Goal: Task Accomplishment & Management: Use online tool/utility

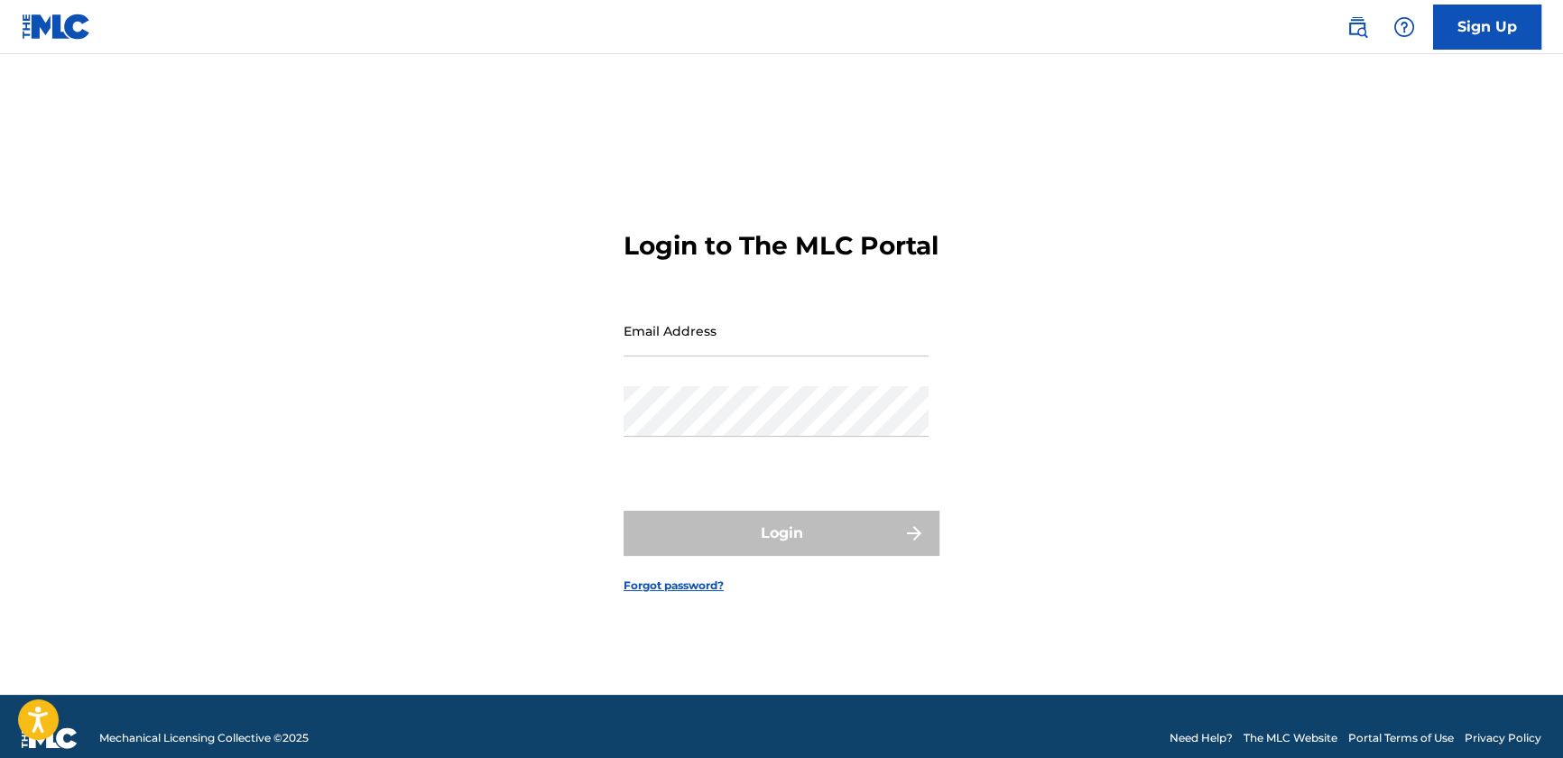
type input "[PERSON_NAME][EMAIL_ADDRESS][PERSON_NAME][DOMAIN_NAME]"
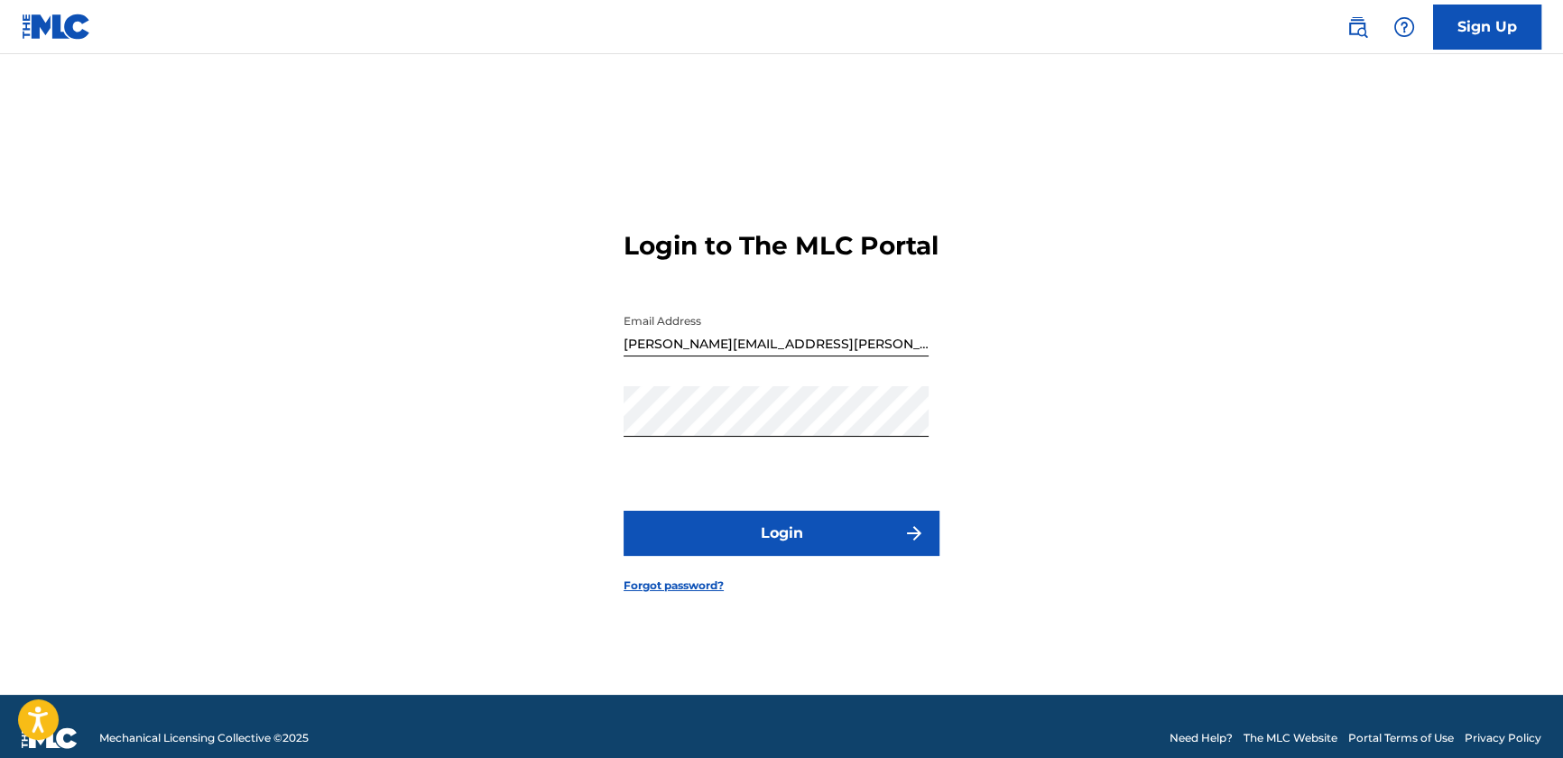
click at [758, 555] on button "Login" at bounding box center [782, 533] width 316 height 45
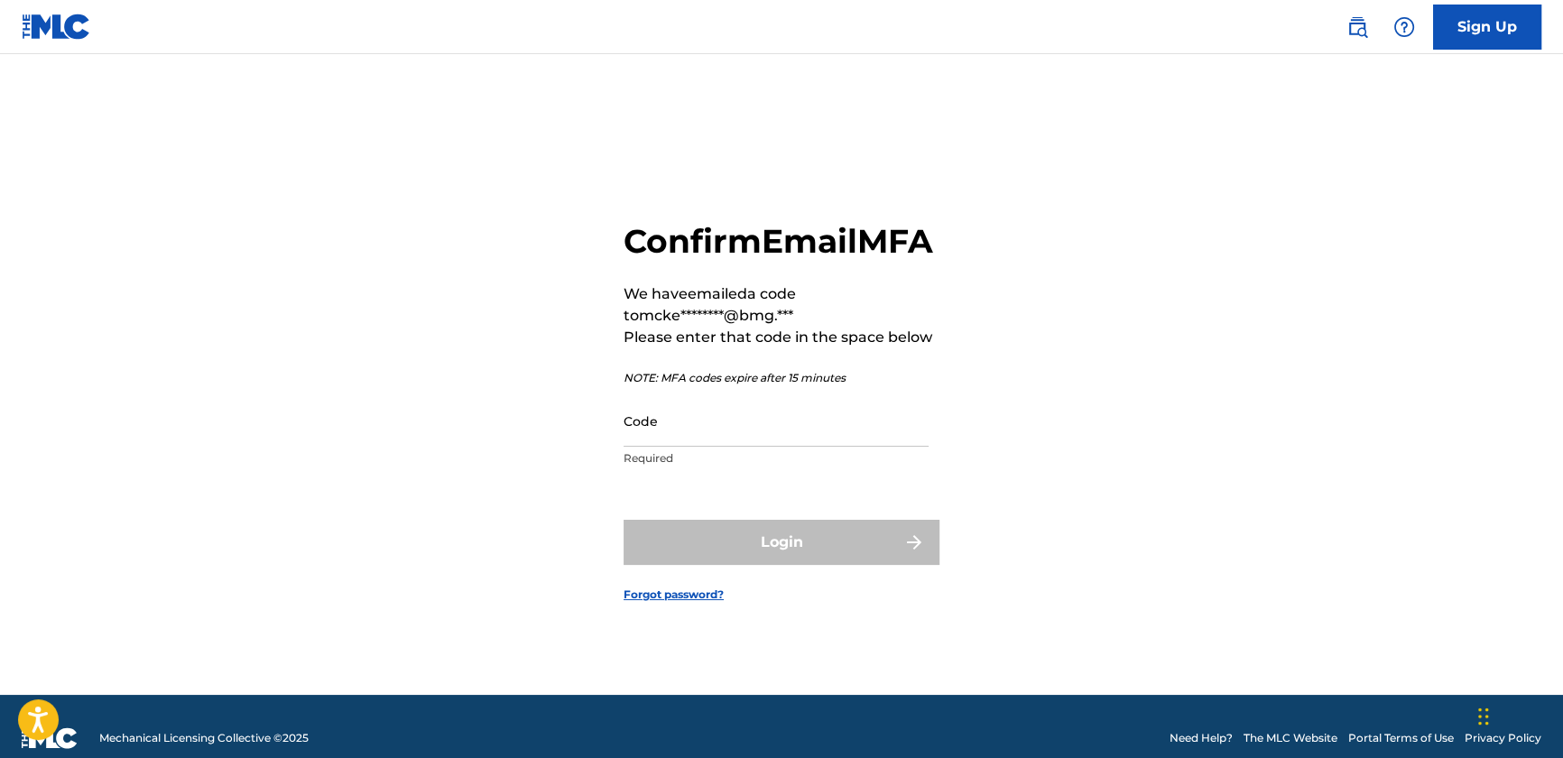
click at [1179, 136] on div "Confirm Email MFA We have emailed a code to mcke********@bmg.*** Please enter t…" at bounding box center [782, 397] width 1264 height 596
click at [674, 444] on input "Code" at bounding box center [776, 420] width 305 height 51
paste input "863353"
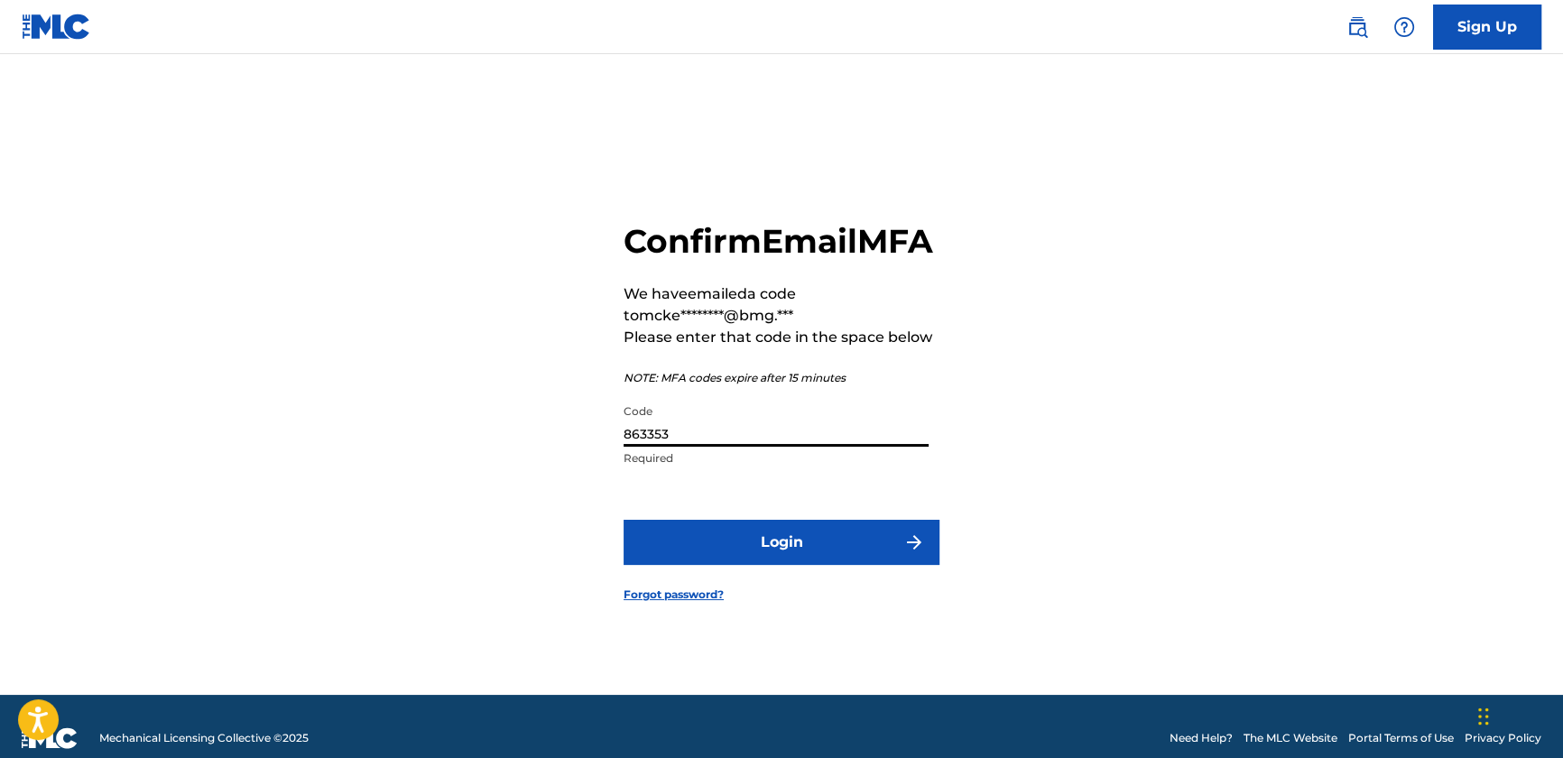
type input "863353"
click at [755, 564] on button "Login" at bounding box center [782, 542] width 316 height 45
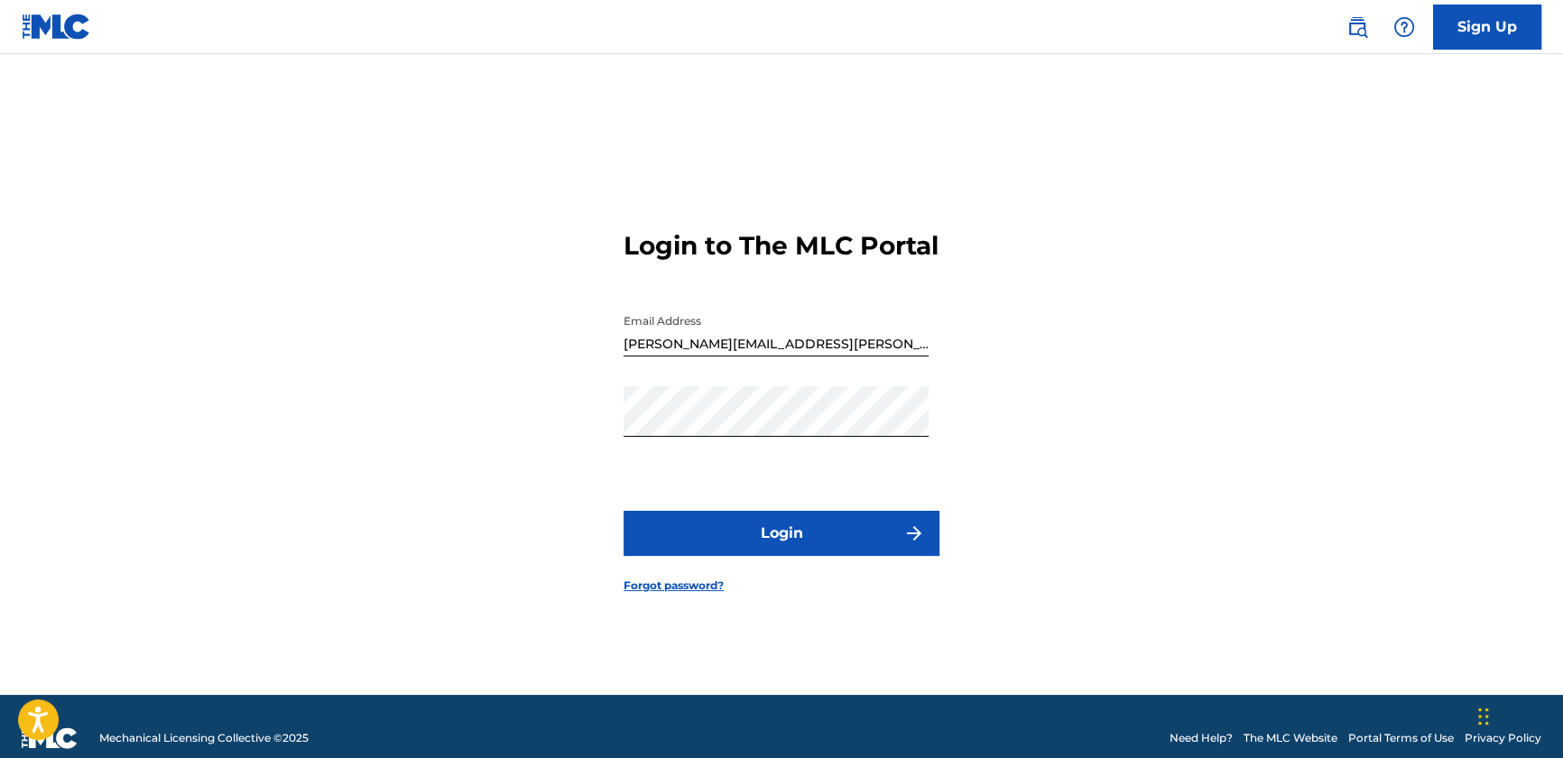
click at [784, 547] on button "Login" at bounding box center [782, 533] width 316 height 45
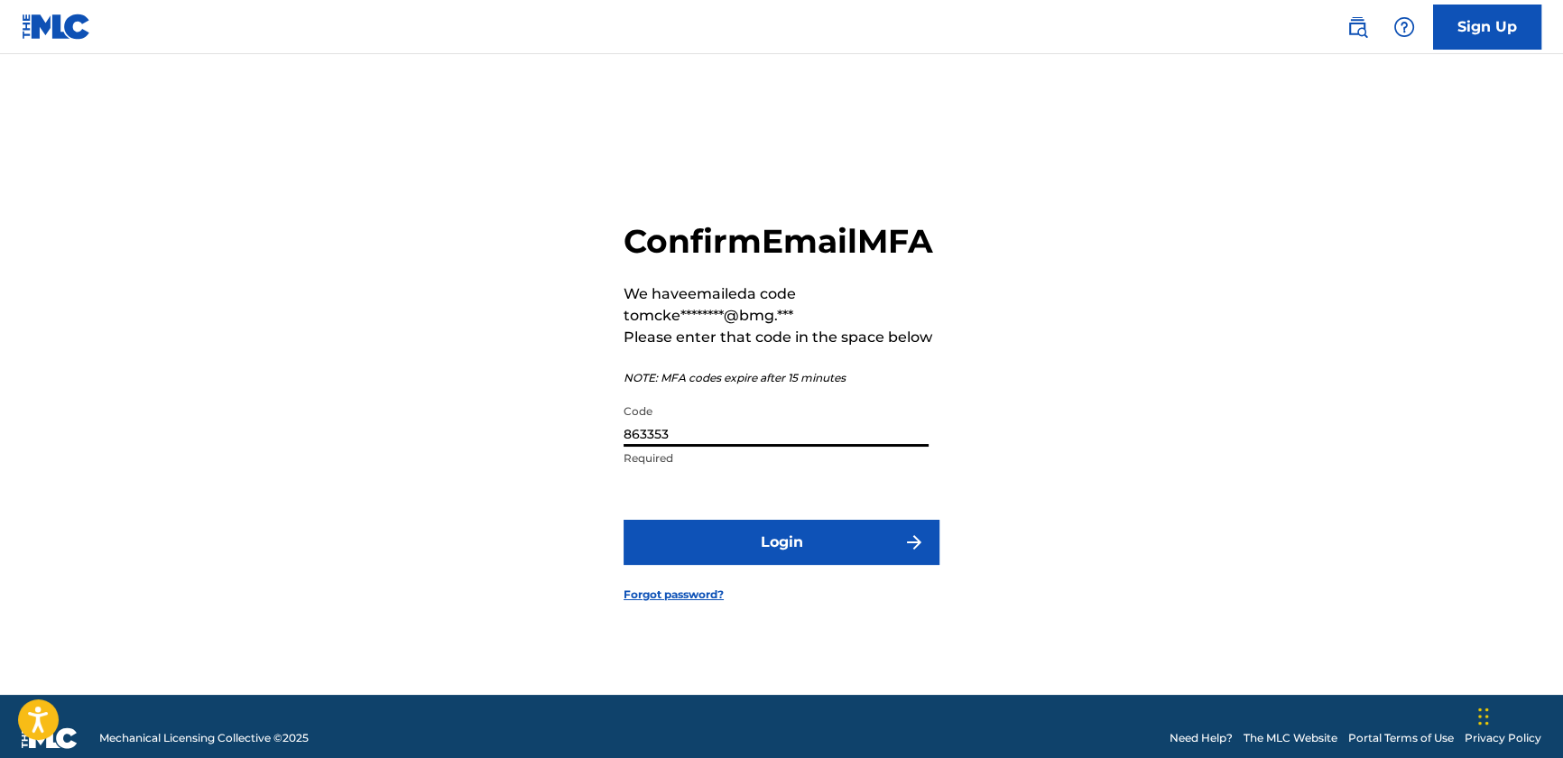
drag, startPoint x: 821, startPoint y: 456, endPoint x: 377, endPoint y: 414, distance: 445.2
click at [377, 414] on div "Confirm Email MFA We have emailed a code to mcke********@bmg.*** Please enter t…" at bounding box center [782, 397] width 1264 height 596
paste input "973715"
type input "973715"
click at [785, 561] on button "Login" at bounding box center [782, 542] width 316 height 45
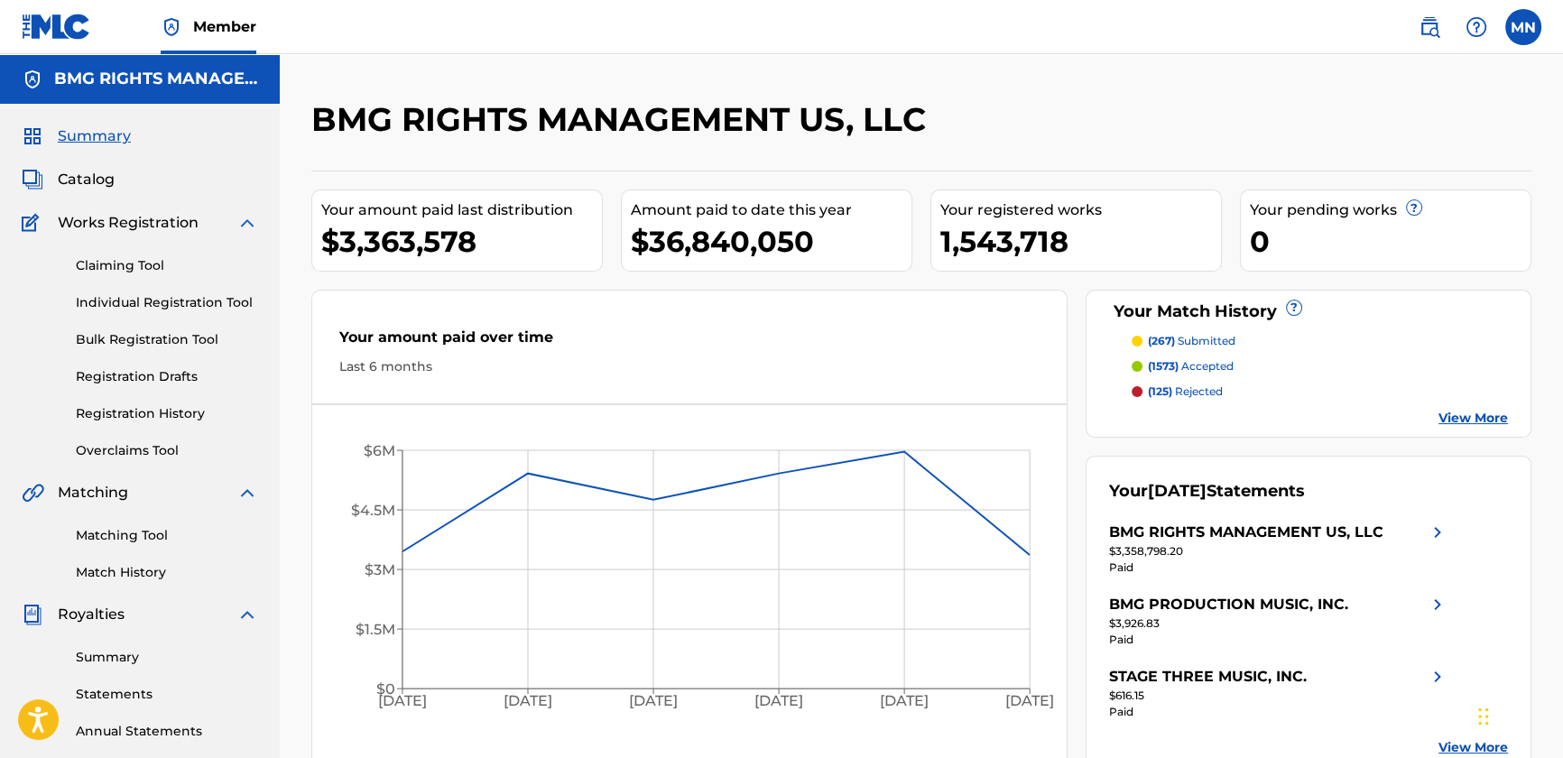
click at [78, 181] on span "Catalog" at bounding box center [86, 180] width 57 height 22
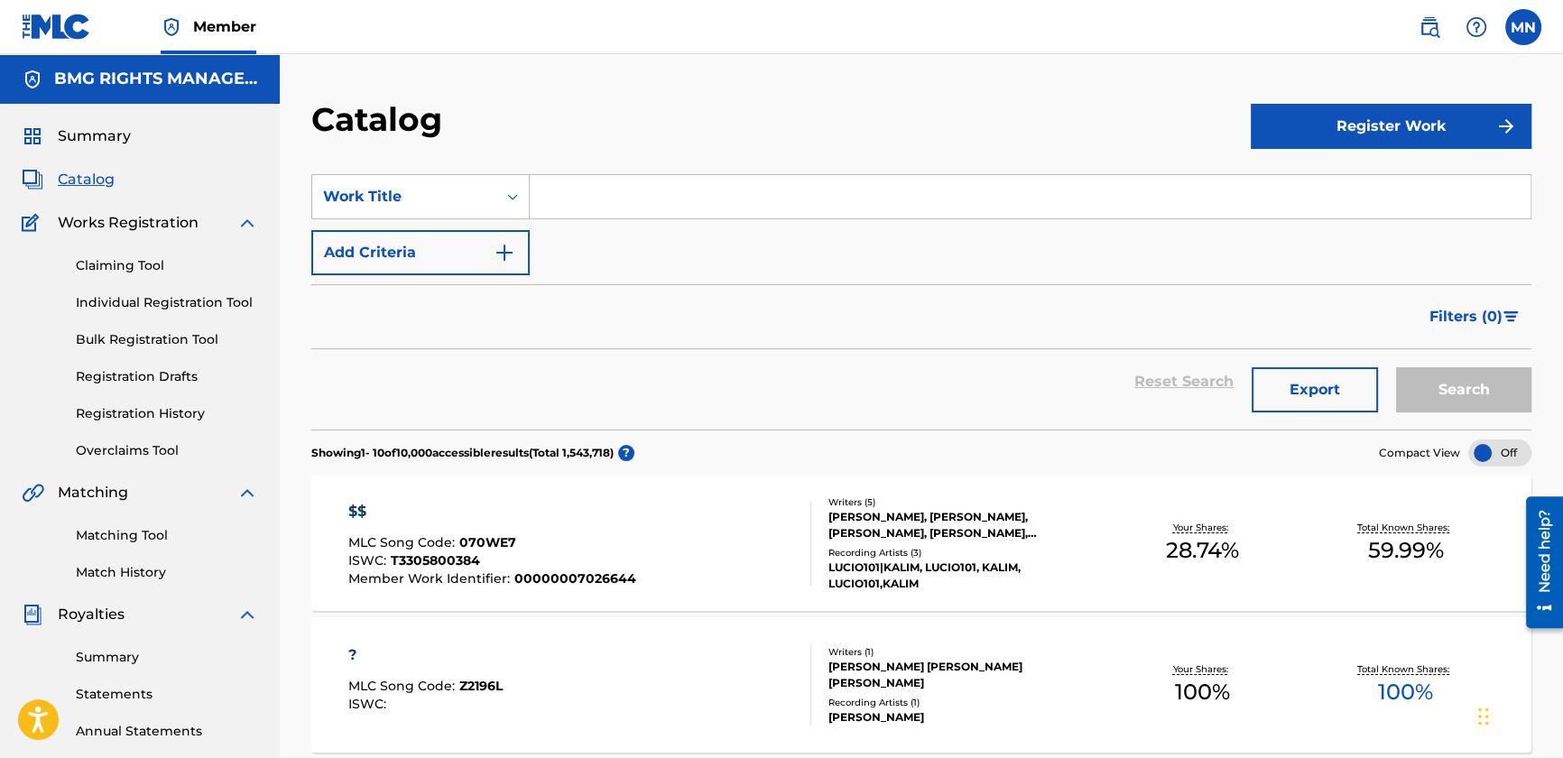
click at [646, 167] on section "SearchWithCriteria384730b5-9fec-444e-808e-0d8f718147a6 Work Title Add Criteria …" at bounding box center [921, 291] width 1220 height 277
click at [621, 200] on input "Search Form" at bounding box center [1030, 196] width 1001 height 43
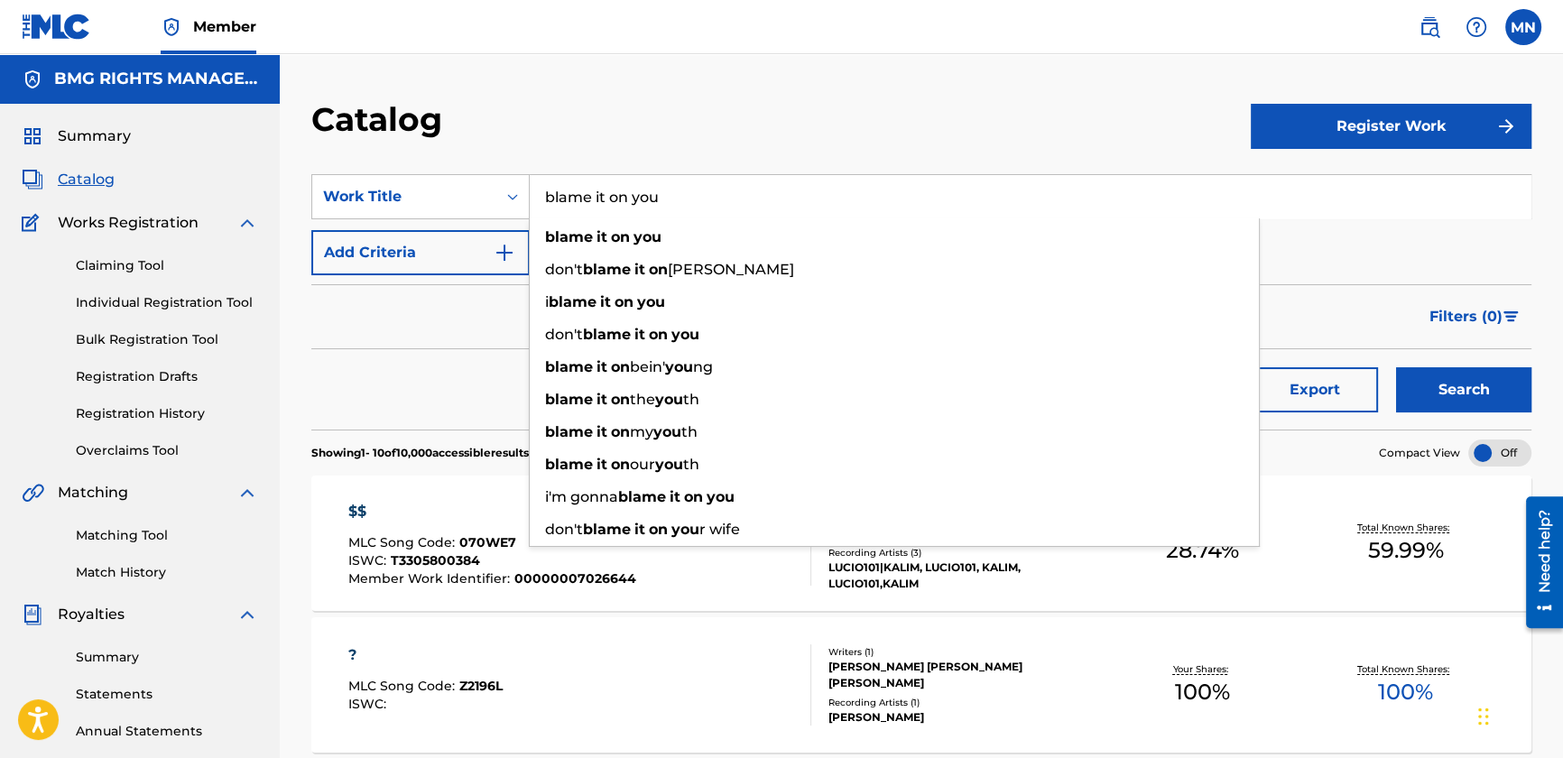
type input "blame it on you"
click at [1396, 367] on button "Search" at bounding box center [1463, 389] width 135 height 45
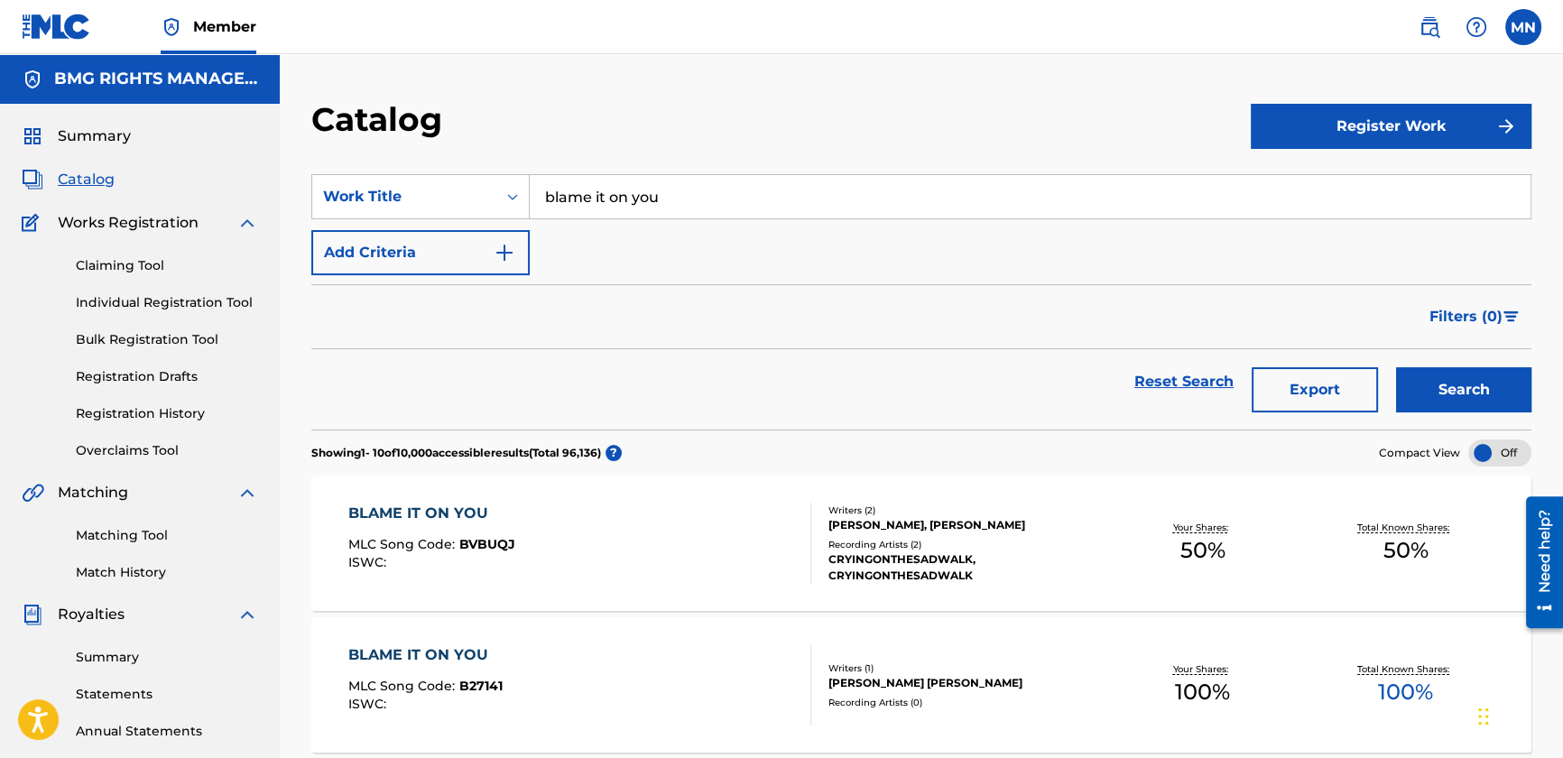
click at [425, 273] on button "Add Criteria" at bounding box center [420, 252] width 218 height 45
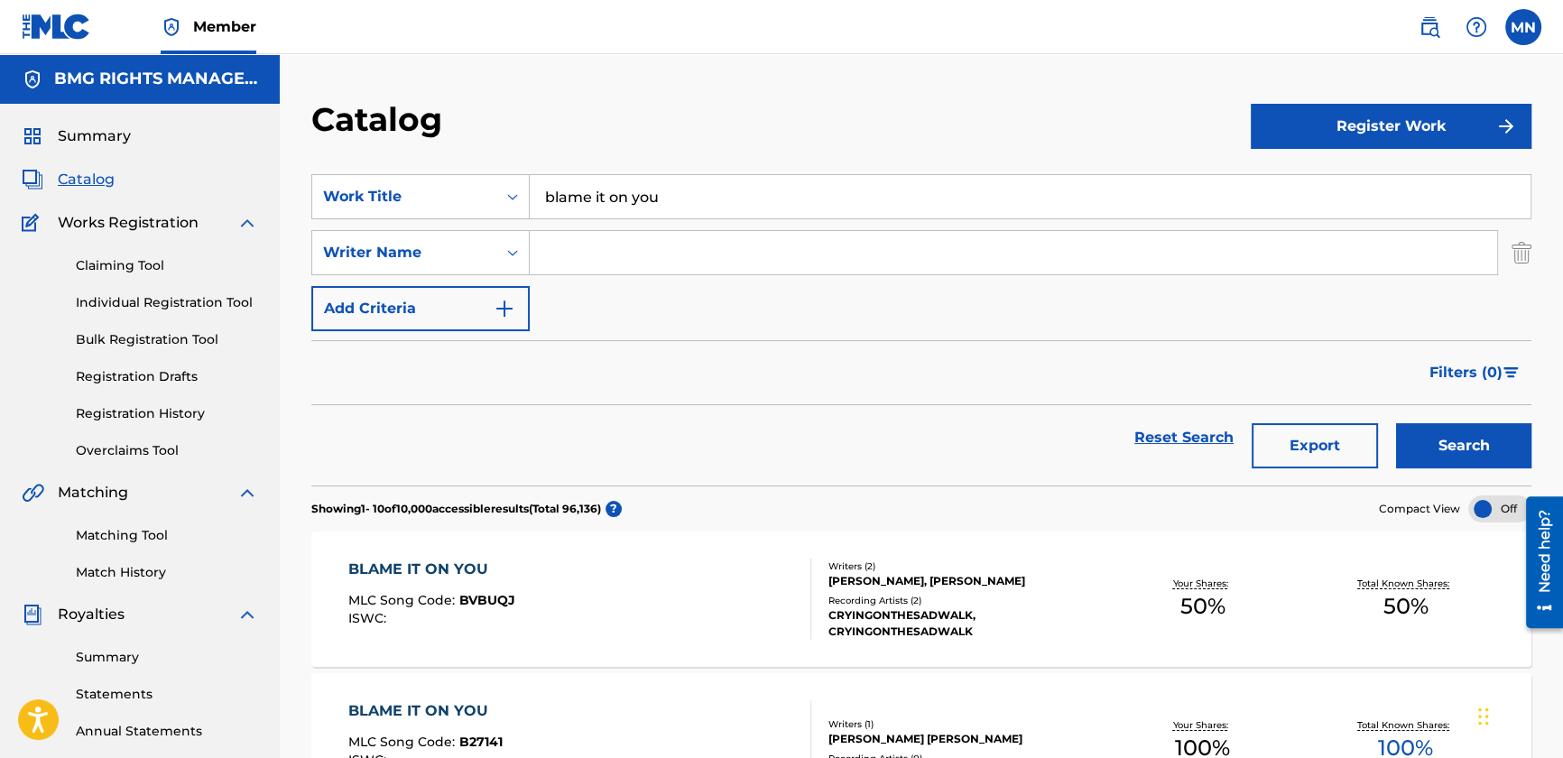
click at [630, 262] on input "Search Form" at bounding box center [1014, 252] width 968 height 43
click at [1396, 423] on button "Search" at bounding box center [1463, 445] width 135 height 45
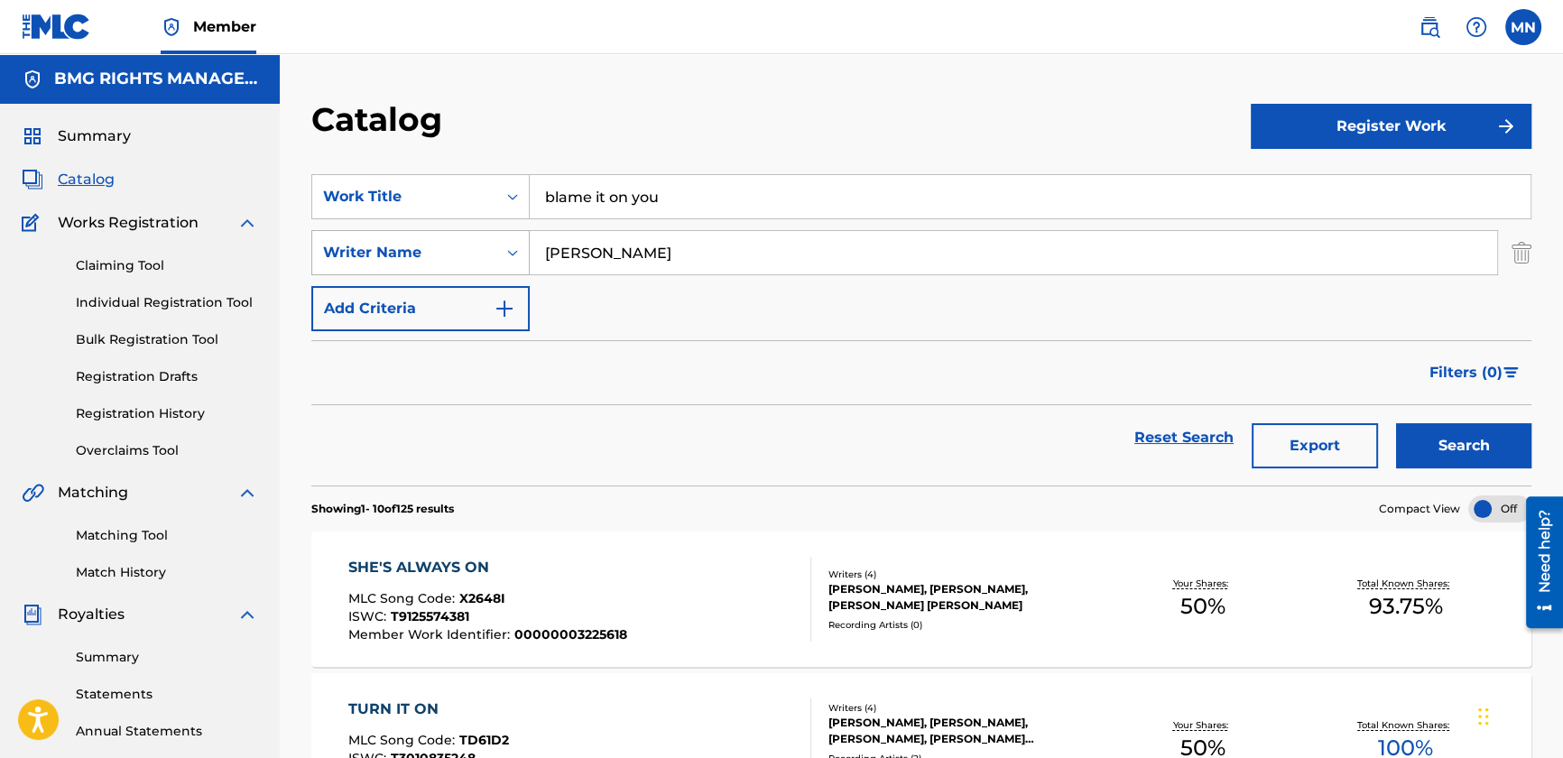
drag, startPoint x: 637, startPoint y: 258, endPoint x: 473, endPoint y: 234, distance: 166.1
click at [473, 234] on div "SearchWithCriteriaccb5d9b9-796d-4f6e-876c-904ef0e2a0c4 Writer Name [PERSON_NAME]" at bounding box center [921, 252] width 1220 height 45
type input "[PERSON_NAME]"
click at [1396, 423] on button "Search" at bounding box center [1463, 445] width 135 height 45
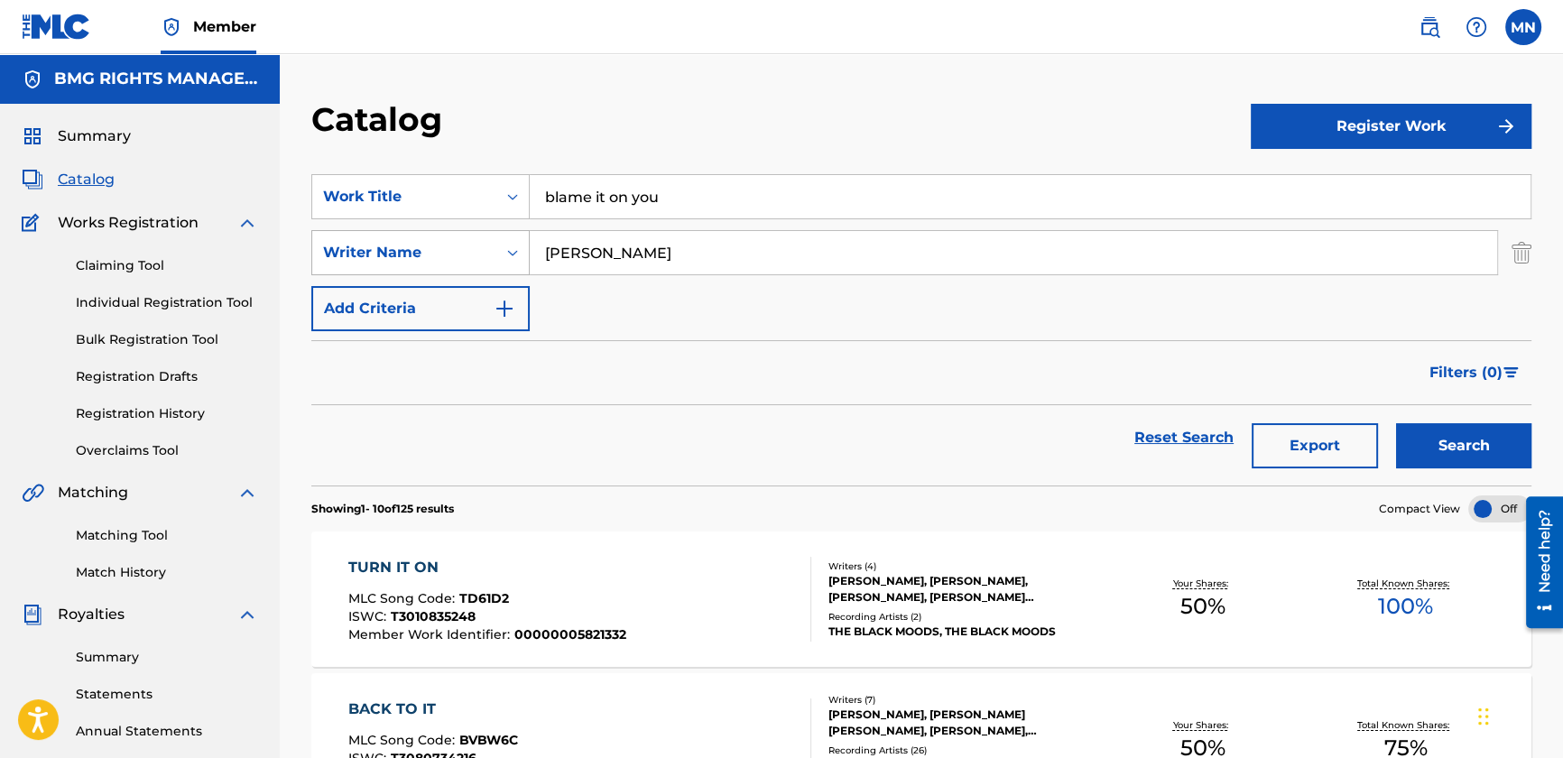
click at [441, 267] on div "Writer Name" at bounding box center [404, 253] width 184 height 34
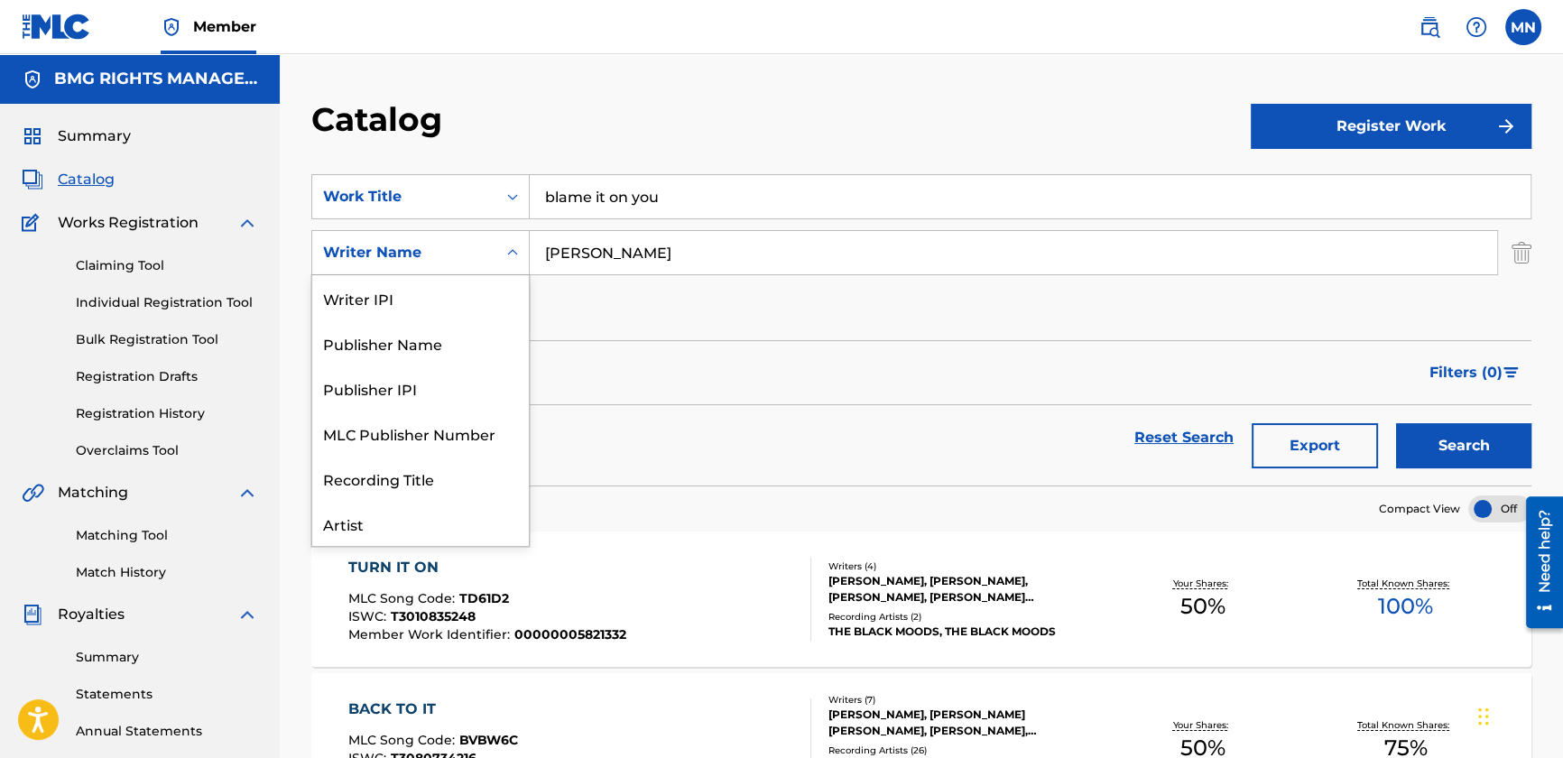
scroll to position [90, 0]
click at [391, 423] on div "Artist" at bounding box center [420, 433] width 217 height 45
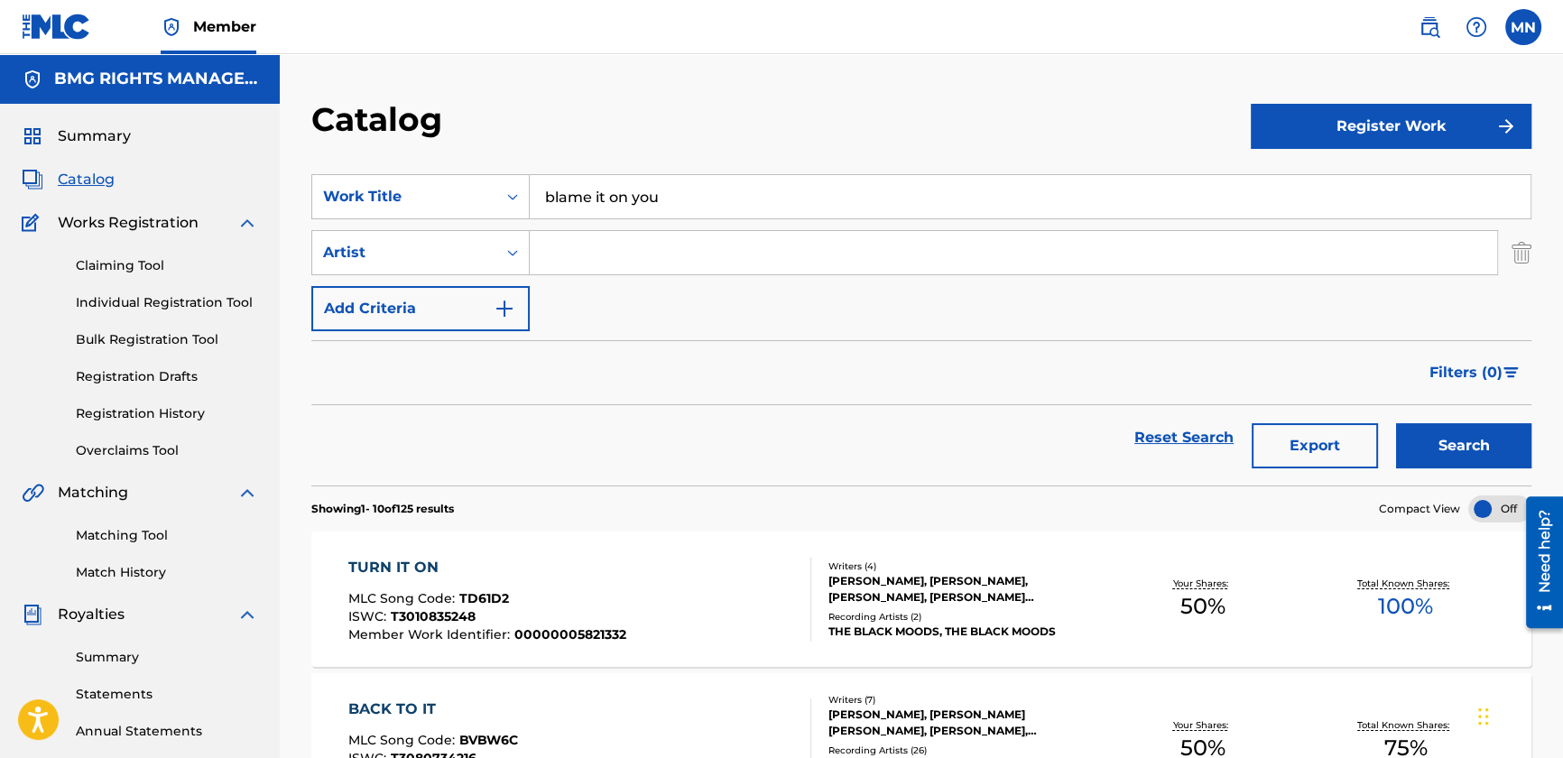
click at [617, 255] on input "Search Form" at bounding box center [1014, 252] width 968 height 43
type input "[PERSON_NAME]"
click at [1396, 423] on button "Search" at bounding box center [1463, 445] width 135 height 45
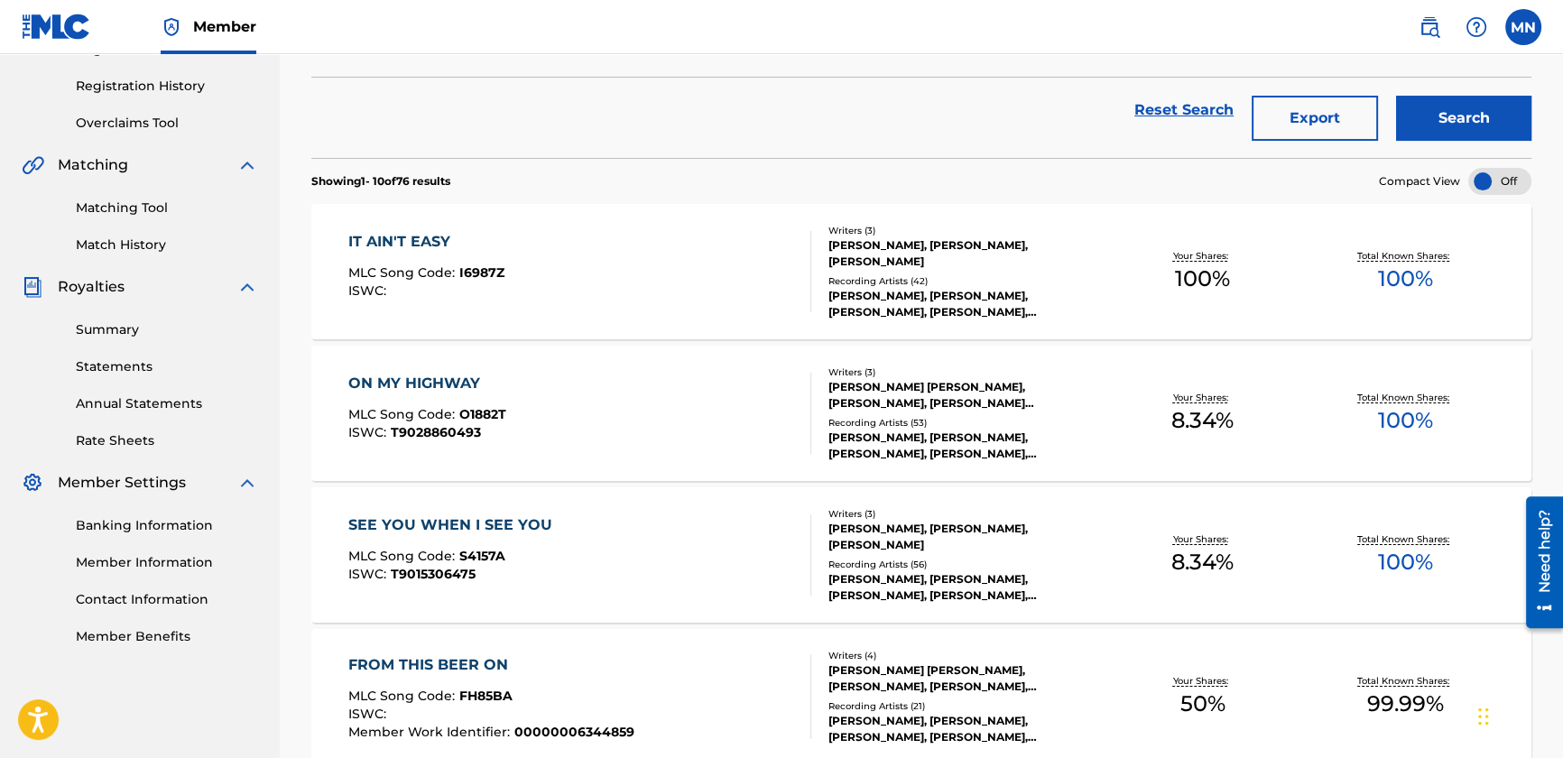
scroll to position [0, 0]
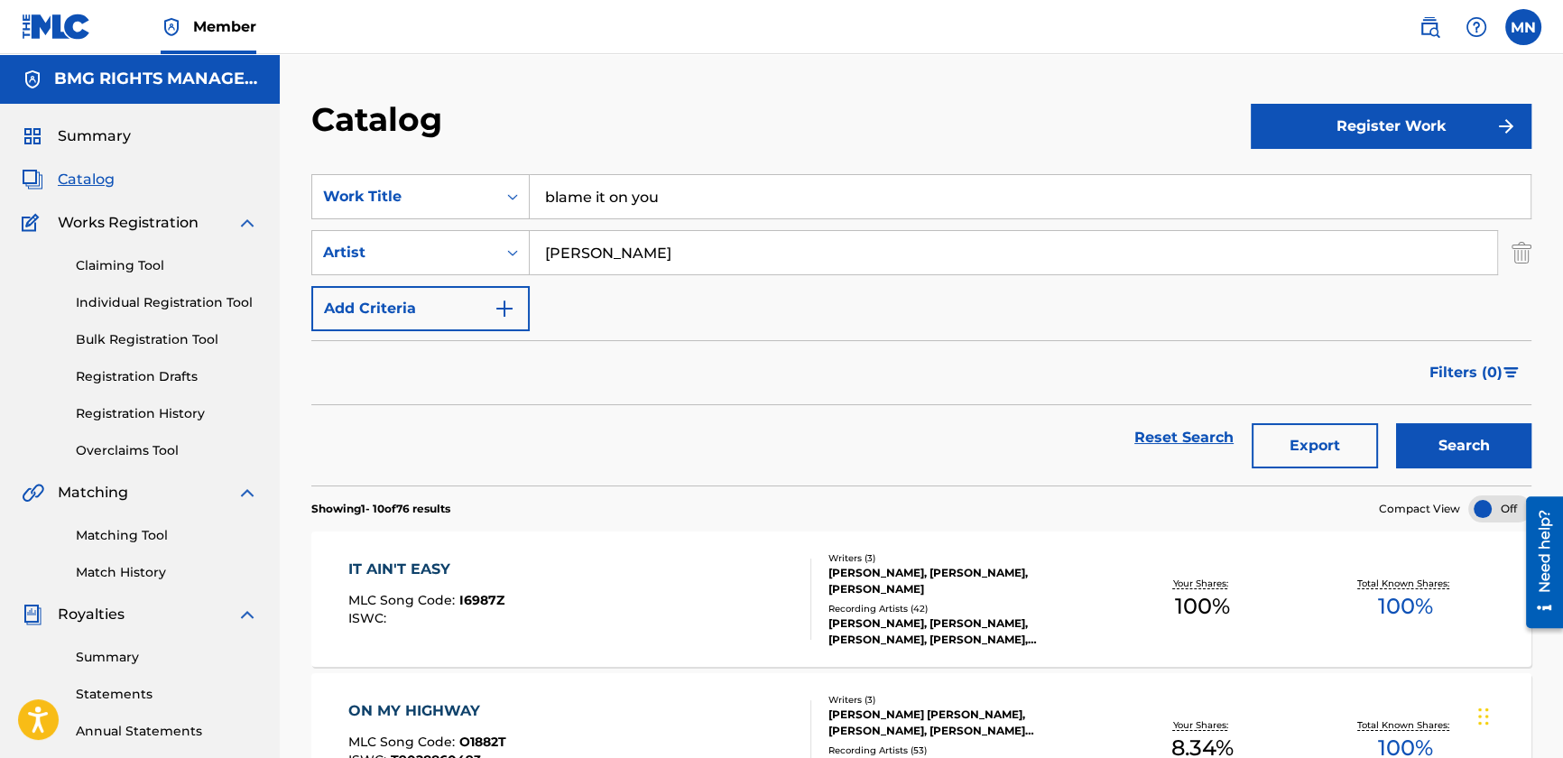
drag, startPoint x: 676, startPoint y: 207, endPoint x: 549, endPoint y: 186, distance: 129.0
click at [549, 186] on input "blame it on you" at bounding box center [1030, 196] width 1001 height 43
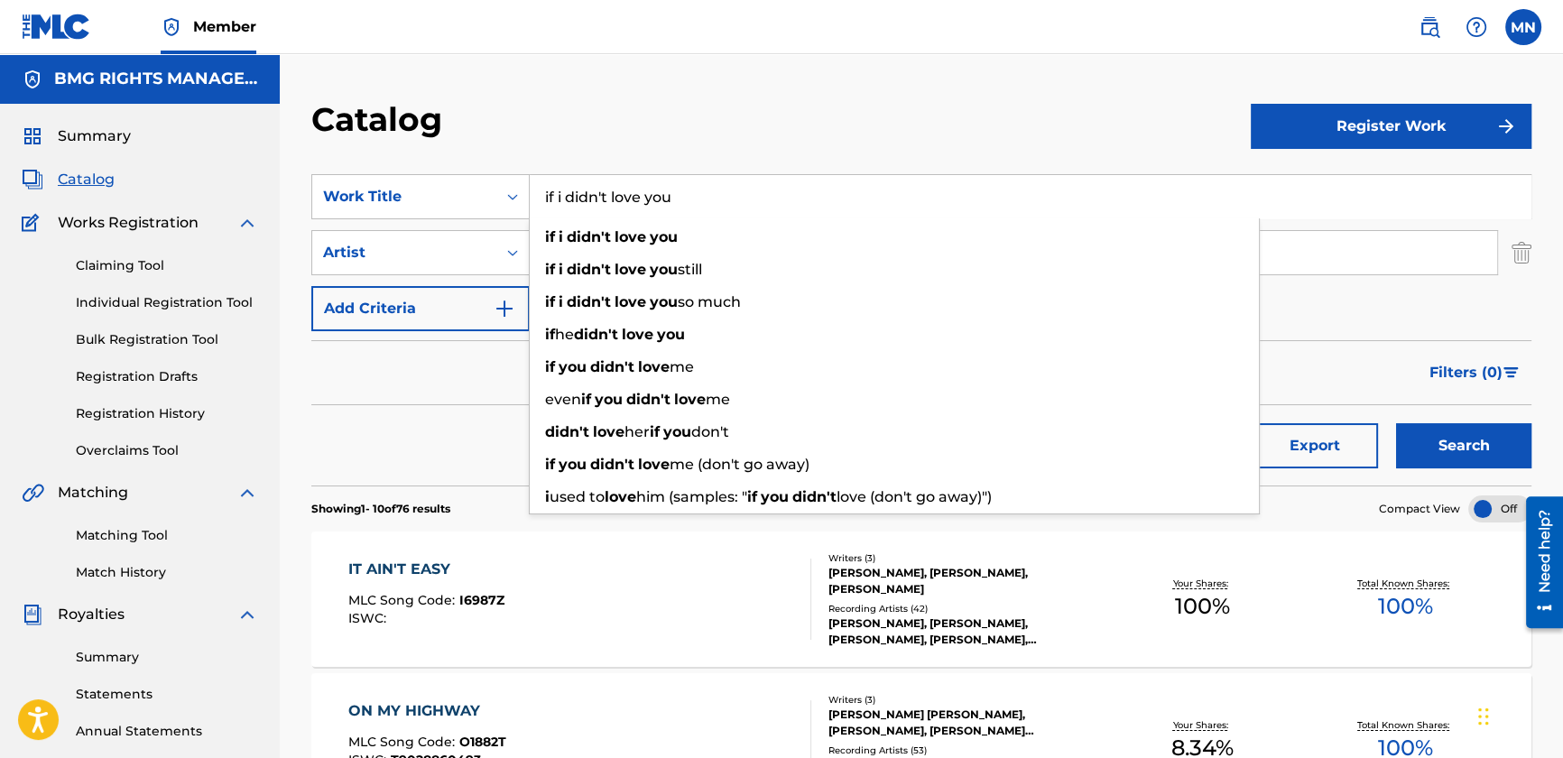
click at [1396, 423] on button "Search" at bounding box center [1463, 445] width 135 height 45
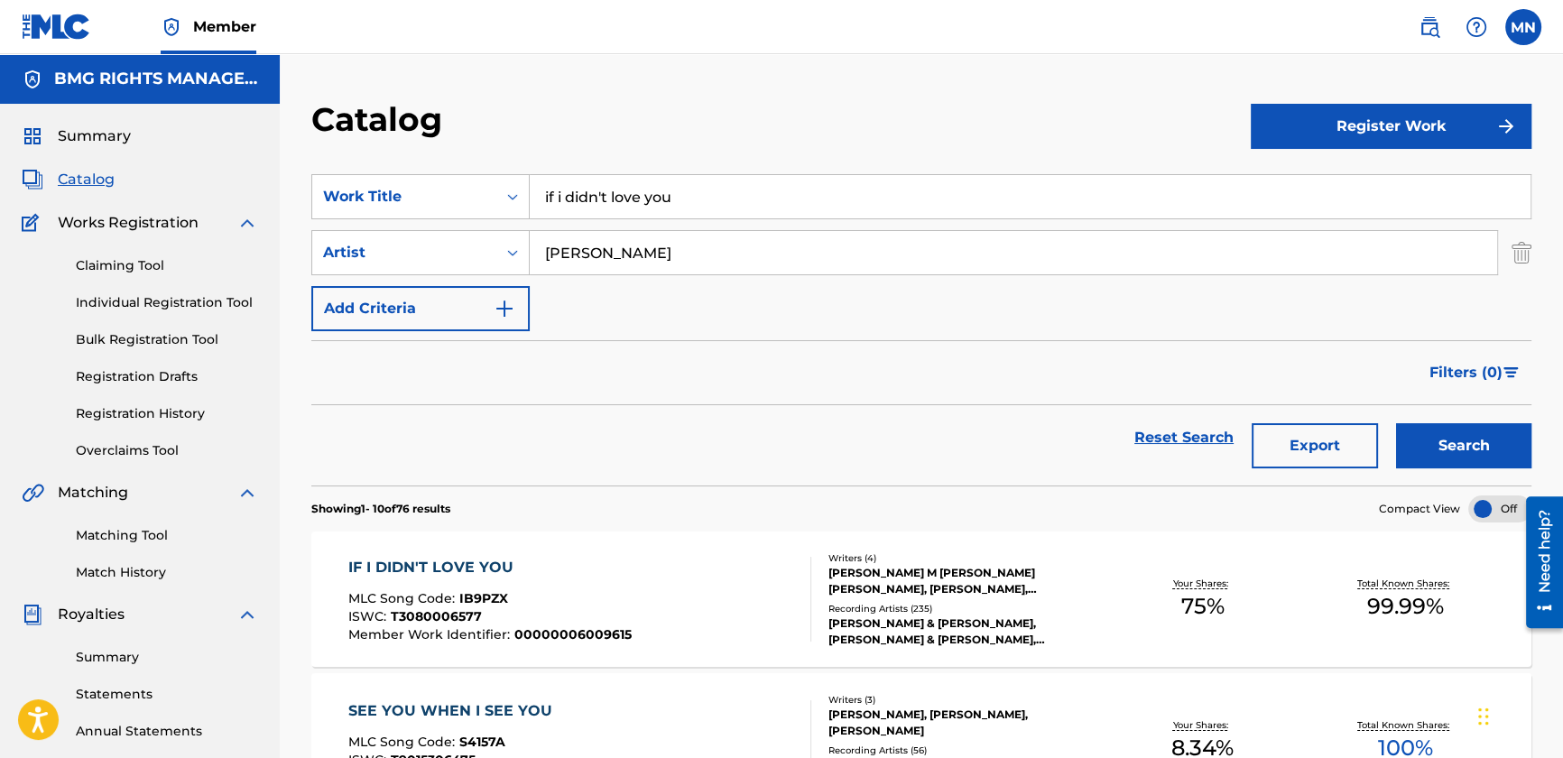
drag, startPoint x: 700, startPoint y: 181, endPoint x: 304, endPoint y: 156, distance: 397.1
click at [1396, 423] on button "Search" at bounding box center [1463, 445] width 135 height 45
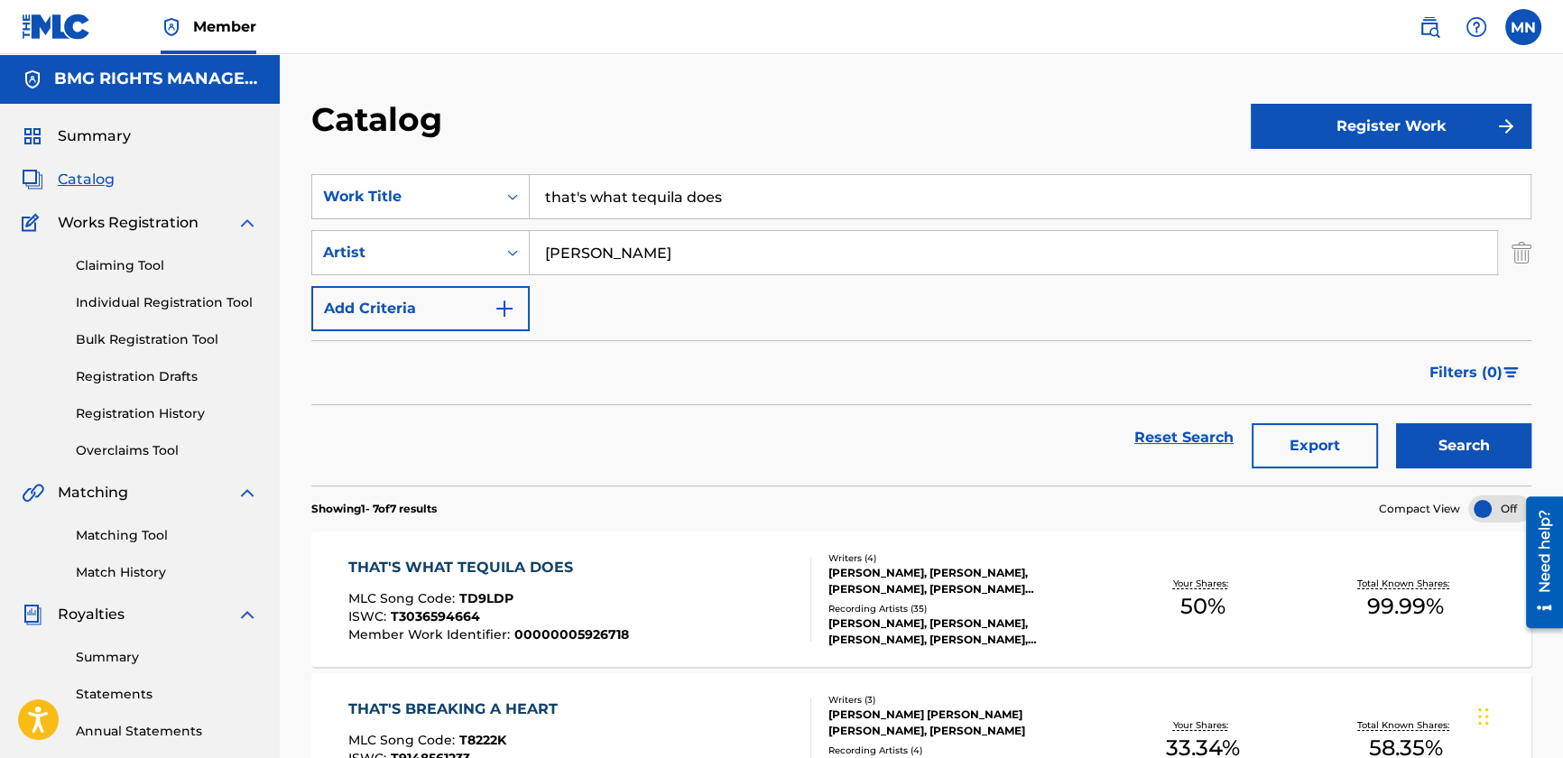
click at [462, 162] on section "SearchWithCriteria384730b5-9fec-444e-808e-0d8f718147a6 Work Title that's what t…" at bounding box center [921, 319] width 1220 height 333
click at [1396, 423] on button "Search" at bounding box center [1463, 445] width 135 height 45
drag, startPoint x: 780, startPoint y: 199, endPoint x: 268, endPoint y: 175, distance: 512.4
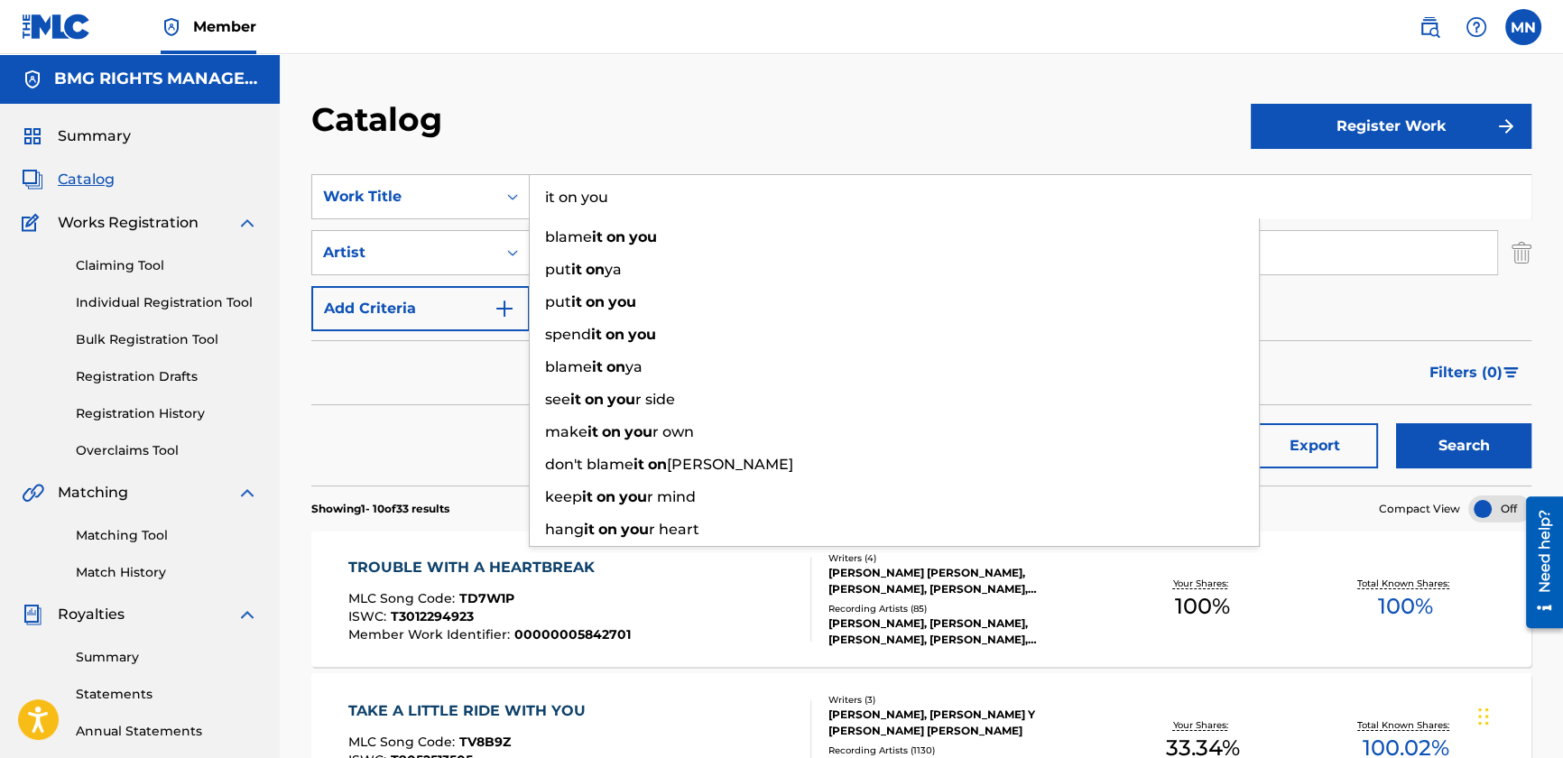
type input "it on you"
click at [1396, 423] on button "Search" at bounding box center [1463, 445] width 135 height 45
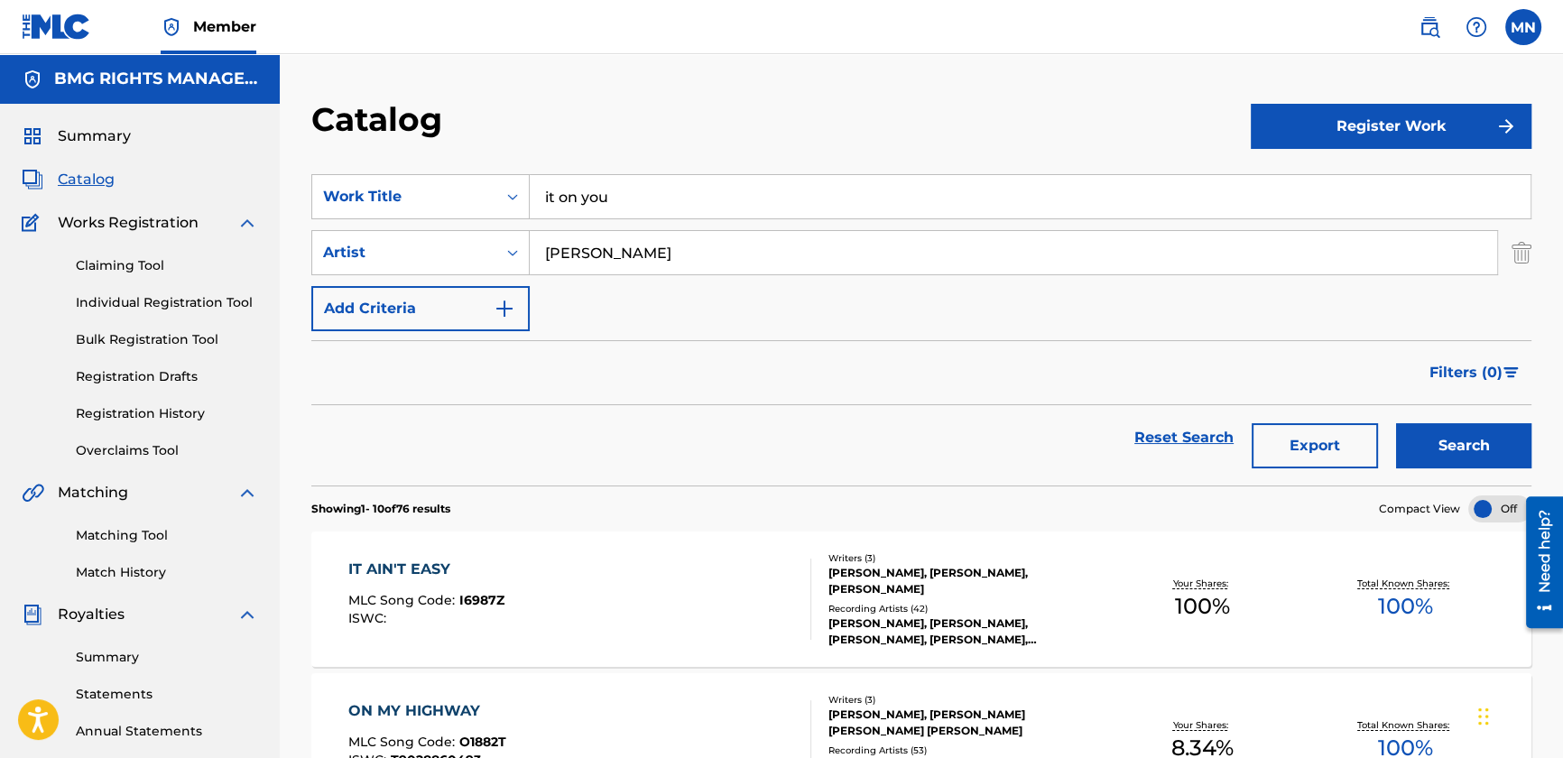
click at [1421, 23] on img at bounding box center [1430, 27] width 22 height 22
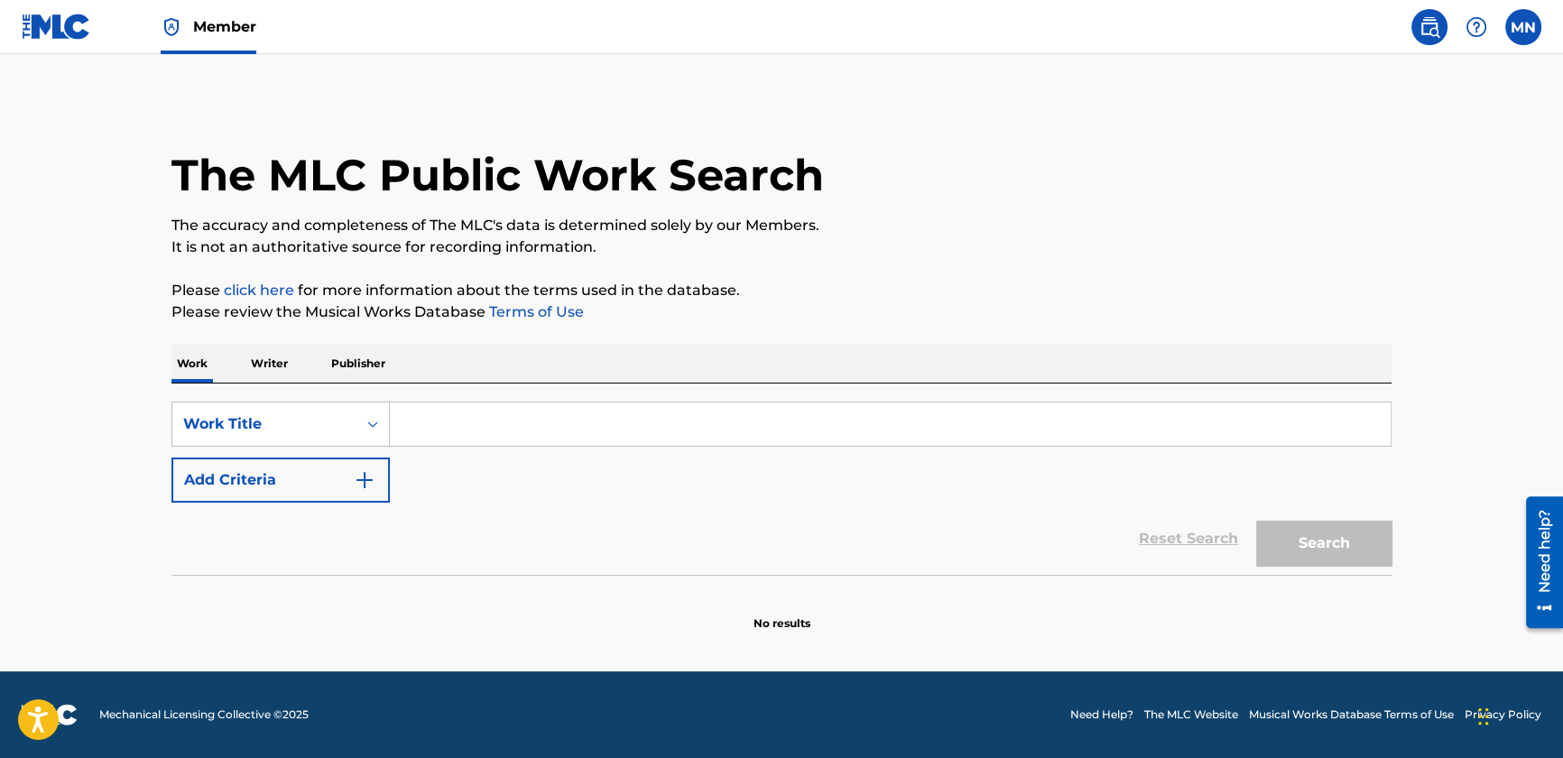
click at [418, 412] on input "Search Form" at bounding box center [890, 424] width 1001 height 43
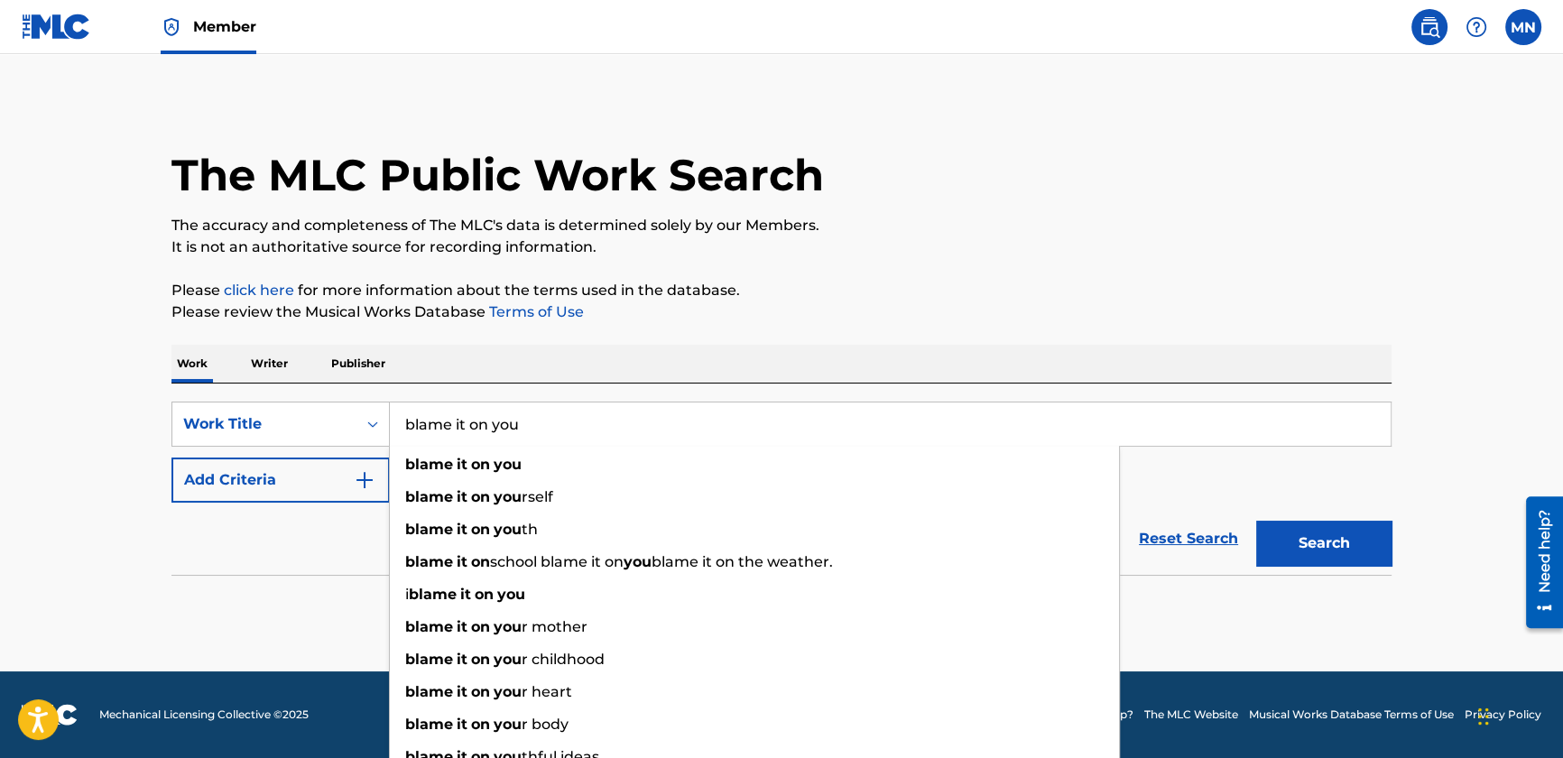
type input "blame it on you"
click at [285, 477] on button "Add Criteria" at bounding box center [281, 480] width 218 height 45
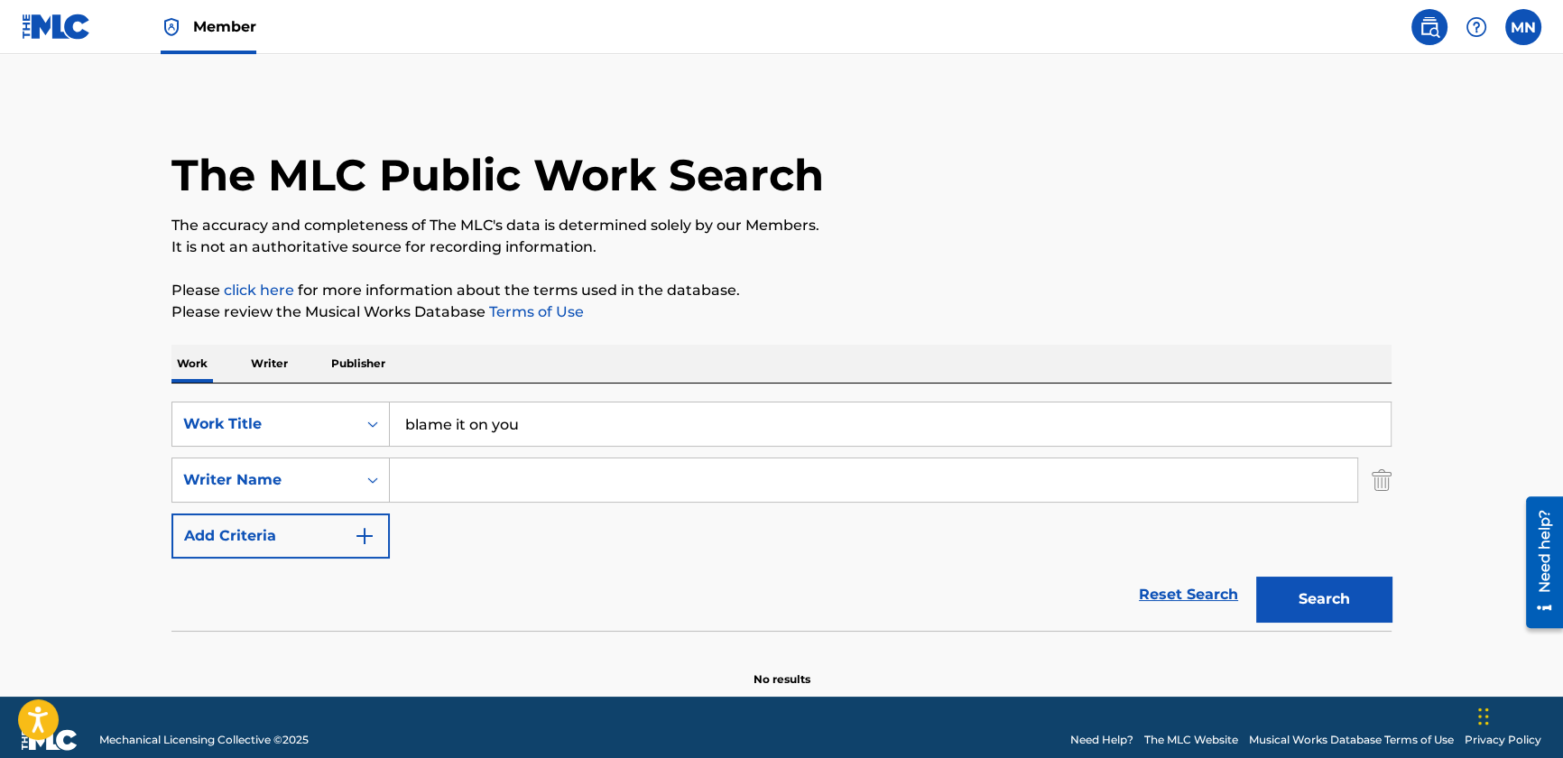
click at [483, 483] on input "Search Form" at bounding box center [874, 480] width 968 height 43
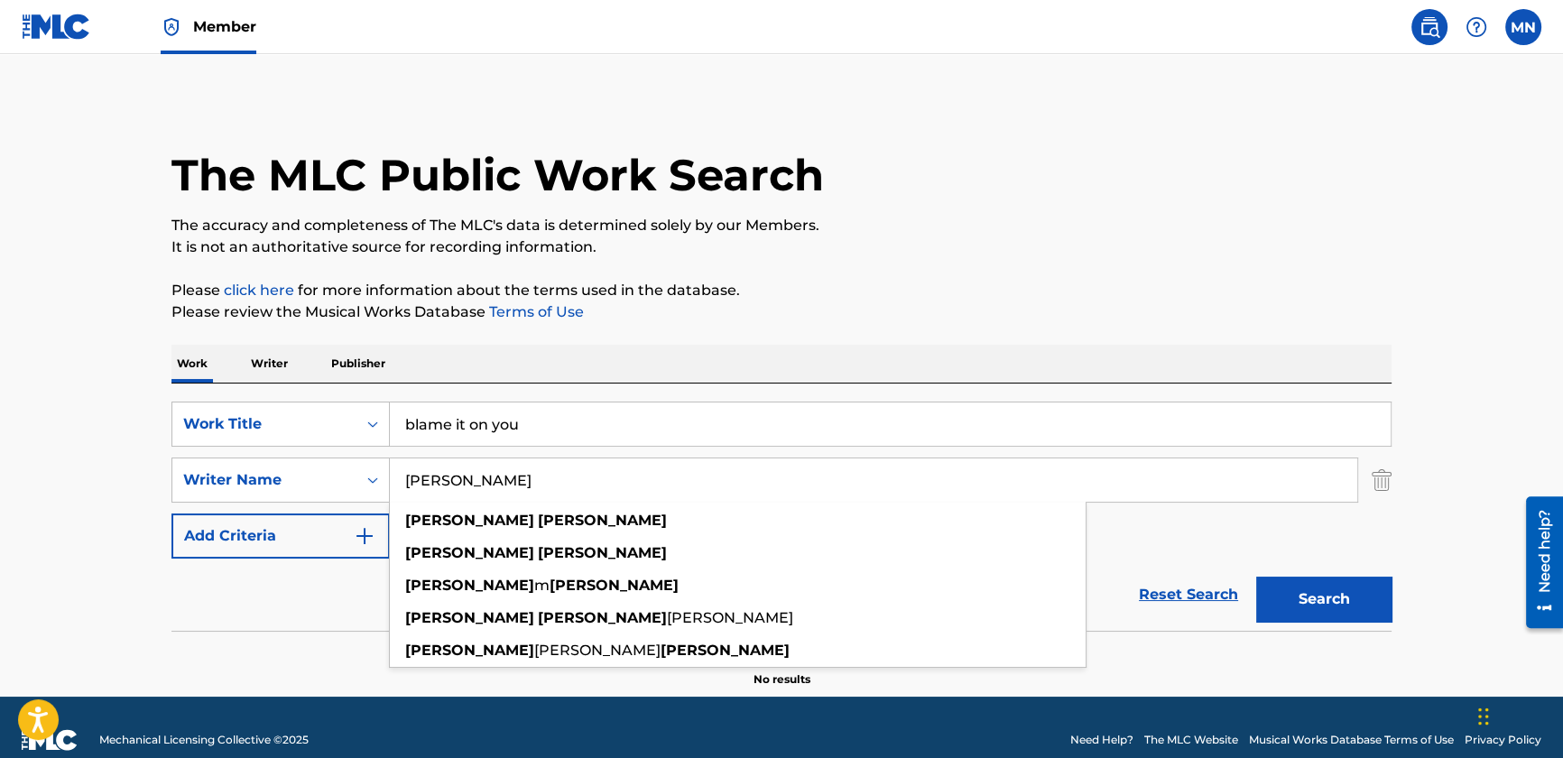
type input "[PERSON_NAME]"
click at [1257, 577] on button "Search" at bounding box center [1324, 599] width 135 height 45
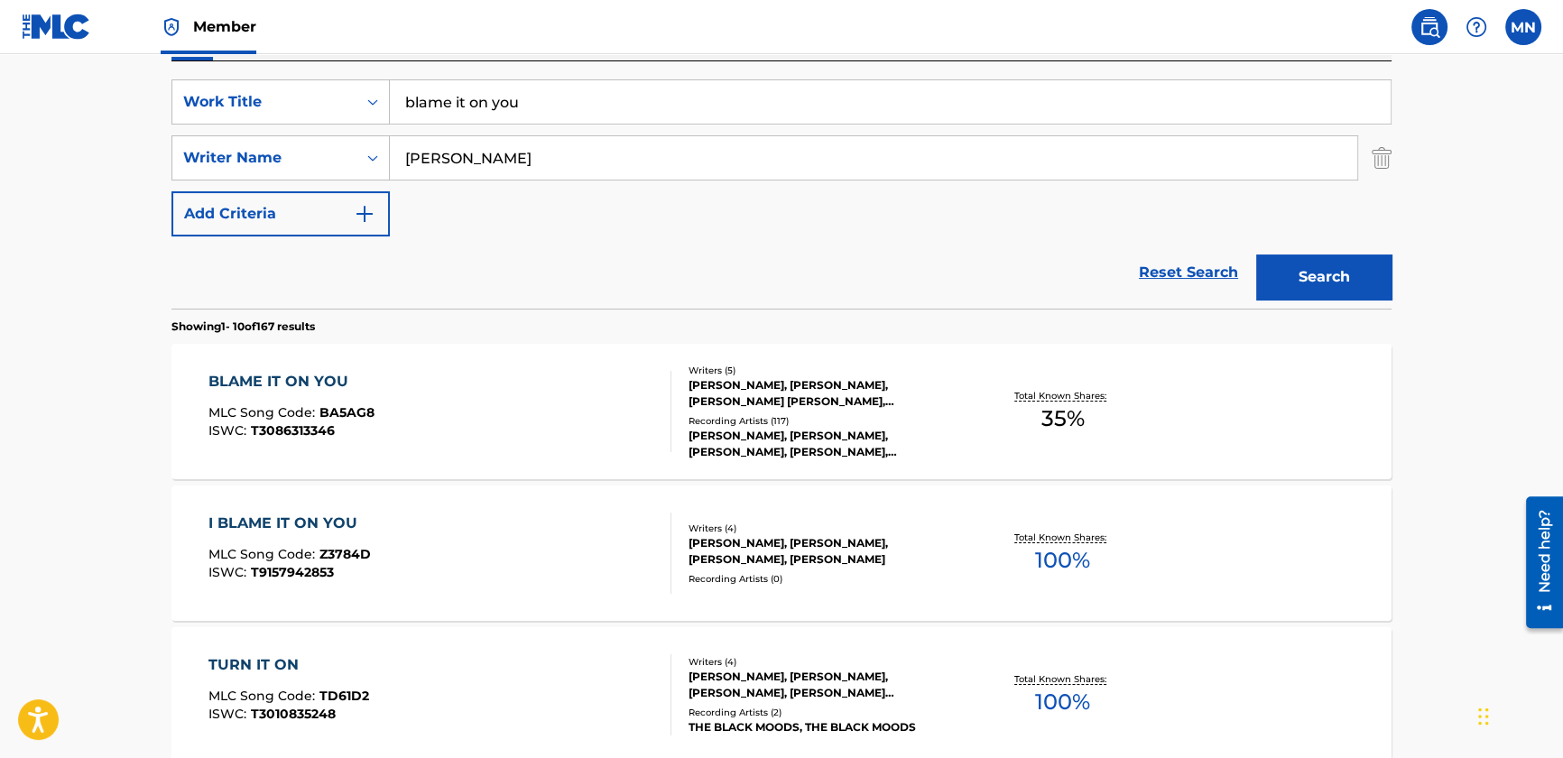
scroll to position [329, 0]
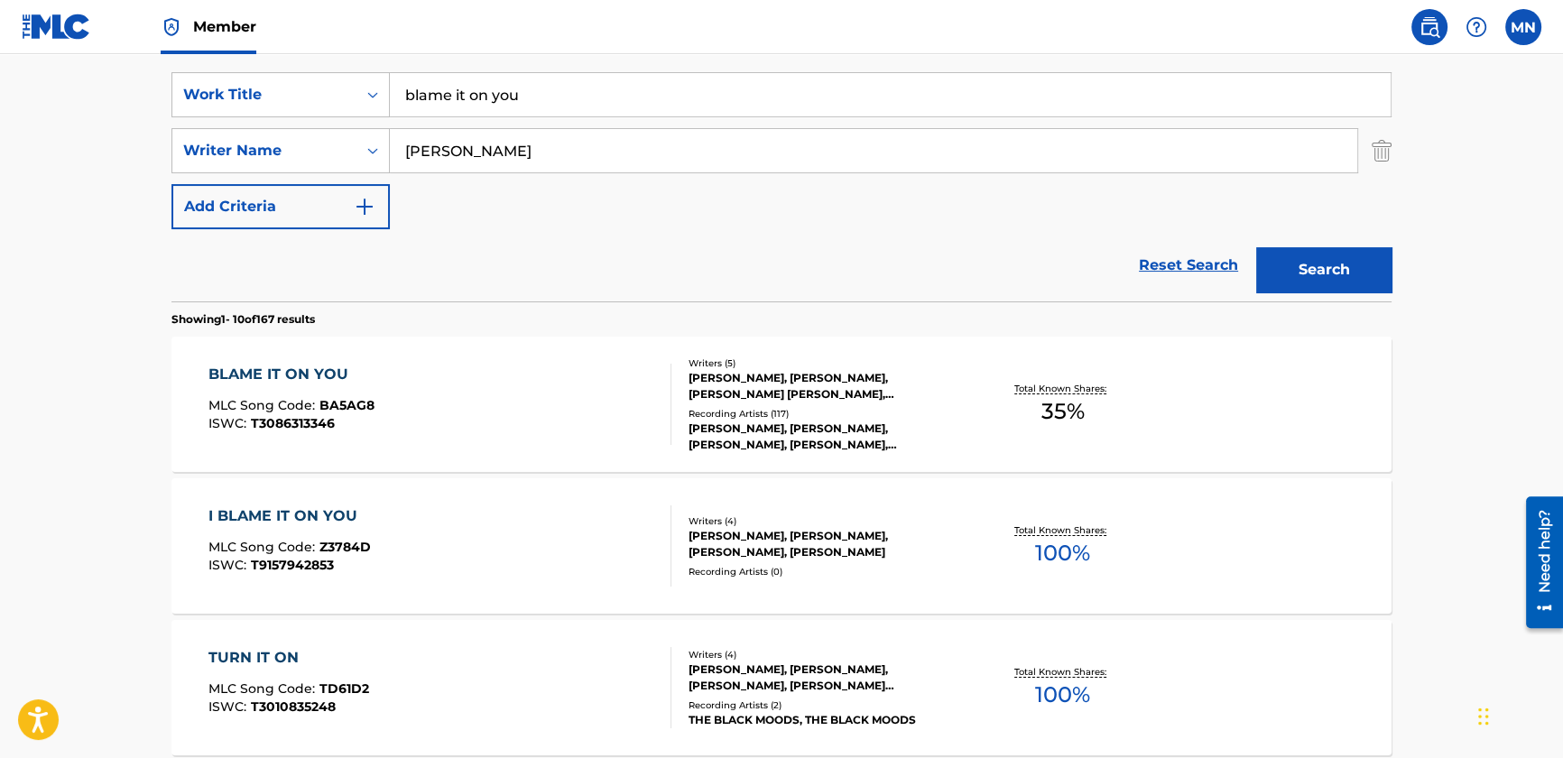
click at [550, 413] on div "BLAME IT ON YOU MLC Song Code : BA5AG8 ISWC : T3086313346" at bounding box center [441, 404] width 464 height 81
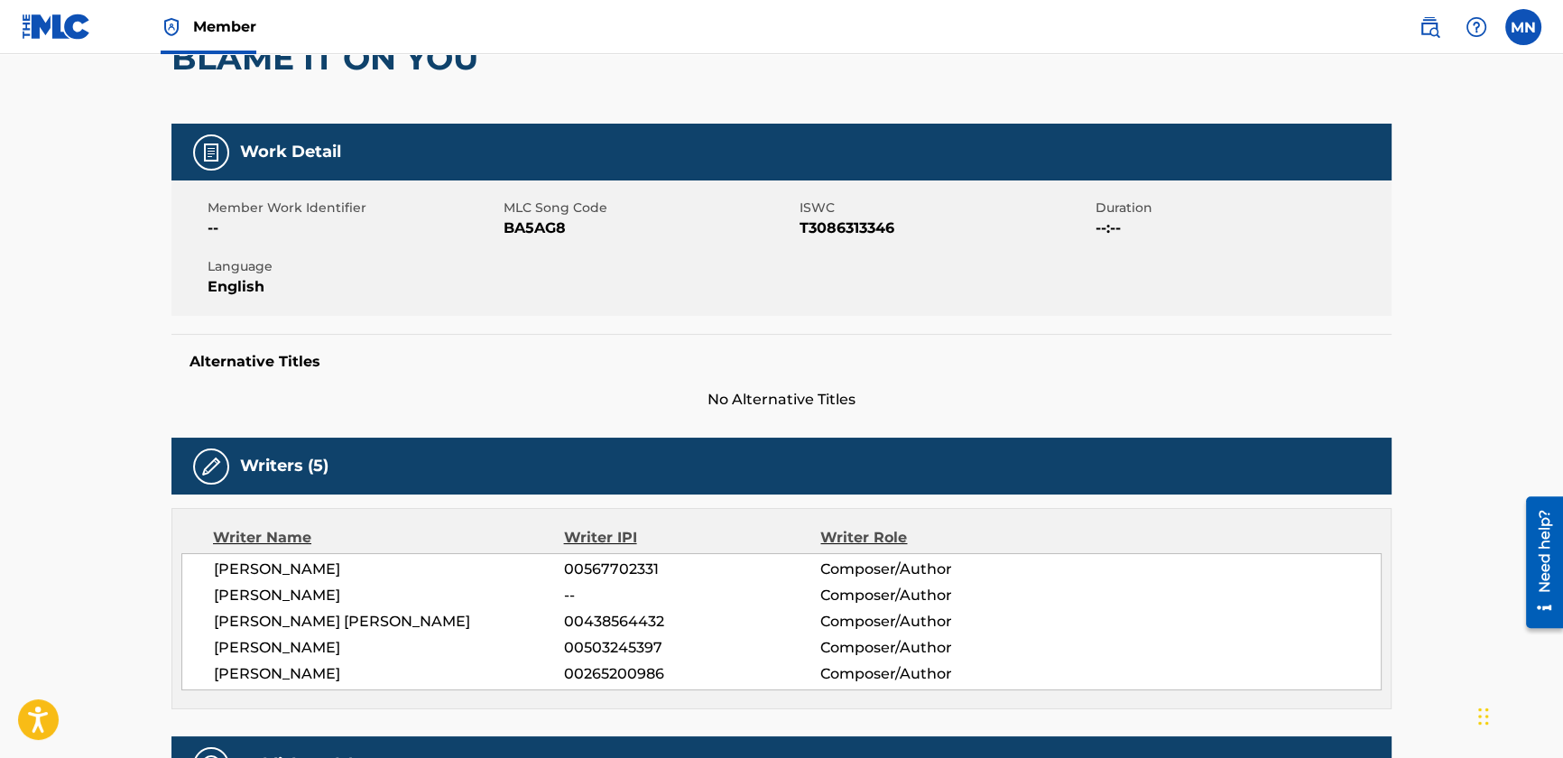
scroll to position [81, 0]
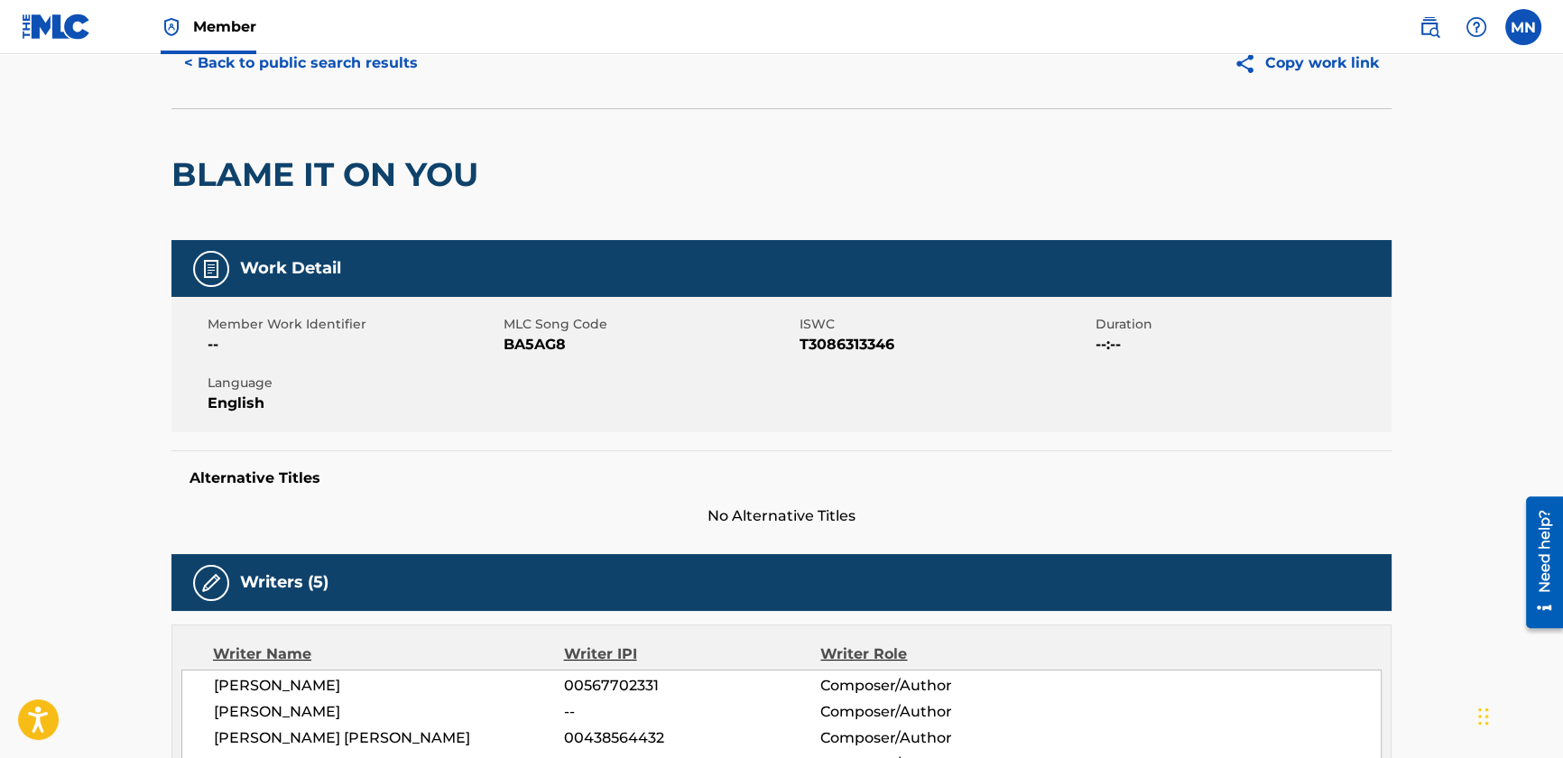
click at [311, 60] on button "< Back to public search results" at bounding box center [301, 63] width 259 height 45
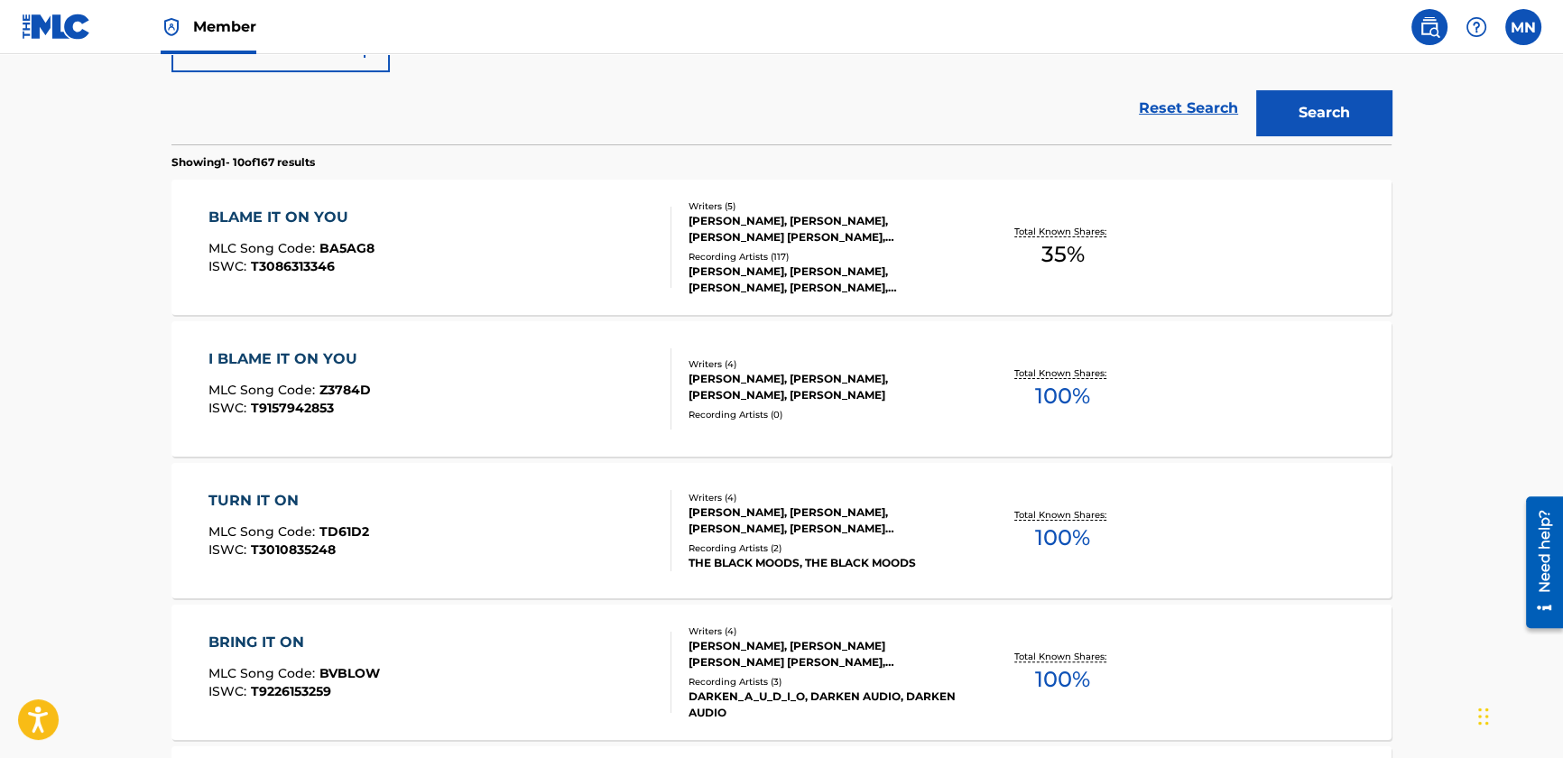
scroll to position [494, 0]
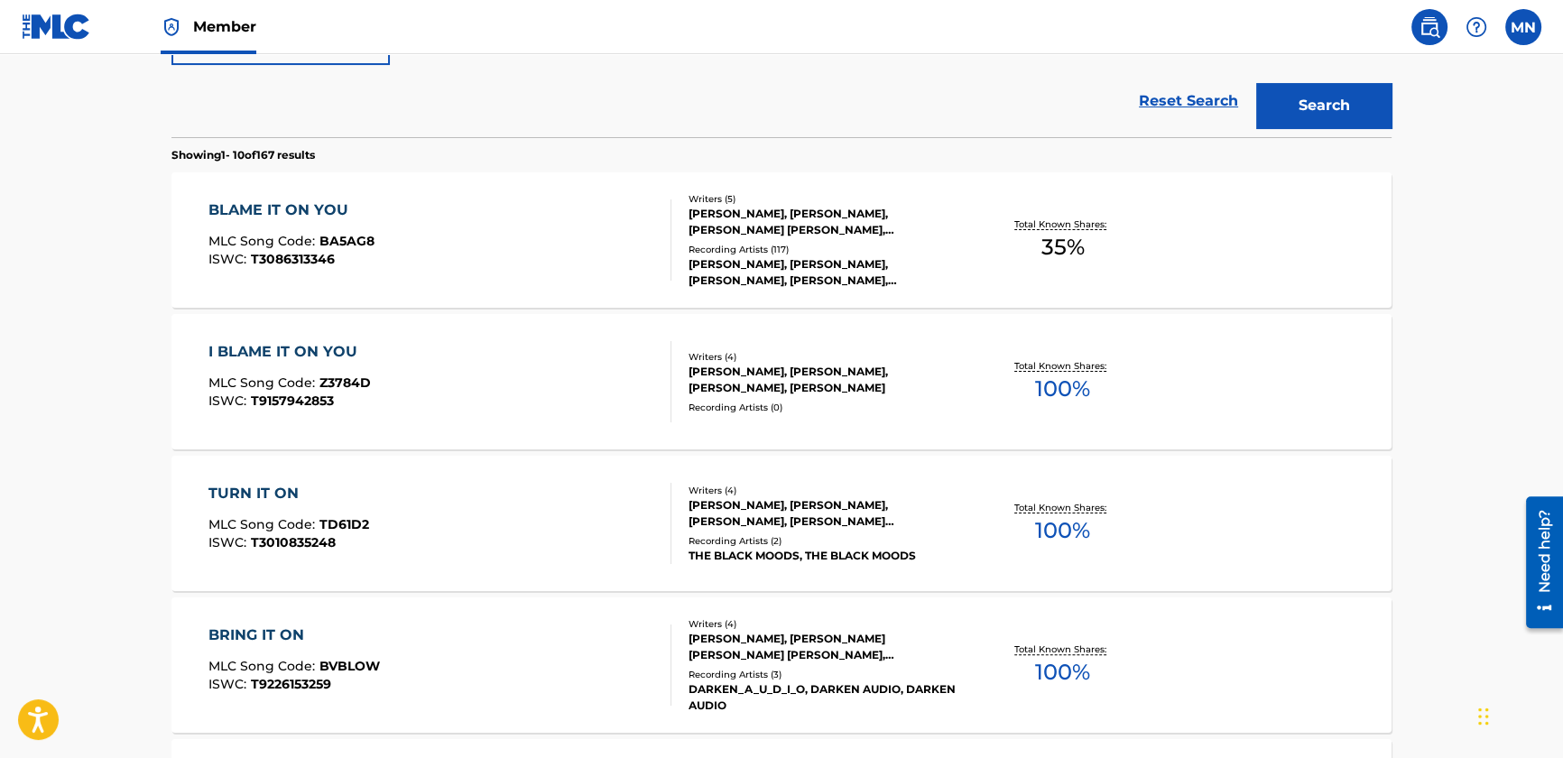
click at [445, 240] on div "BLAME IT ON YOU MLC Song Code : BA5AG8 ISWC : T3086313346" at bounding box center [441, 239] width 464 height 81
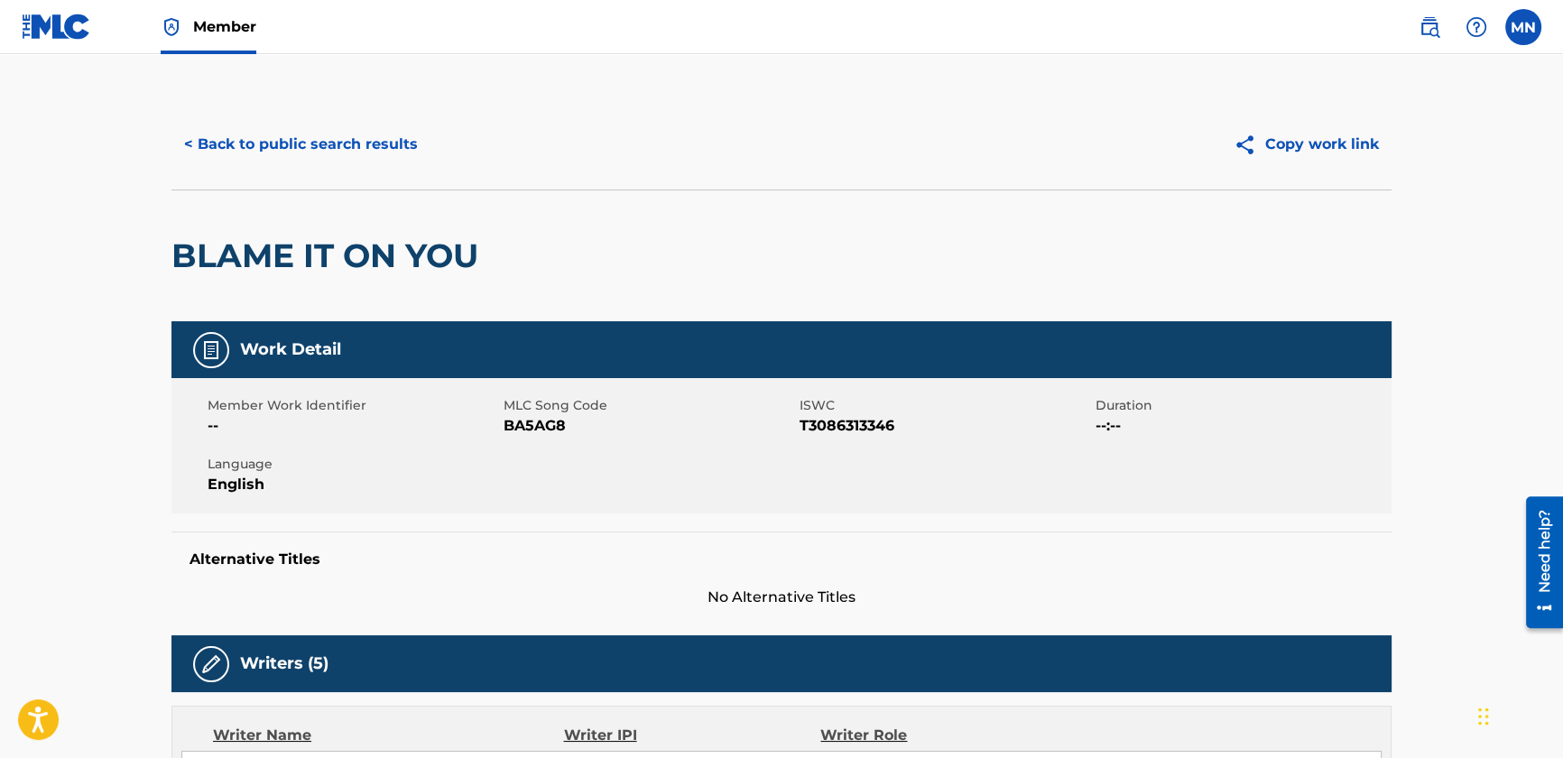
click at [387, 141] on button "< Back to public search results" at bounding box center [301, 144] width 259 height 45
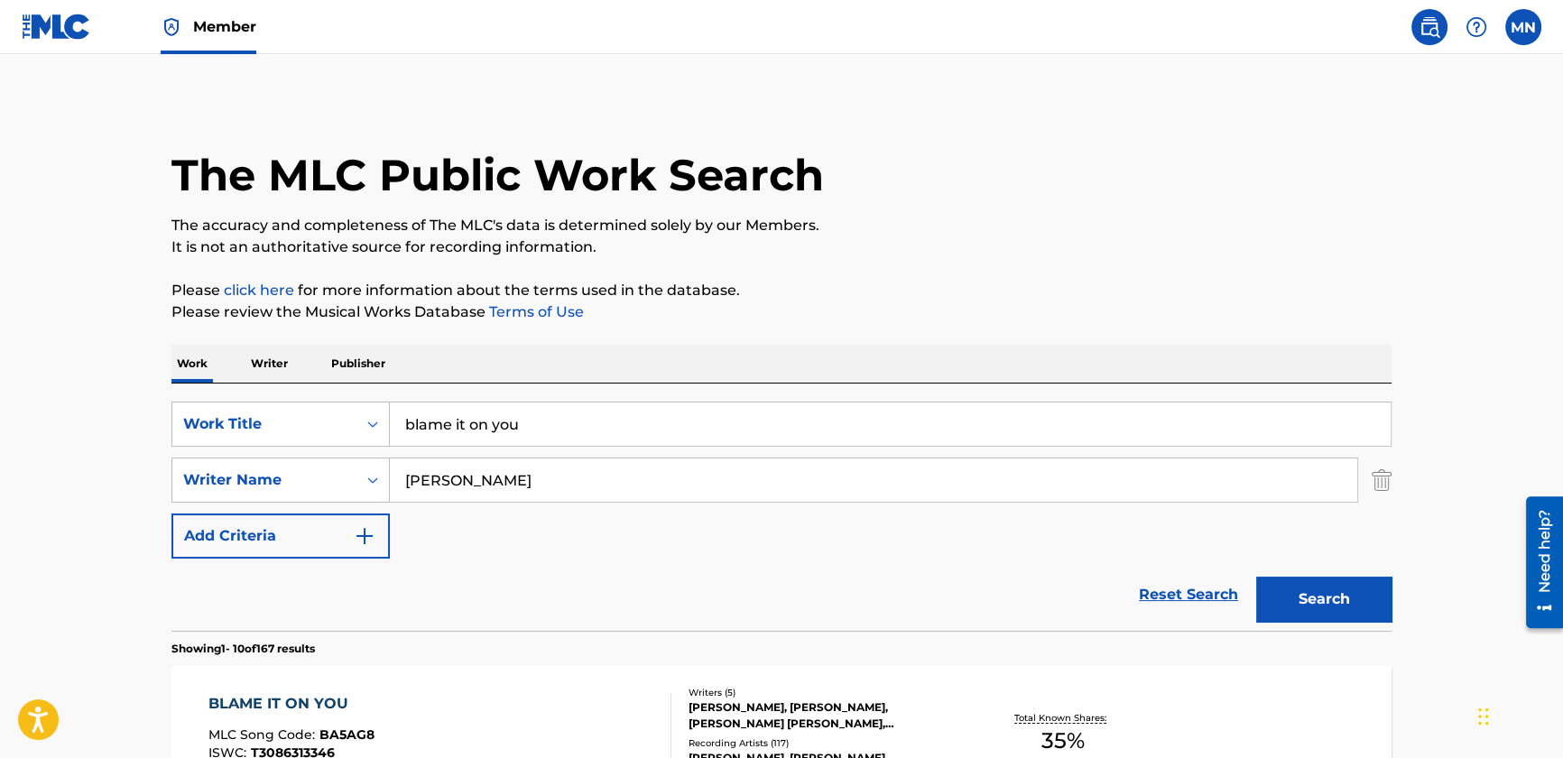
click at [30, 14] on img at bounding box center [57, 27] width 70 height 26
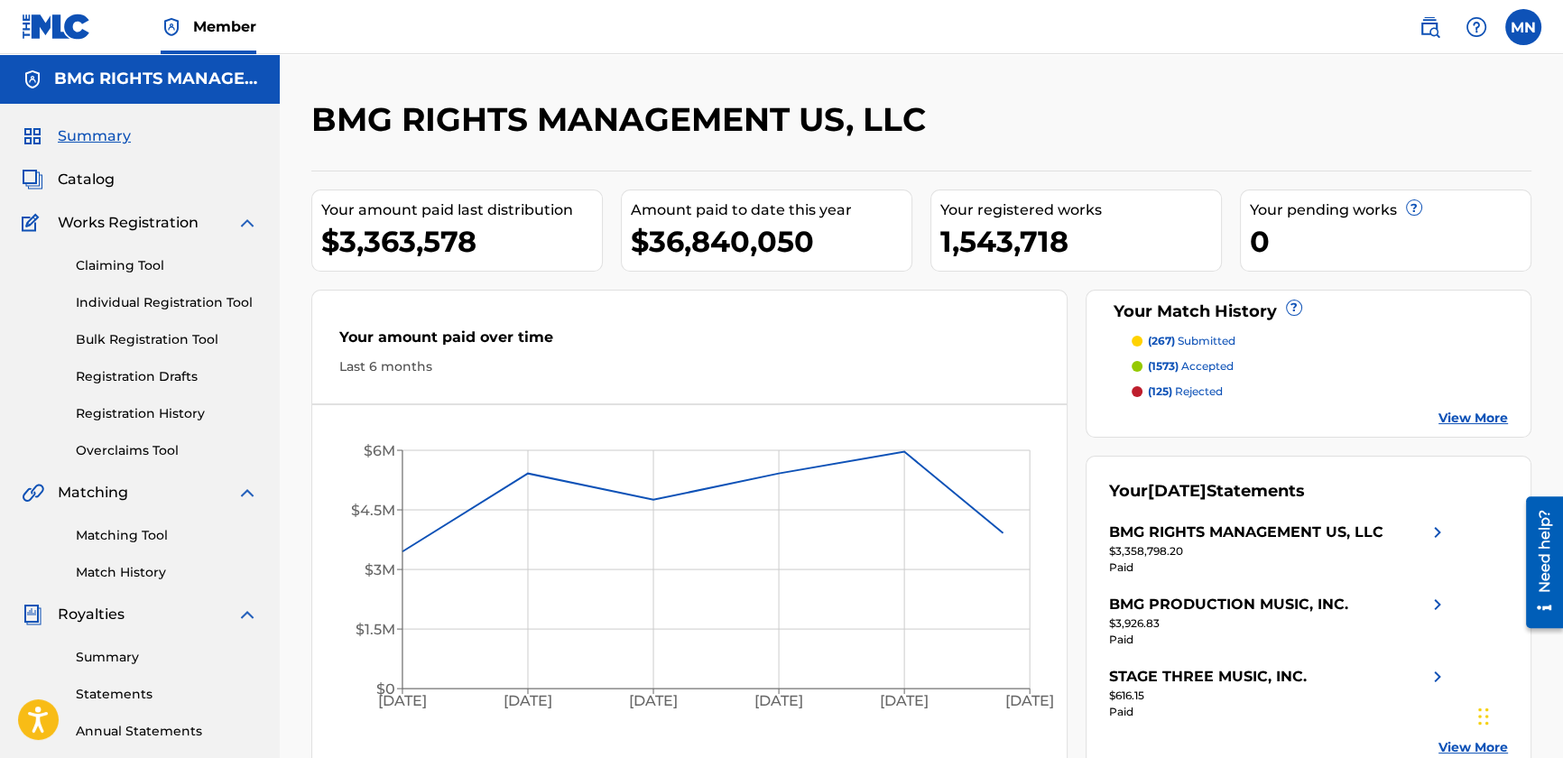
click at [117, 535] on link "Matching Tool" at bounding box center [167, 535] width 182 height 19
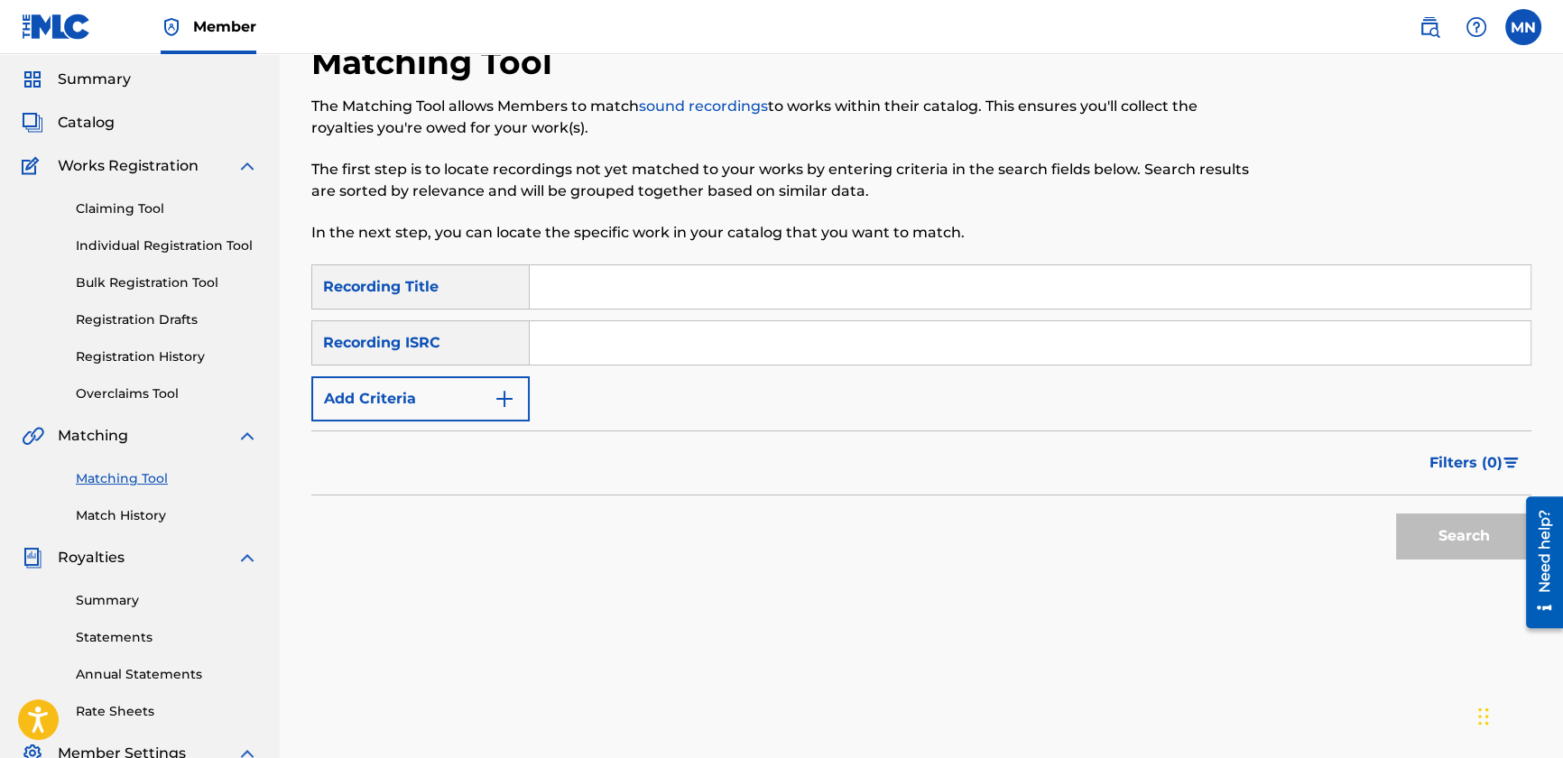
scroll to position [81, 0]
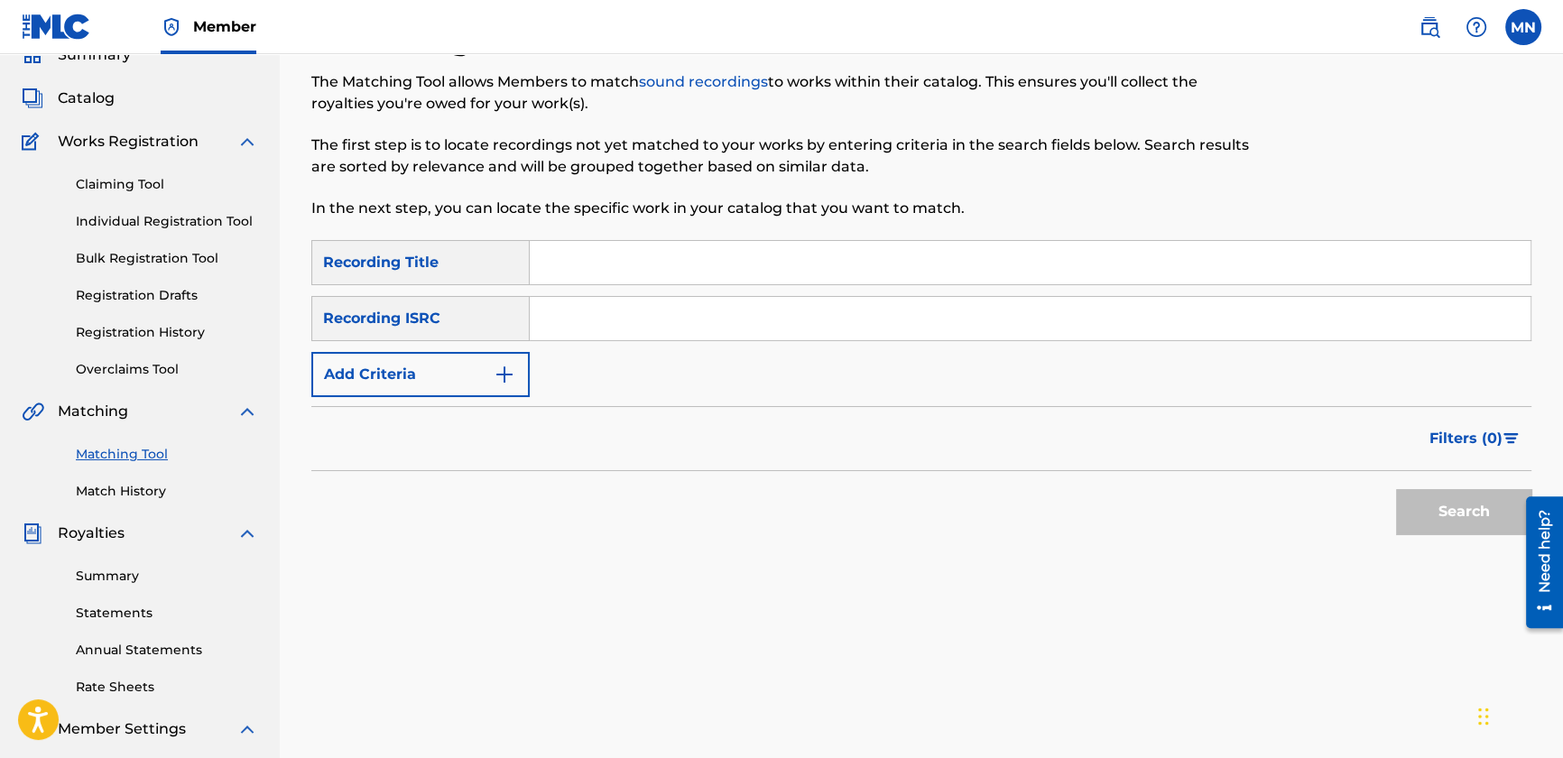
click at [612, 267] on input "Search Form" at bounding box center [1030, 262] width 1001 height 43
type input "if i didn't love you"
click at [385, 376] on button "Add Criteria" at bounding box center [420, 374] width 218 height 45
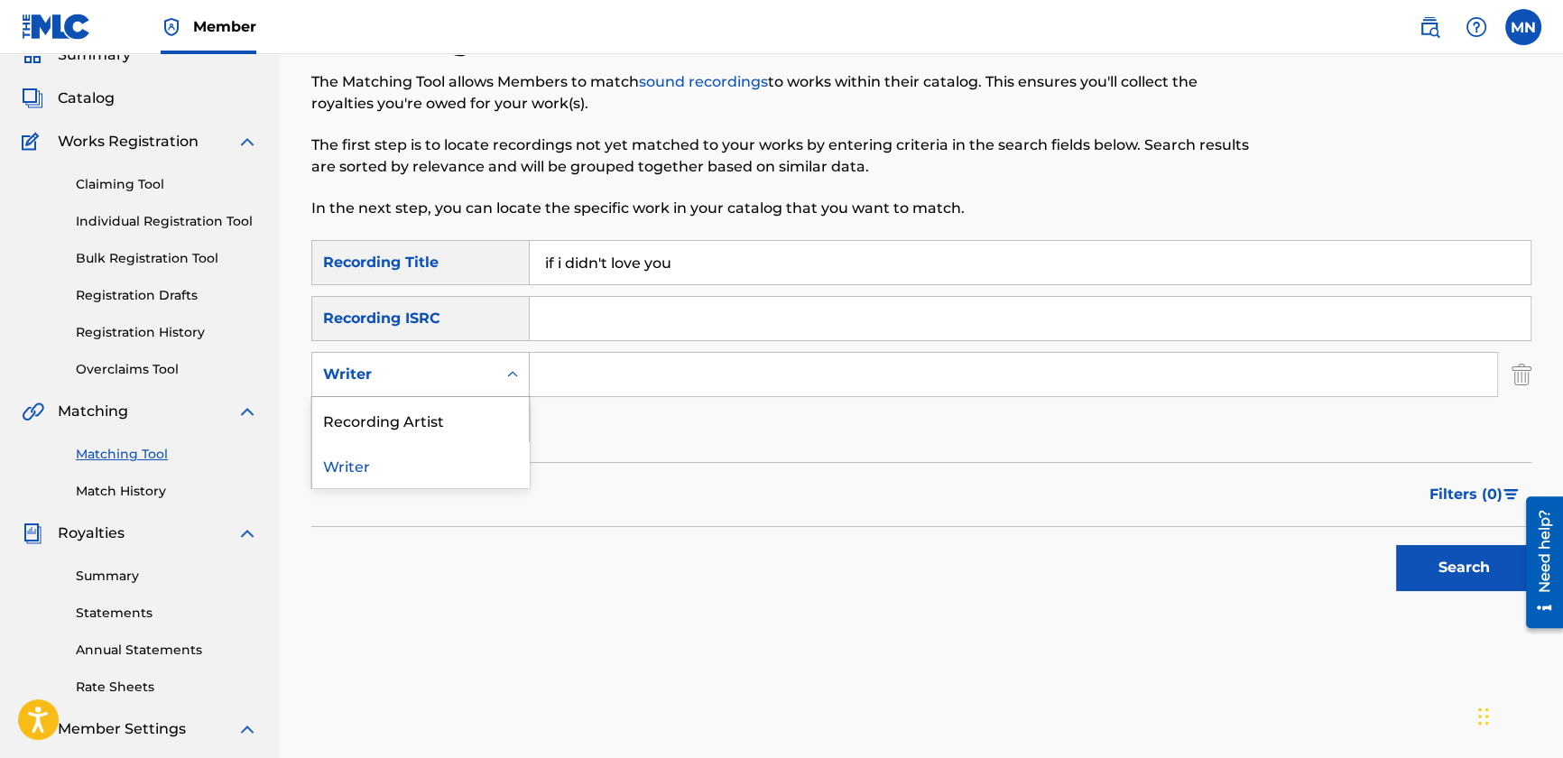
click at [428, 370] on div "Writer" at bounding box center [404, 375] width 162 height 22
drag, startPoint x: 420, startPoint y: 412, endPoint x: 462, endPoint y: 400, distance: 44.0
click at [421, 412] on div "Recording Artist" at bounding box center [420, 419] width 217 height 45
drag, startPoint x: 598, startPoint y: 348, endPoint x: 582, endPoint y: 378, distance: 34.3
click at [598, 348] on div "SearchWithCriteria1d08eec3-a210-4d4f-8d71-63f53368750b Recording Title if i did…" at bounding box center [921, 346] width 1220 height 213
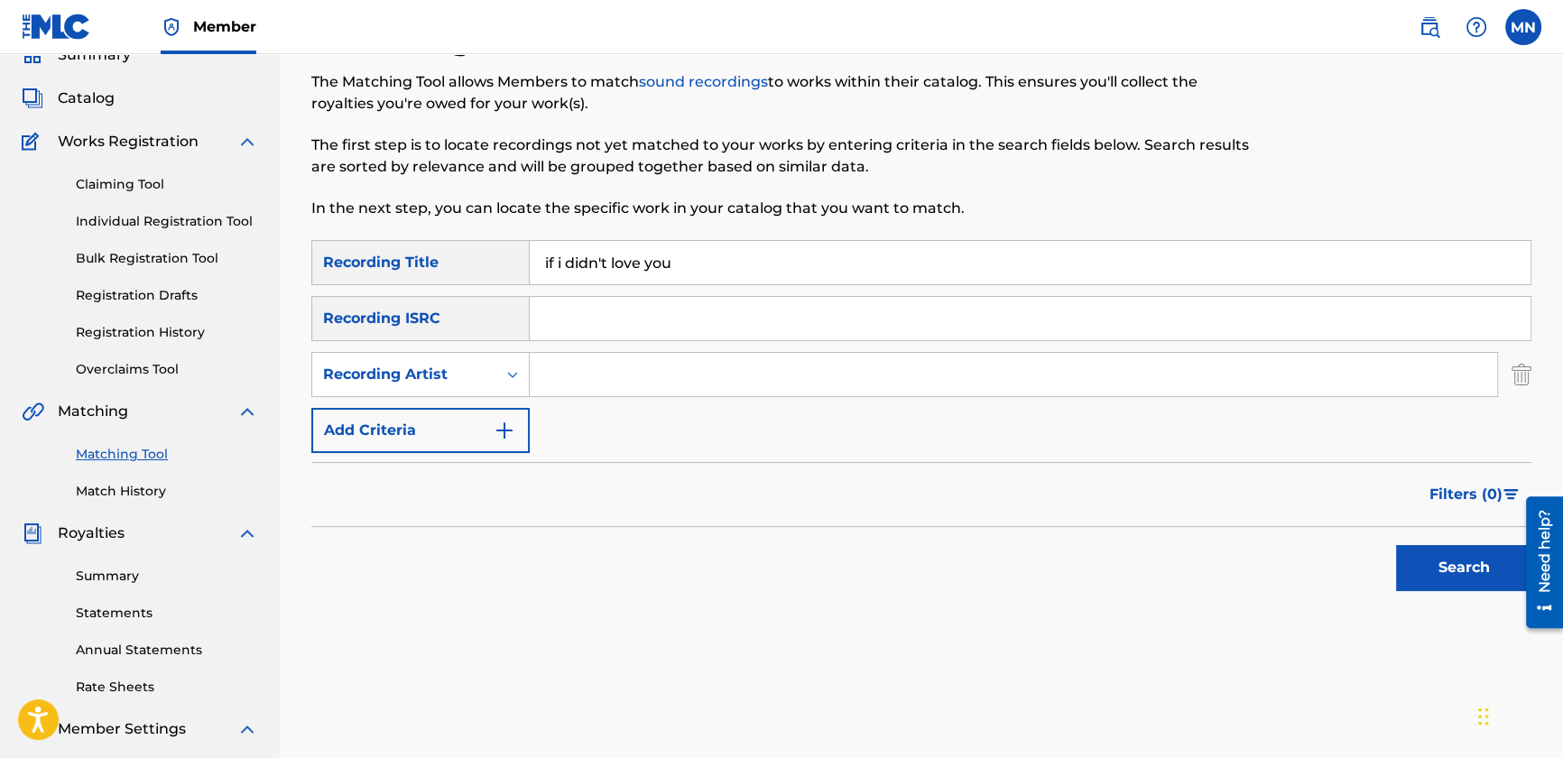
click at [582, 378] on input "Search Form" at bounding box center [1014, 374] width 968 height 43
type input "[PERSON_NAME]"
click at [1396, 545] on button "Search" at bounding box center [1463, 567] width 135 height 45
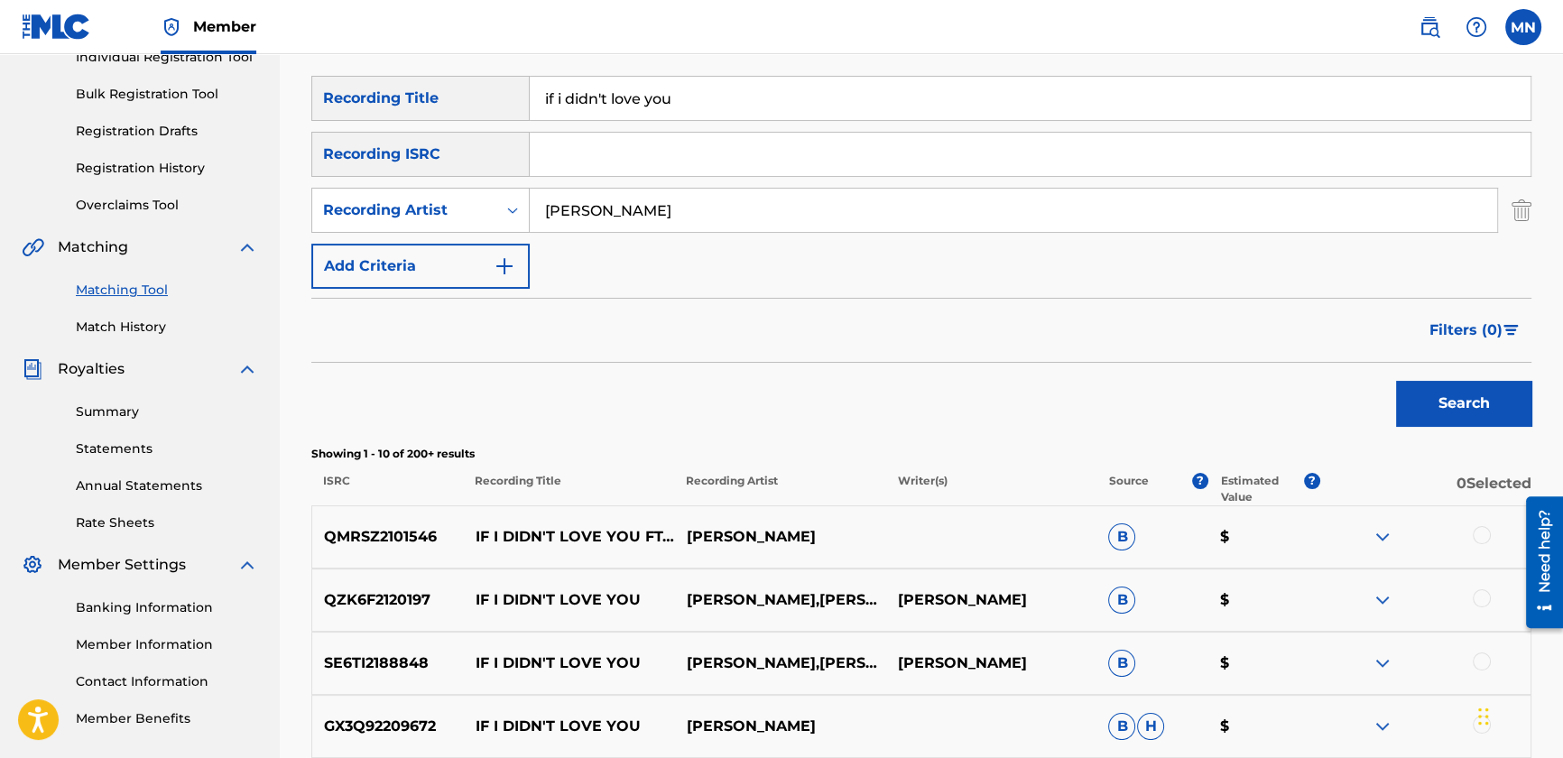
scroll to position [410, 0]
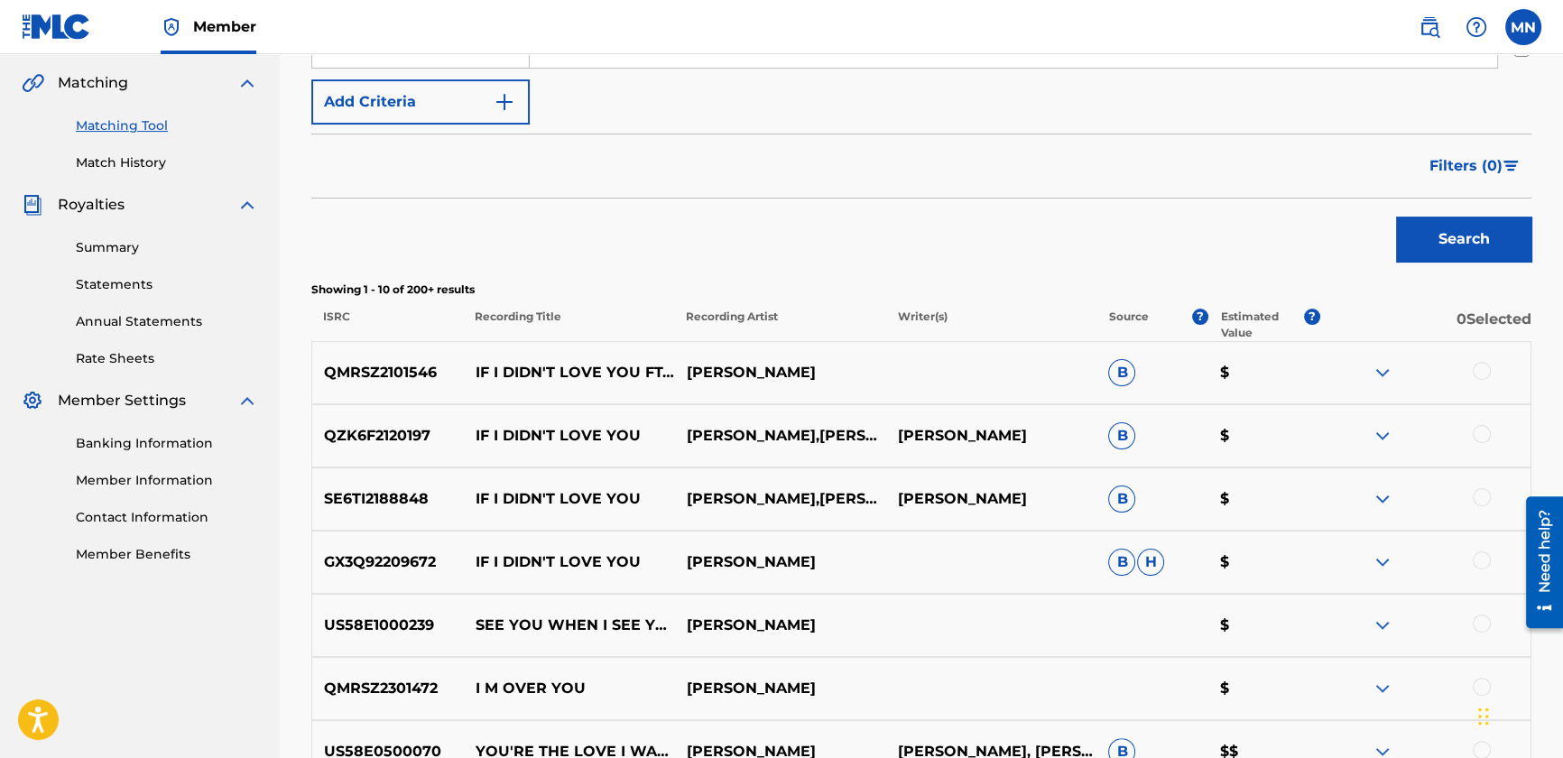
click at [1447, 165] on span "Filters ( 0 )" at bounding box center [1466, 166] width 73 height 22
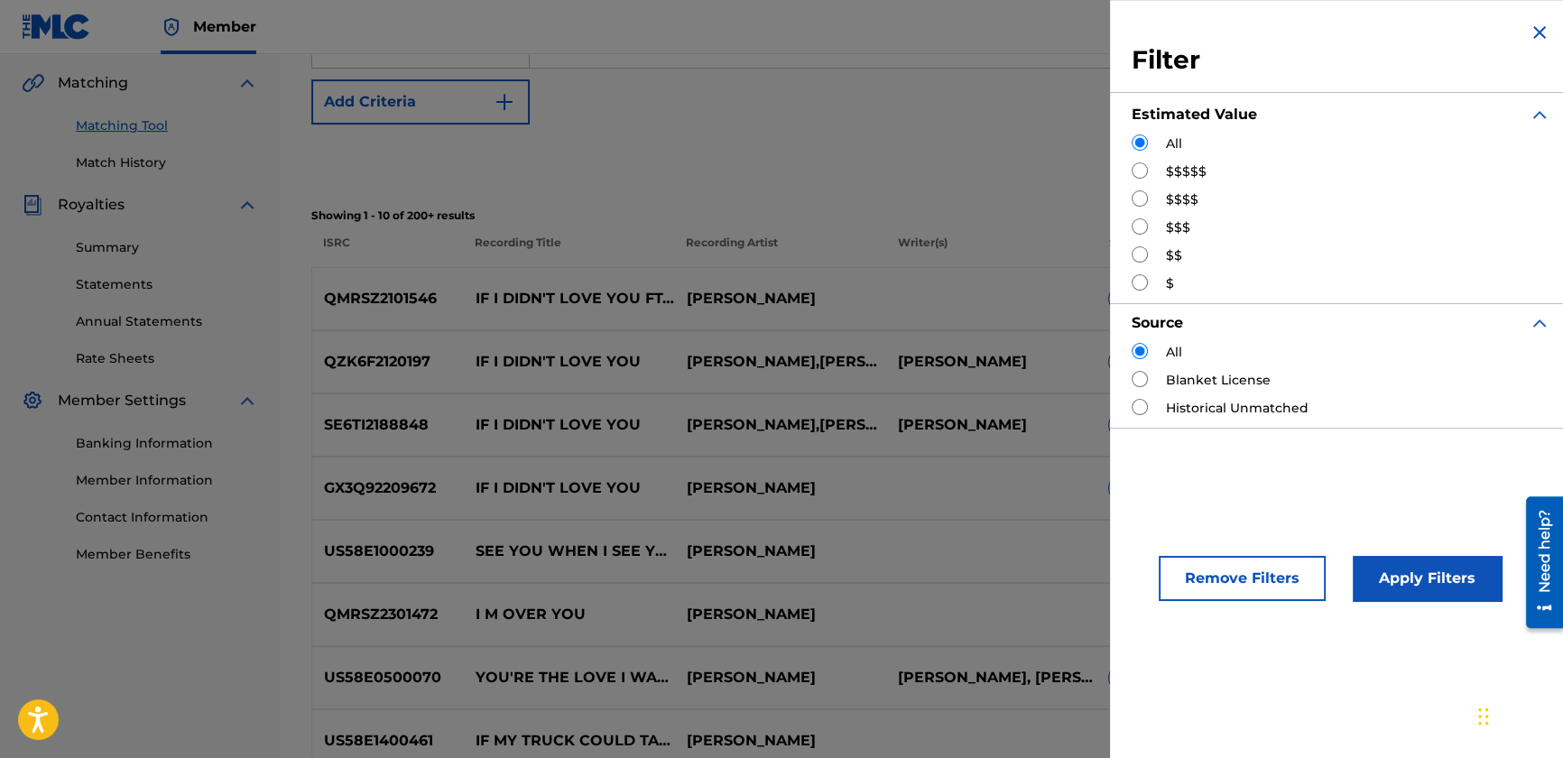
click at [1153, 176] on div "$$$$$" at bounding box center [1341, 171] width 419 height 19
click at [1137, 171] on input "Search Form" at bounding box center [1140, 170] width 16 height 16
radio input "true"
click at [1424, 575] on button "Apply Filters" at bounding box center [1427, 578] width 149 height 45
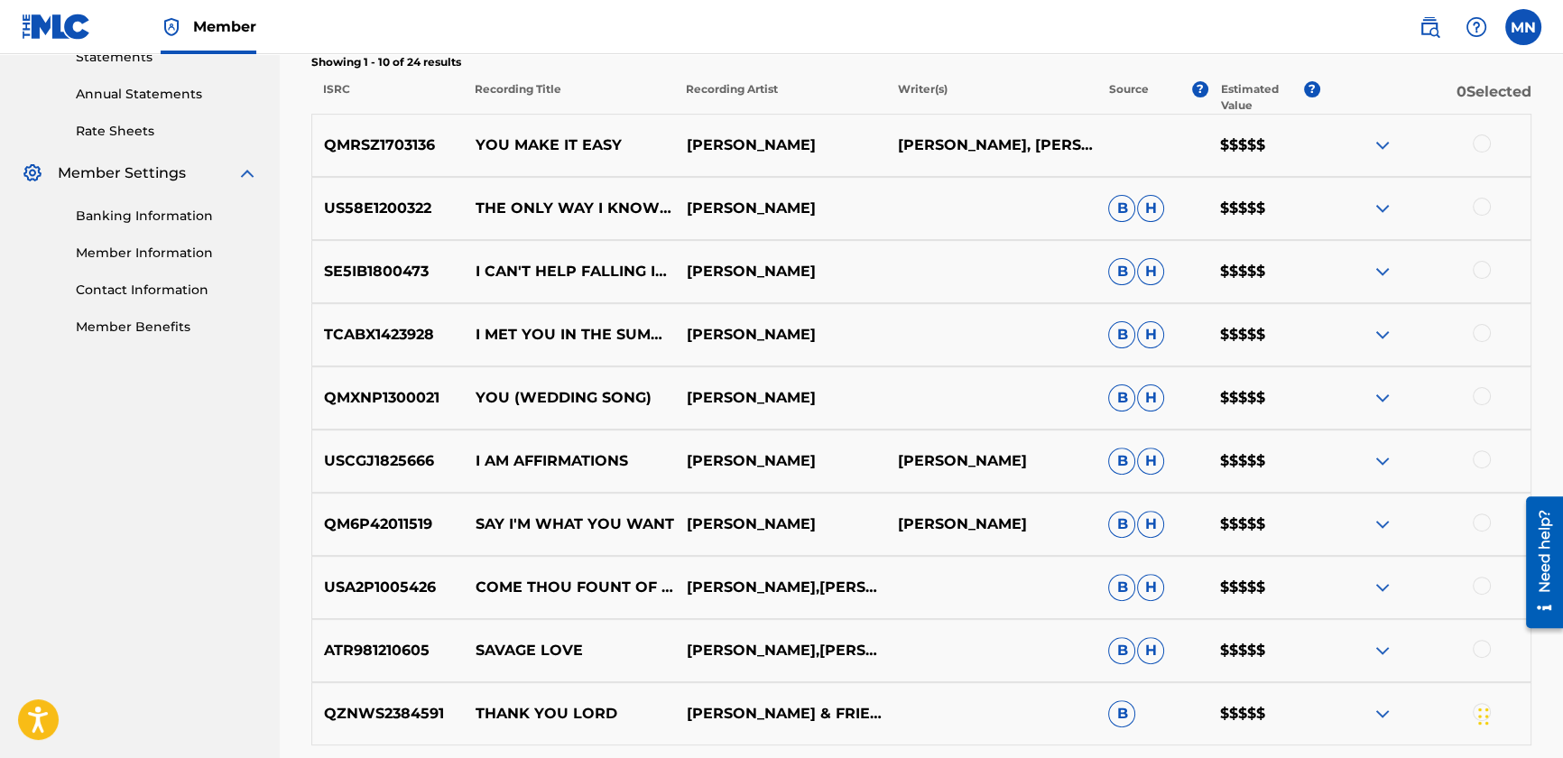
scroll to position [406, 0]
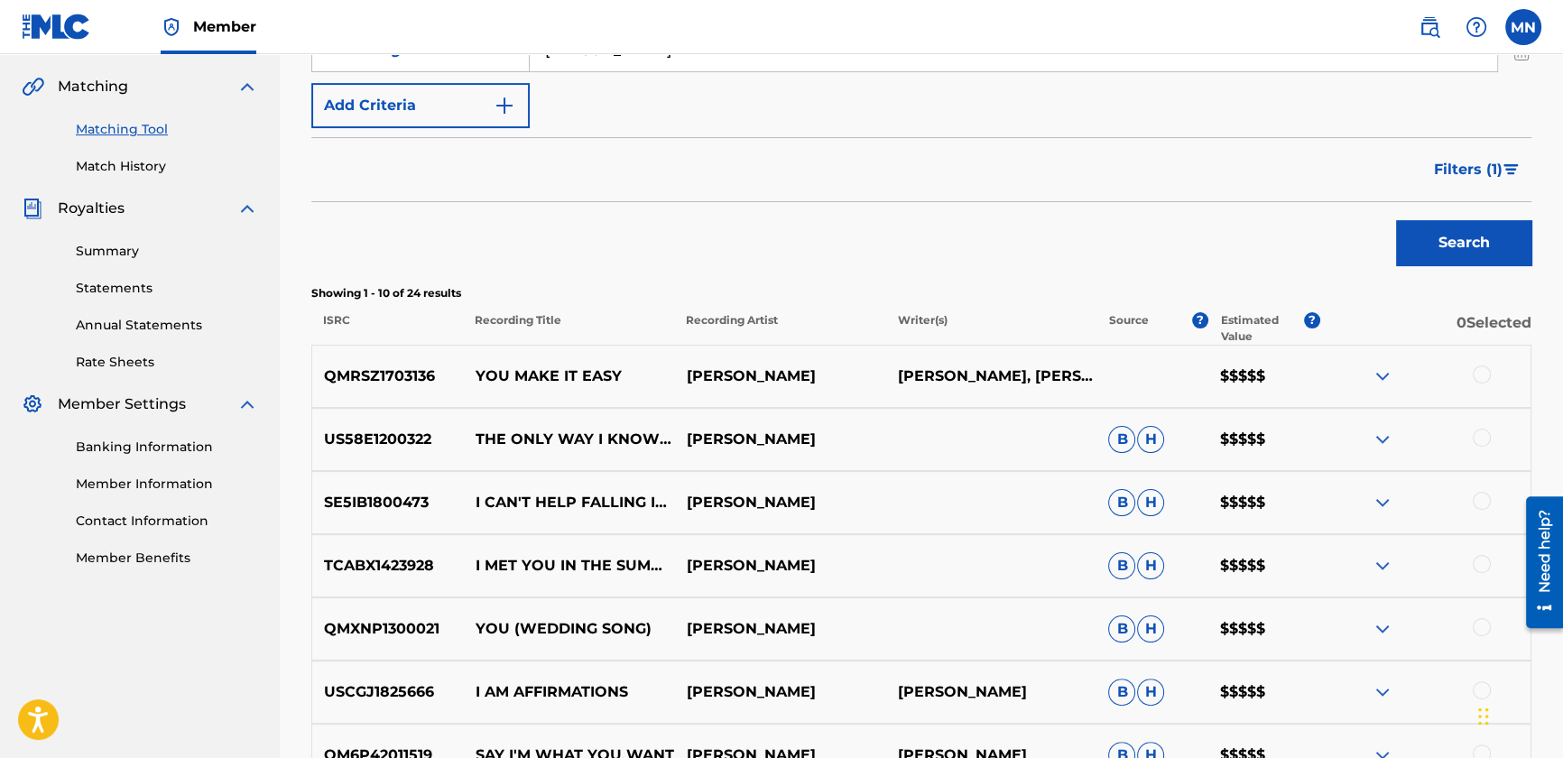
click at [1462, 172] on span "Filters ( 1 )" at bounding box center [1468, 170] width 69 height 22
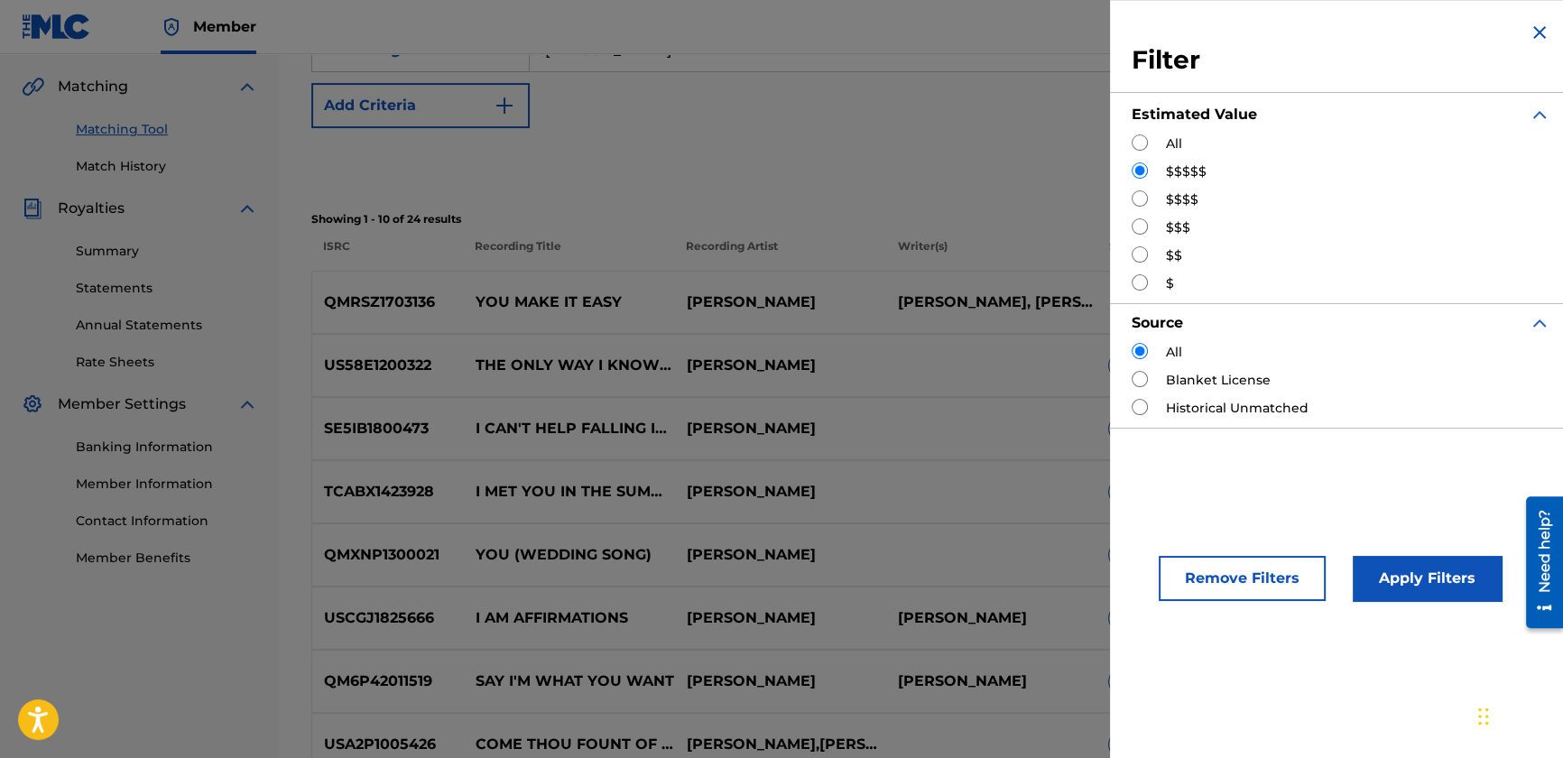
click at [1138, 197] on input "Search Form" at bounding box center [1140, 198] width 16 height 16
radio input "true"
click at [1389, 575] on button "Apply Filters" at bounding box center [1427, 578] width 149 height 45
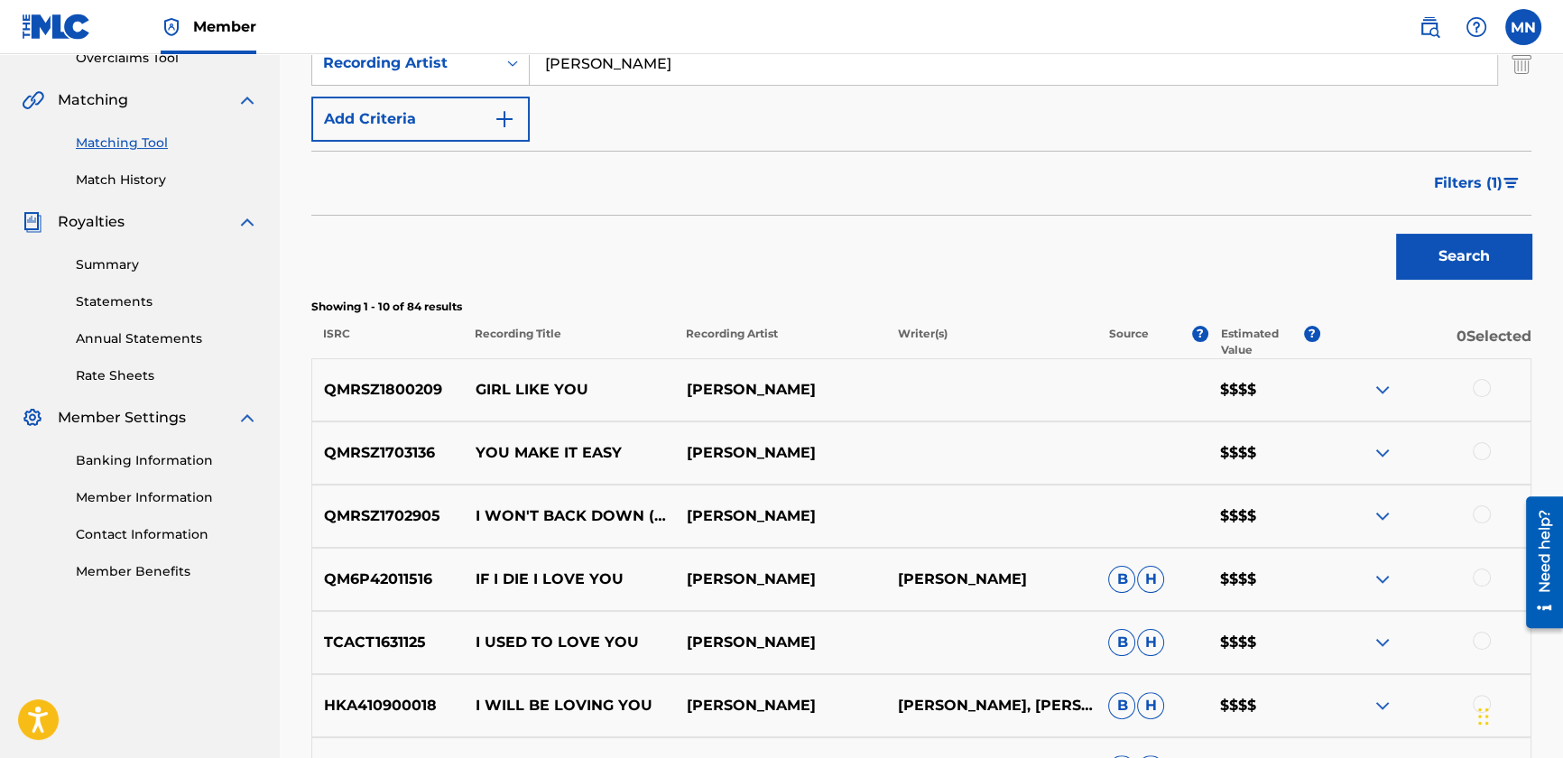
scroll to position [160, 0]
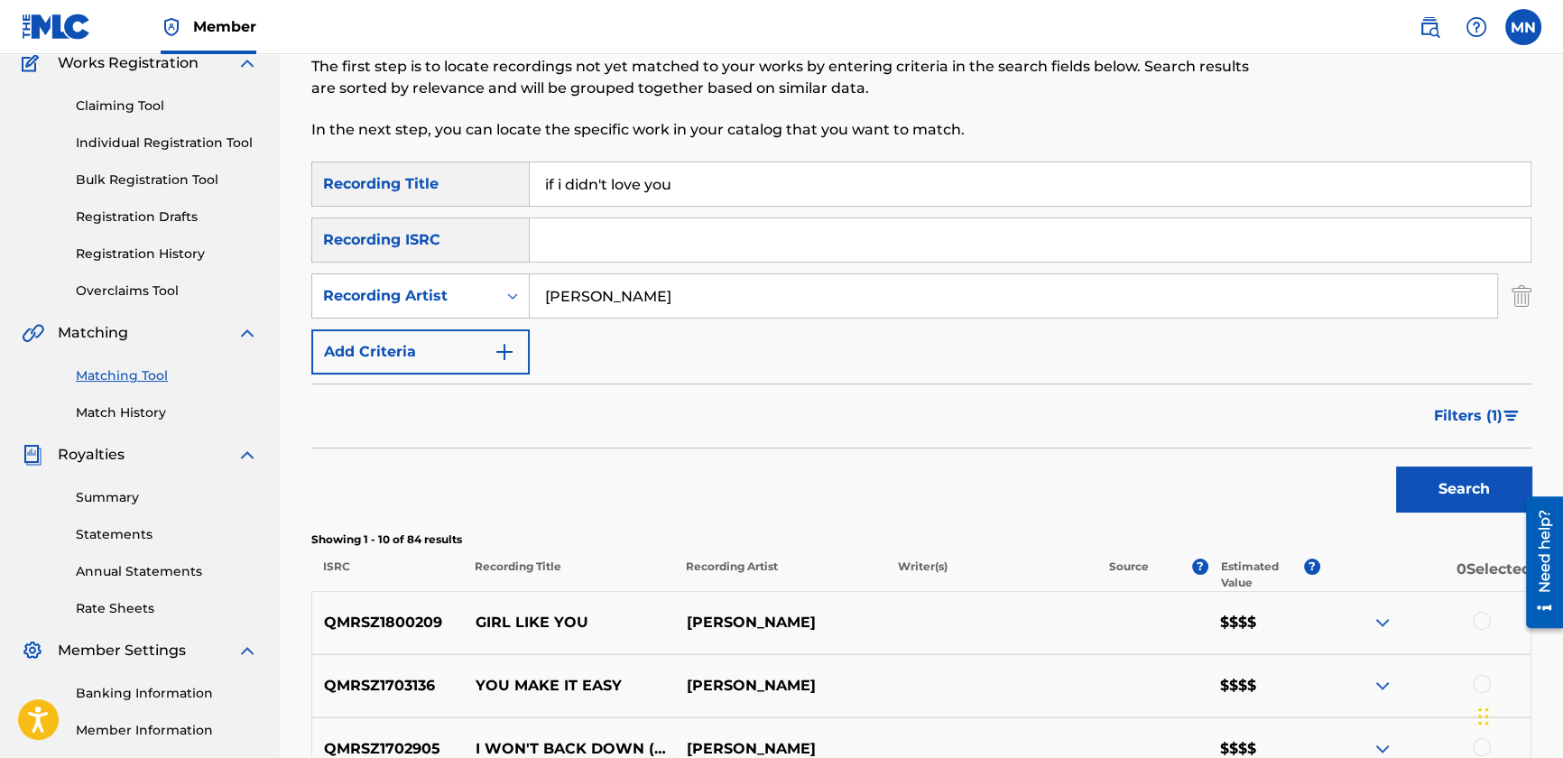
click at [1486, 422] on span "Filters ( 1 )" at bounding box center [1468, 416] width 69 height 22
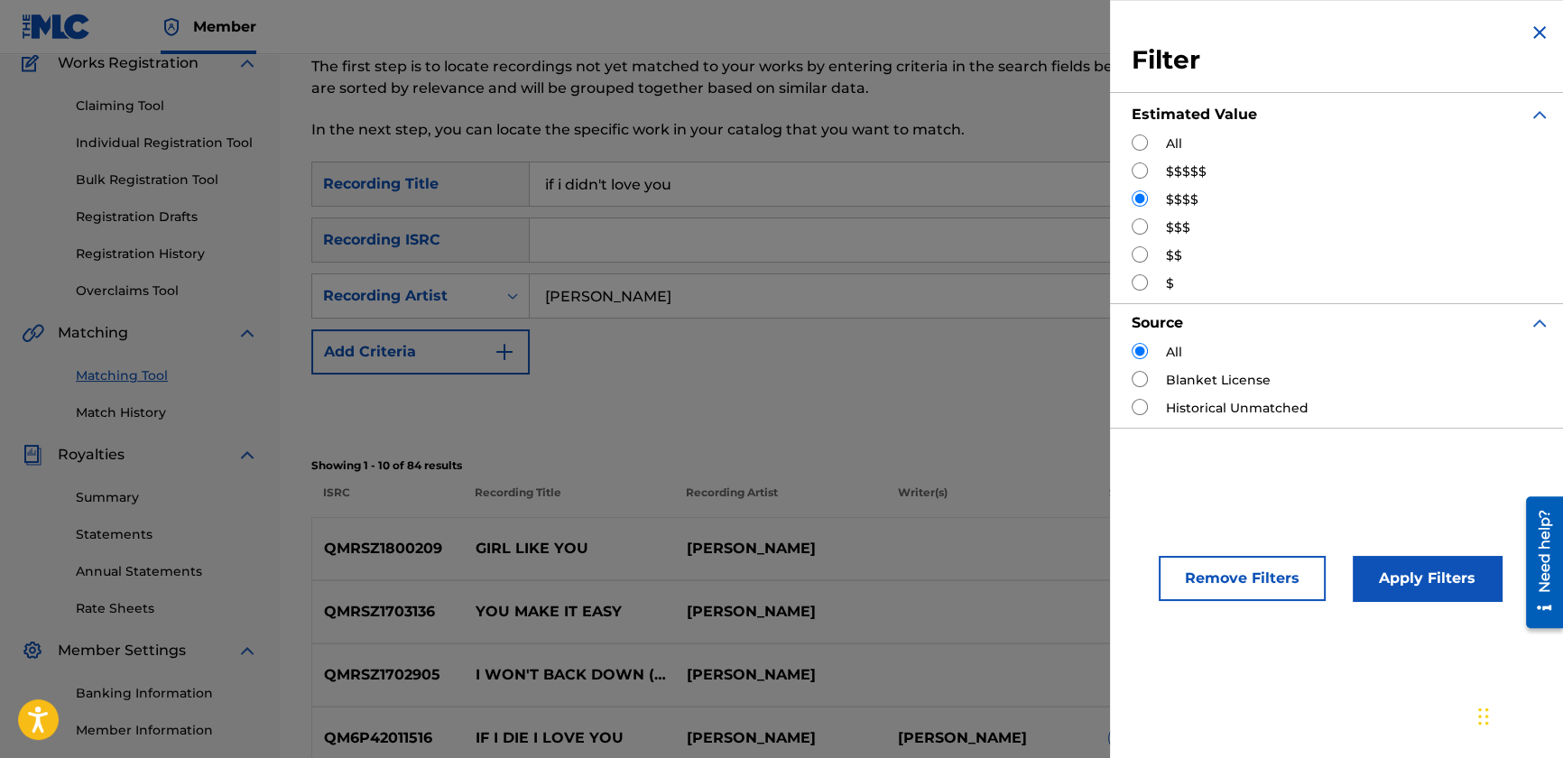
click at [1140, 234] on input "Search Form" at bounding box center [1140, 226] width 16 height 16
radio input "true"
click at [1468, 569] on button "Apply Filters" at bounding box center [1427, 578] width 149 height 45
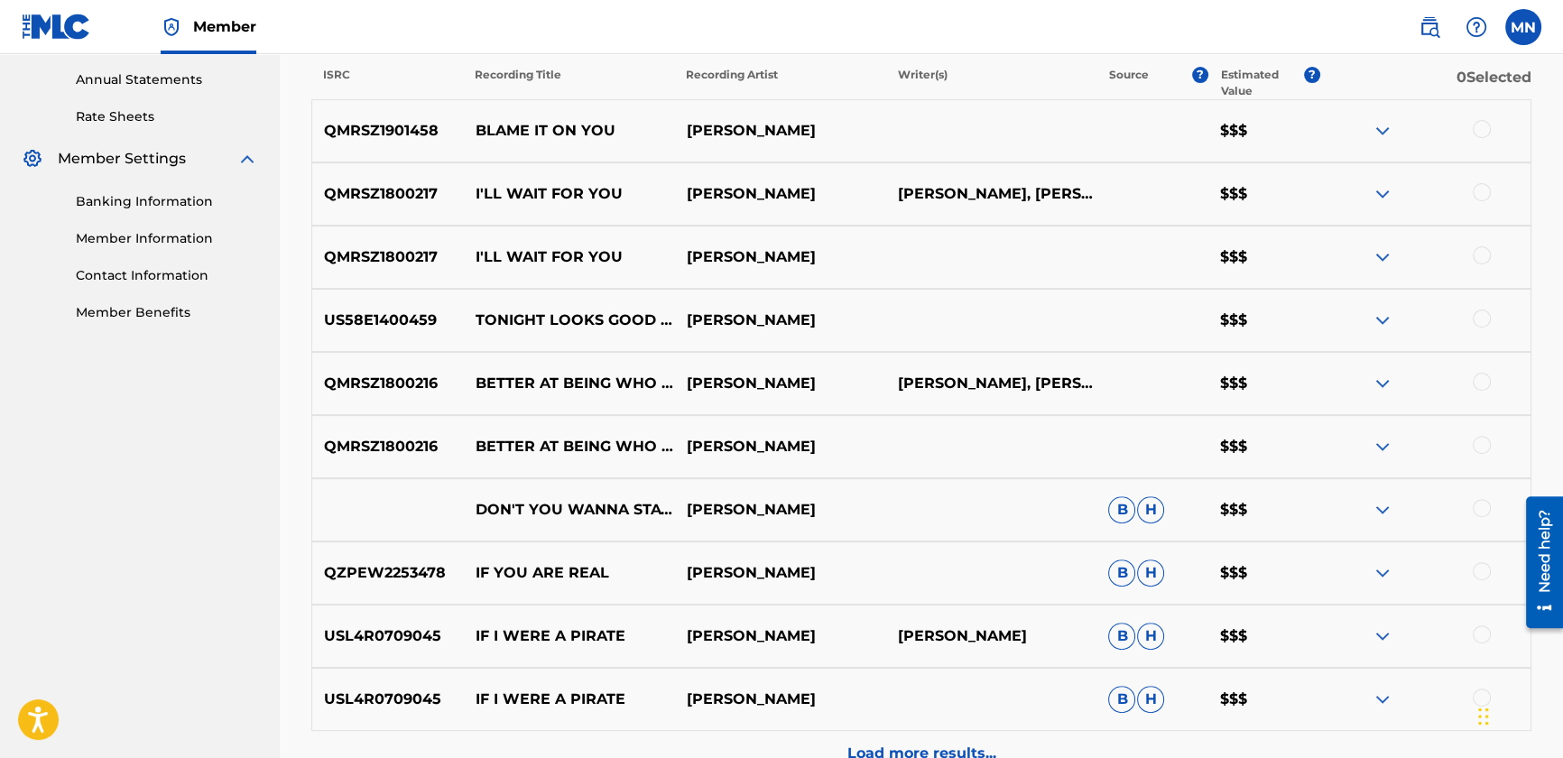
scroll to position [846, 0]
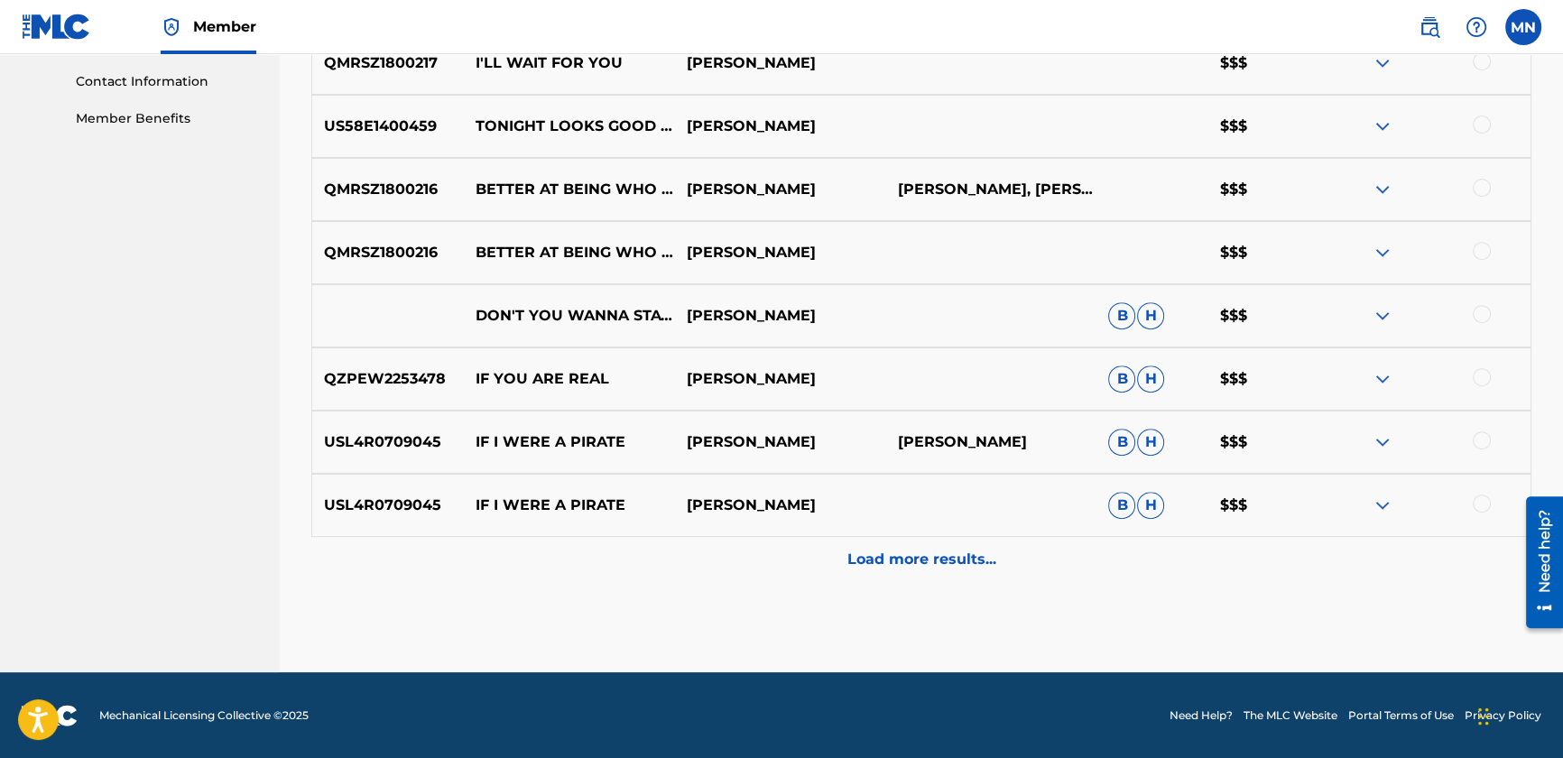
click at [1009, 580] on div "Load more results..." at bounding box center [921, 559] width 1220 height 45
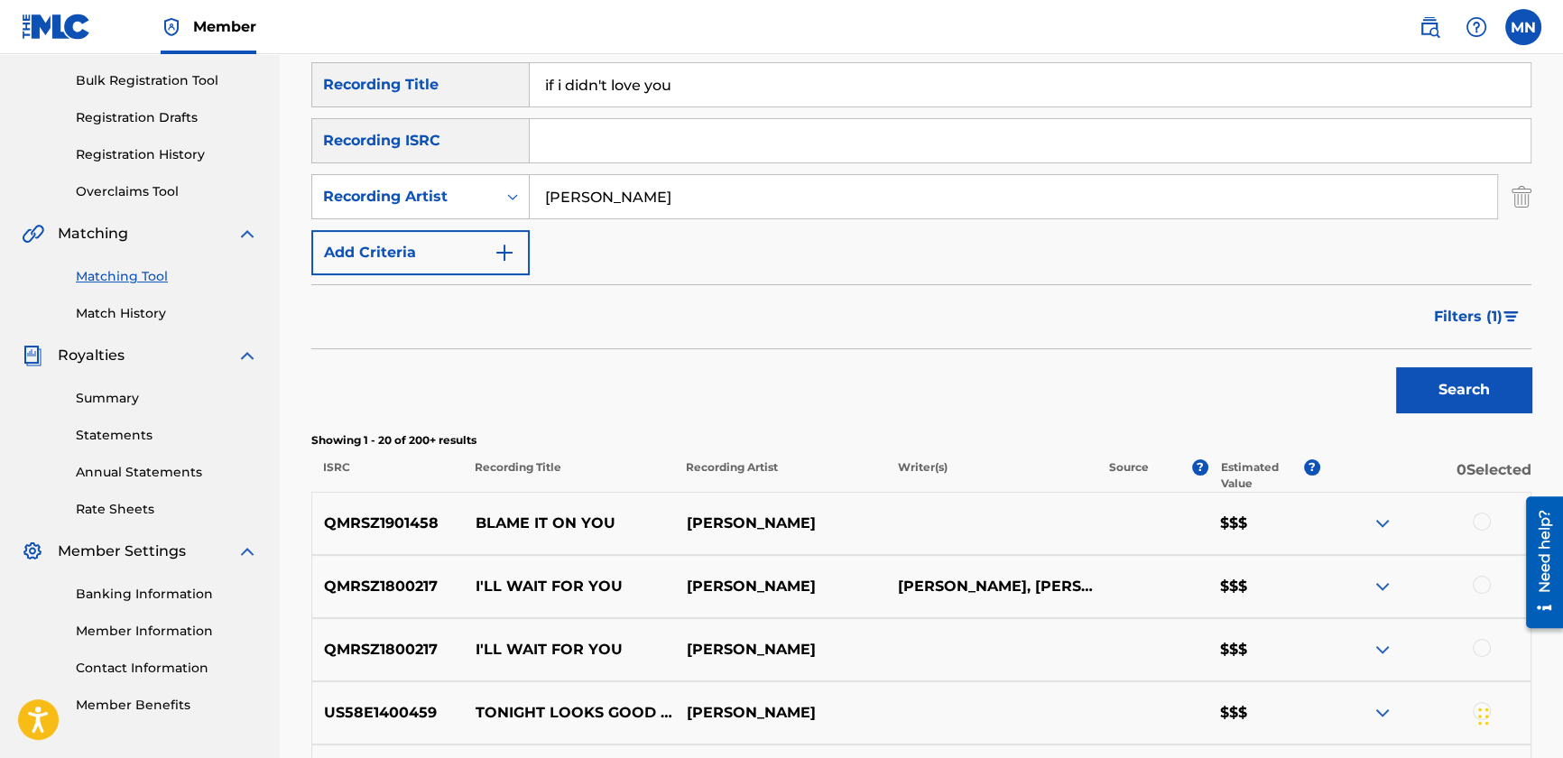
scroll to position [25, 0]
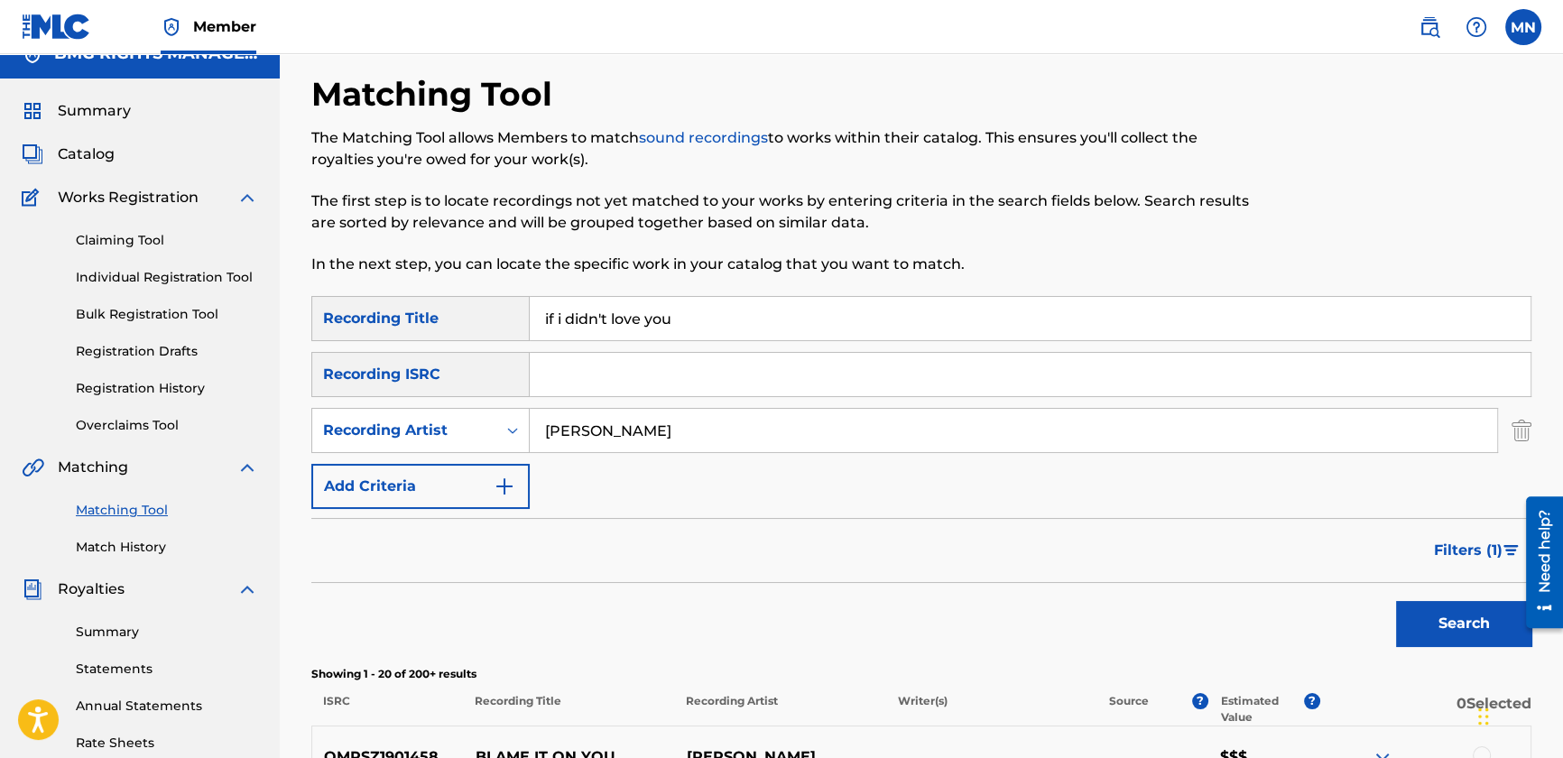
click at [1464, 551] on span "Filters ( 1 )" at bounding box center [1468, 551] width 69 height 22
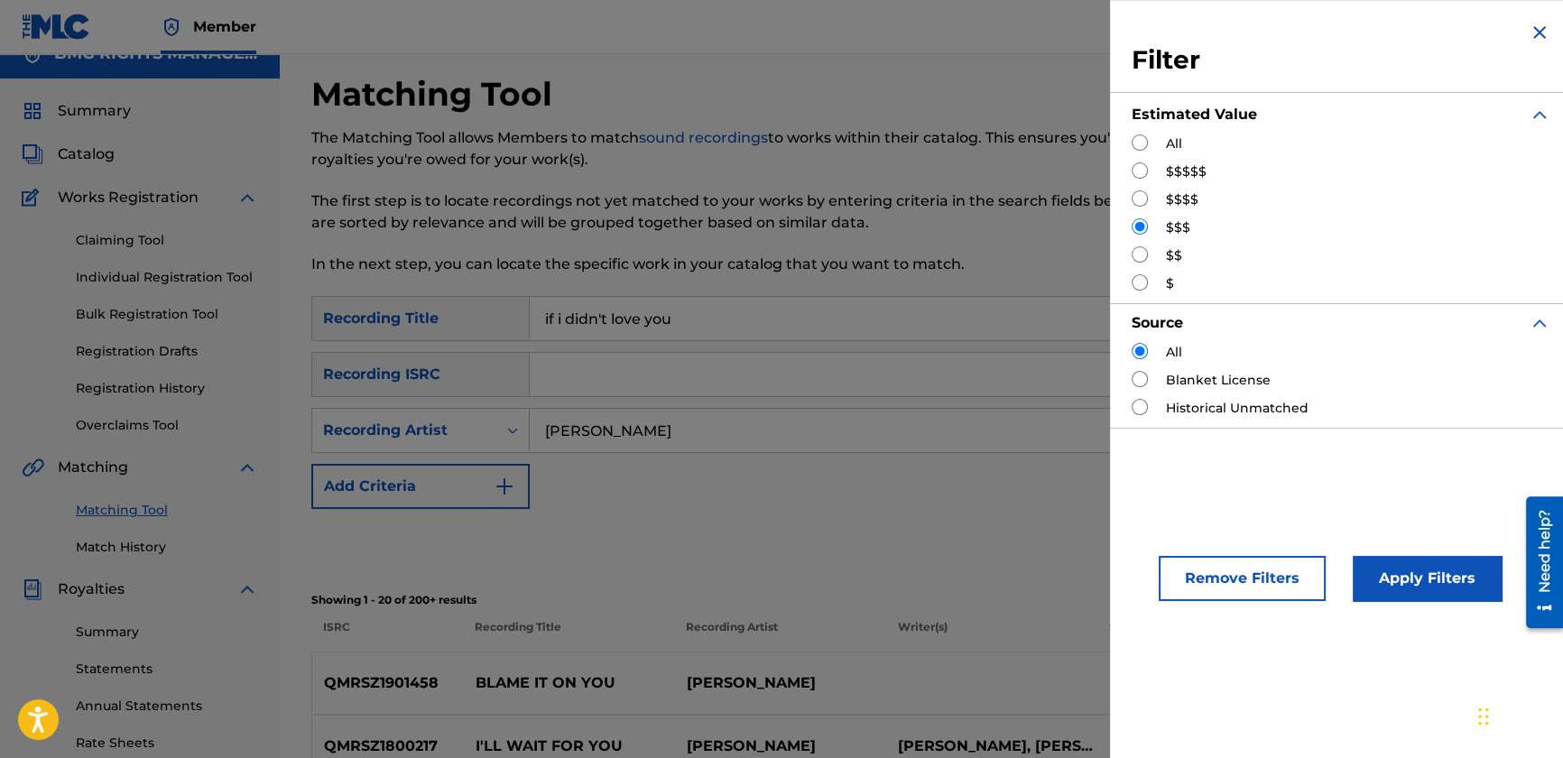
click at [1132, 255] on input "Search Form" at bounding box center [1140, 254] width 16 height 16
radio input "true"
click at [1404, 568] on button "Apply Filters" at bounding box center [1427, 578] width 149 height 45
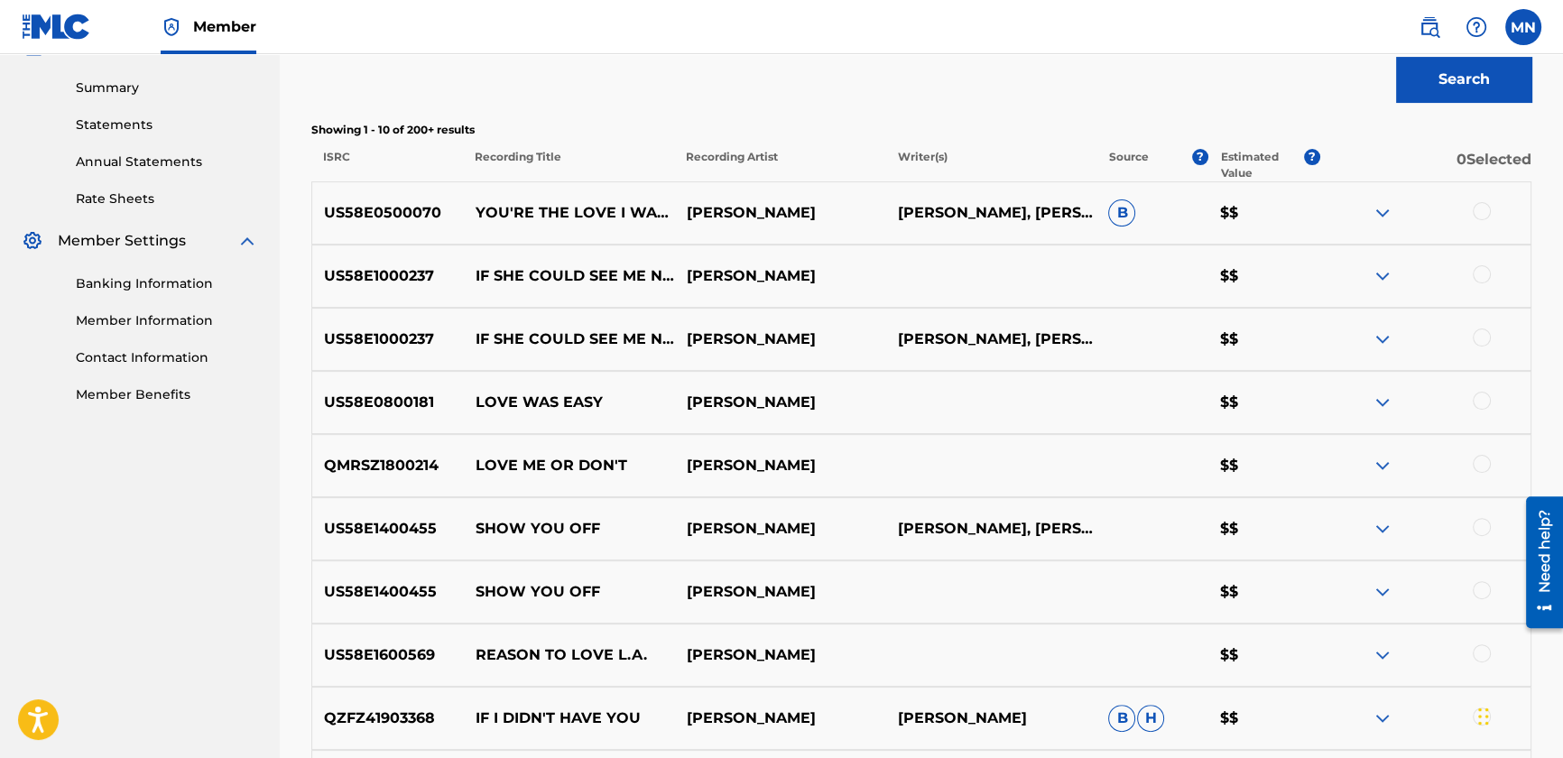
scroll to position [846, 0]
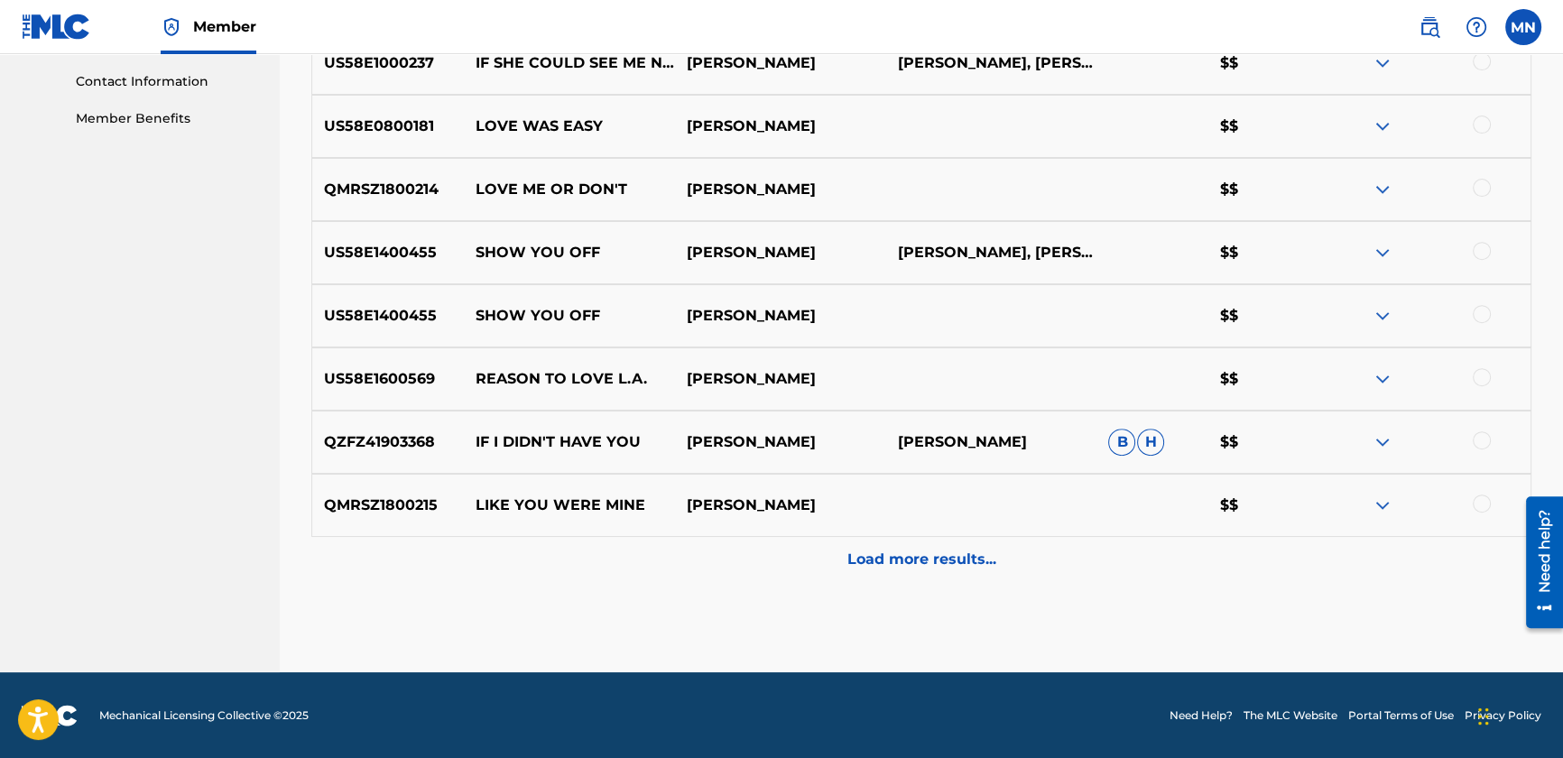
click at [935, 557] on p "Load more results..." at bounding box center [922, 560] width 149 height 22
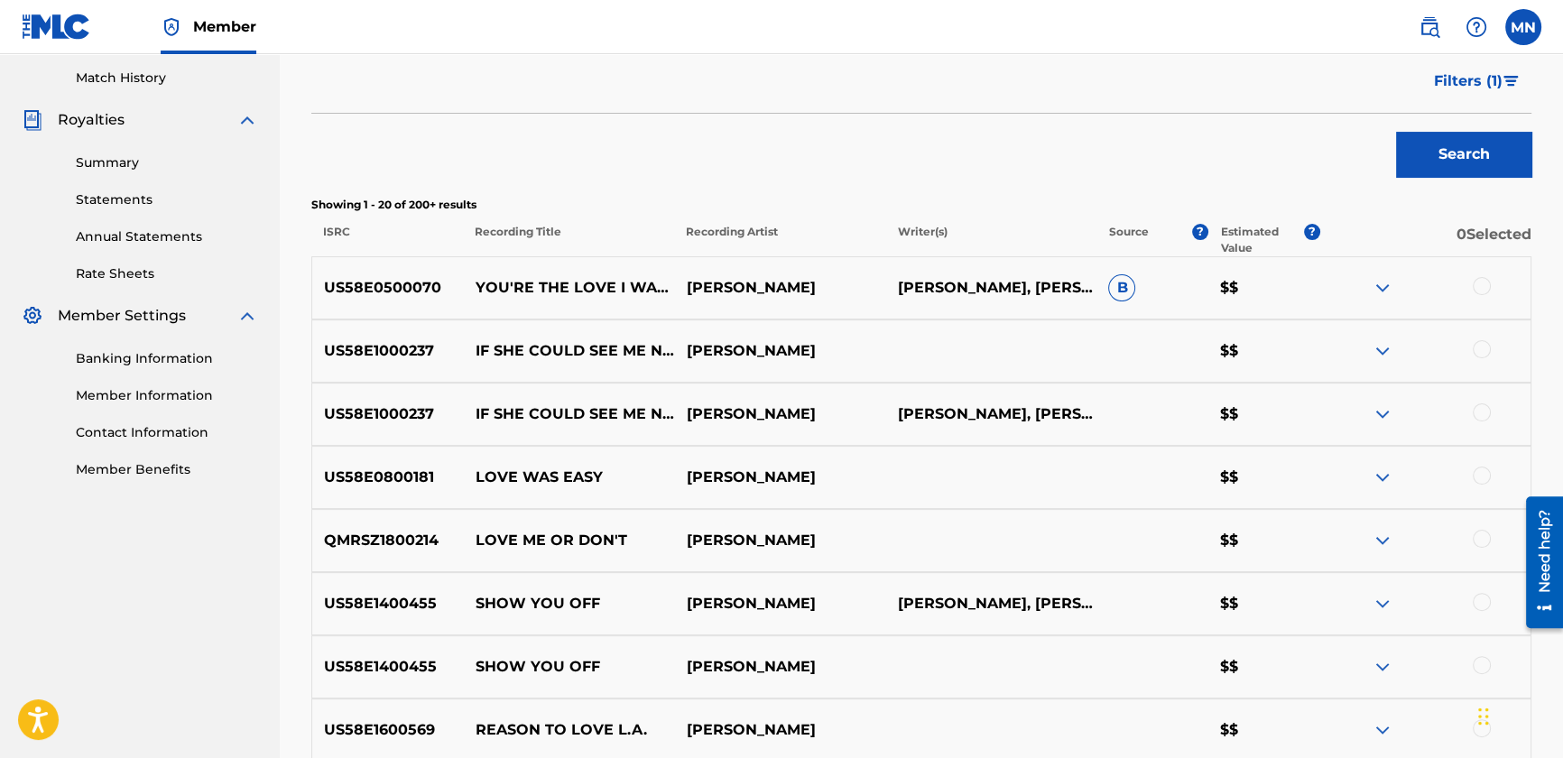
scroll to position [329, 0]
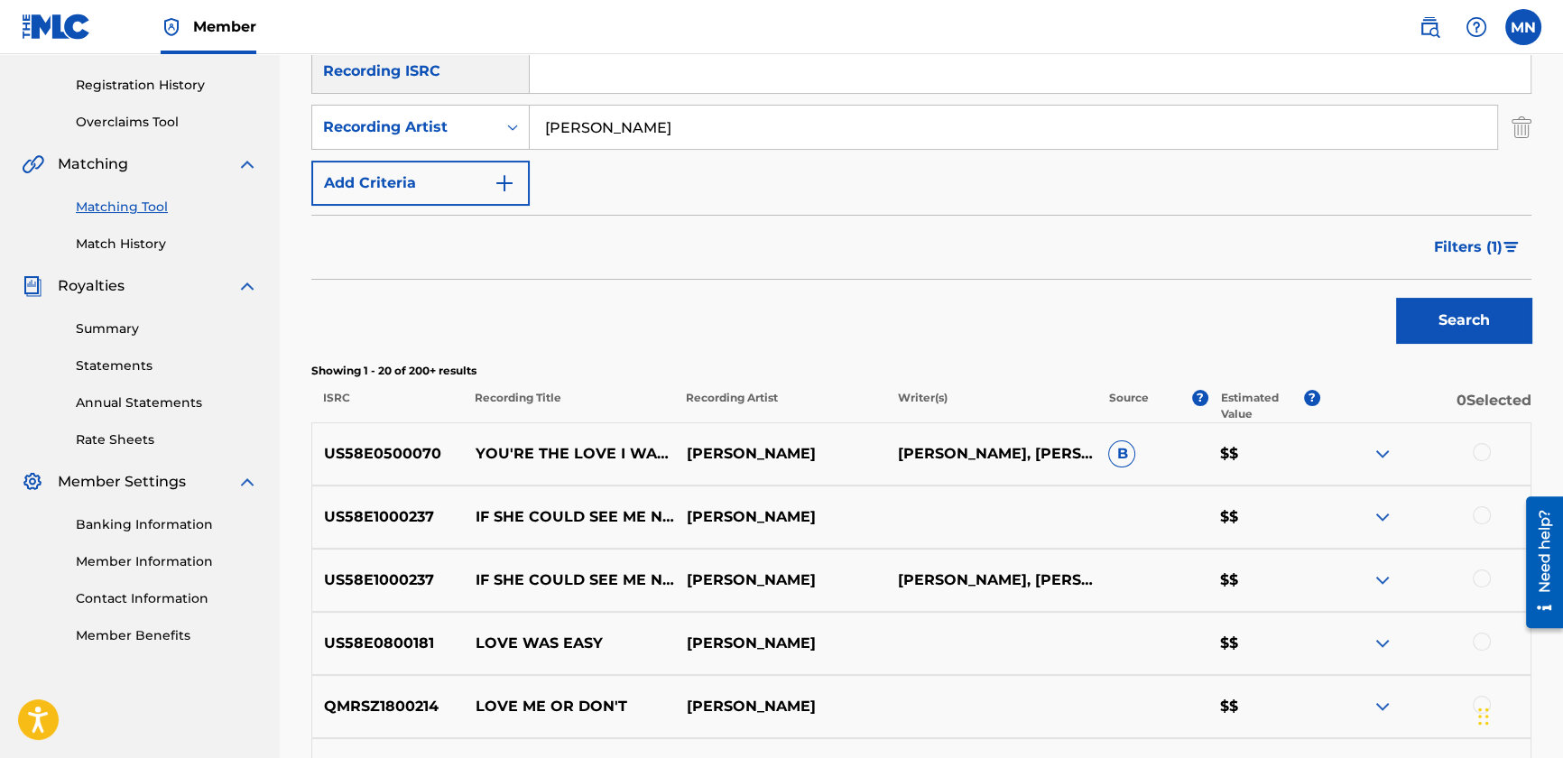
click at [1444, 237] on span "Filters ( 1 )" at bounding box center [1468, 248] width 69 height 22
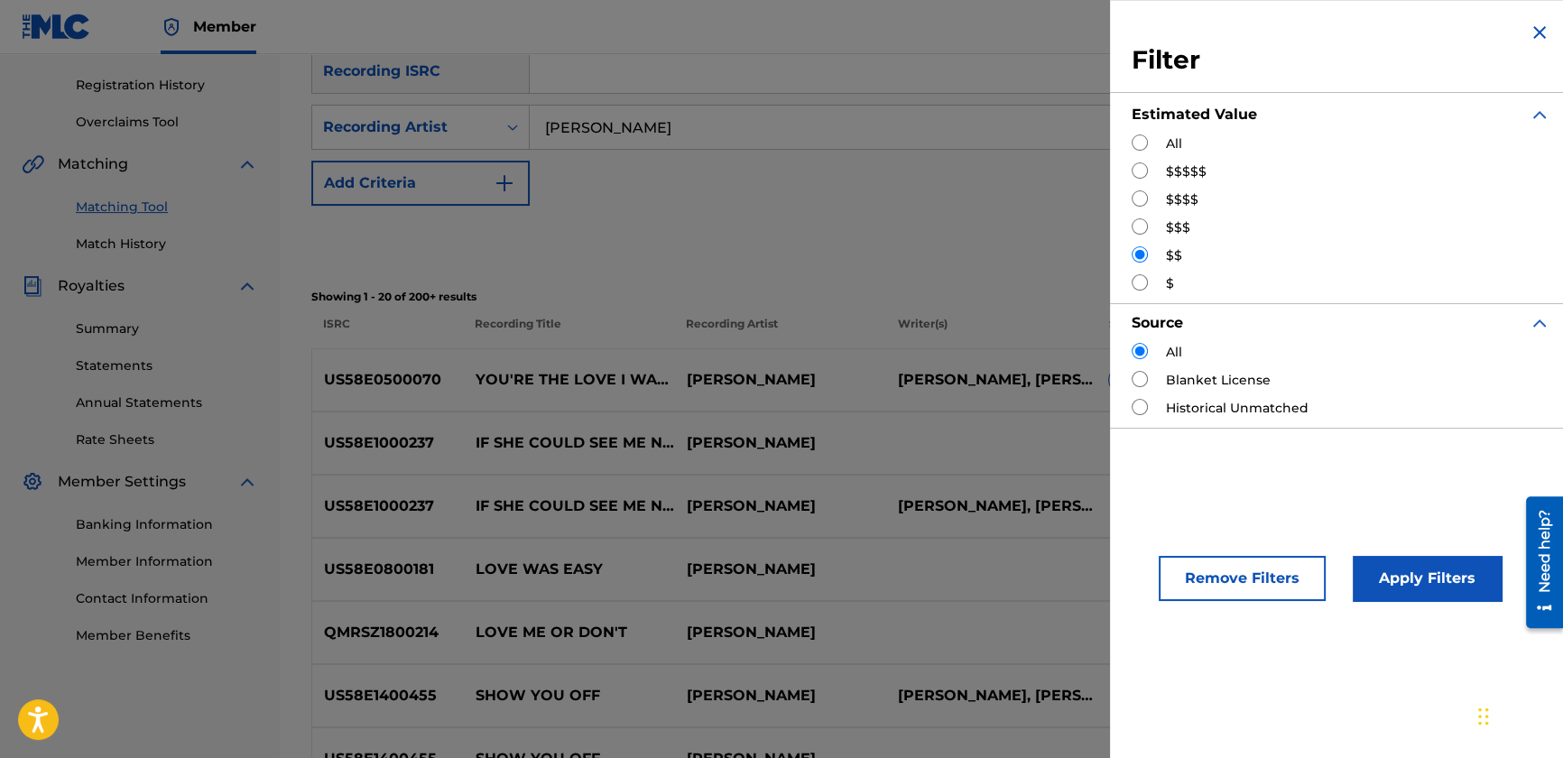
click at [1137, 275] on input "Search Form" at bounding box center [1140, 282] width 16 height 16
radio input "true"
click at [1420, 587] on button "Apply Filters" at bounding box center [1427, 578] width 149 height 45
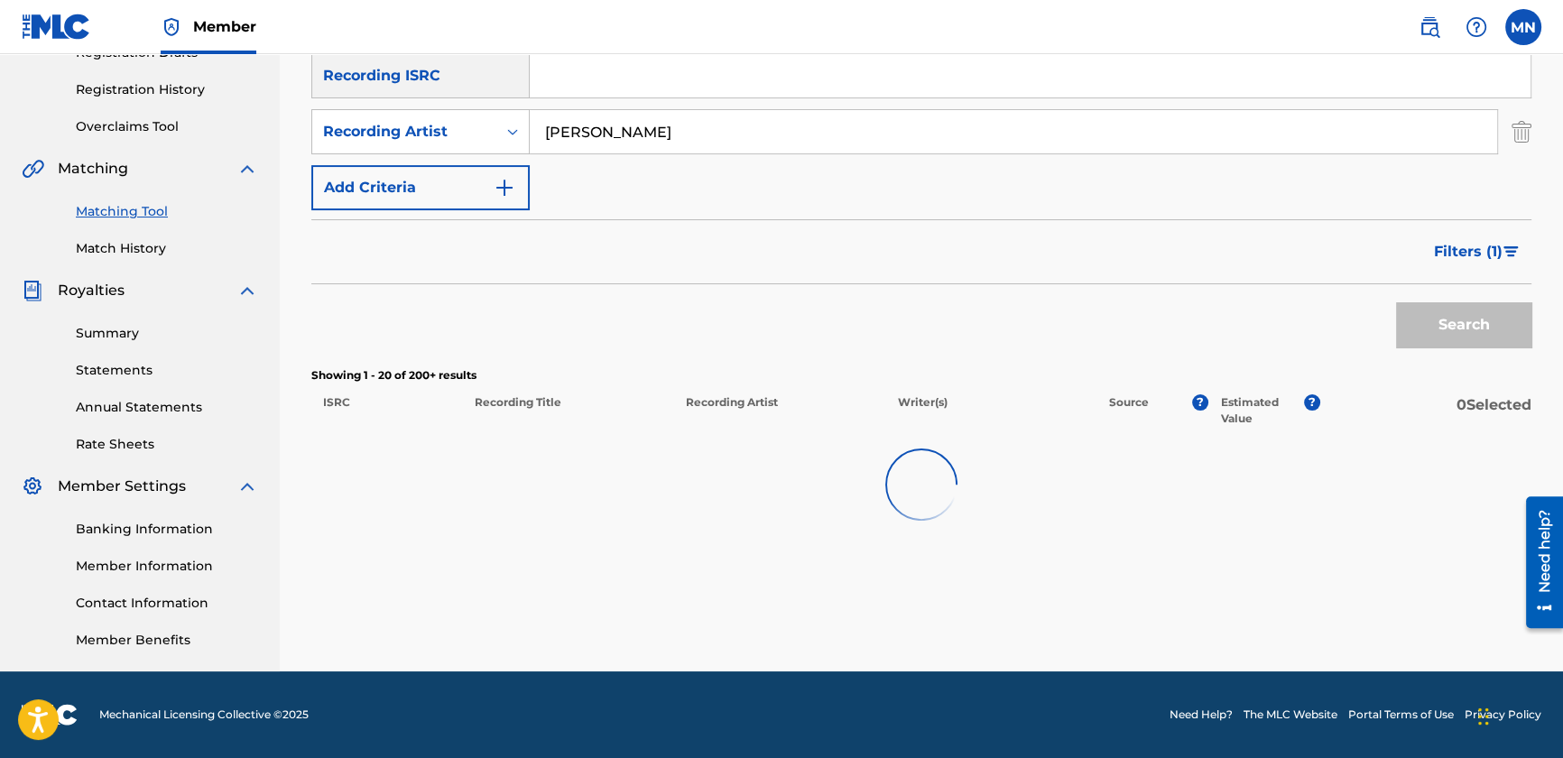
scroll to position [324, 0]
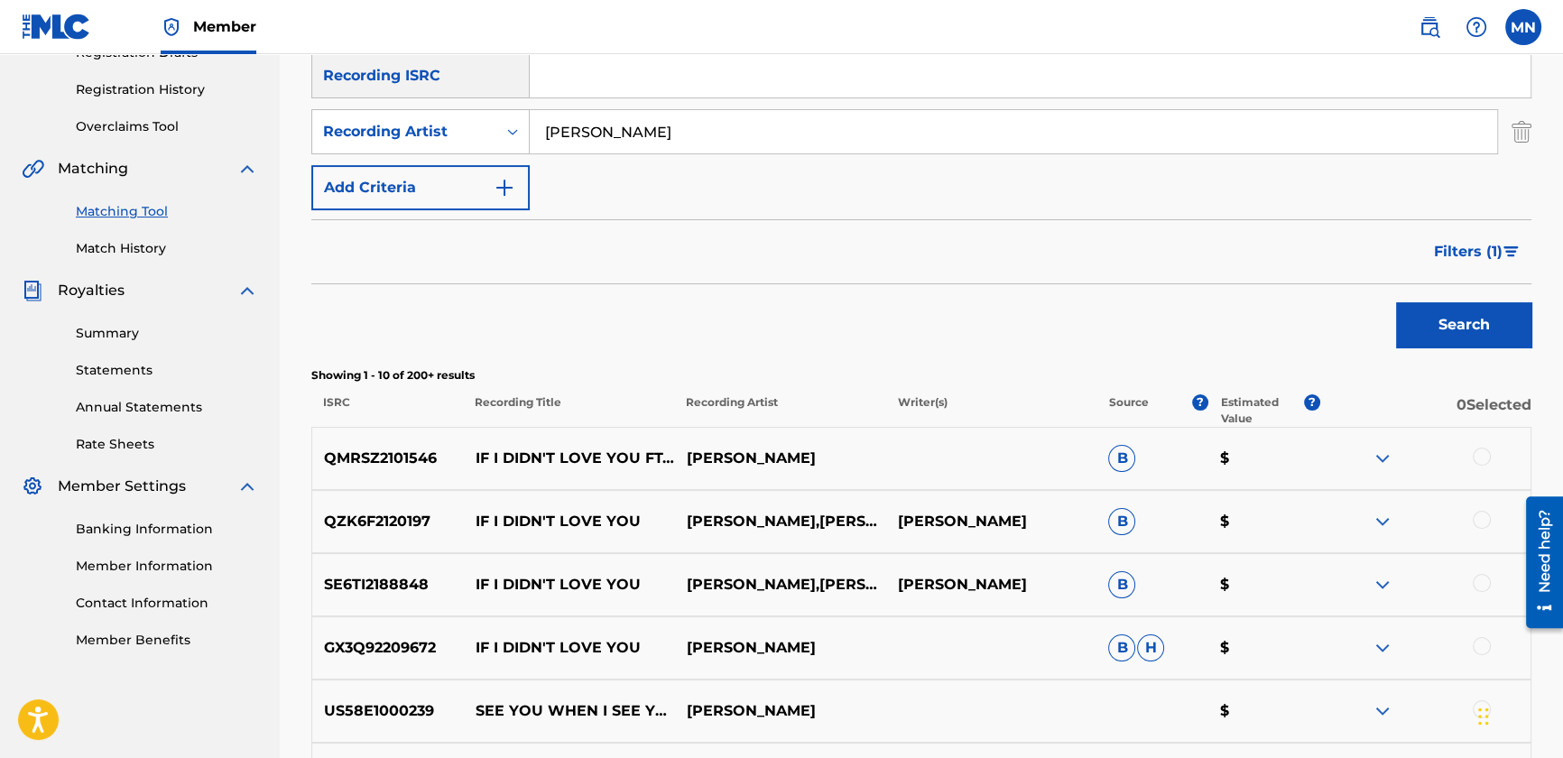
click at [1488, 451] on div at bounding box center [1482, 457] width 18 height 18
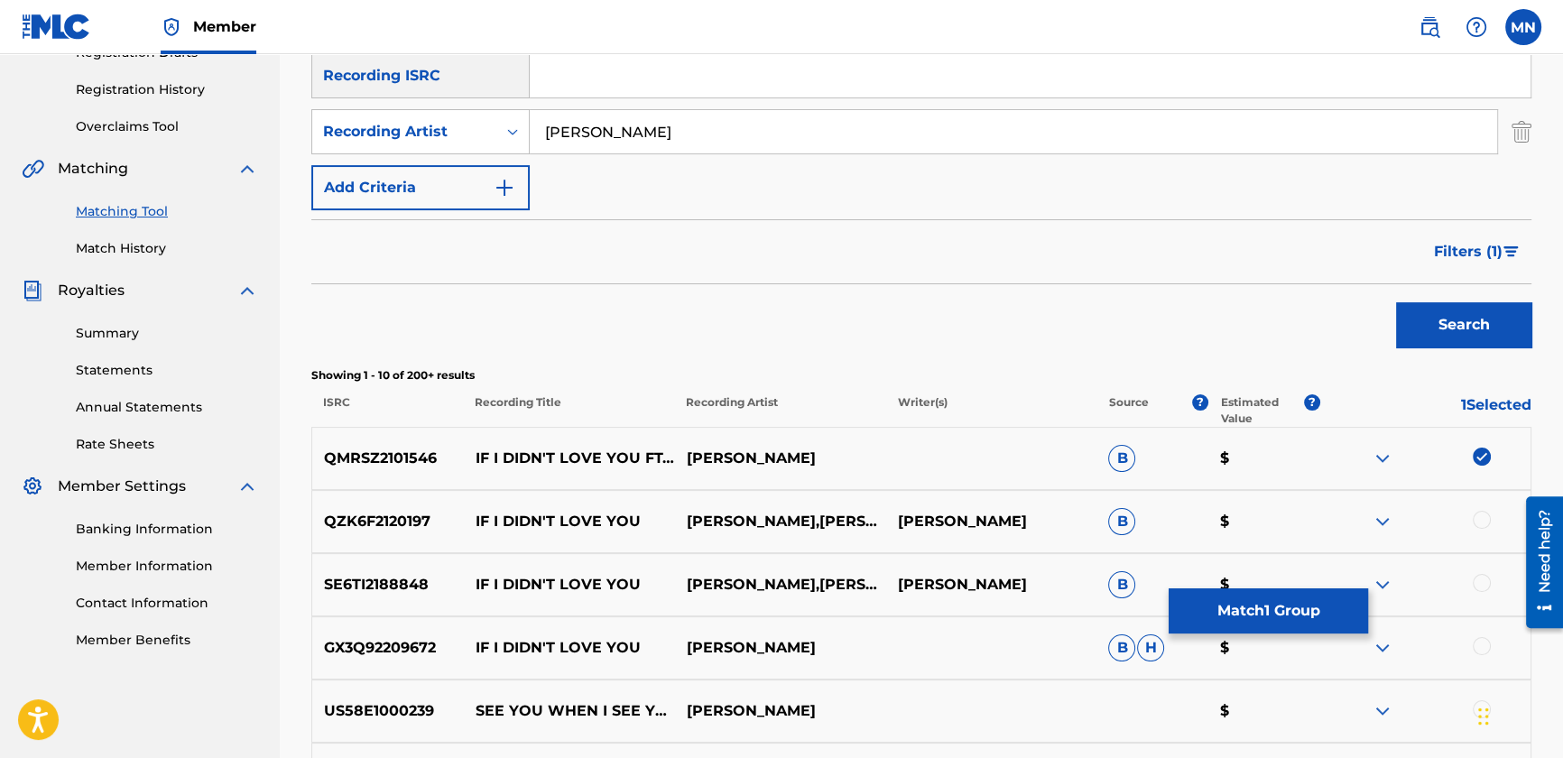
click at [1484, 520] on div at bounding box center [1482, 520] width 18 height 18
click at [1479, 587] on div at bounding box center [1482, 583] width 18 height 18
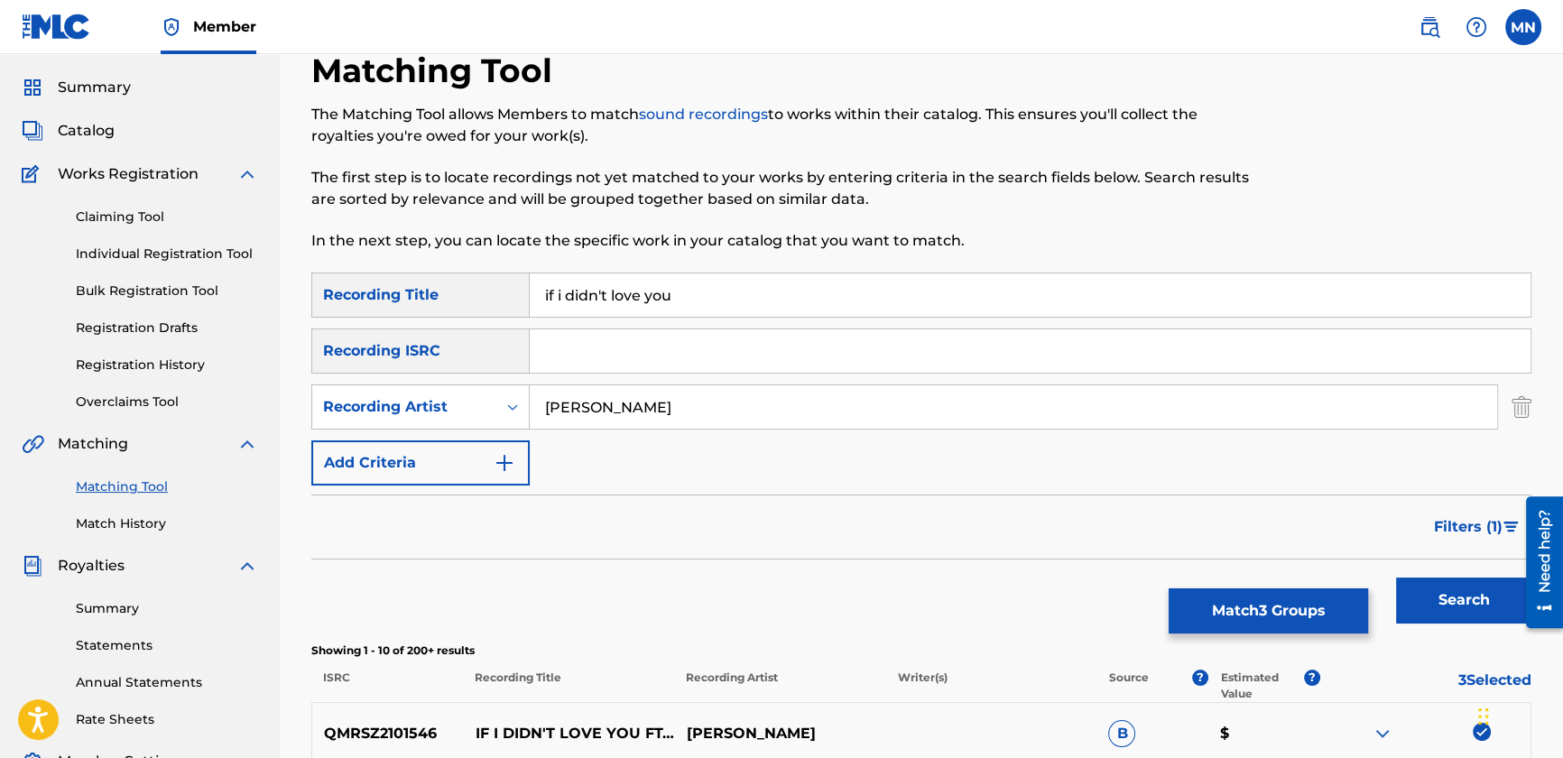
scroll to position [0, 0]
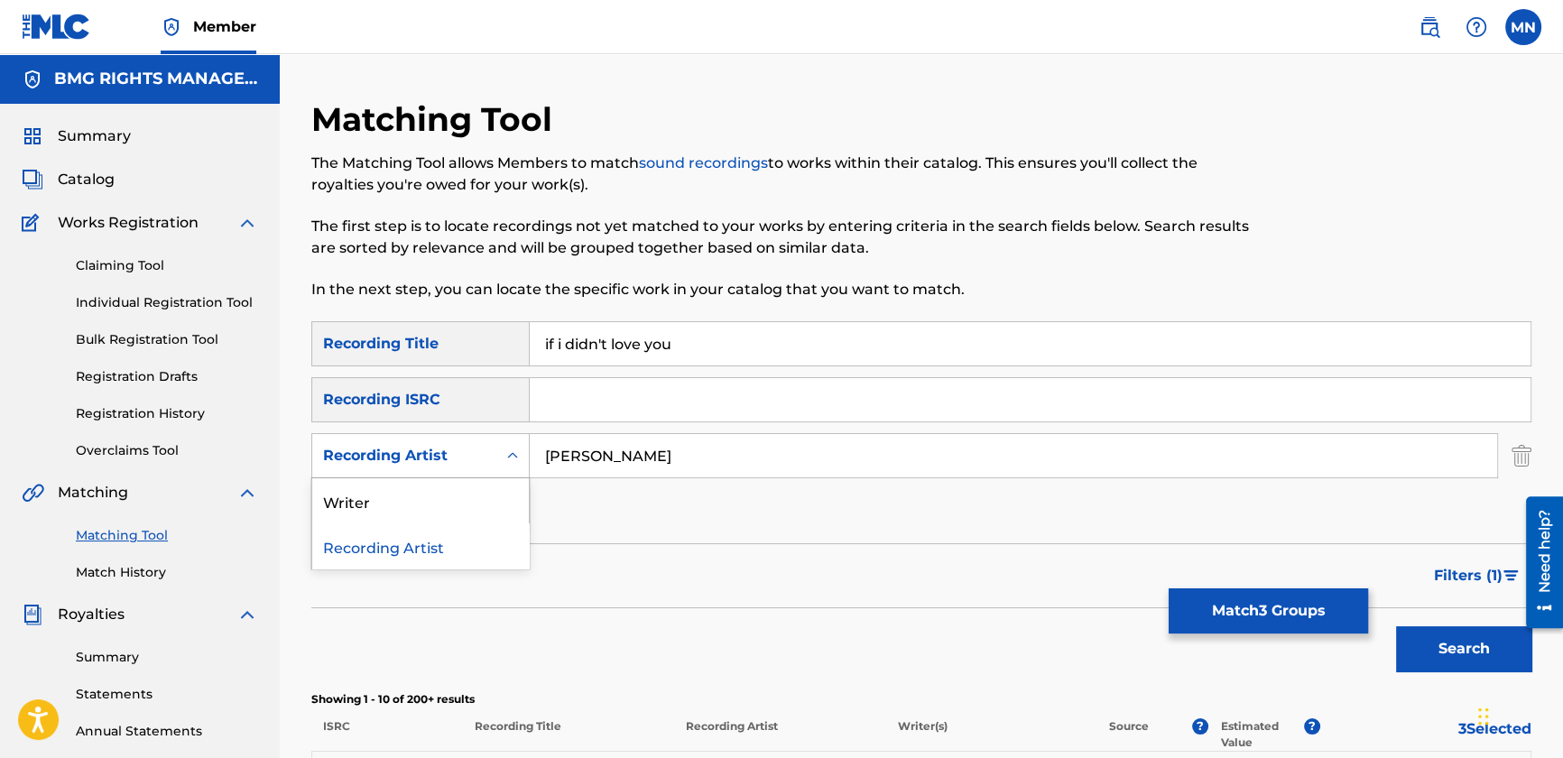
click at [377, 455] on div "Recording Artist" at bounding box center [404, 456] width 162 height 22
click at [406, 507] on div "Writer" at bounding box center [420, 500] width 217 height 45
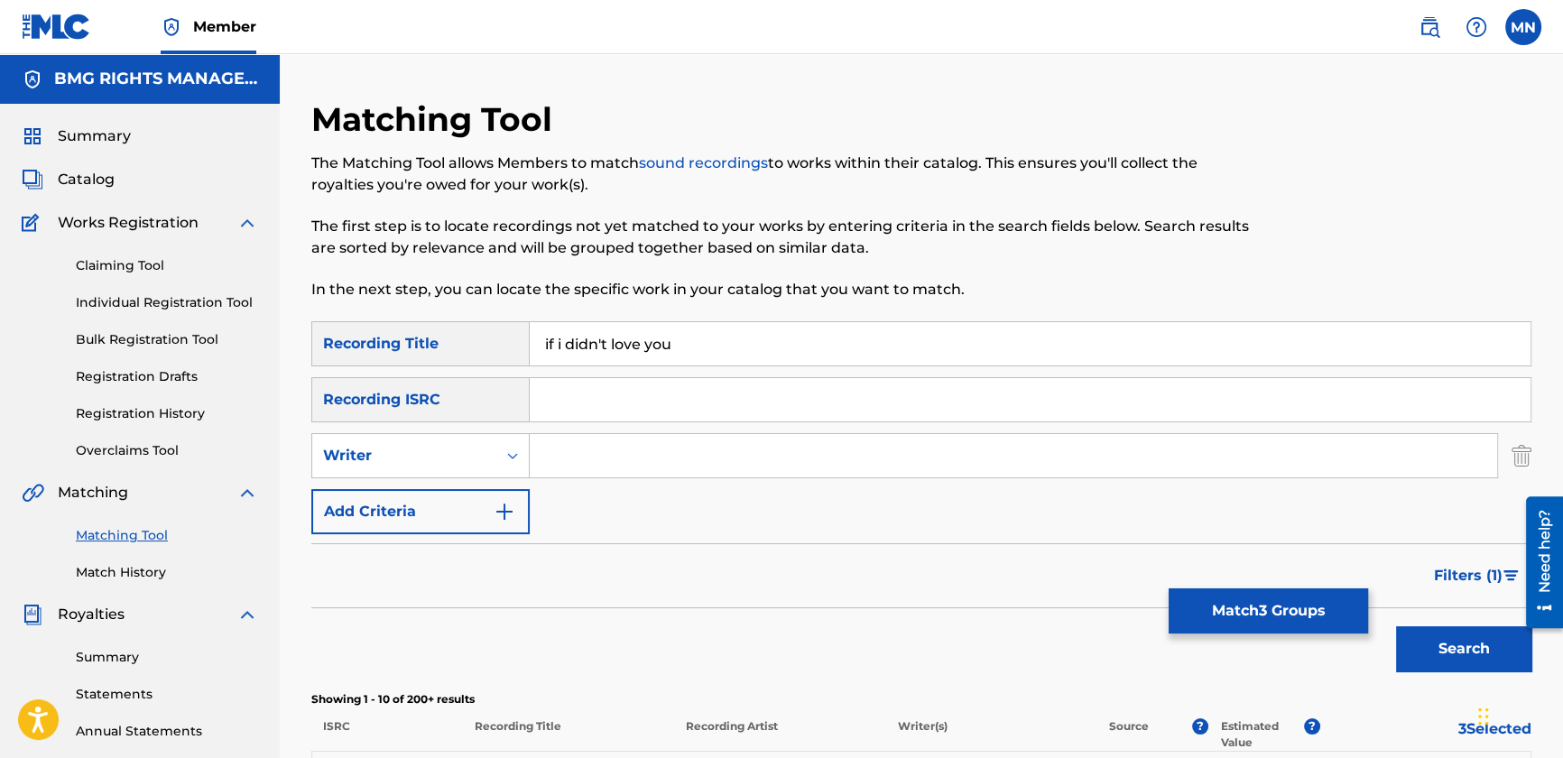
click at [712, 450] on input "Search Form" at bounding box center [1014, 455] width 968 height 43
type input "[PERSON_NAME]"
click at [1396, 626] on button "Search" at bounding box center [1463, 648] width 135 height 45
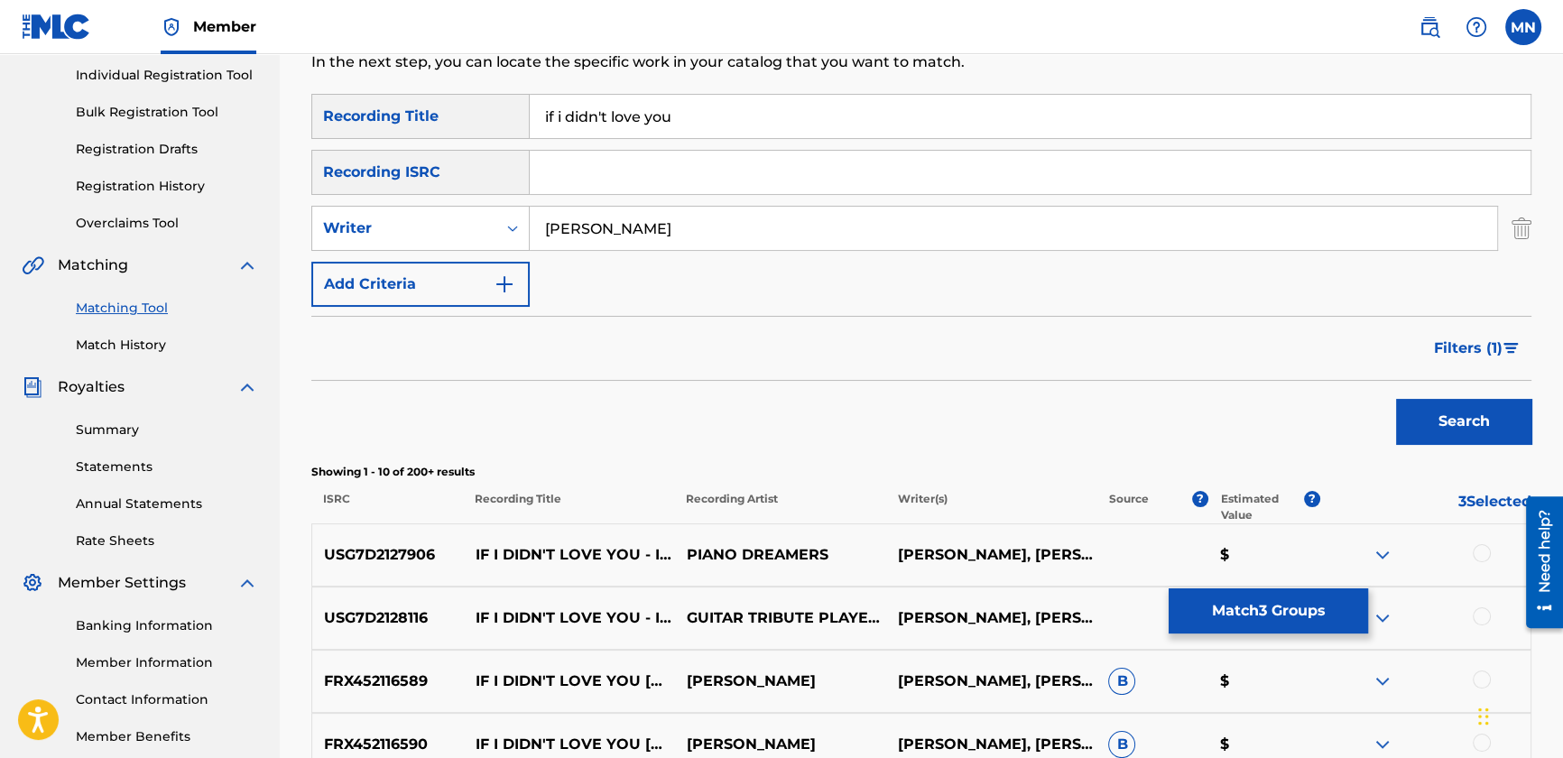
scroll to position [246, 0]
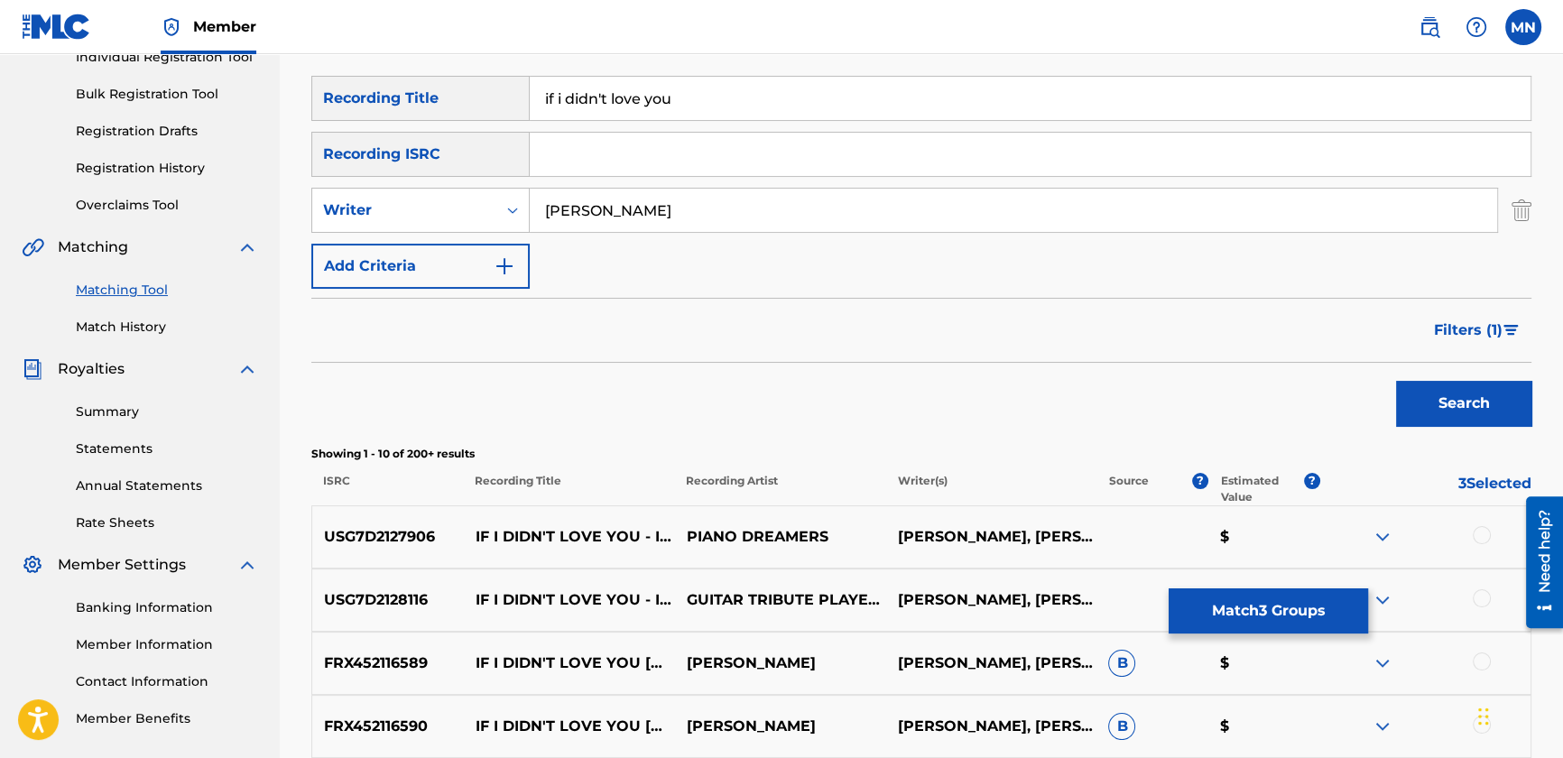
click at [1459, 325] on span "Filters ( 1 )" at bounding box center [1468, 331] width 69 height 22
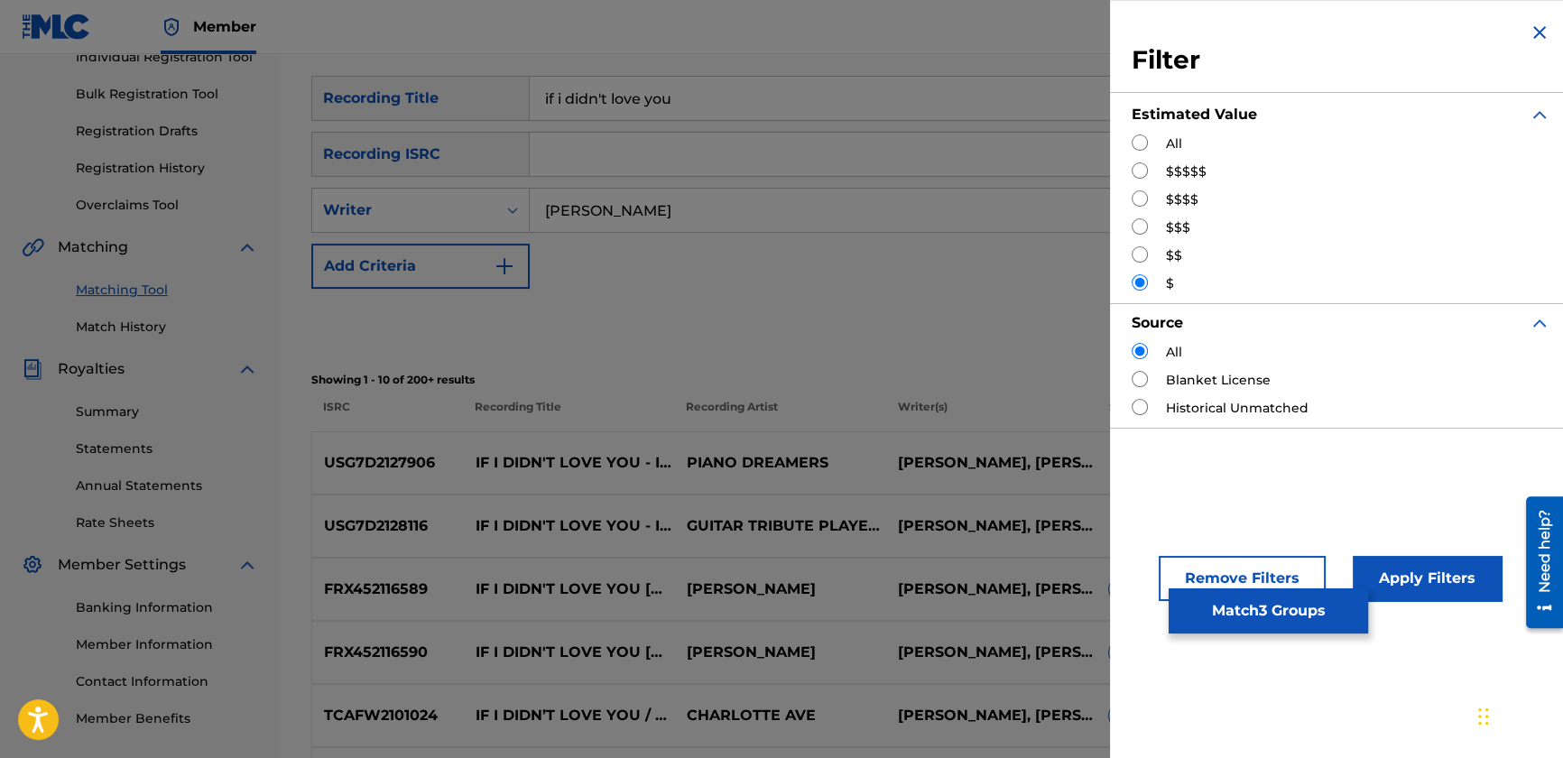
click at [1140, 139] on input "Search Form" at bounding box center [1140, 143] width 16 height 16
radio input "true"
click at [1405, 580] on button "Apply Filters" at bounding box center [1427, 578] width 149 height 45
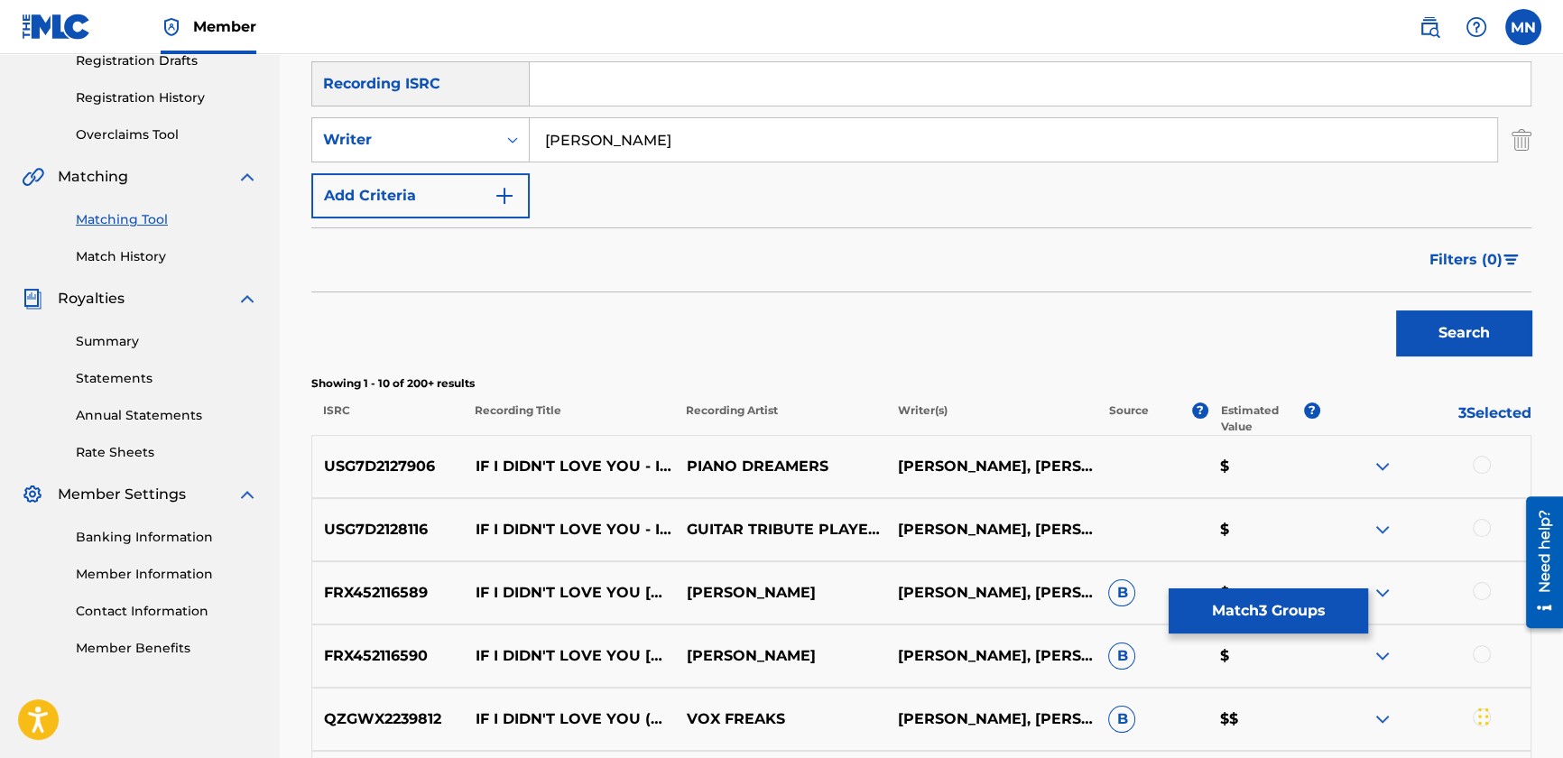
scroll to position [410, 0]
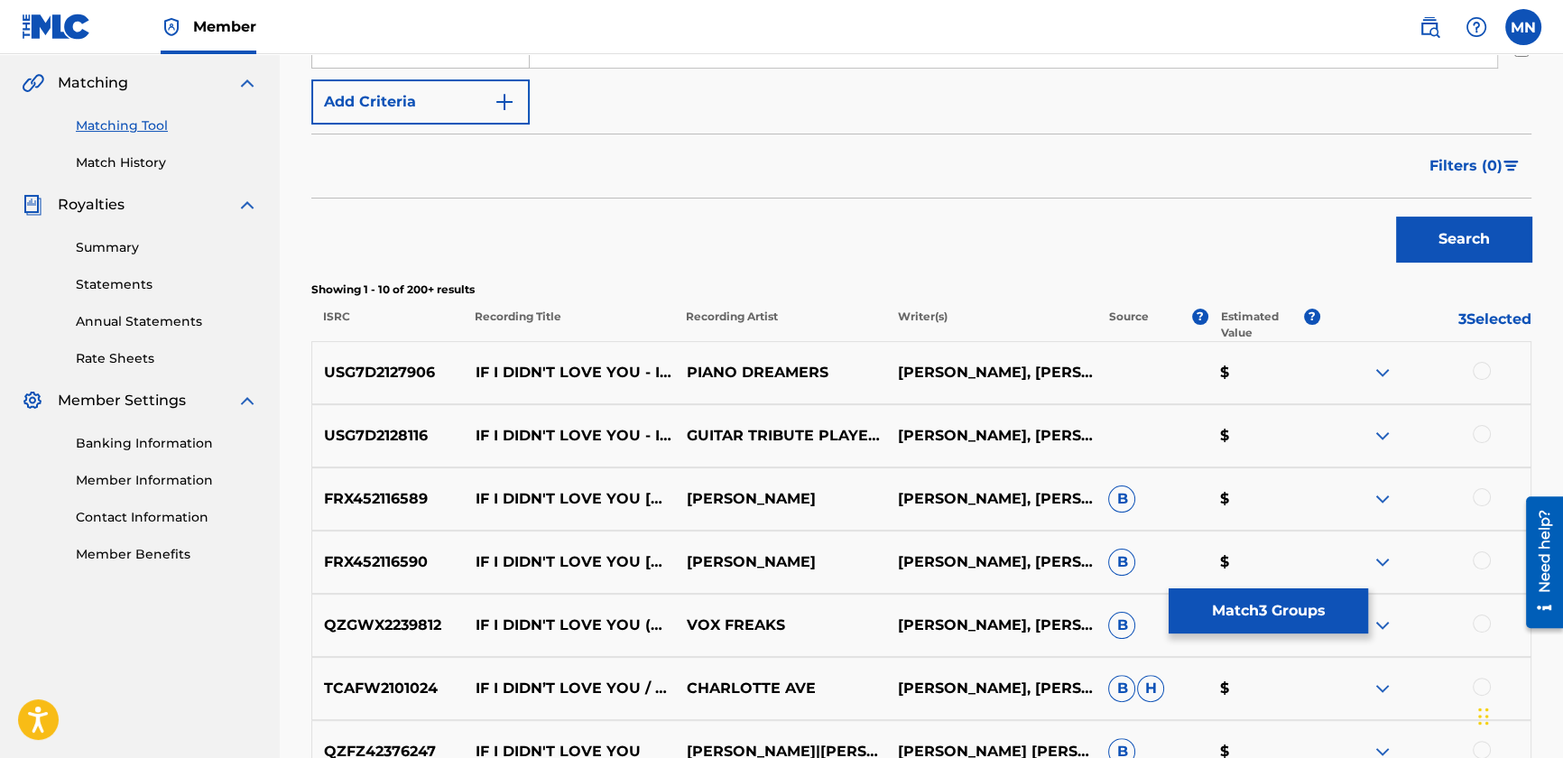
click at [1443, 168] on span "Filters ( 0 )" at bounding box center [1466, 166] width 73 height 22
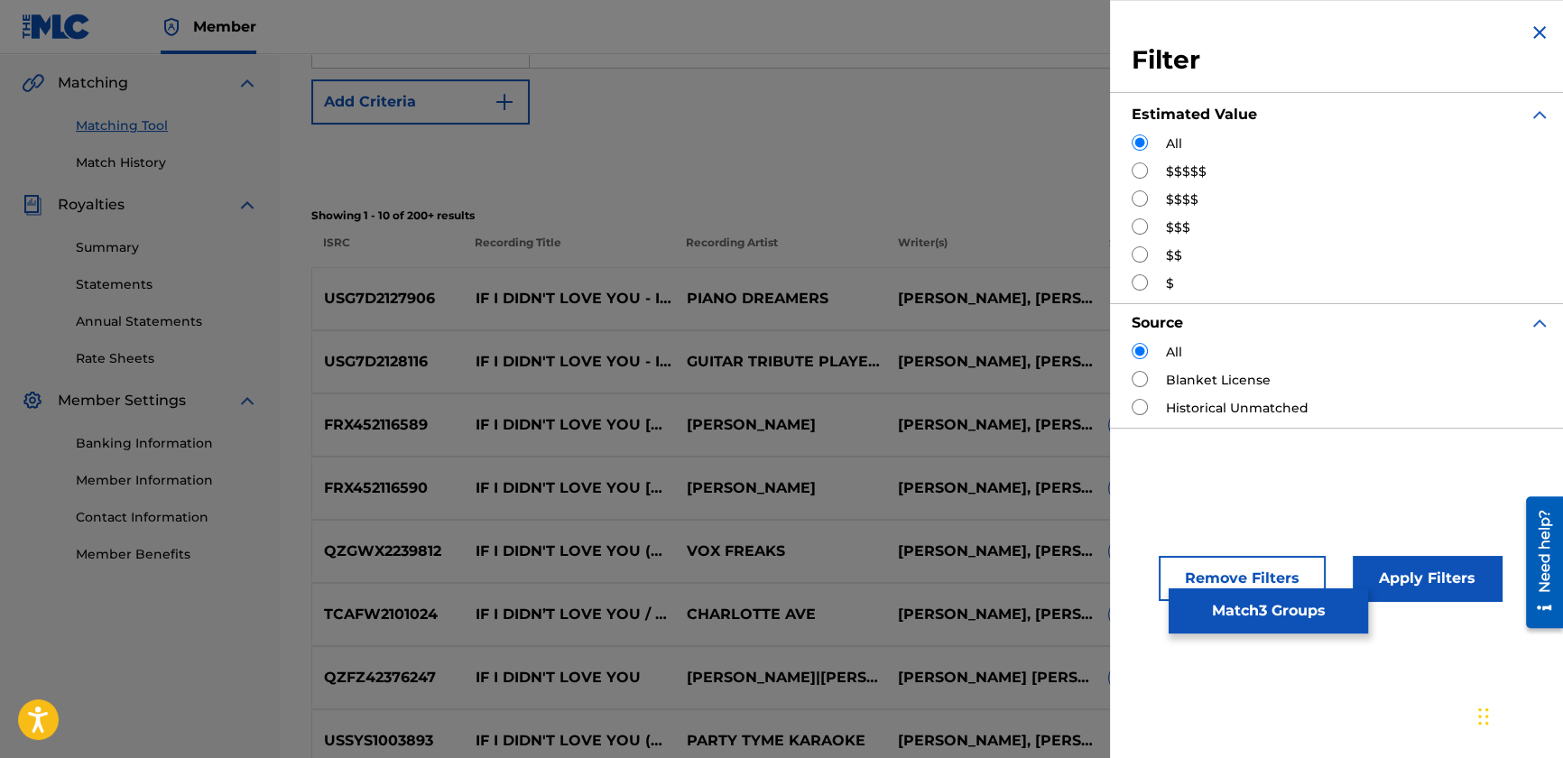
click at [1145, 165] on input "Search Form" at bounding box center [1140, 170] width 16 height 16
radio input "true"
click at [1452, 581] on button "Apply Filters" at bounding box center [1427, 578] width 149 height 45
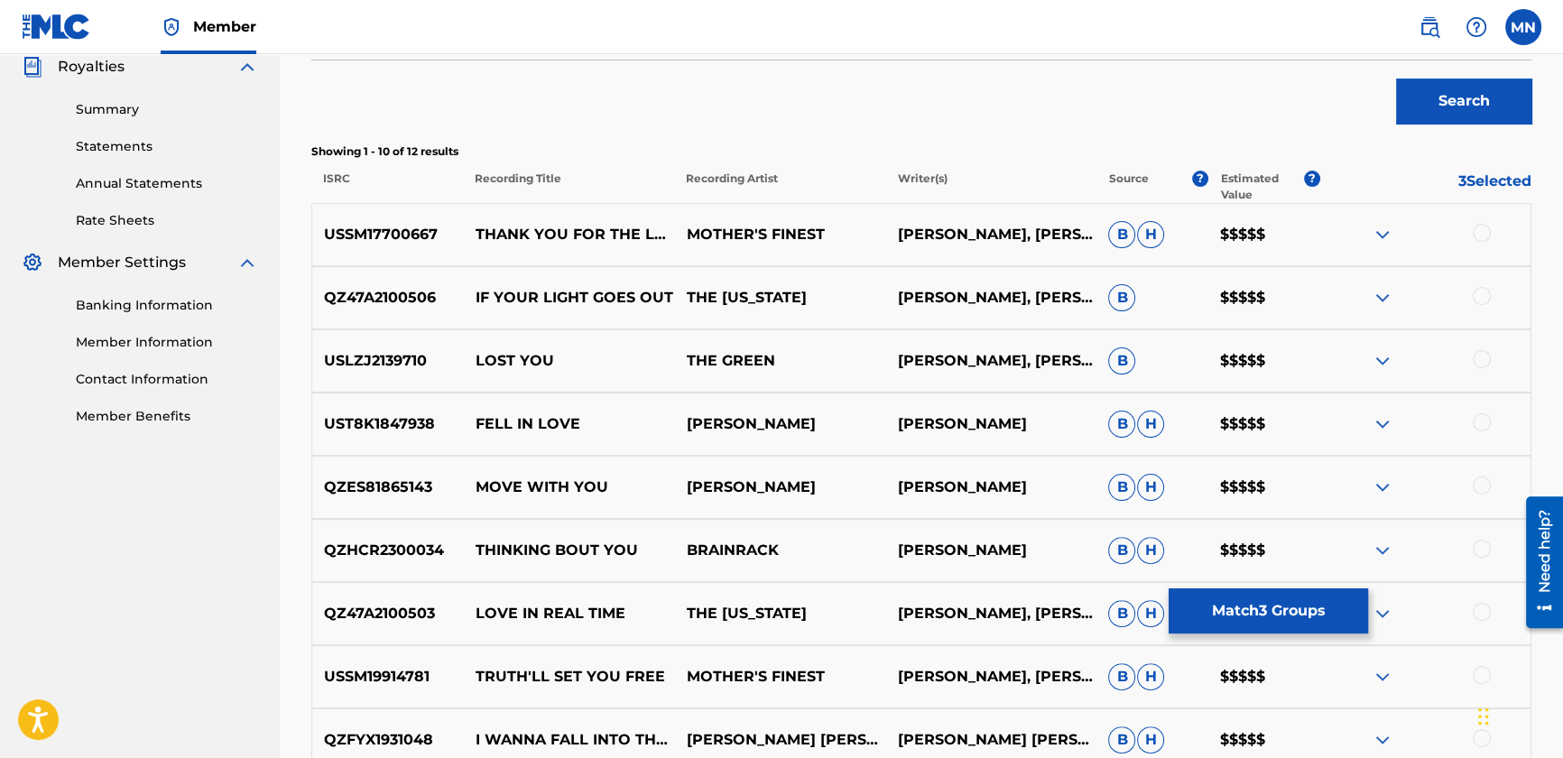
scroll to position [406, 0]
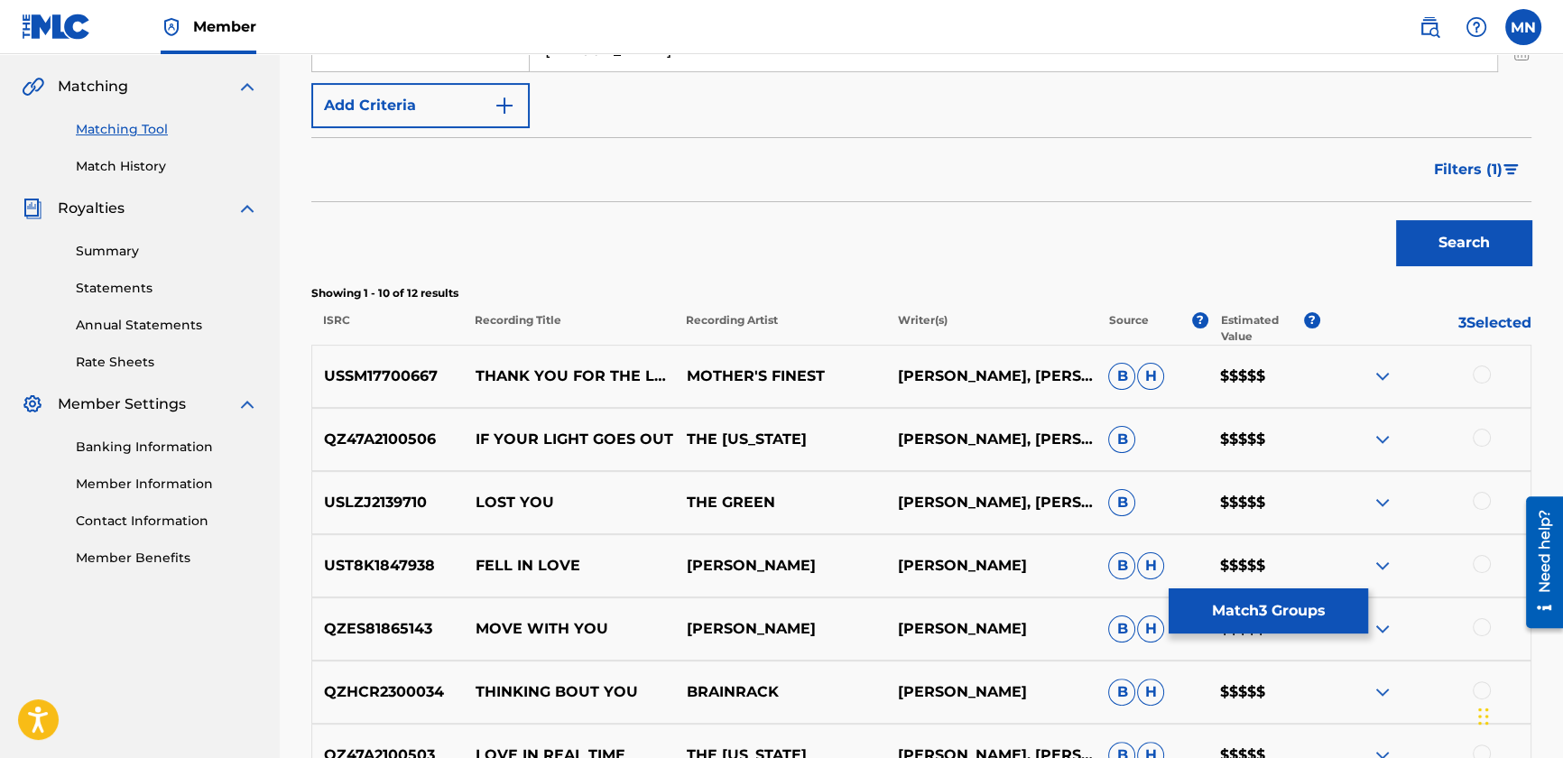
click at [1471, 167] on span "Filters ( 1 )" at bounding box center [1468, 170] width 69 height 22
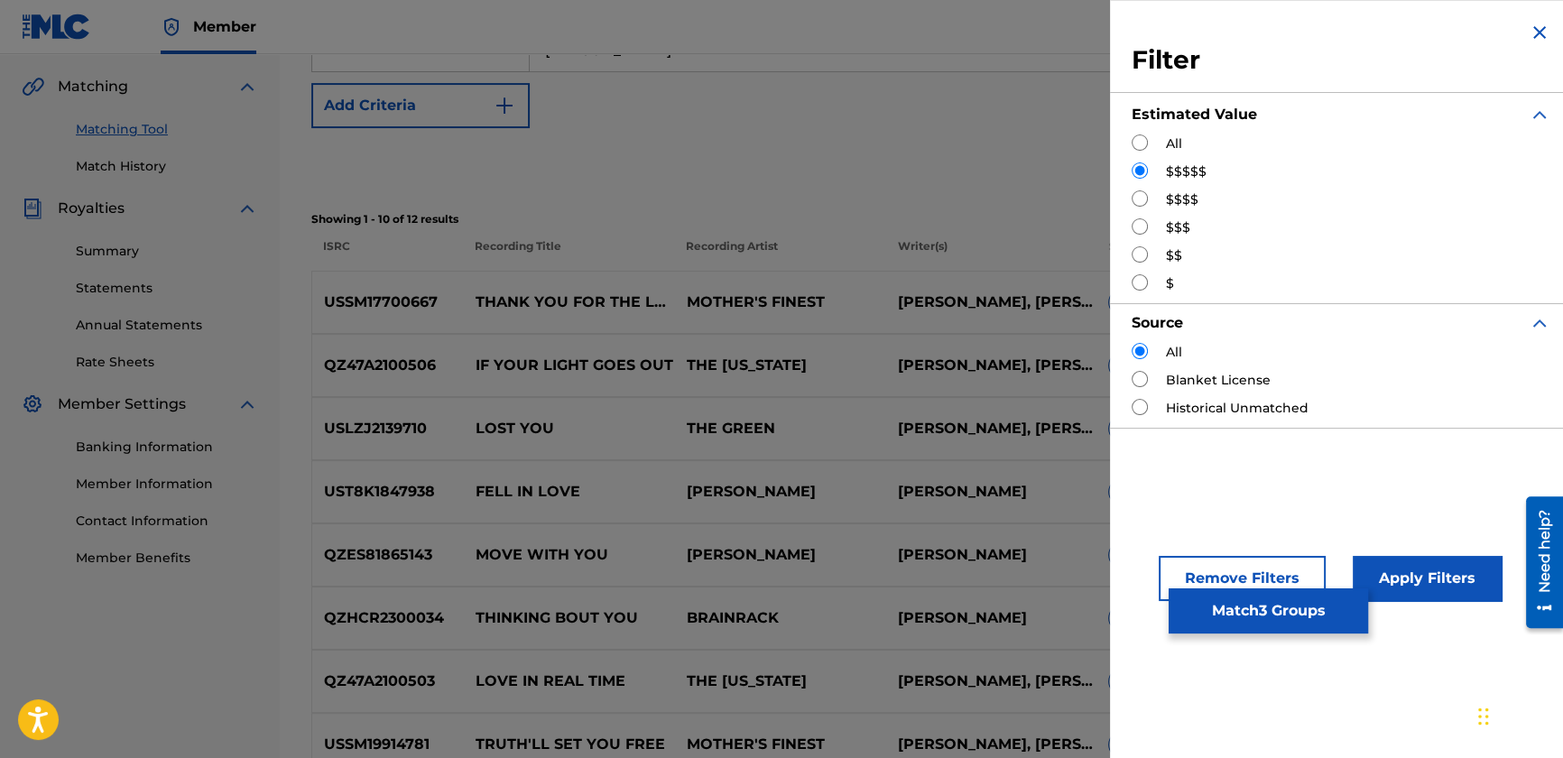
click at [1143, 191] on input "Search Form" at bounding box center [1140, 198] width 16 height 16
radio input "true"
click at [1421, 603] on div "Remove Filters Apply Filters" at bounding box center [1341, 563] width 462 height 119
click at [1417, 583] on button "Apply Filters" at bounding box center [1427, 578] width 149 height 45
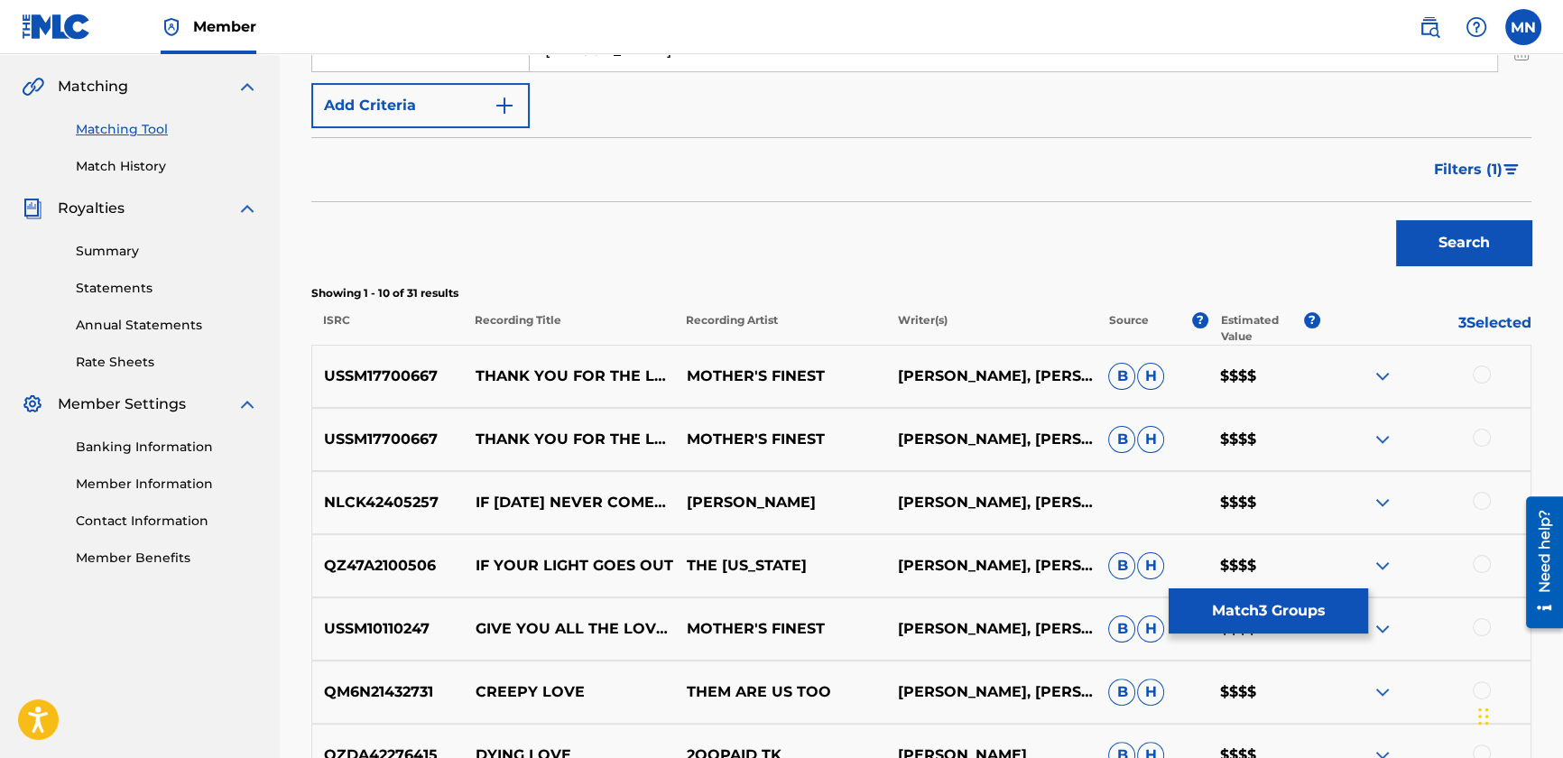
click at [1441, 181] on button "Filters ( 1 )" at bounding box center [1478, 169] width 108 height 45
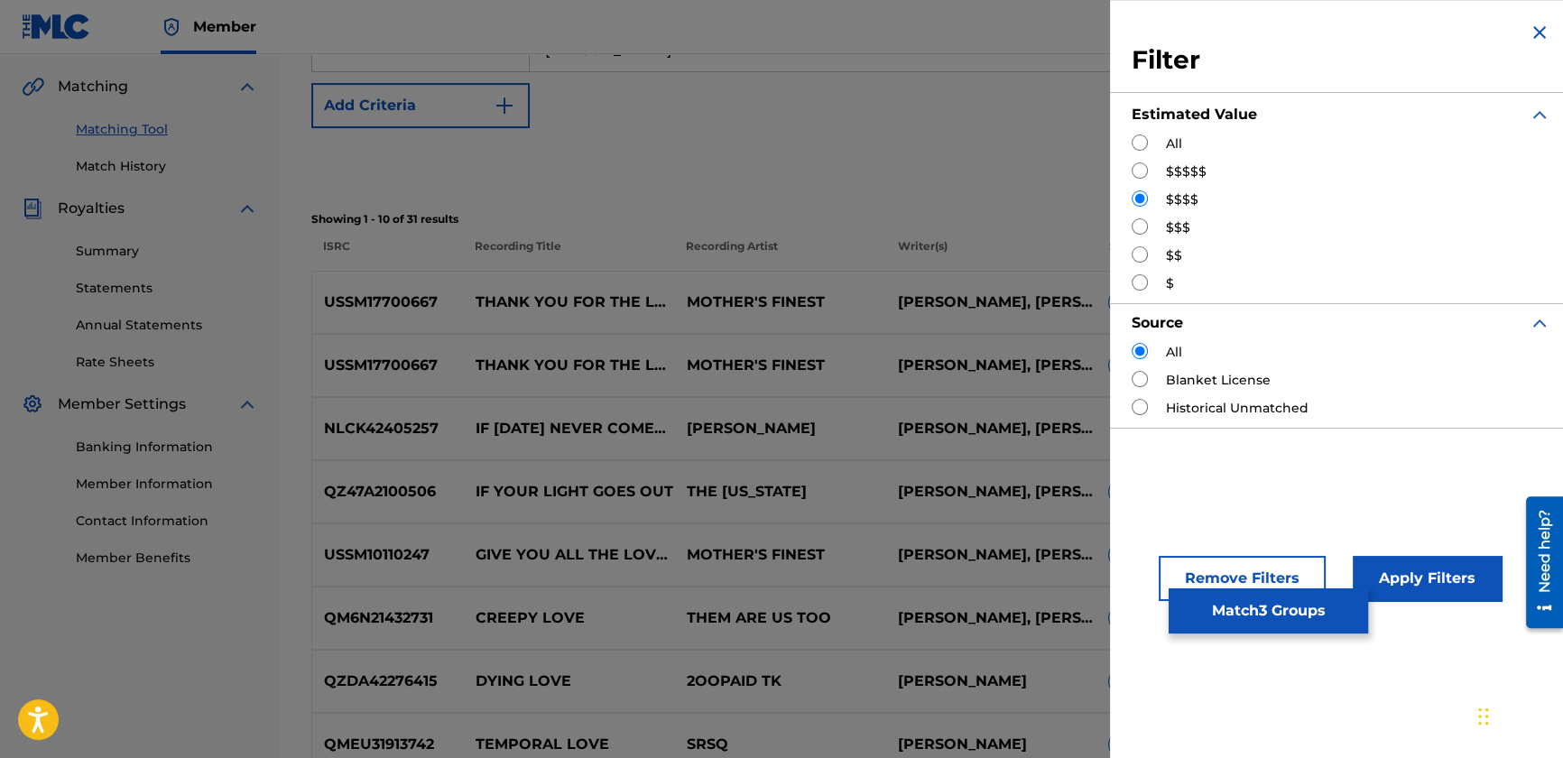
click at [1135, 227] on input "Search Form" at bounding box center [1140, 226] width 16 height 16
radio input "true"
click at [1433, 561] on button "Apply Filters" at bounding box center [1427, 578] width 149 height 45
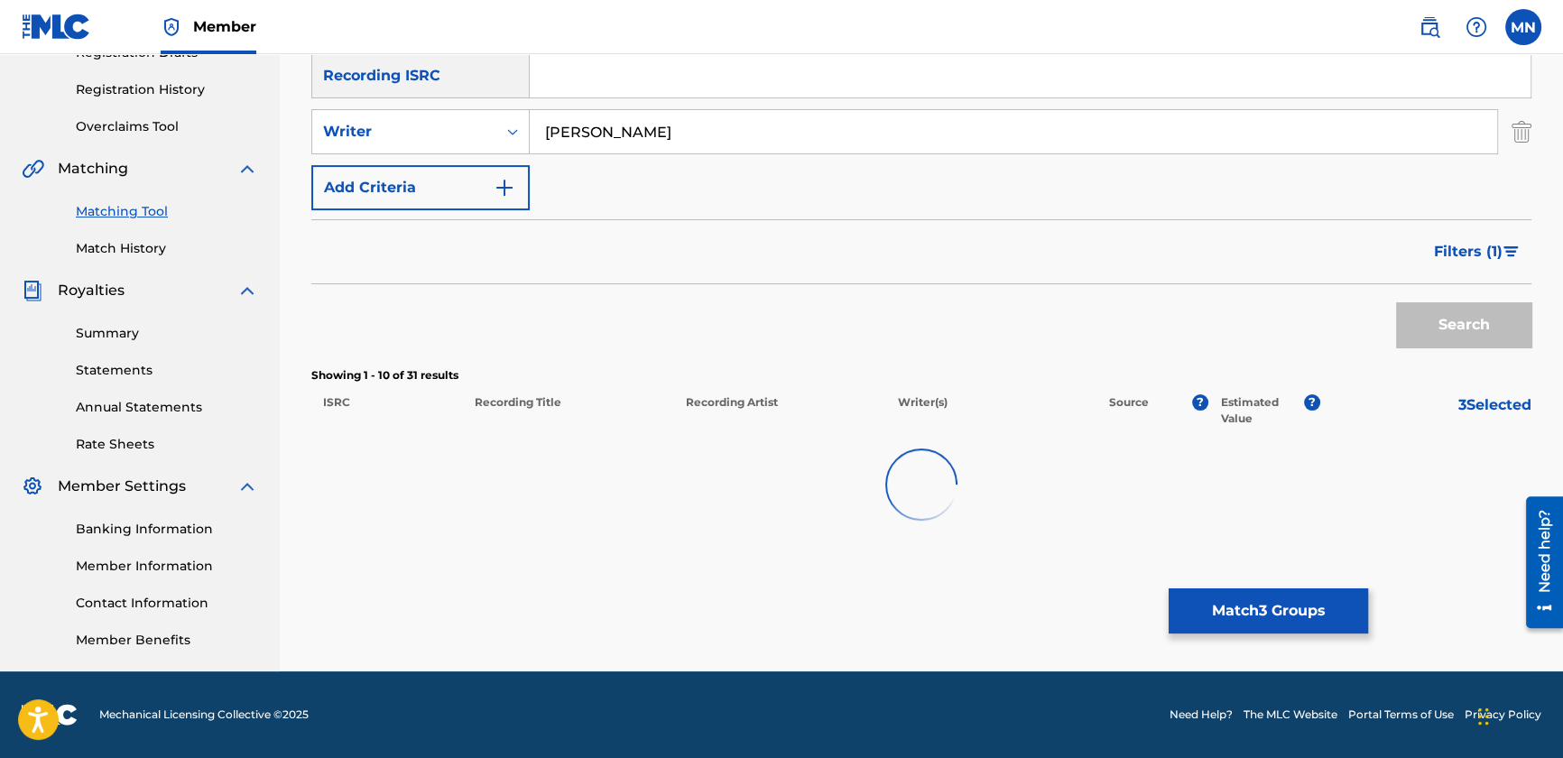
scroll to position [324, 0]
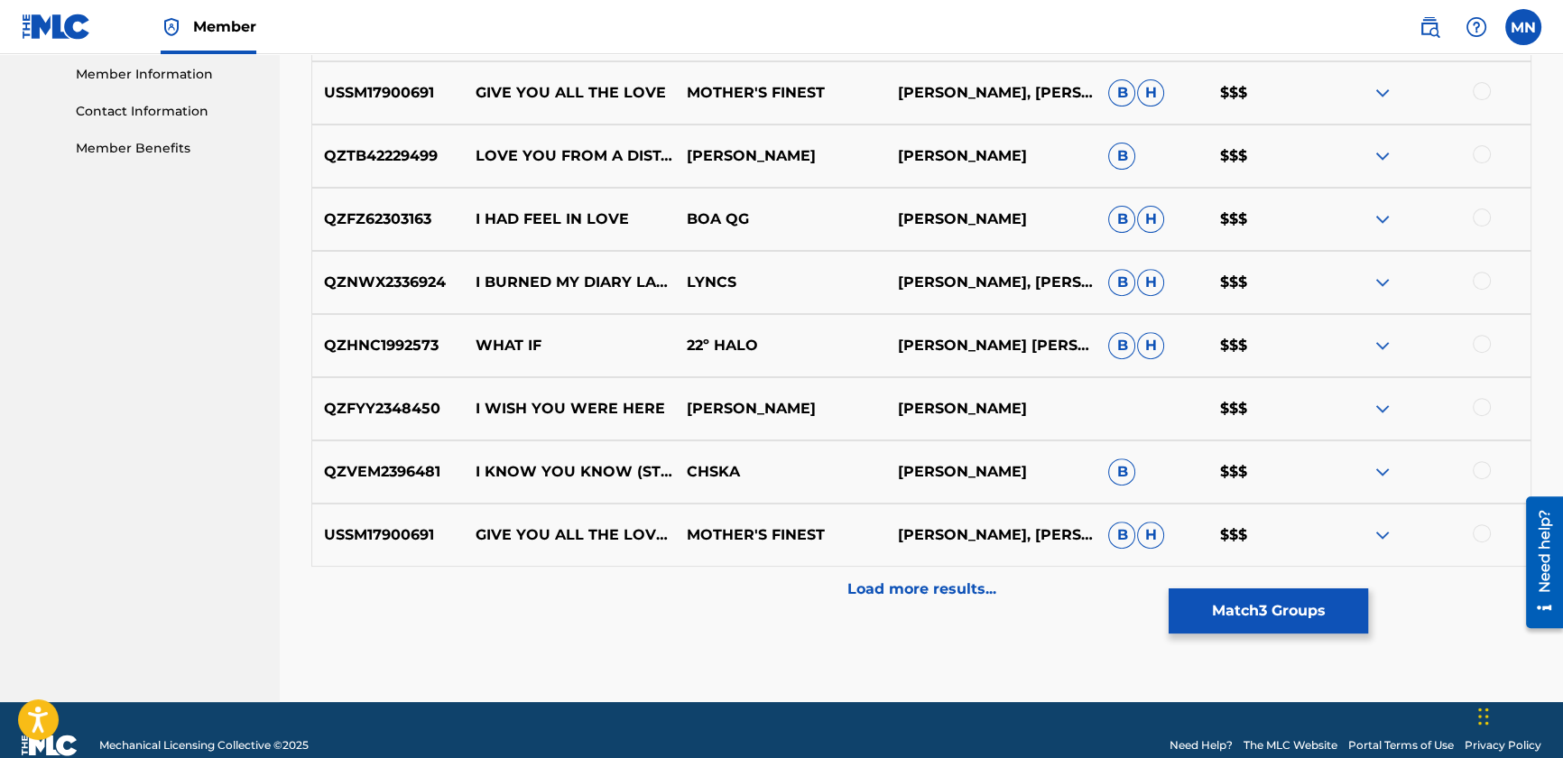
click at [767, 594] on div "Load more results..." at bounding box center [921, 589] width 1220 height 45
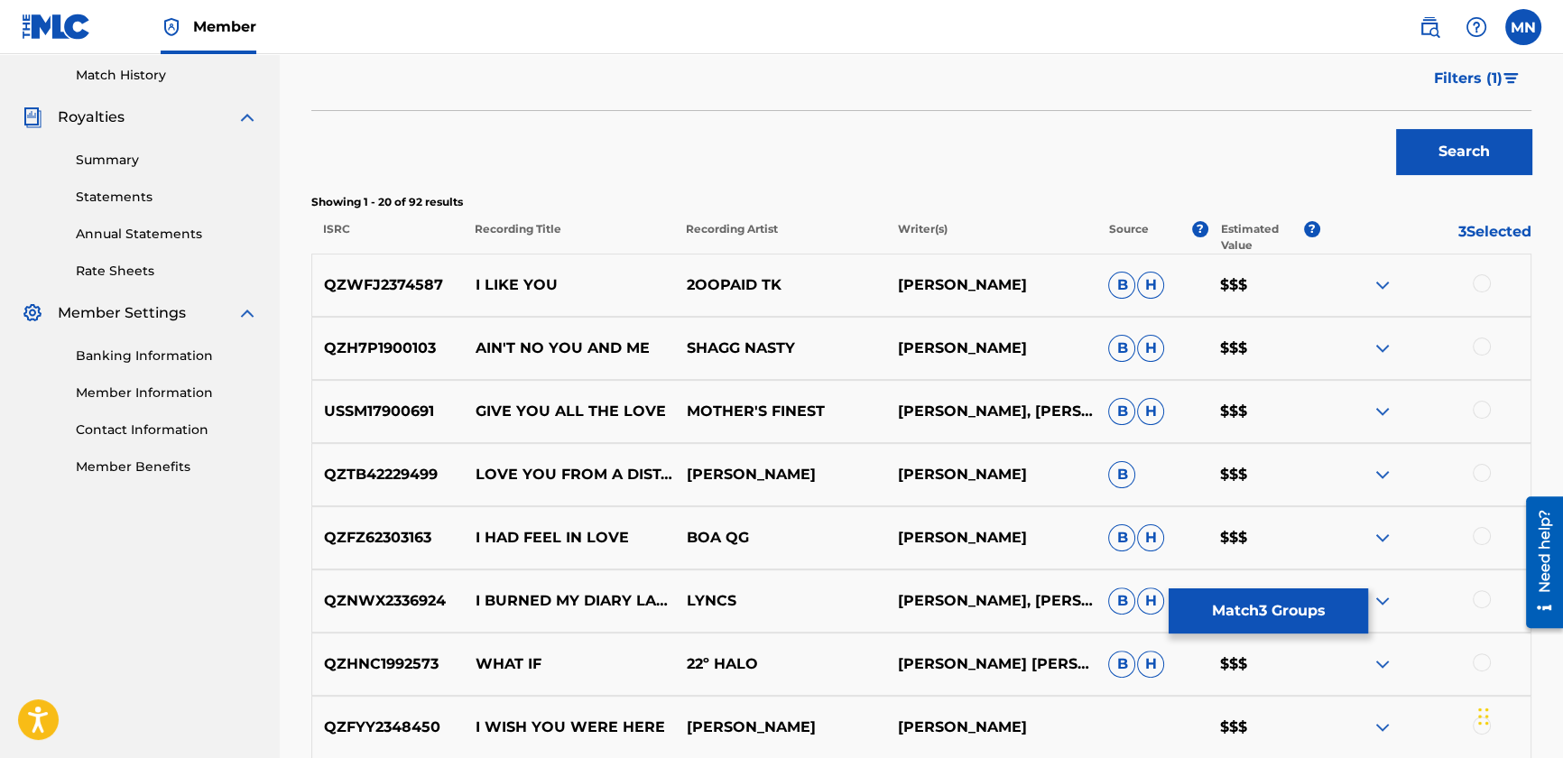
scroll to position [246, 0]
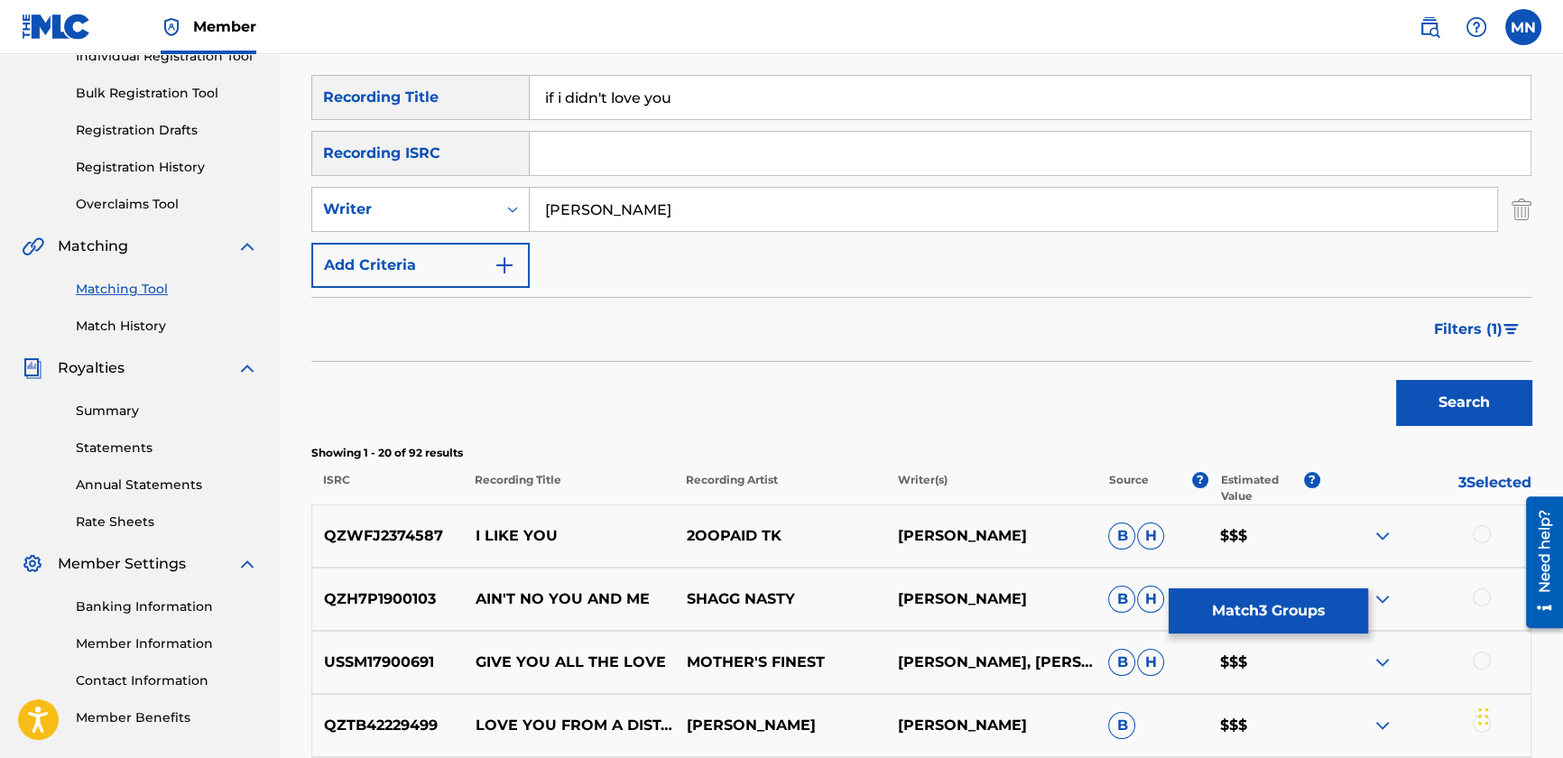
click at [1456, 344] on button "Filters ( 1 )" at bounding box center [1478, 329] width 108 height 45
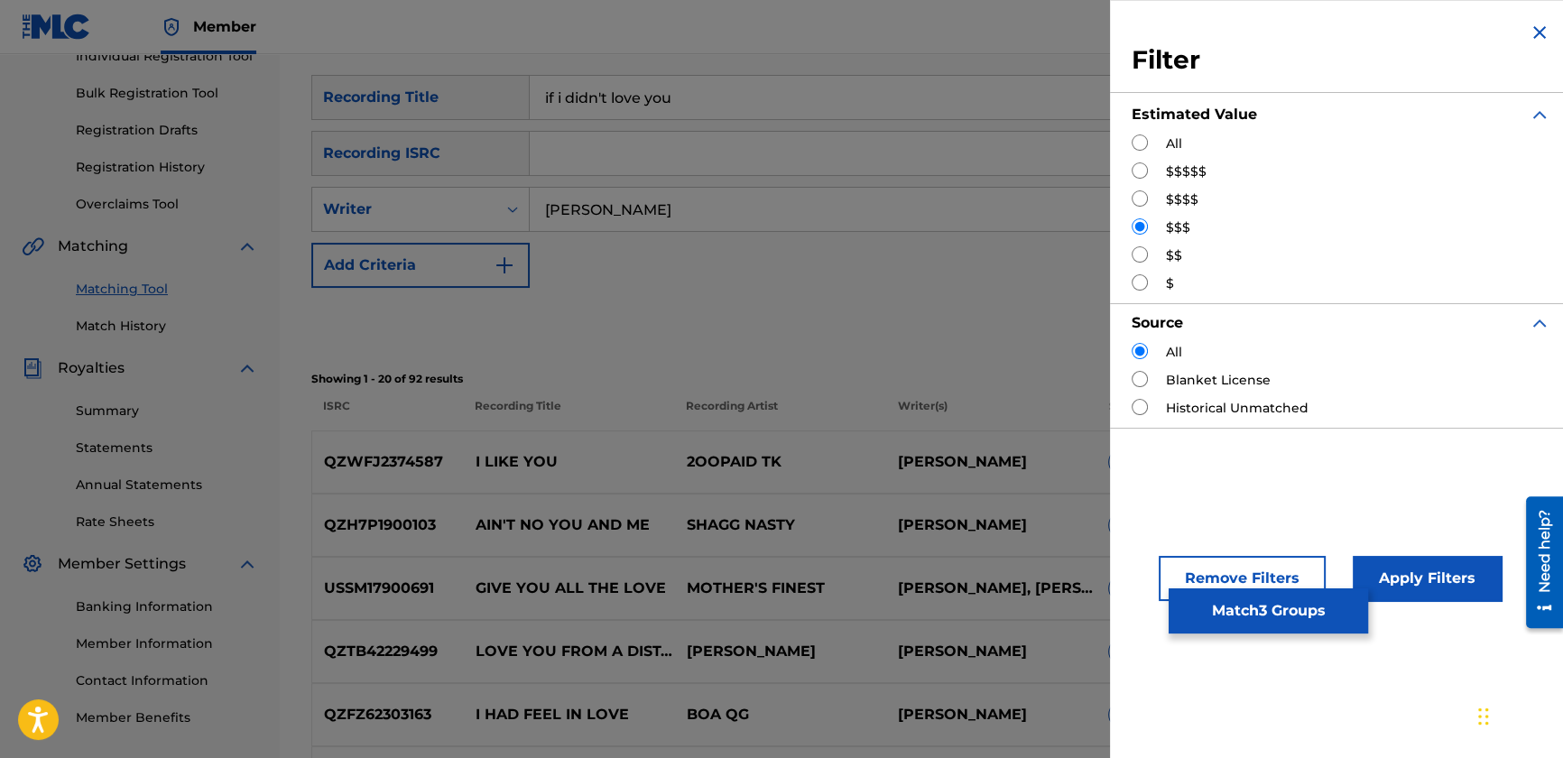
click at [1138, 253] on input "Search Form" at bounding box center [1140, 254] width 16 height 16
radio input "true"
click at [1400, 556] on button "Apply Filters" at bounding box center [1427, 578] width 149 height 45
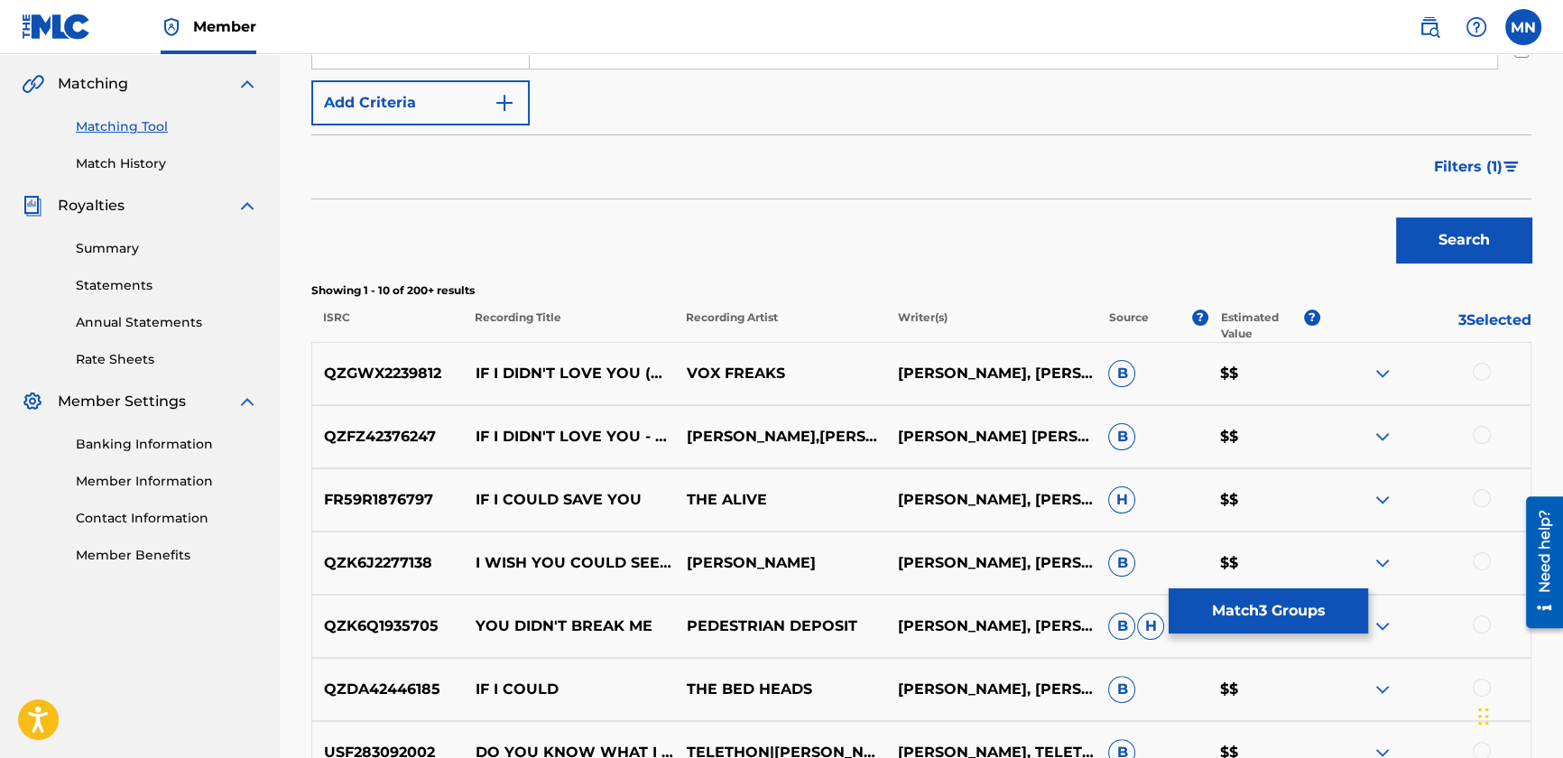
scroll to position [411, 0]
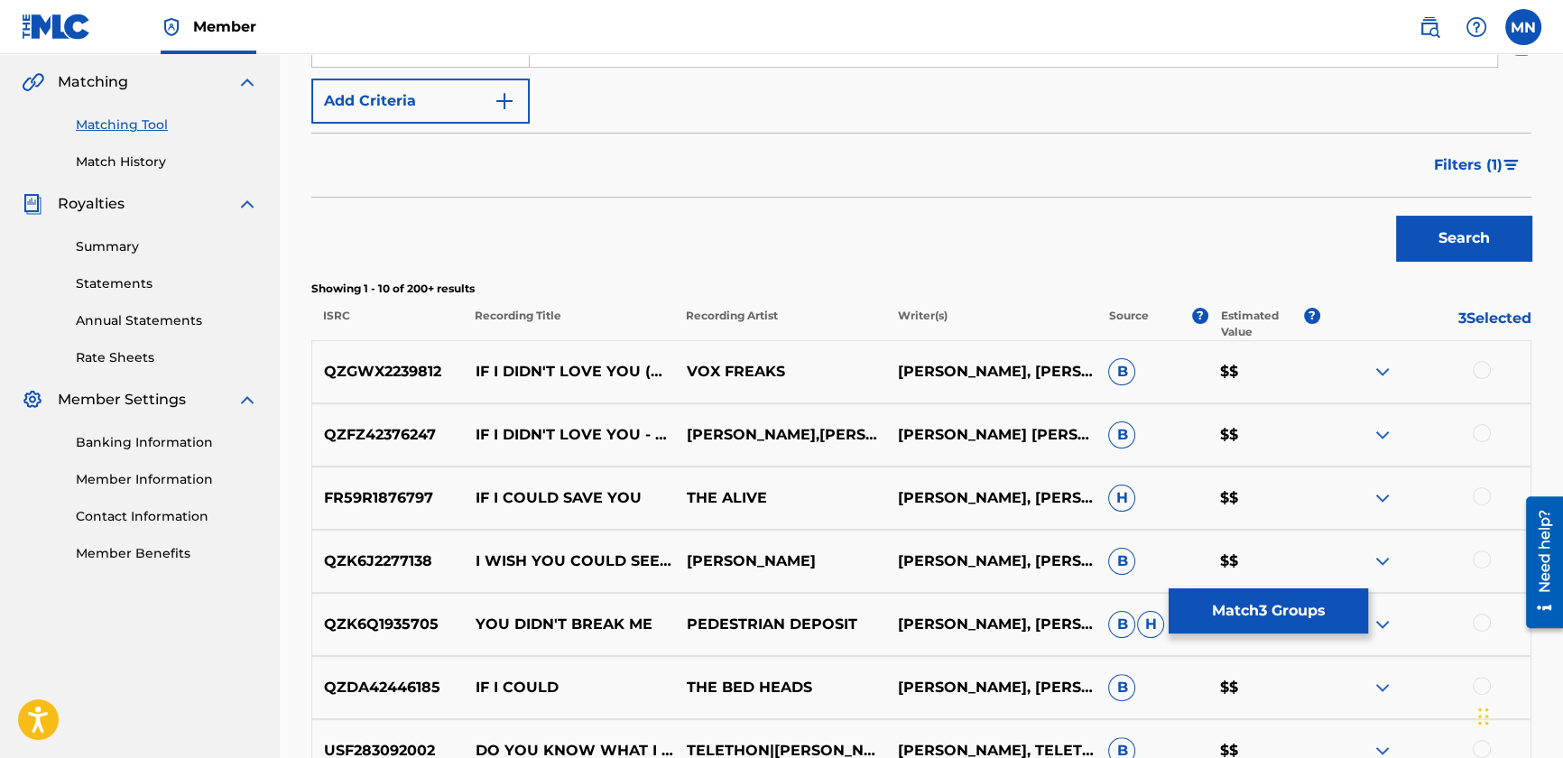
click at [1486, 367] on div at bounding box center [1482, 370] width 18 height 18
click at [1480, 436] on div at bounding box center [1482, 433] width 18 height 18
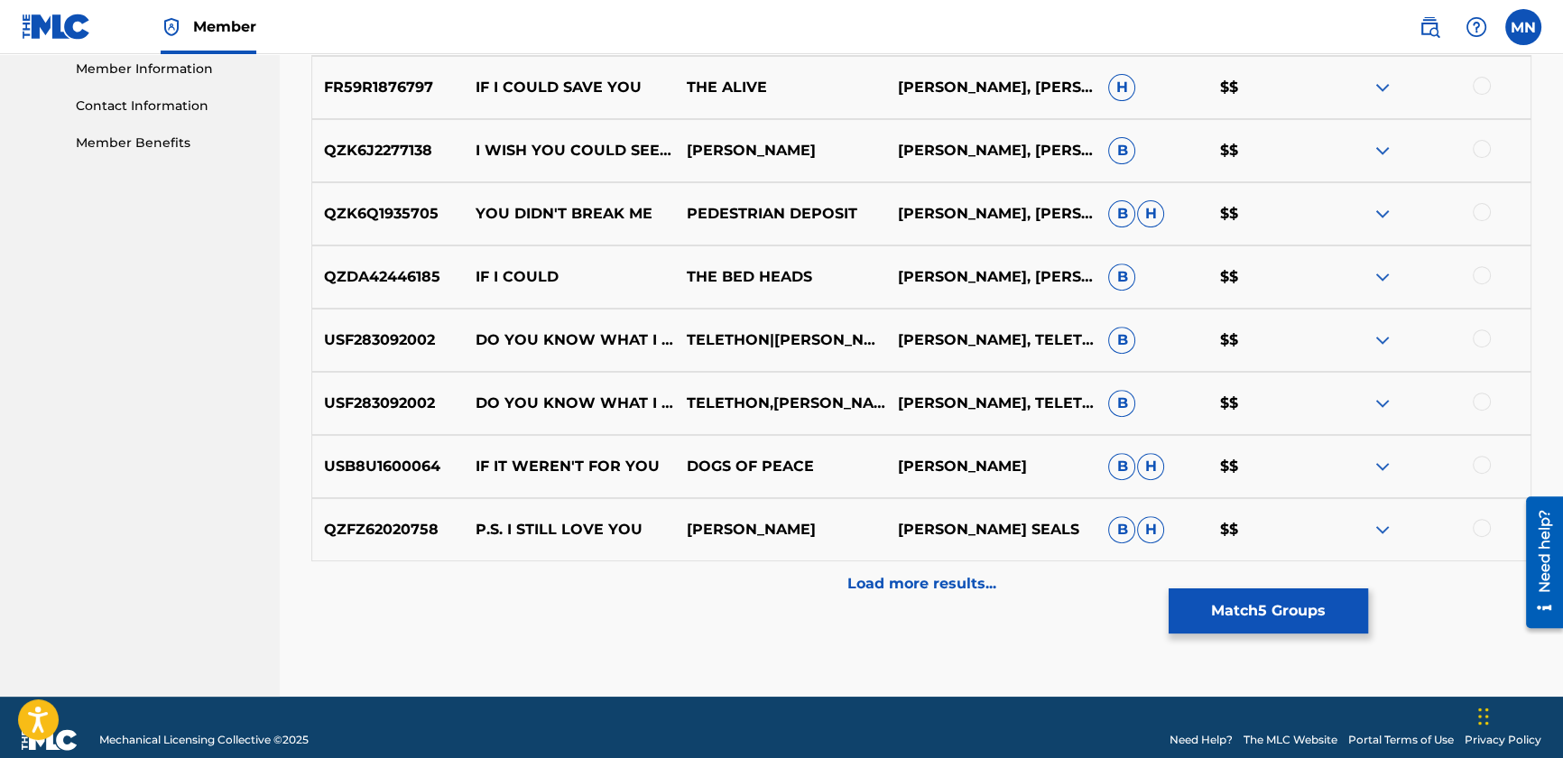
click at [733, 568] on div "Load more results..." at bounding box center [921, 583] width 1220 height 45
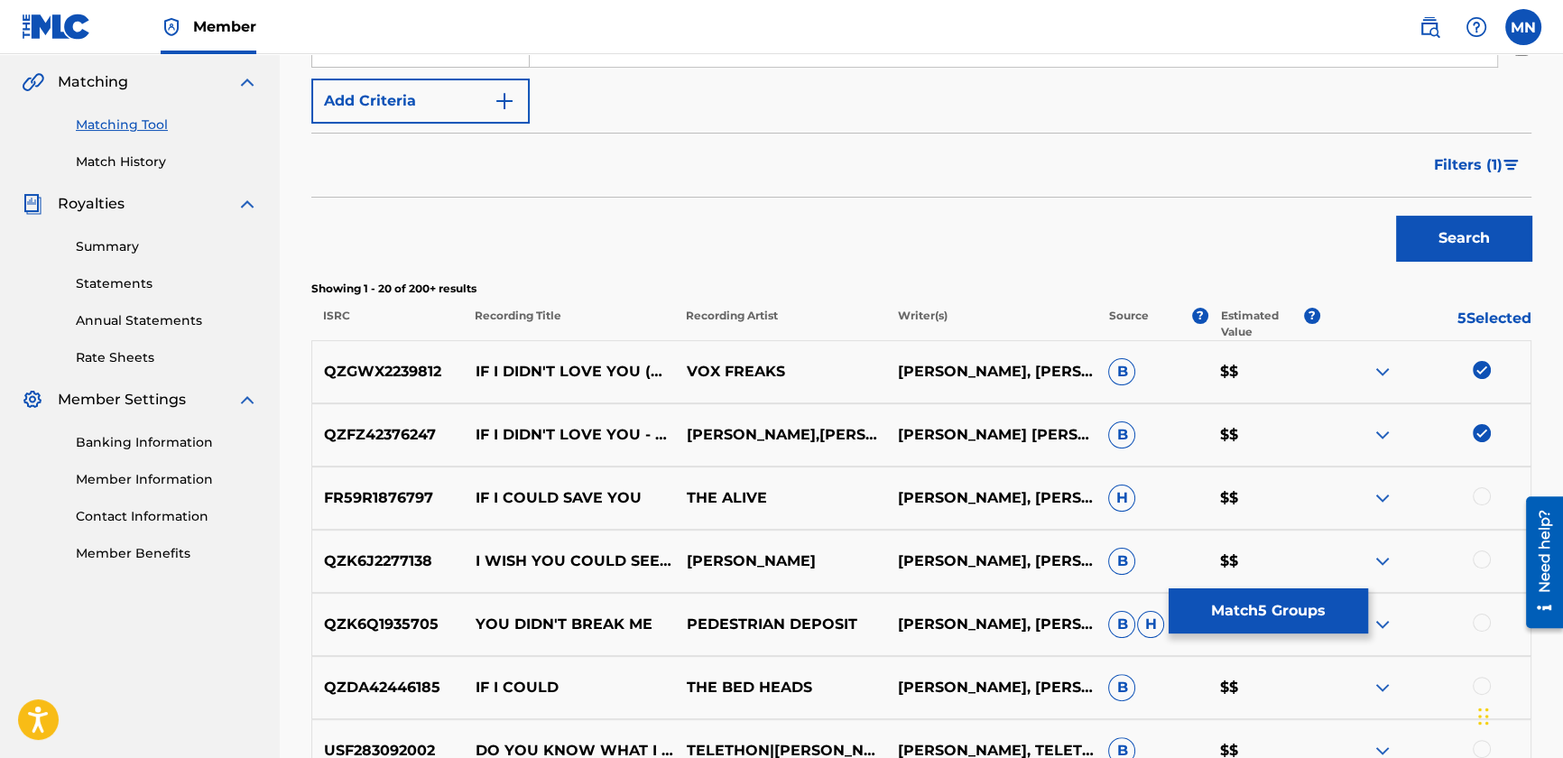
click at [1496, 161] on span "Filters ( 1 )" at bounding box center [1468, 165] width 69 height 22
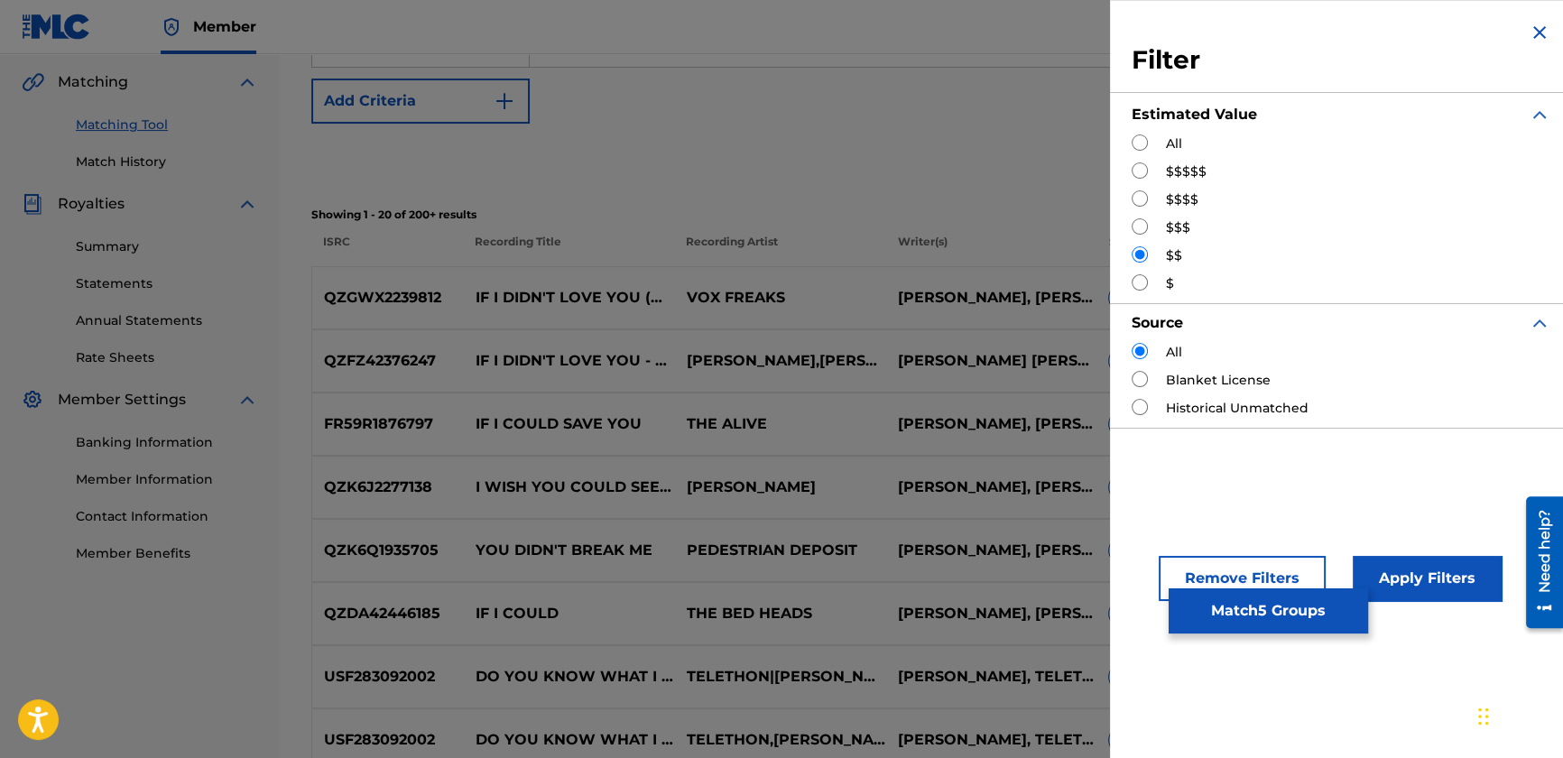
click at [1144, 279] on input "Search Form" at bounding box center [1140, 282] width 16 height 16
radio input "true"
click at [1445, 580] on button "Apply Filters" at bounding box center [1427, 578] width 149 height 45
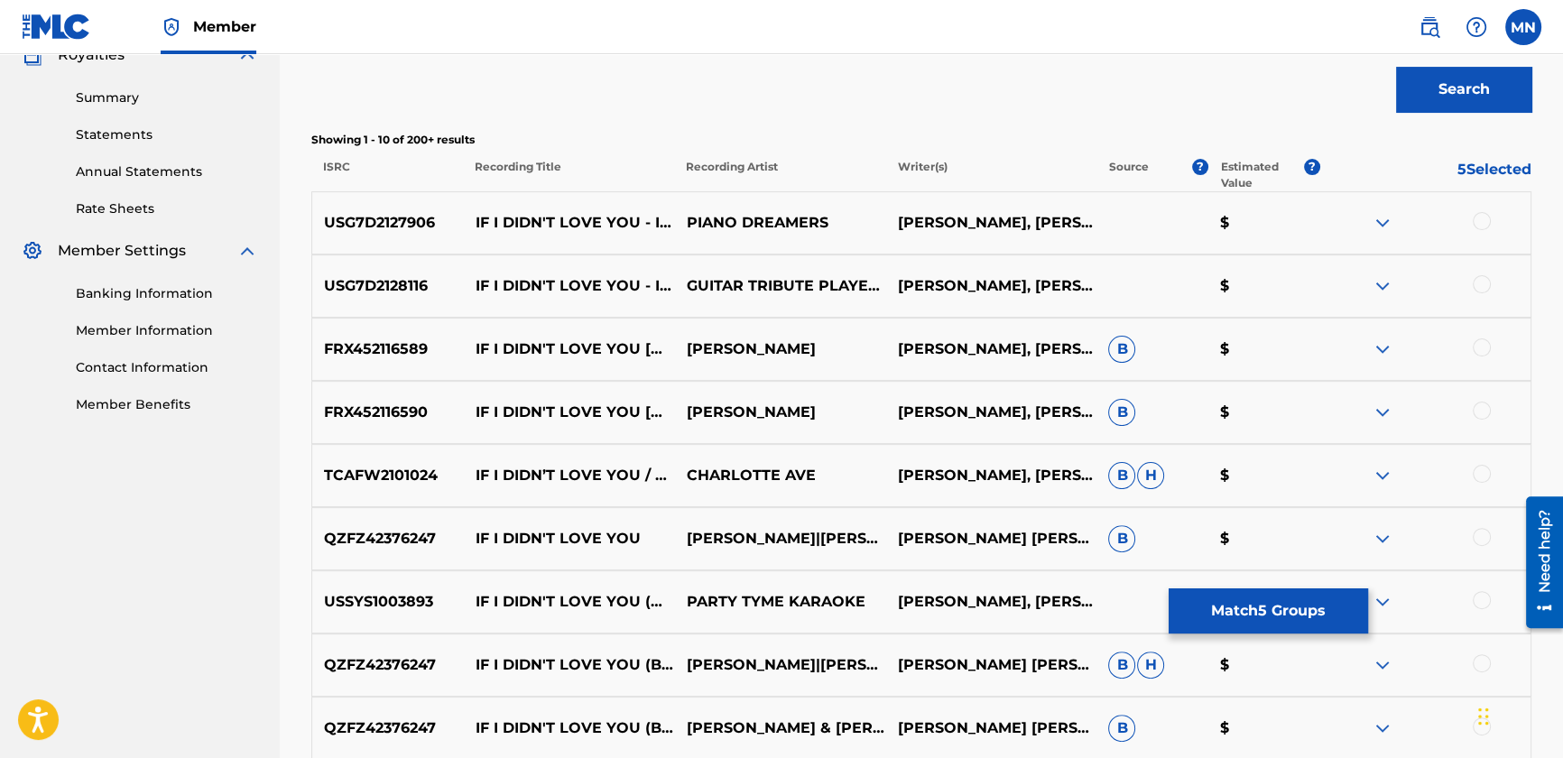
scroll to position [570, 0]
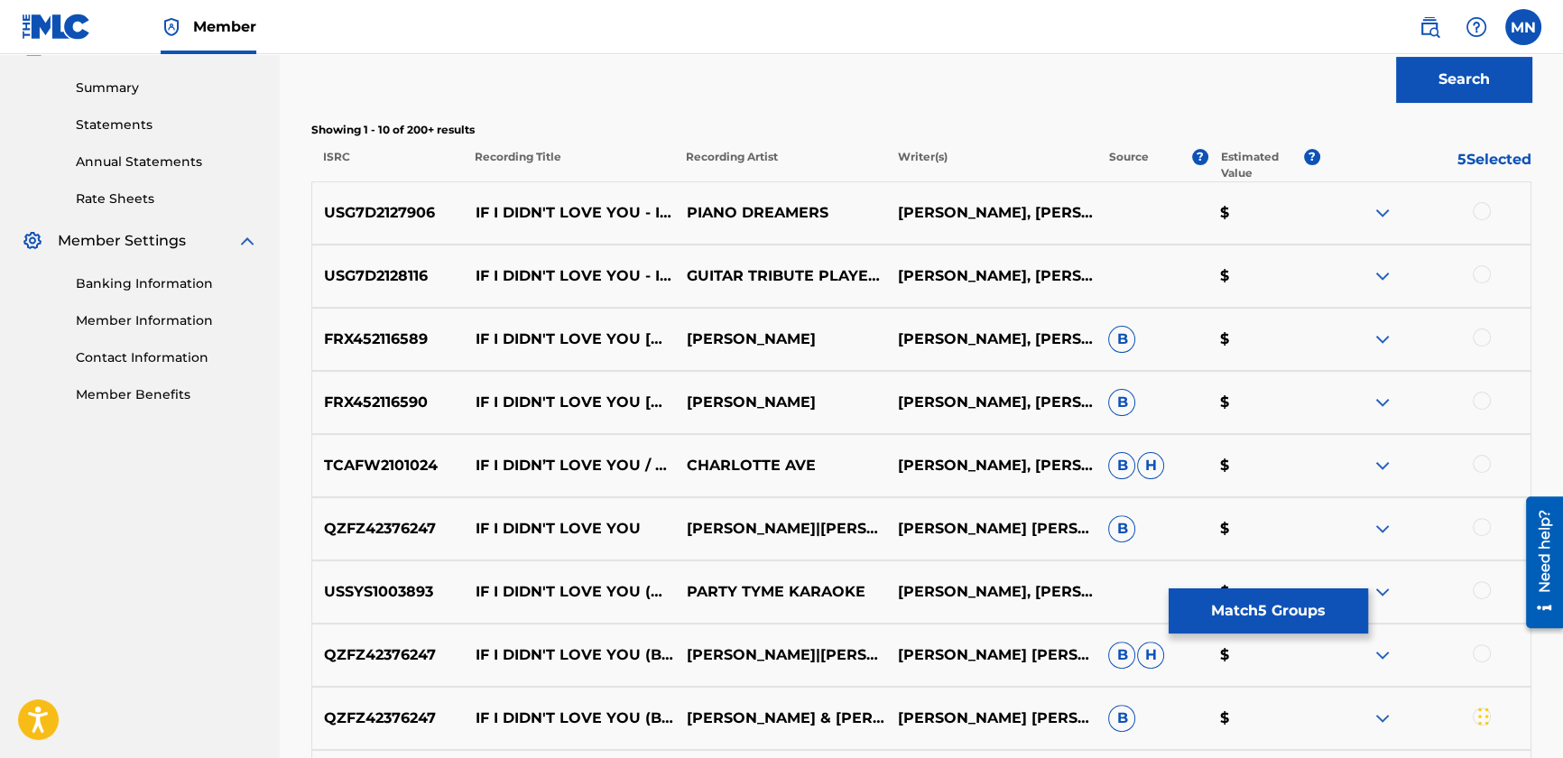
click at [1476, 206] on div at bounding box center [1482, 211] width 18 height 18
click at [1483, 274] on div at bounding box center [1482, 274] width 18 height 18
click at [1485, 329] on div at bounding box center [1482, 338] width 18 height 18
click at [1480, 396] on div at bounding box center [1482, 401] width 18 height 18
click at [1489, 451] on div "TCAFW2101024 IF I DIDN’T LOVE YOU / STAY [PERSON_NAME] AVE [PERSON_NAME], [PERS…" at bounding box center [921, 465] width 1220 height 63
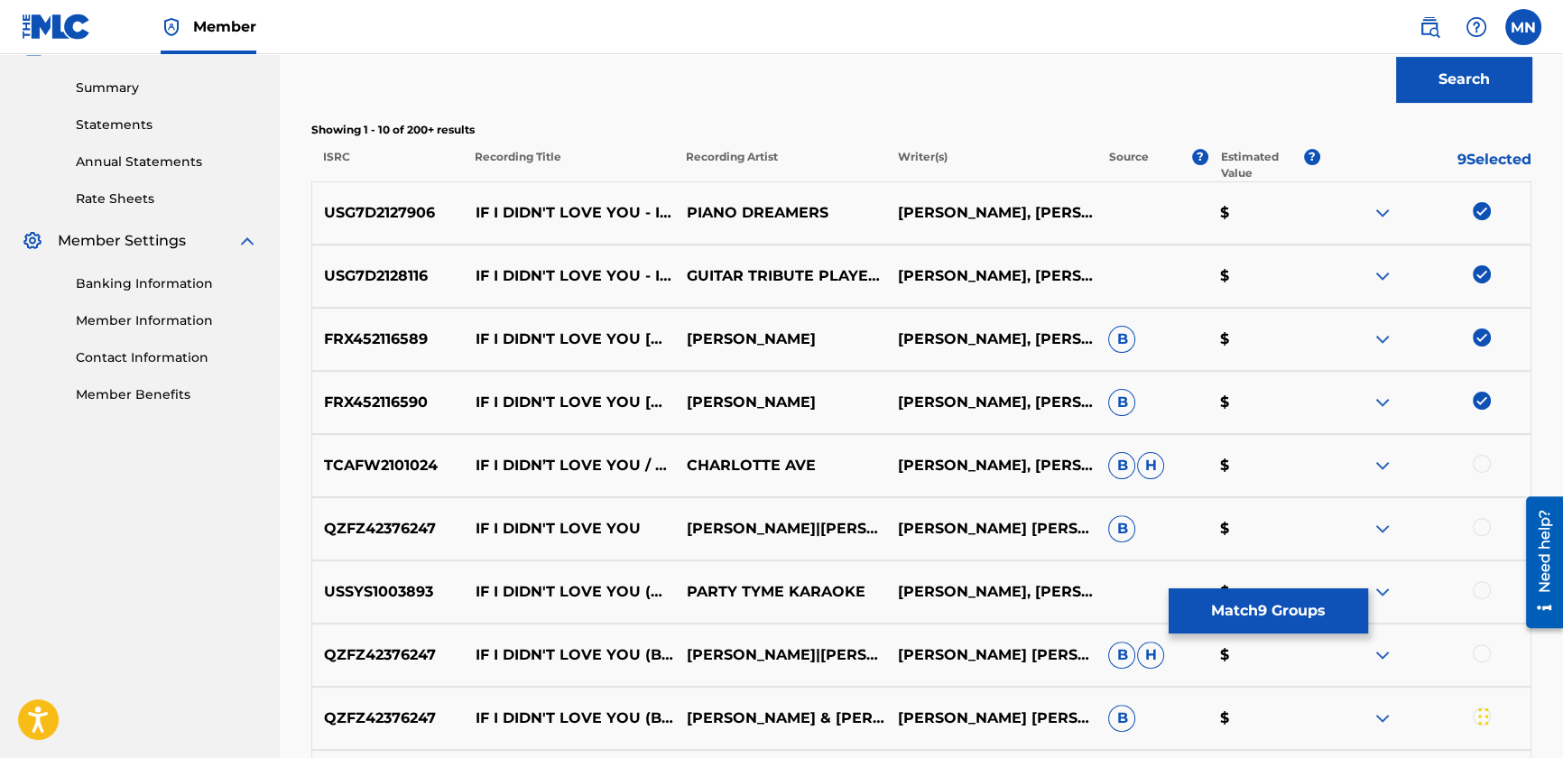
click at [1480, 463] on div at bounding box center [1482, 464] width 18 height 18
drag, startPoint x: 1485, startPoint y: 530, endPoint x: 1411, endPoint y: 508, distance: 77.1
click at [1483, 528] on div at bounding box center [1482, 527] width 18 height 18
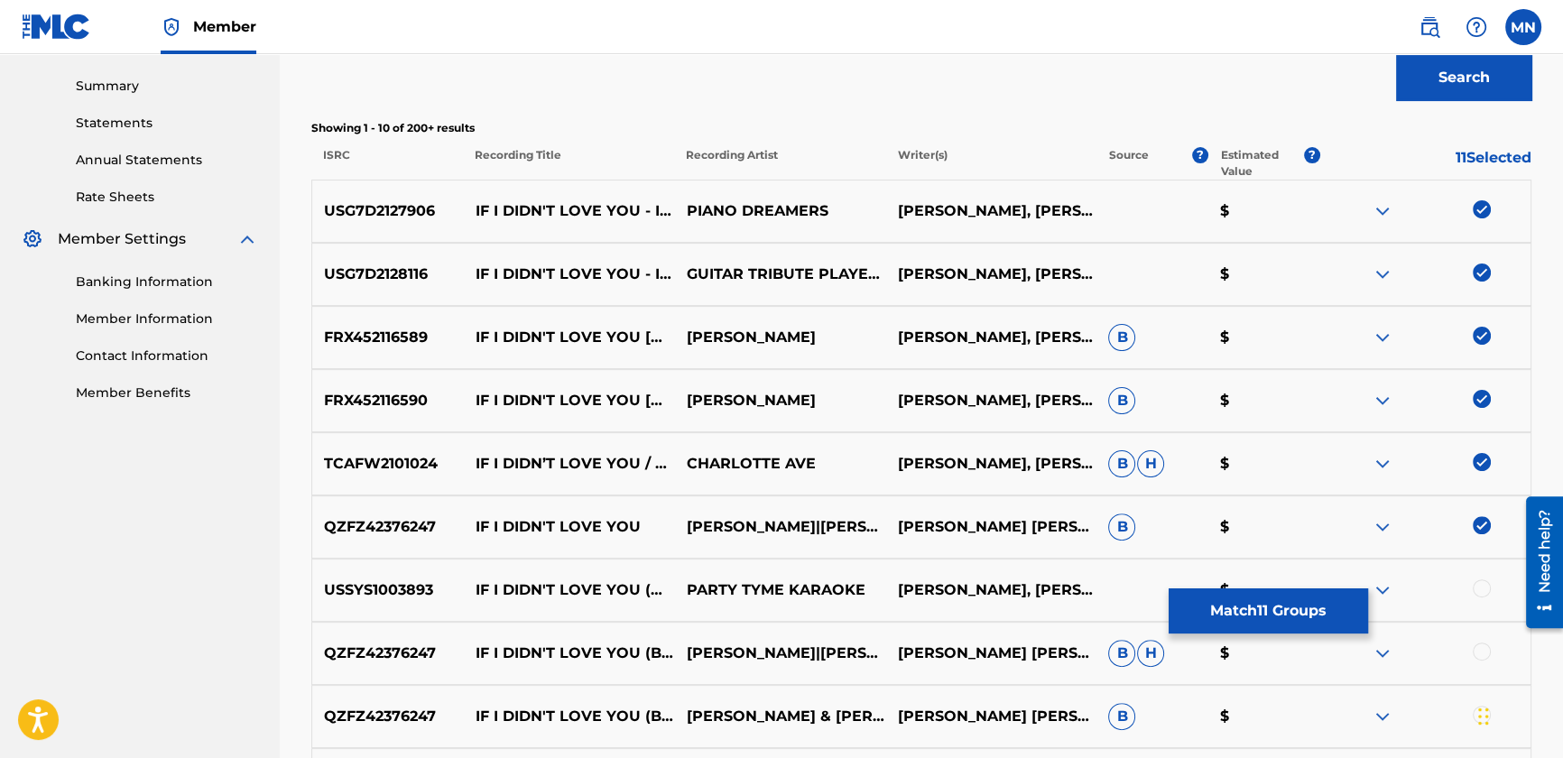
scroll to position [734, 0]
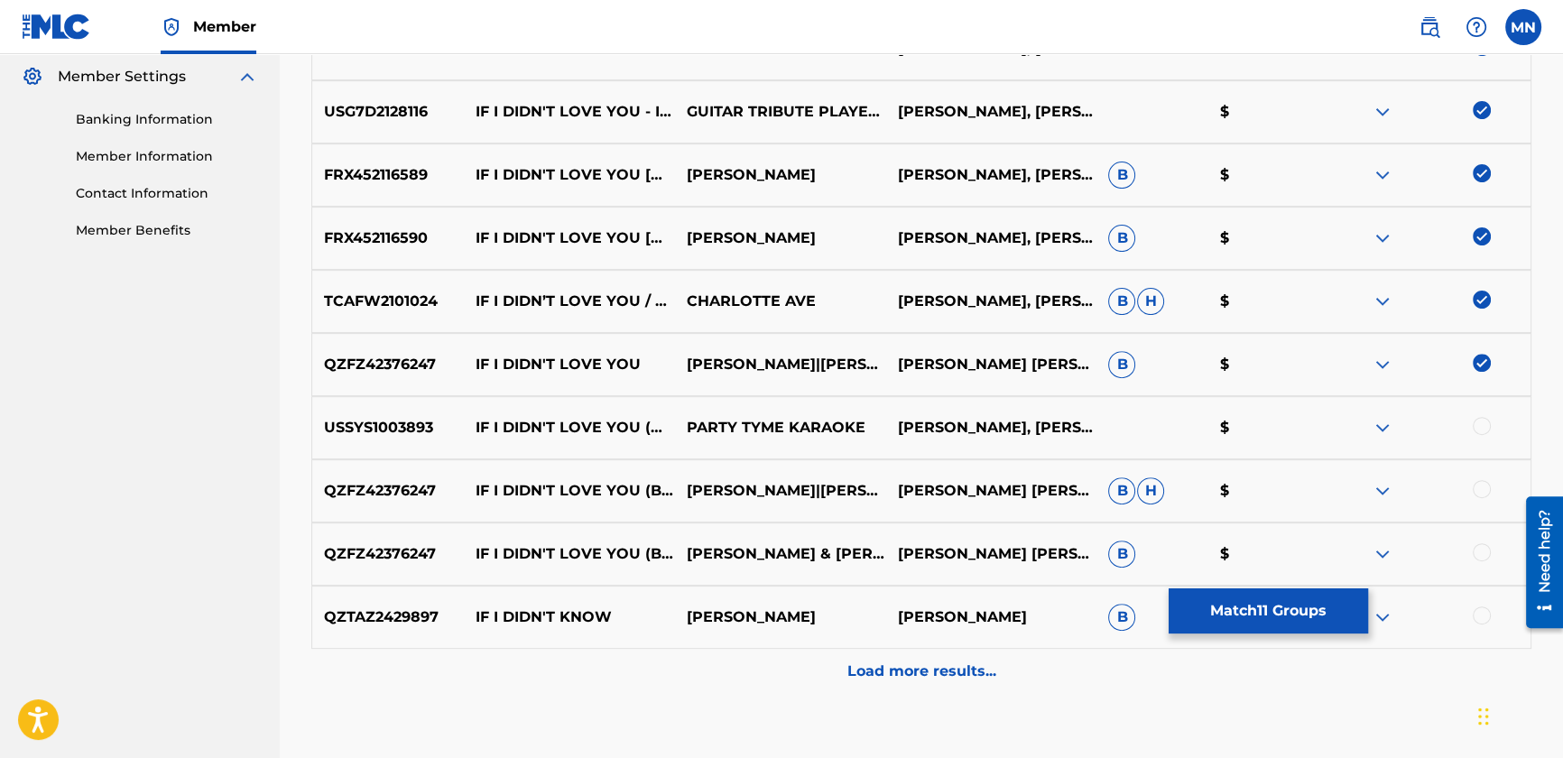
drag, startPoint x: 1485, startPoint y: 431, endPoint x: 1481, endPoint y: 460, distance: 29.1
click at [1485, 432] on div at bounding box center [1482, 426] width 18 height 18
click at [1480, 491] on div at bounding box center [1482, 489] width 18 height 18
click at [1477, 547] on div at bounding box center [1482, 552] width 18 height 18
click at [1249, 609] on button "Match 14 Groups" at bounding box center [1268, 611] width 199 height 45
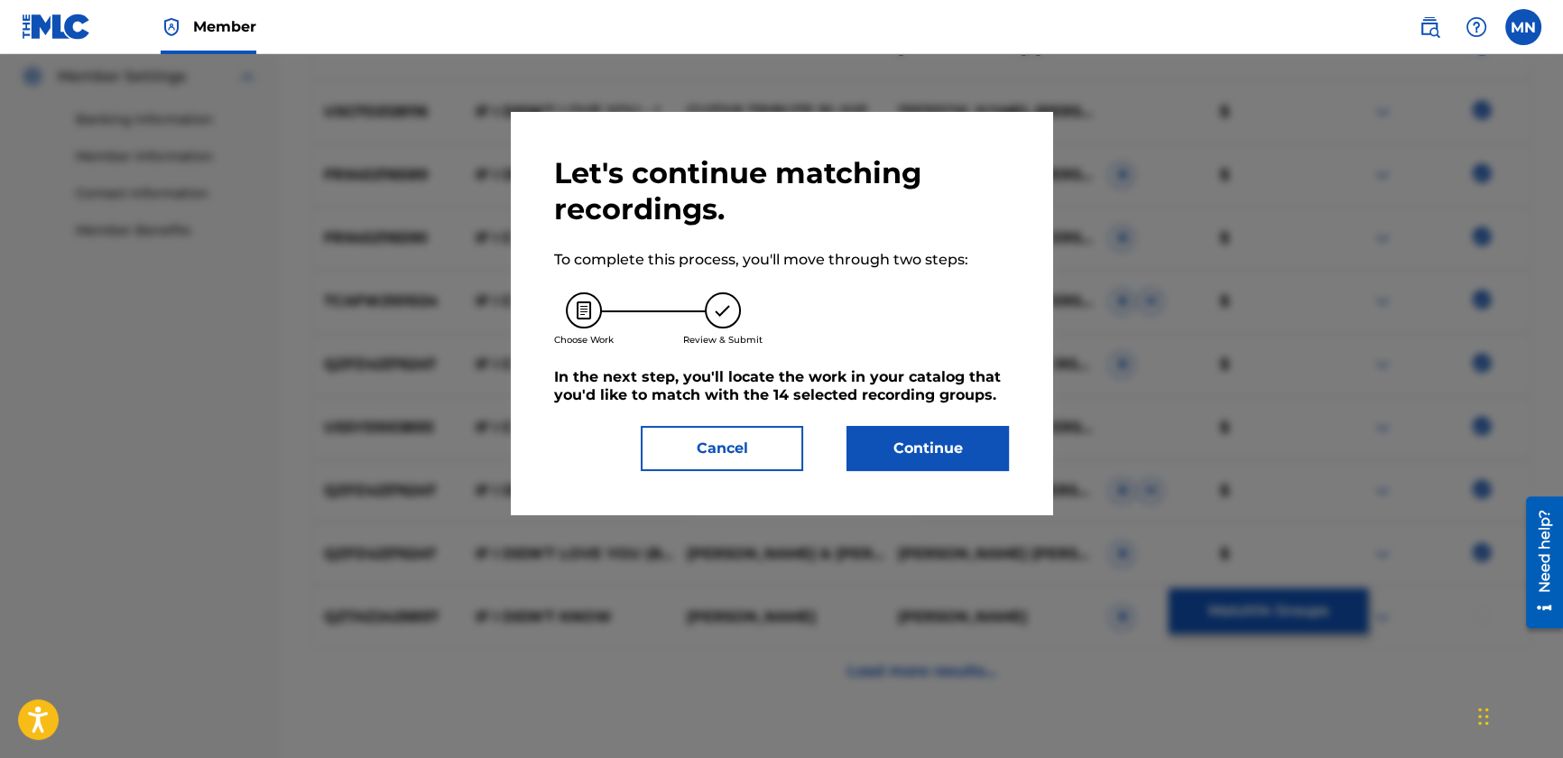
click at [978, 459] on button "Continue" at bounding box center [928, 448] width 162 height 45
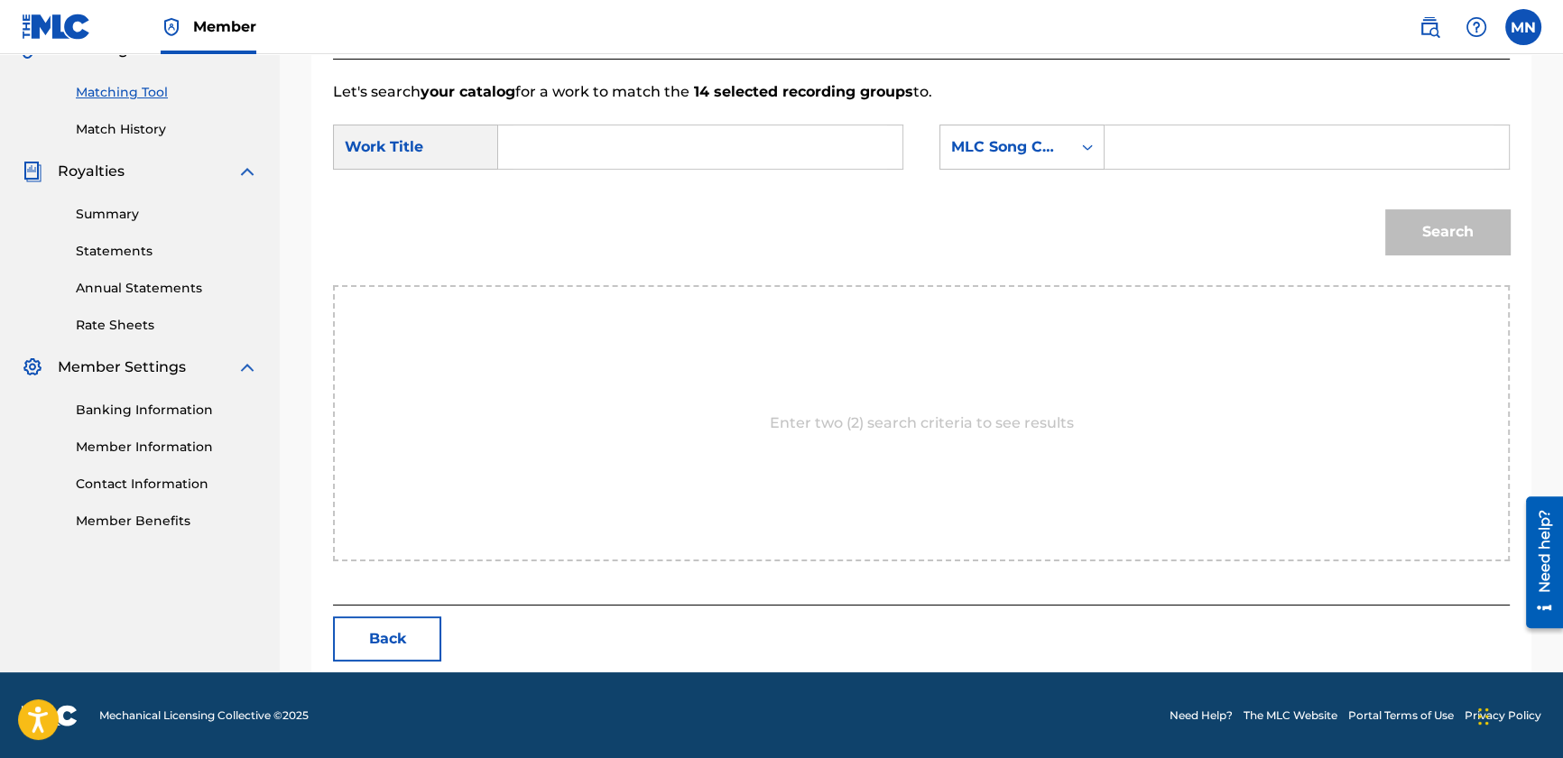
click at [608, 153] on input "Search Form" at bounding box center [701, 146] width 374 height 43
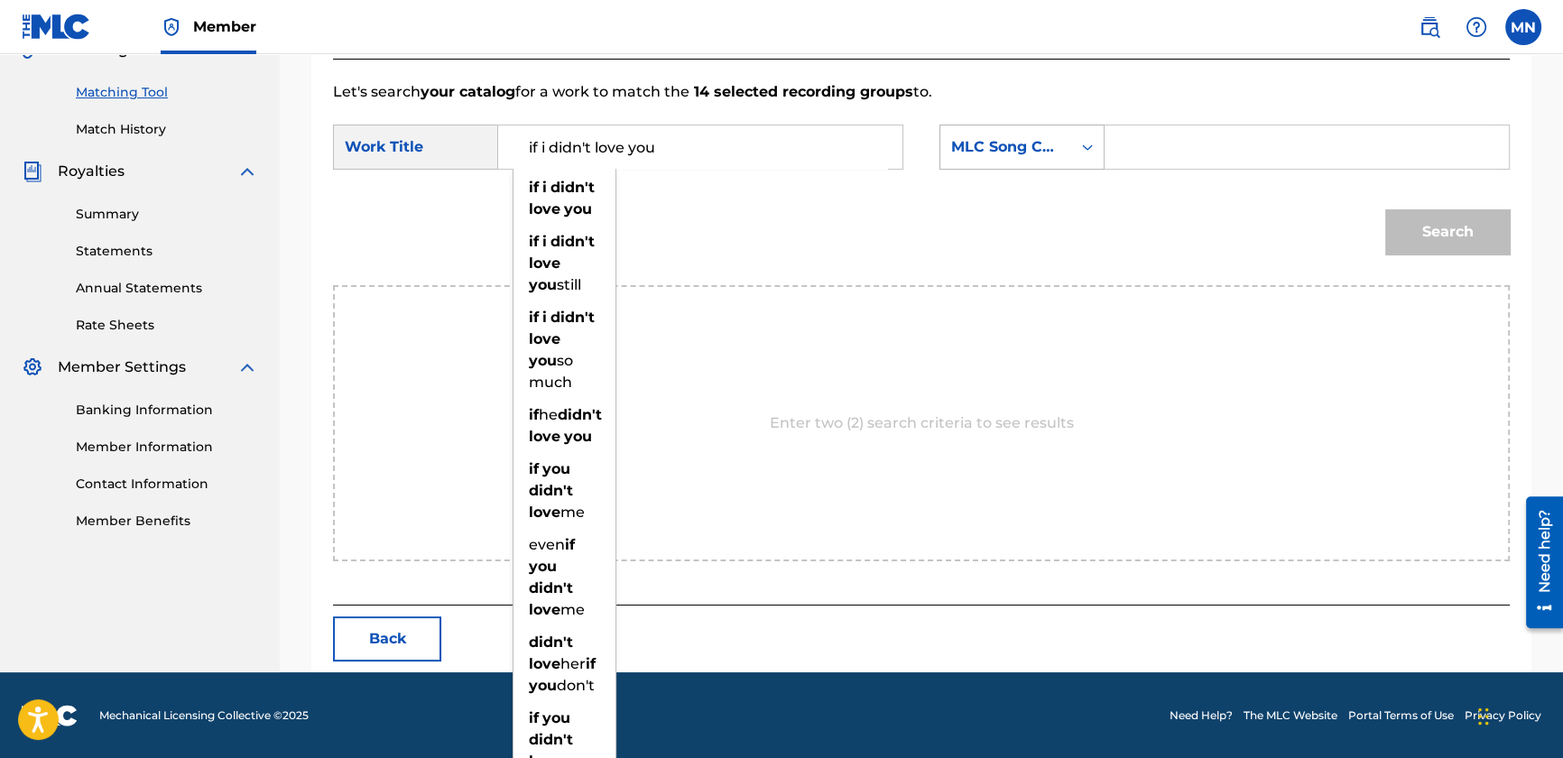
type input "if i didn't love you"
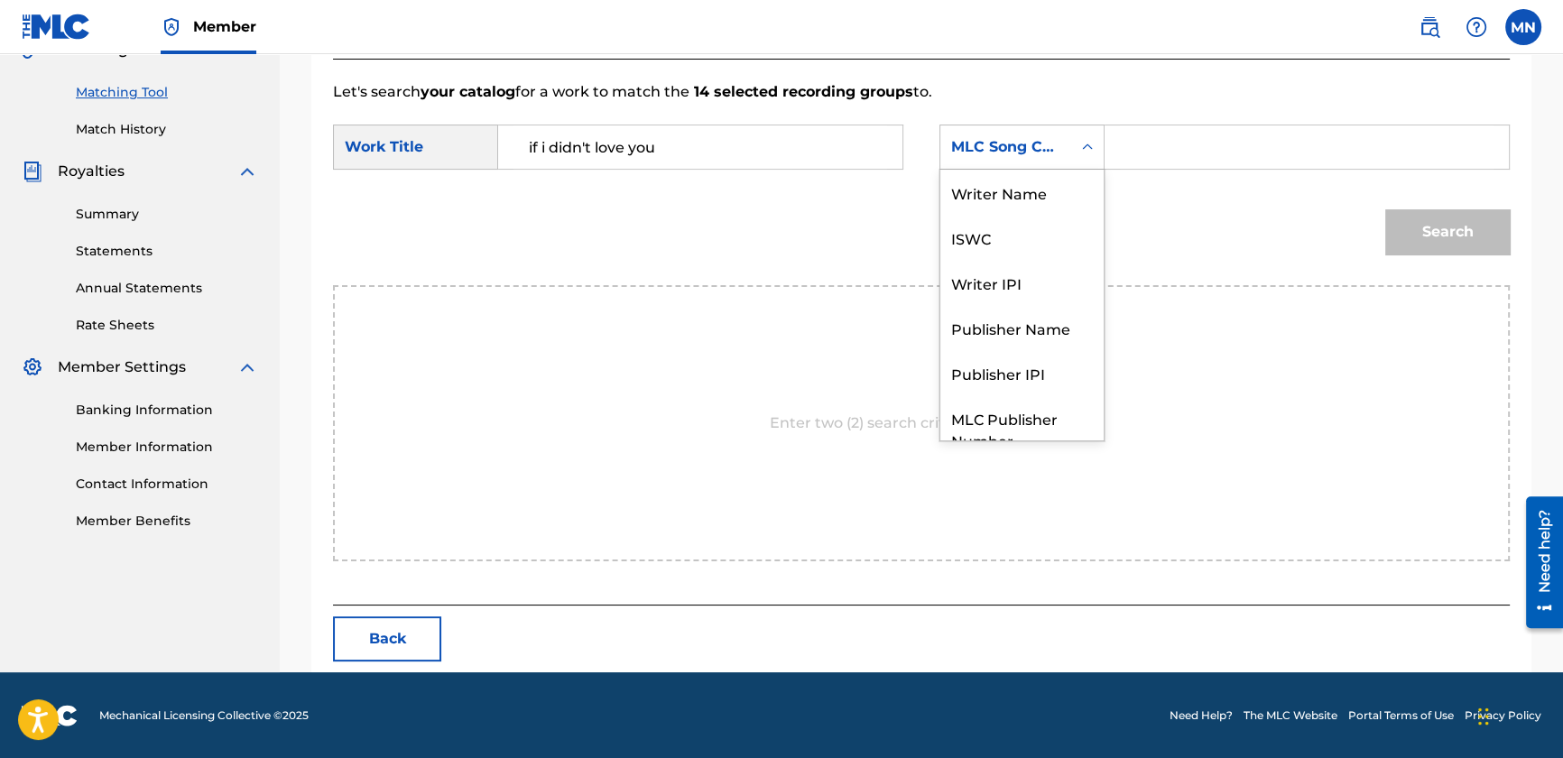
click at [993, 137] on div "MLC Song Code" at bounding box center [1005, 147] width 109 height 22
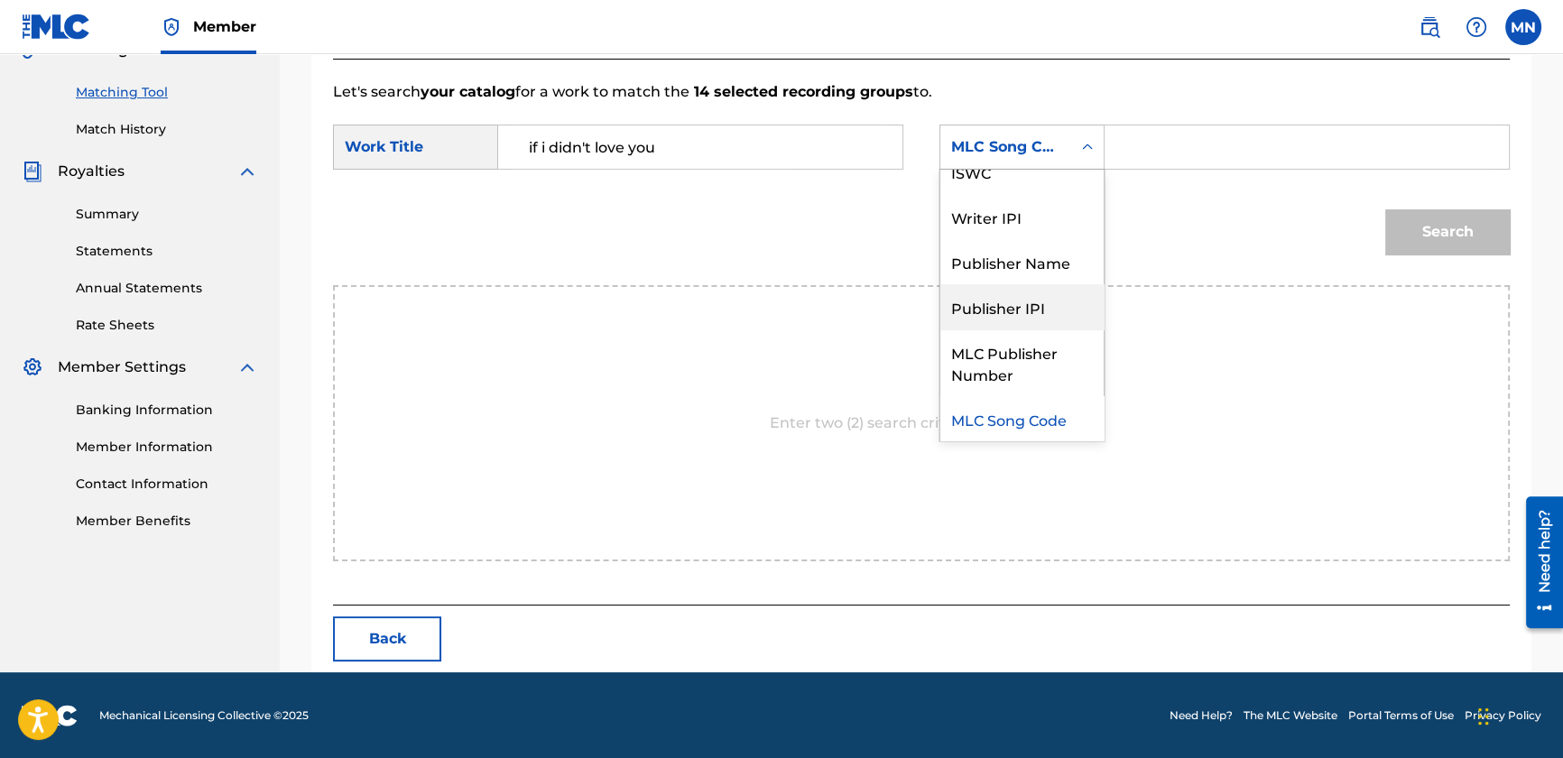
scroll to position [0, 0]
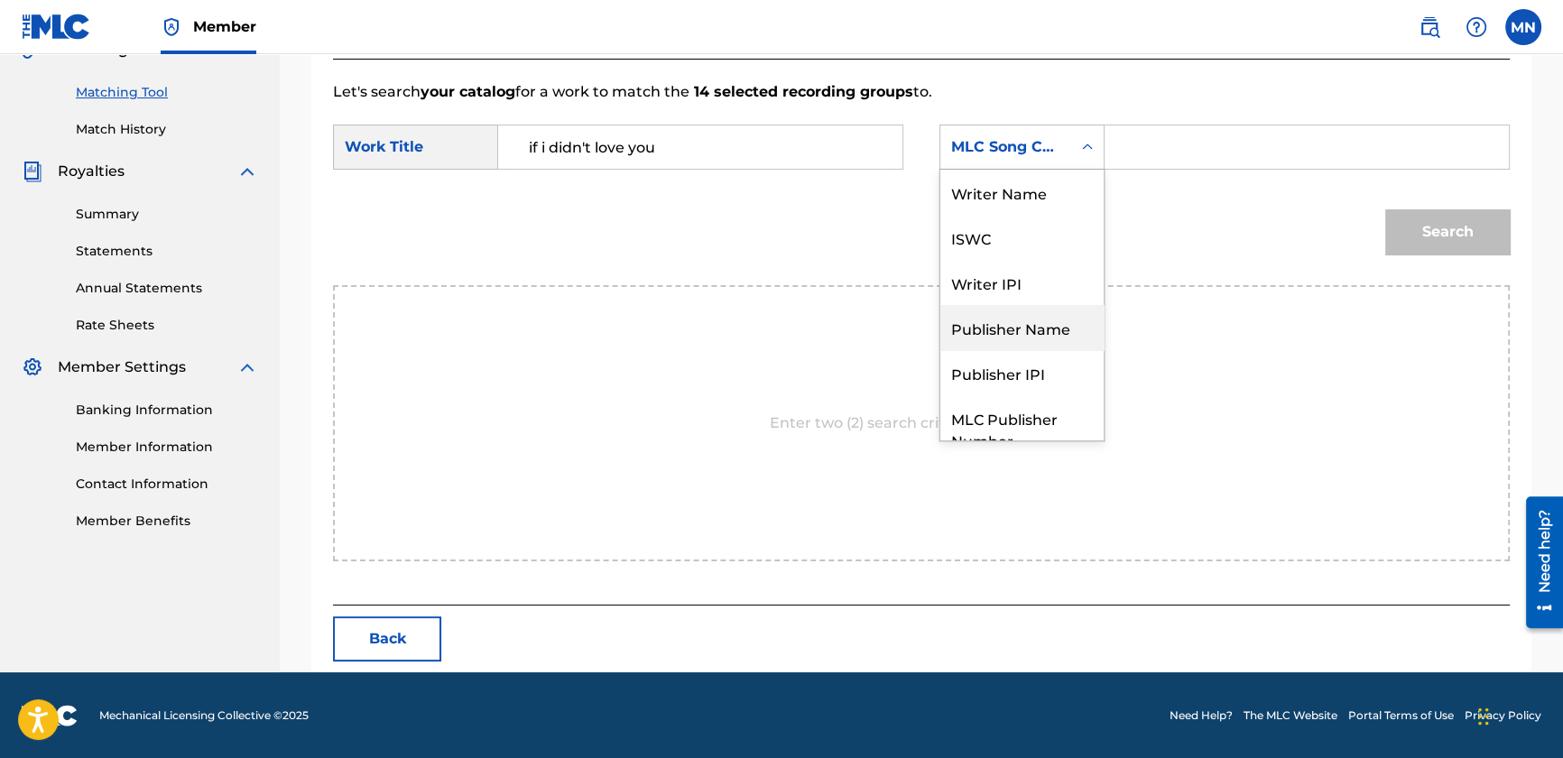
click at [1020, 324] on div "Publisher Name" at bounding box center [1022, 327] width 163 height 45
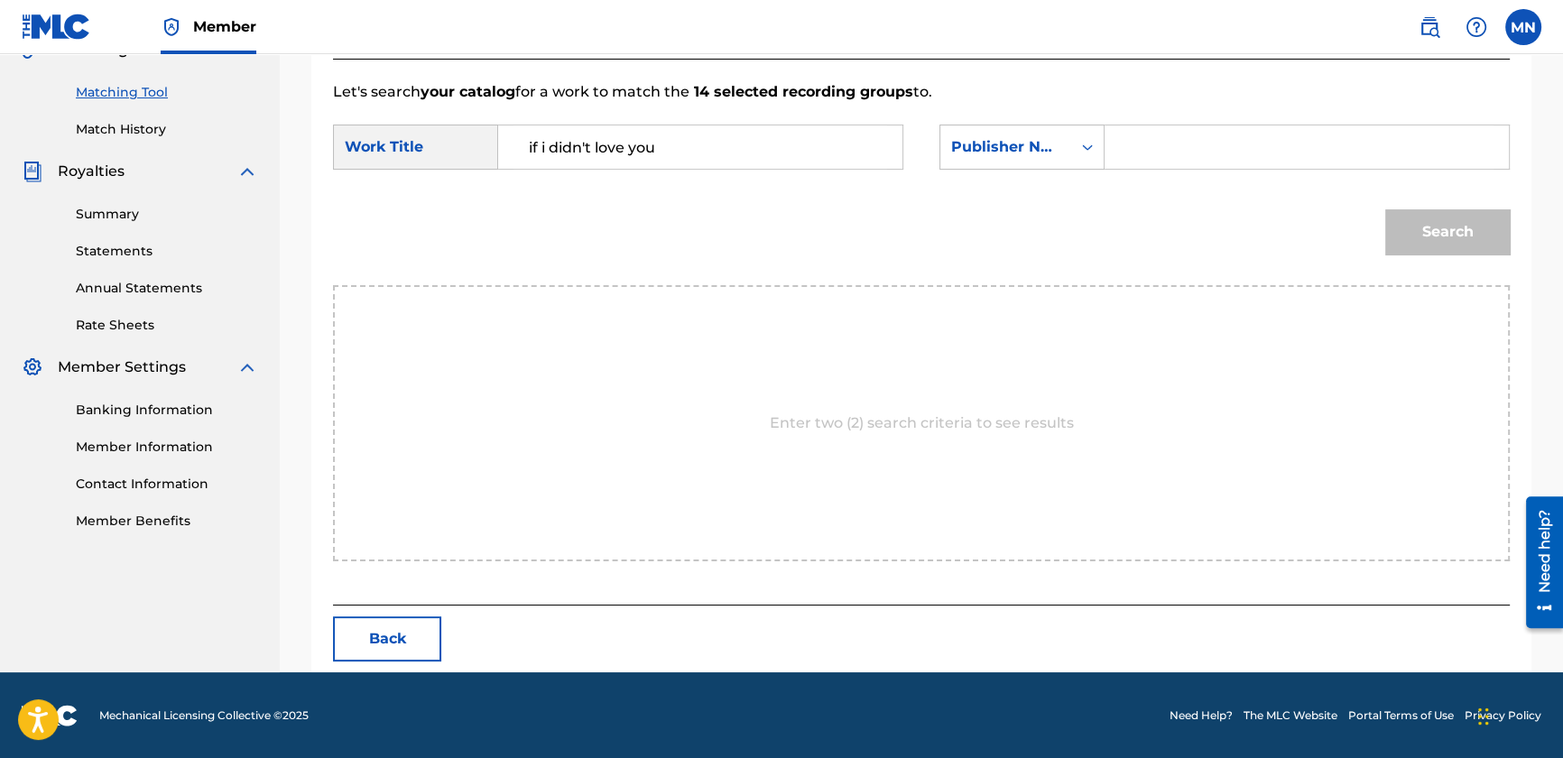
click at [1184, 153] on input "Search Form" at bounding box center [1307, 146] width 374 height 43
type input "bmg"
click at [1386, 209] on button "Search" at bounding box center [1448, 231] width 125 height 45
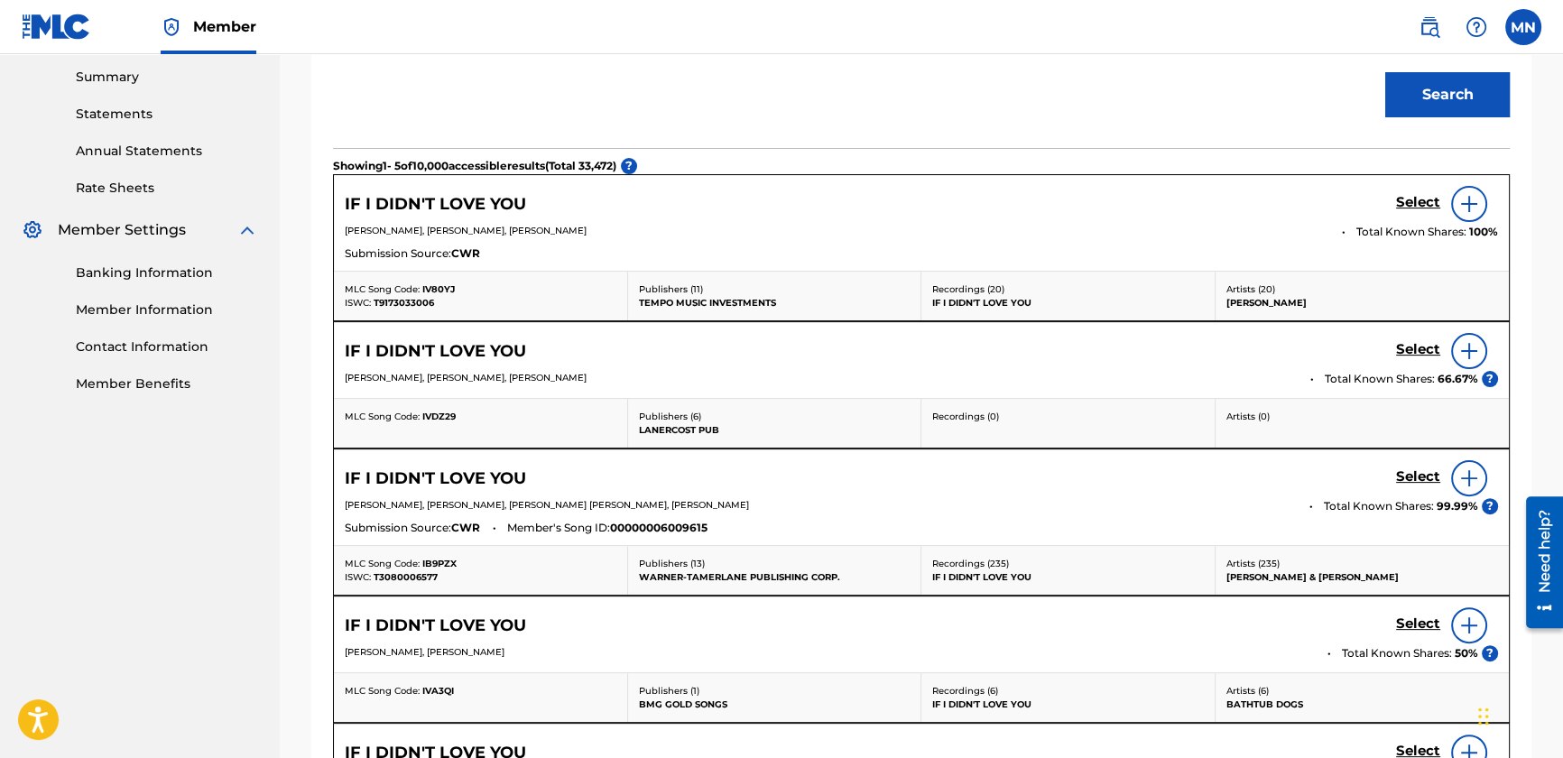
scroll to position [608, 0]
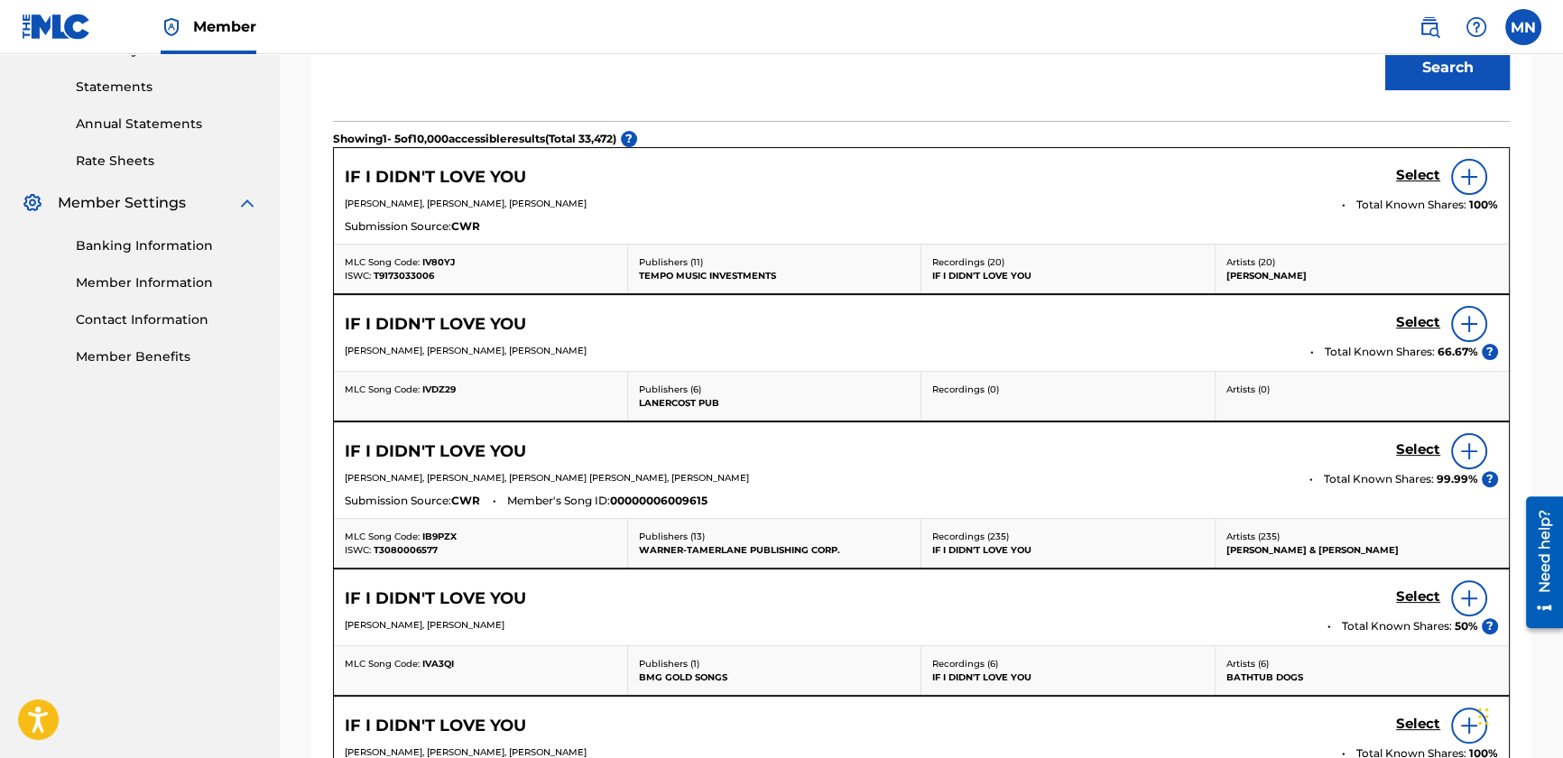
click at [1404, 184] on h5 "Select" at bounding box center [1418, 175] width 44 height 17
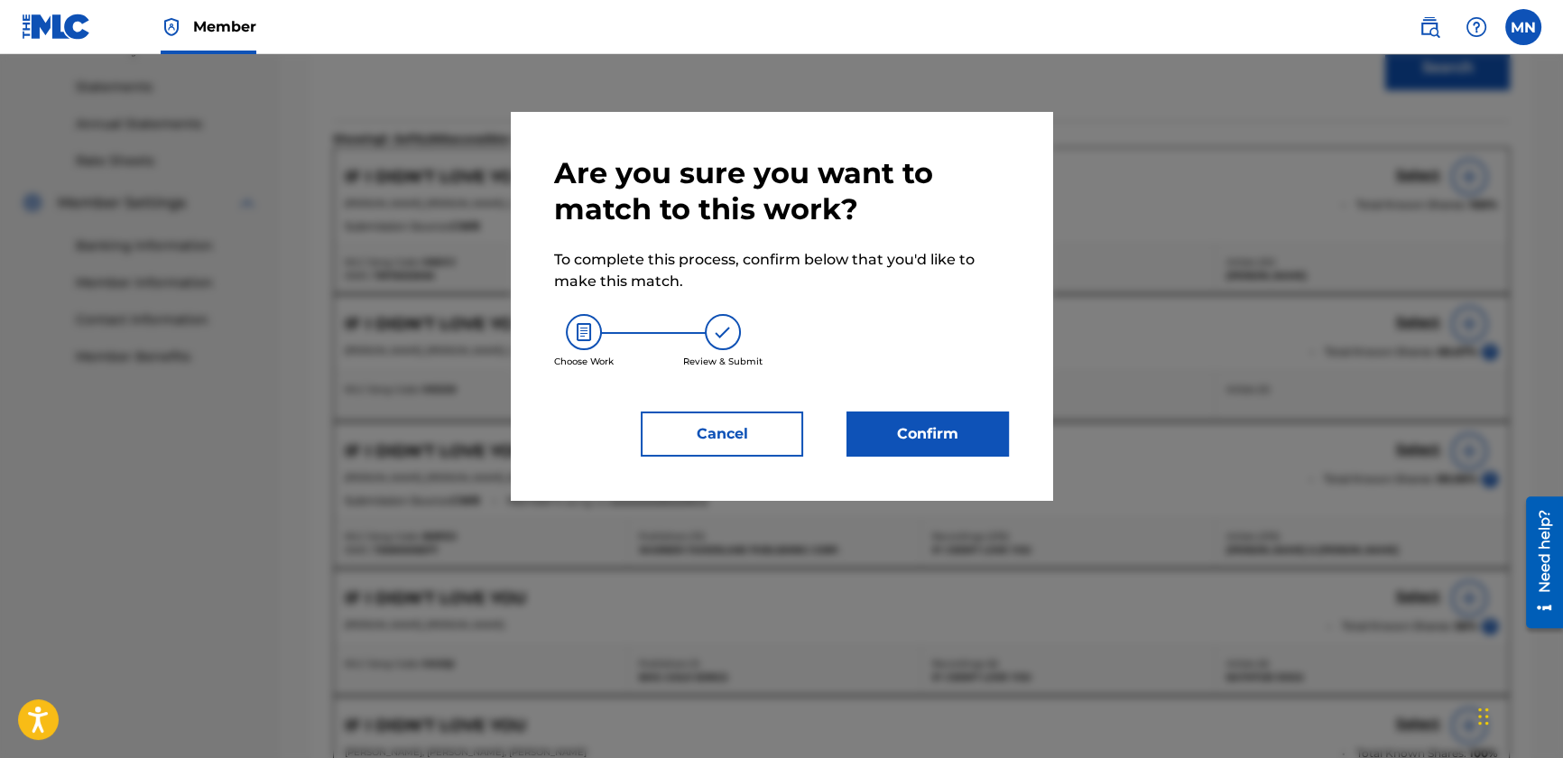
click at [912, 430] on button "Confirm" at bounding box center [928, 434] width 162 height 45
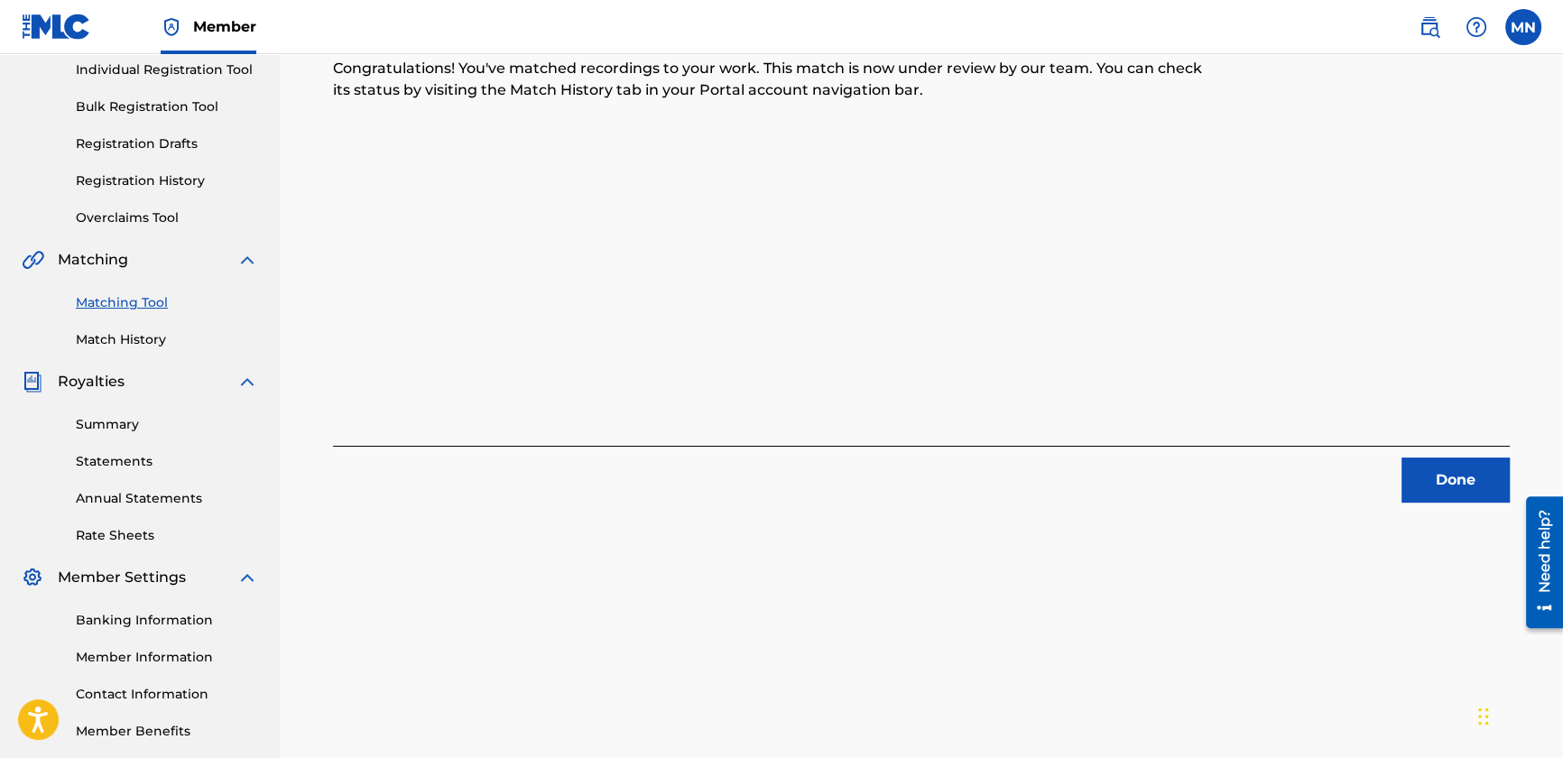
scroll to position [0, 0]
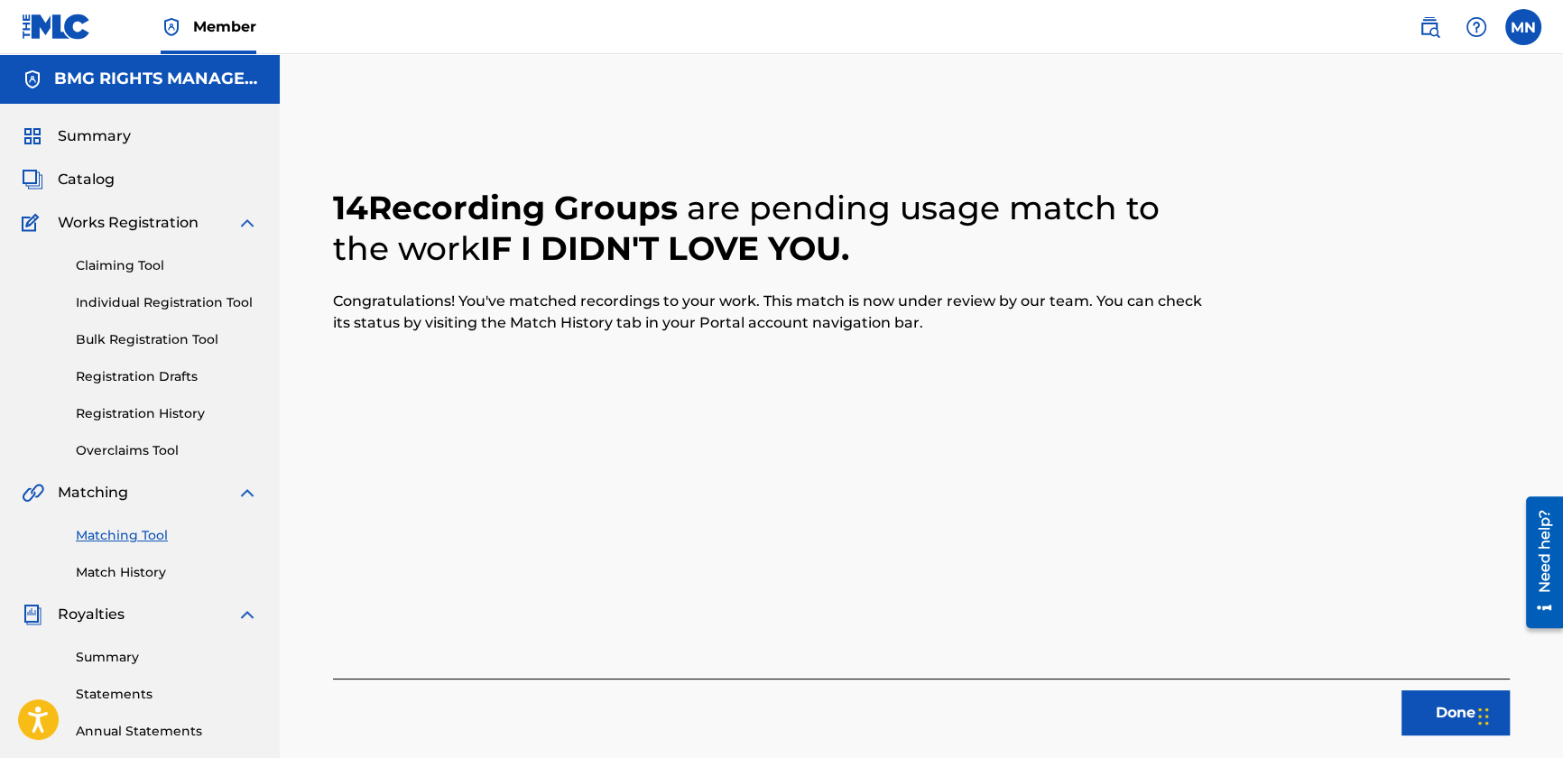
click at [1429, 717] on button "Done" at bounding box center [1456, 713] width 108 height 45
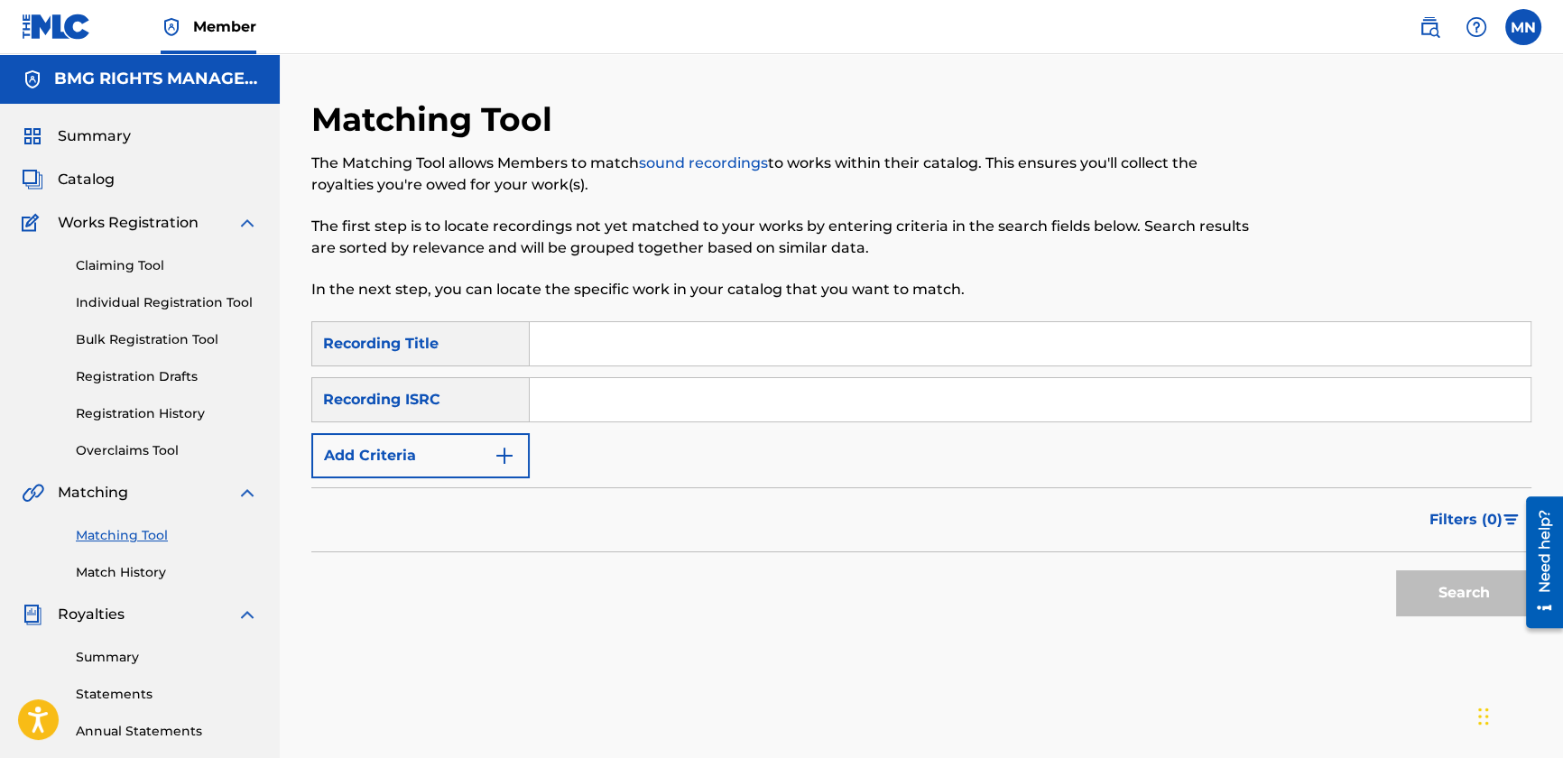
click at [600, 347] on input "Search Form" at bounding box center [1030, 343] width 1001 height 43
type input "that's what tequila does"
click at [423, 385] on div "Recording ISRC" at bounding box center [420, 399] width 218 height 45
click at [657, 393] on input "Search Form" at bounding box center [1030, 399] width 1001 height 43
click at [473, 395] on div "Recording ISRC" at bounding box center [420, 399] width 218 height 45
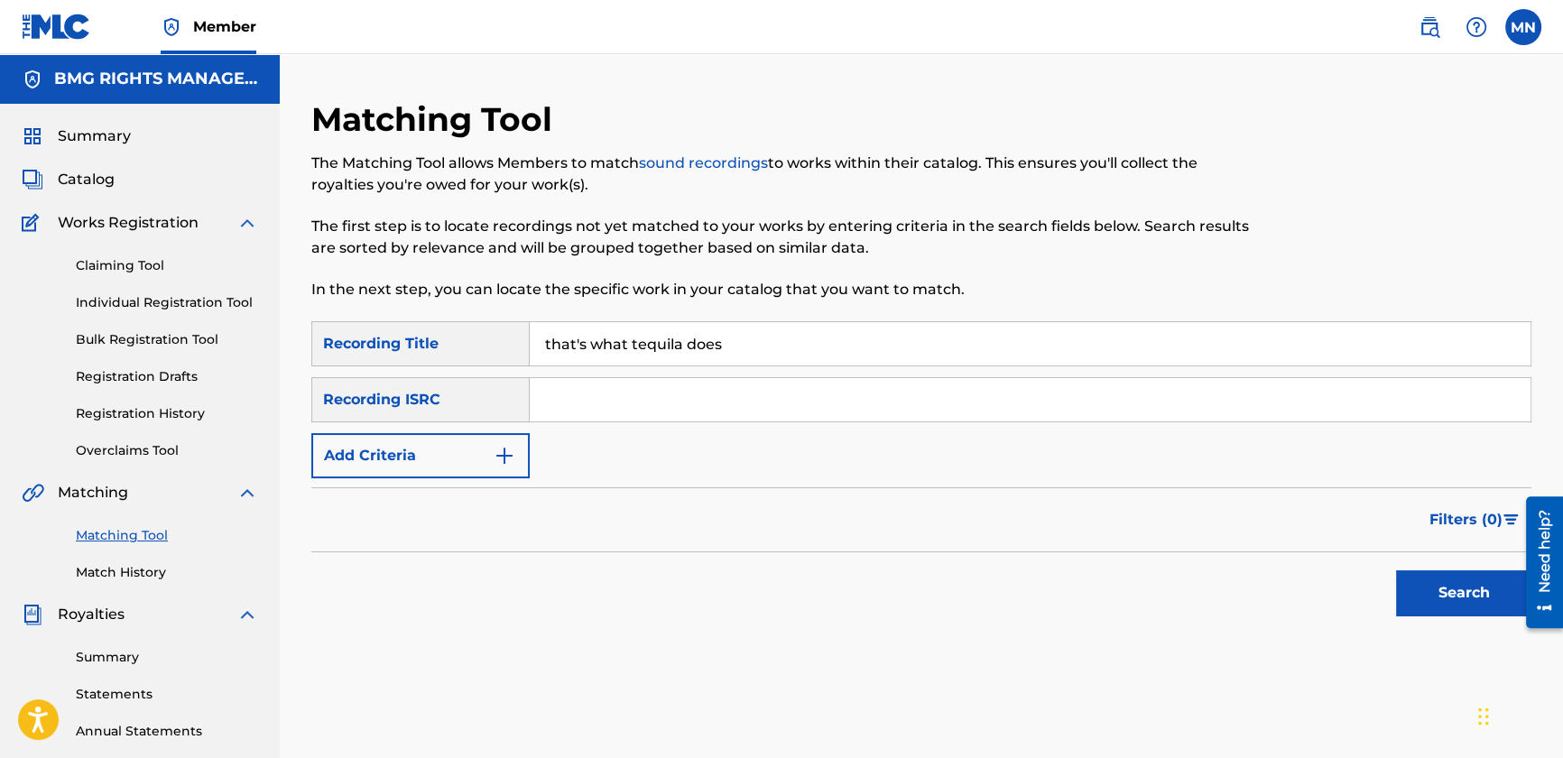
click at [444, 444] on button "Add Criteria" at bounding box center [420, 455] width 218 height 45
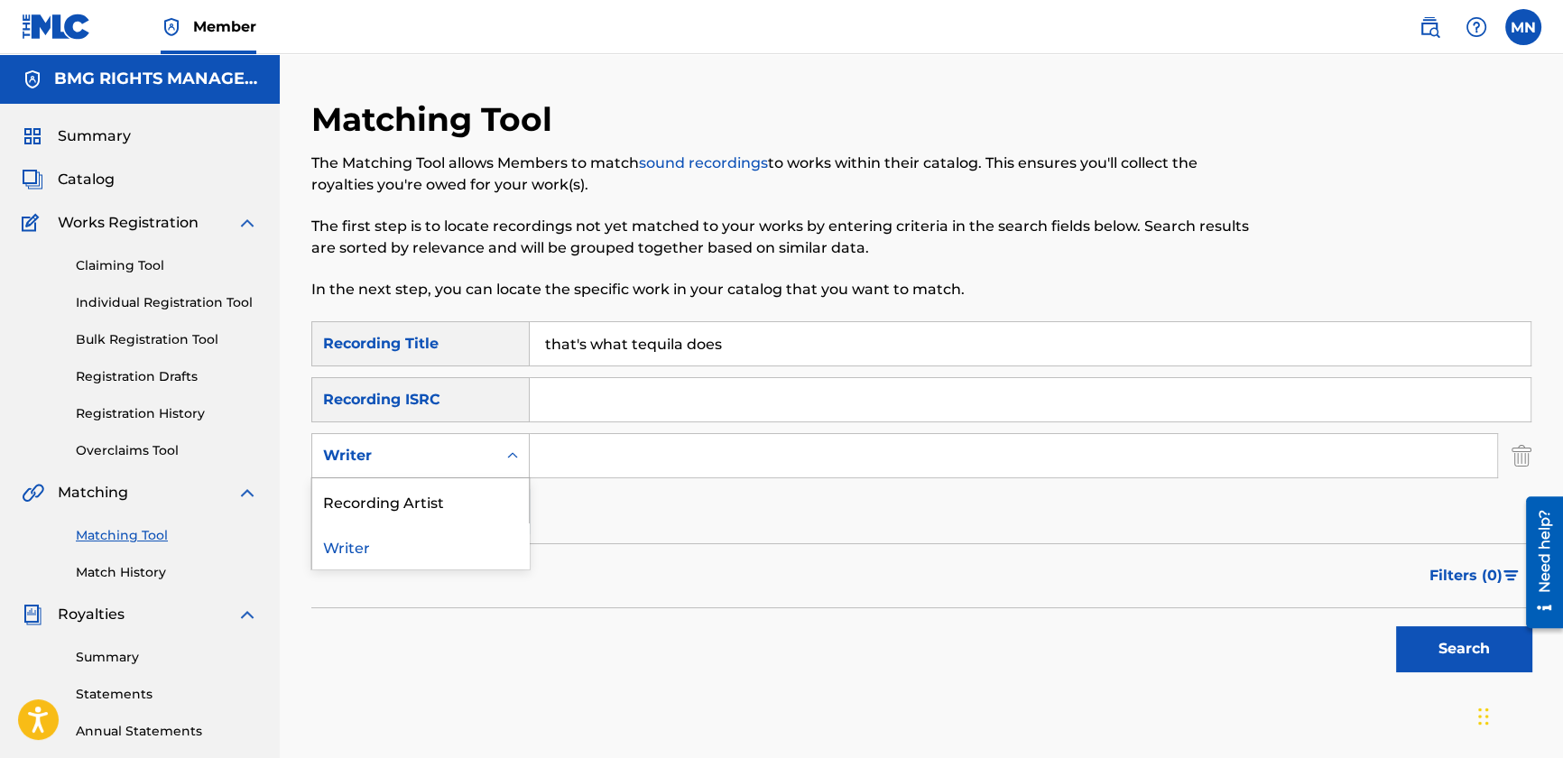
click at [496, 450] on div "Search Form" at bounding box center [512, 455] width 32 height 43
click at [452, 513] on div "Recording Artist" at bounding box center [420, 500] width 217 height 45
drag, startPoint x: 489, startPoint y: 482, endPoint x: 531, endPoint y: 450, distance: 52.7
click at [531, 450] on input "Search Form" at bounding box center [1014, 455] width 968 height 43
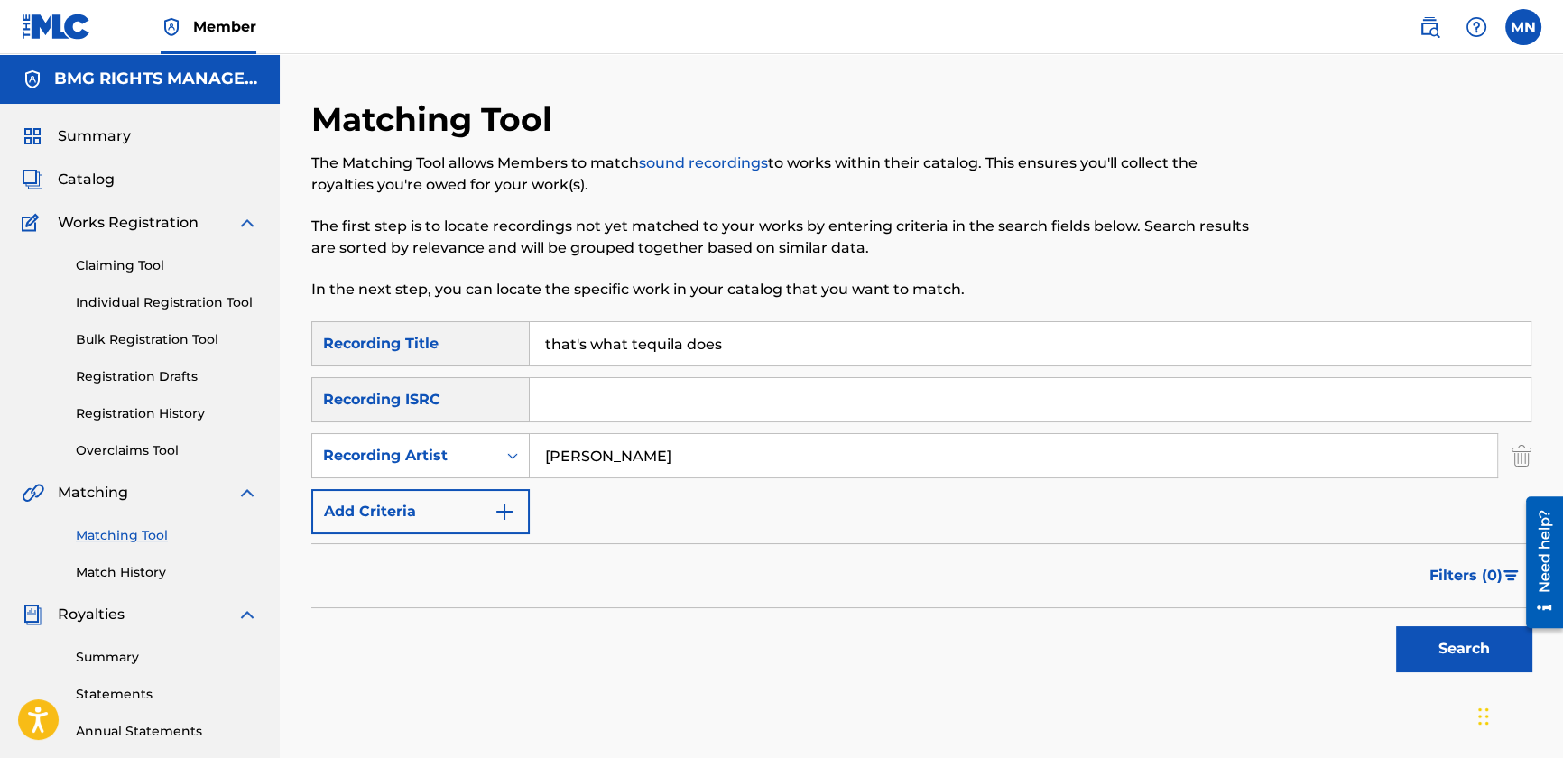
type input "[PERSON_NAME]"
click at [1471, 650] on button "Search" at bounding box center [1463, 648] width 135 height 45
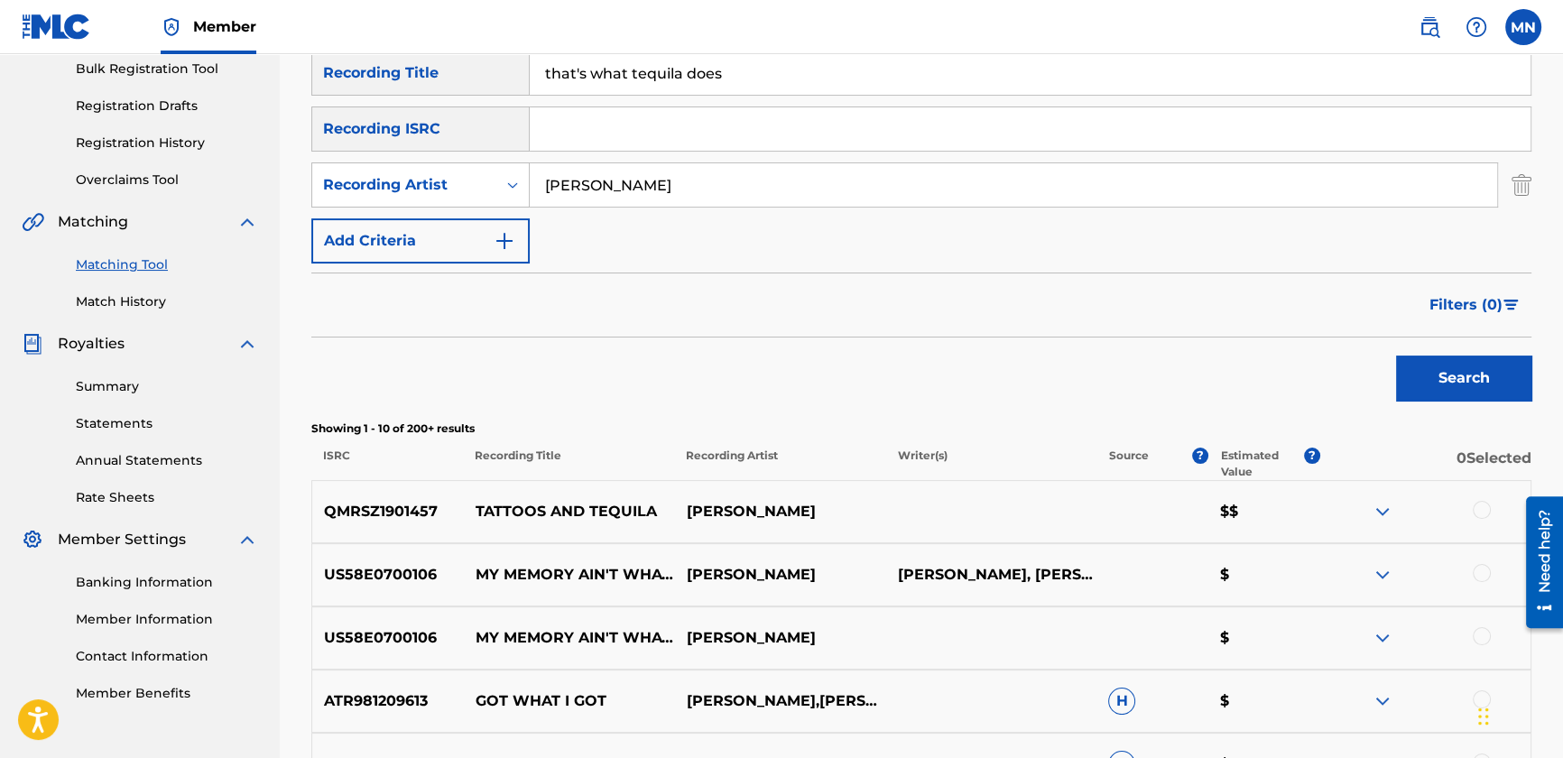
scroll to position [246, 0]
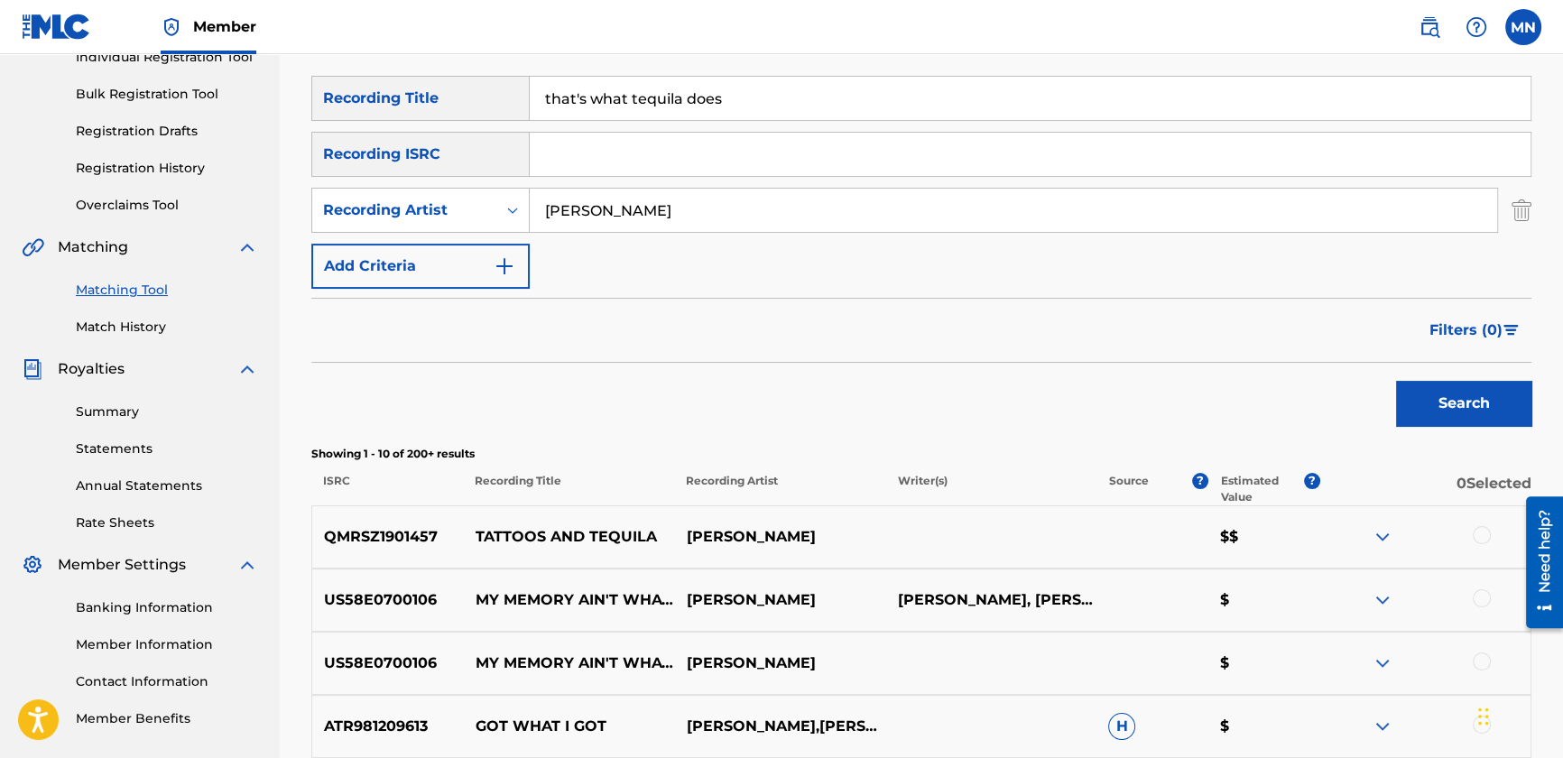
click at [1421, 324] on button "Filters ( 0 )" at bounding box center [1475, 330] width 113 height 45
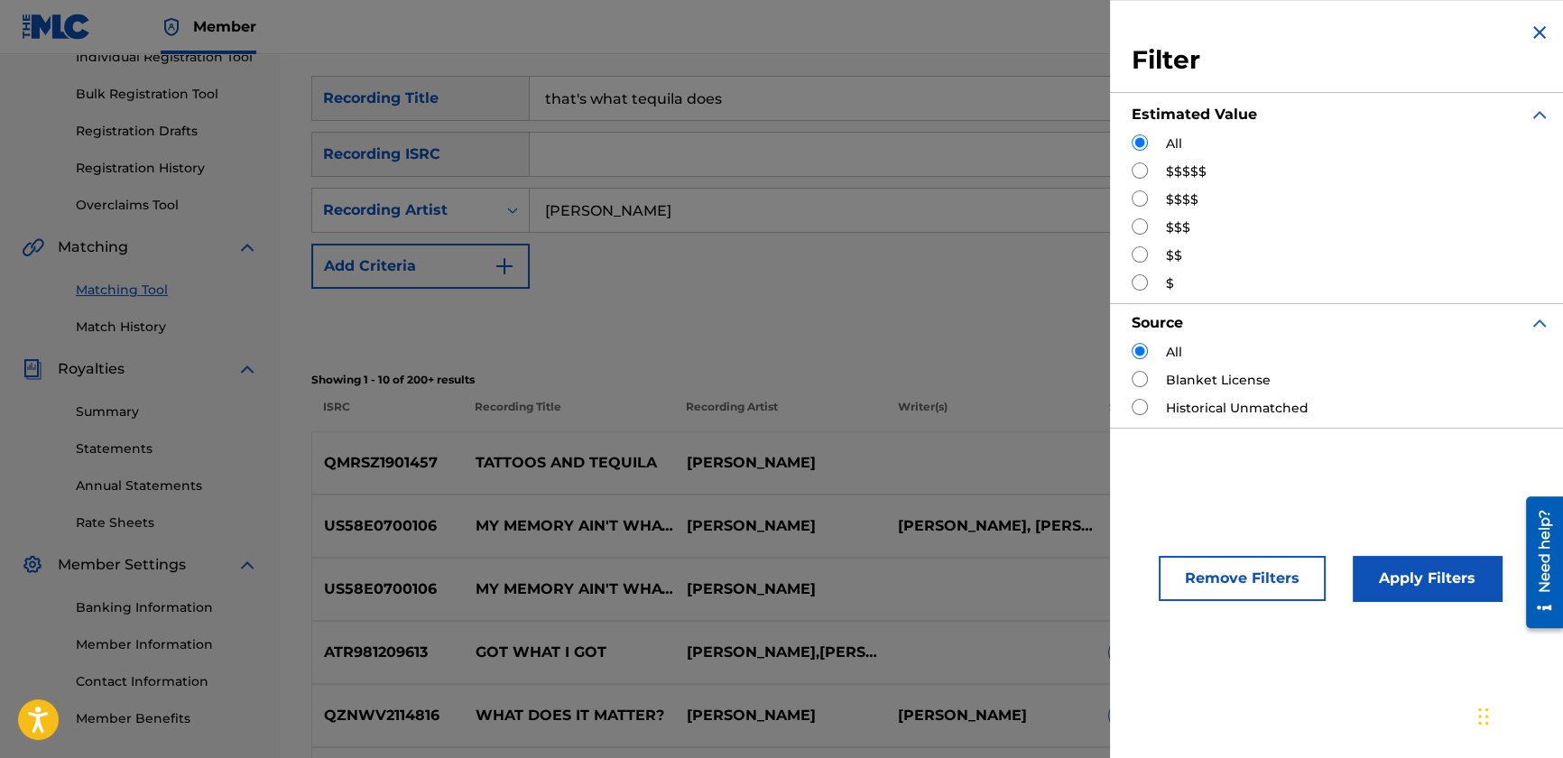
click at [1141, 176] on input "Search Form" at bounding box center [1140, 170] width 16 height 16
radio input "true"
click at [1440, 598] on button "Apply Filters" at bounding box center [1427, 578] width 149 height 45
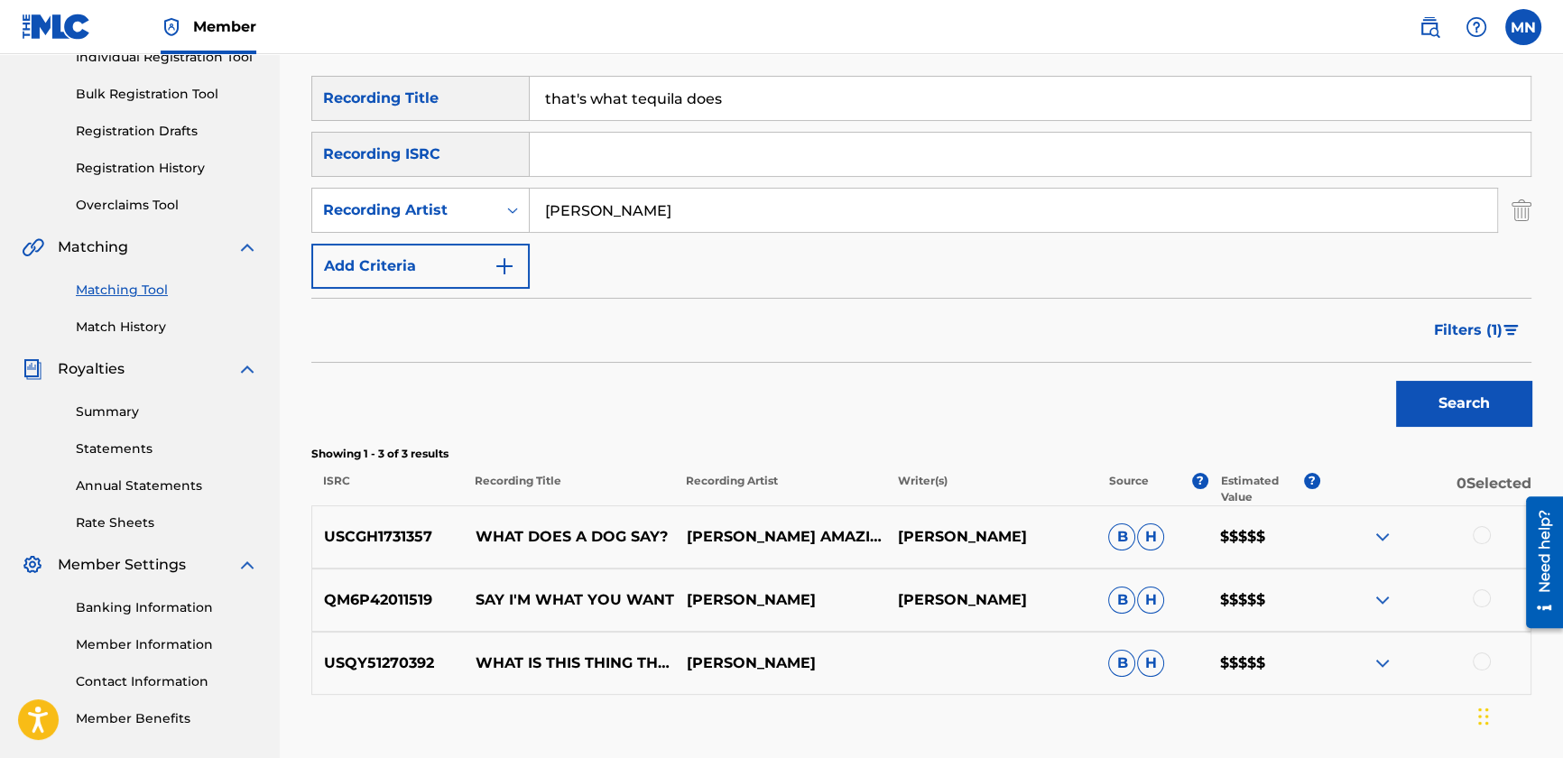
click at [1475, 345] on button "Filters ( 1 )" at bounding box center [1478, 330] width 108 height 45
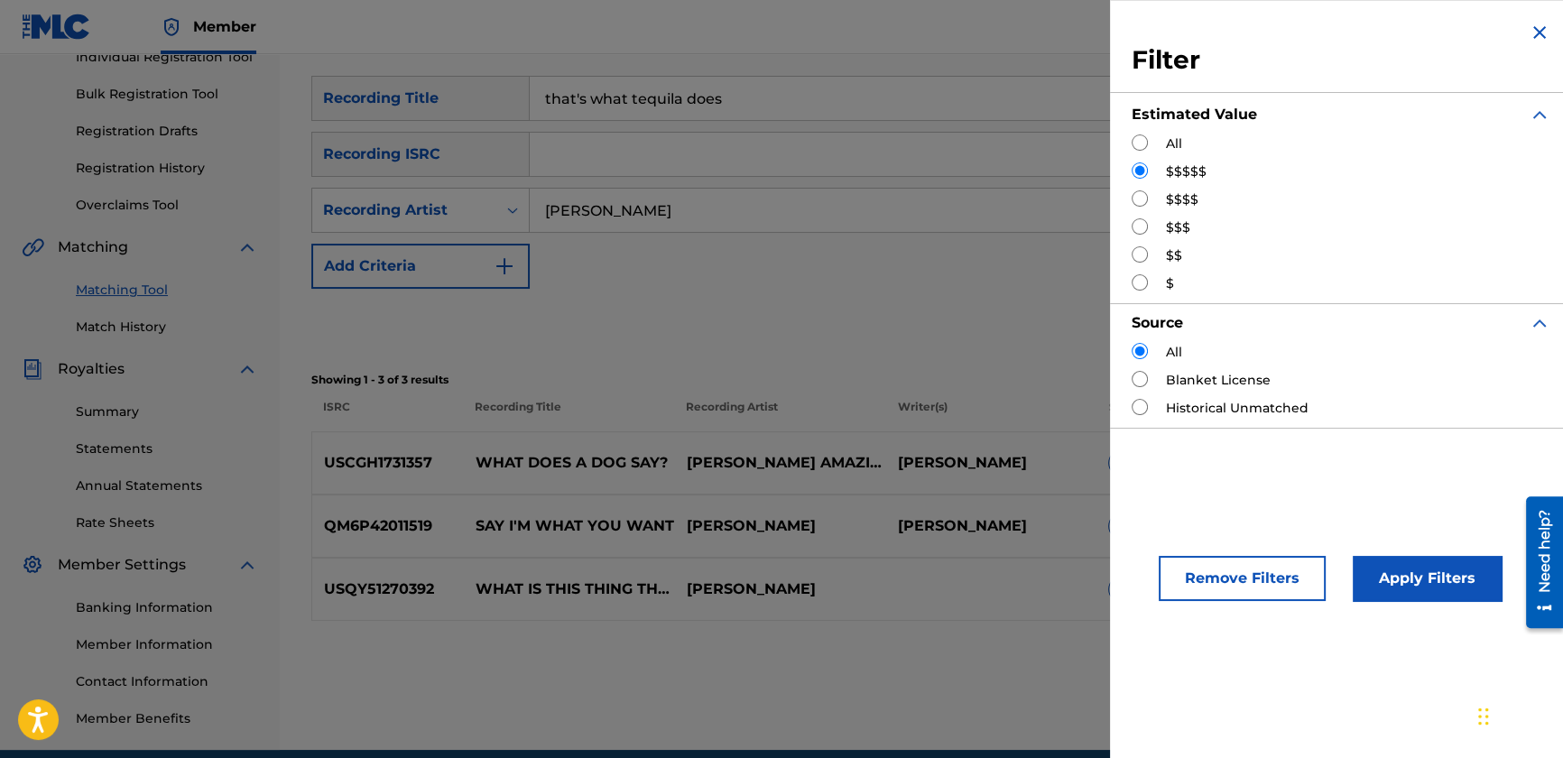
click at [1135, 200] on input "Search Form" at bounding box center [1140, 198] width 16 height 16
radio input "true"
click at [1389, 571] on button "Apply Filters" at bounding box center [1427, 578] width 149 height 45
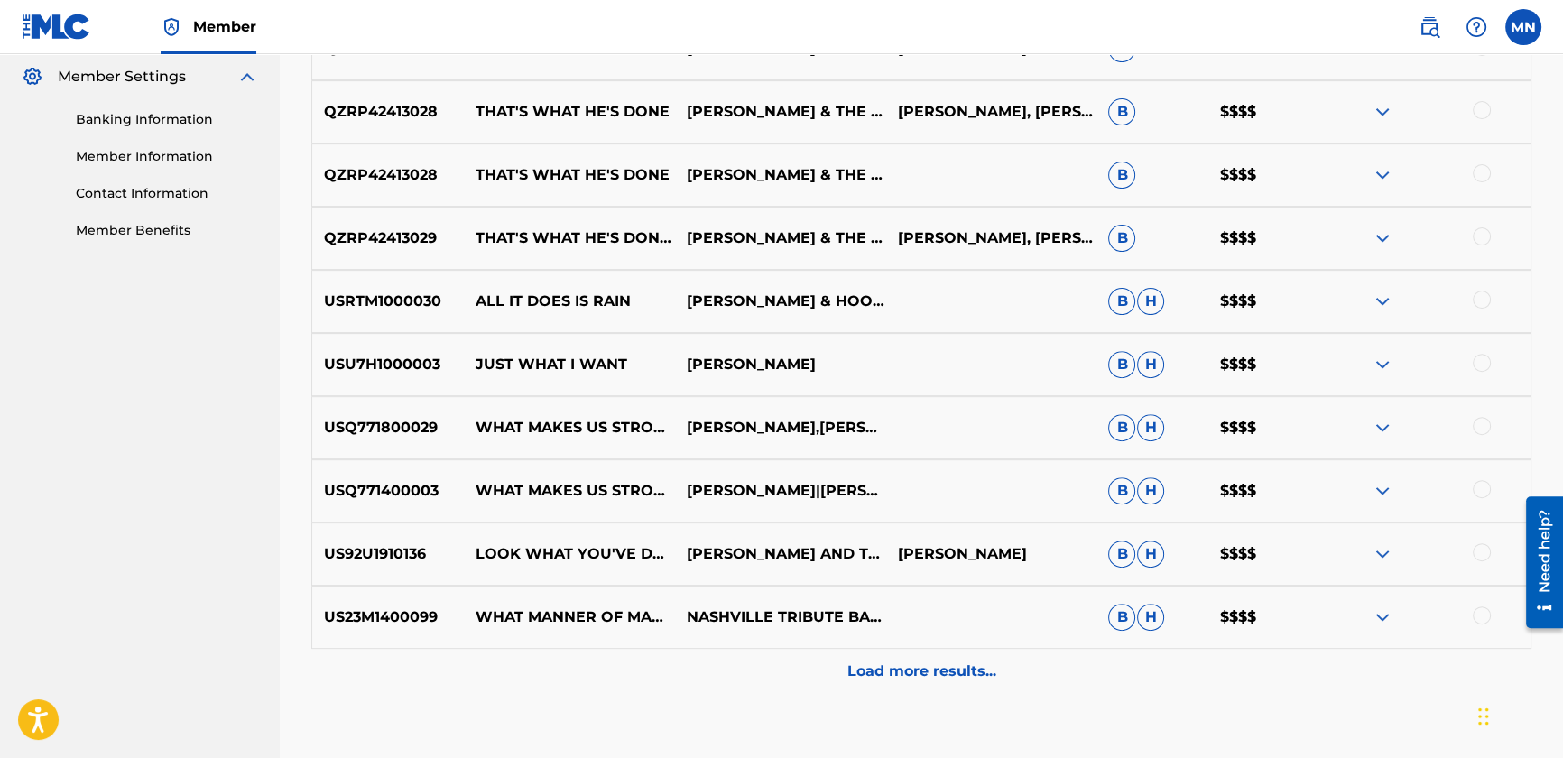
scroll to position [738, 0]
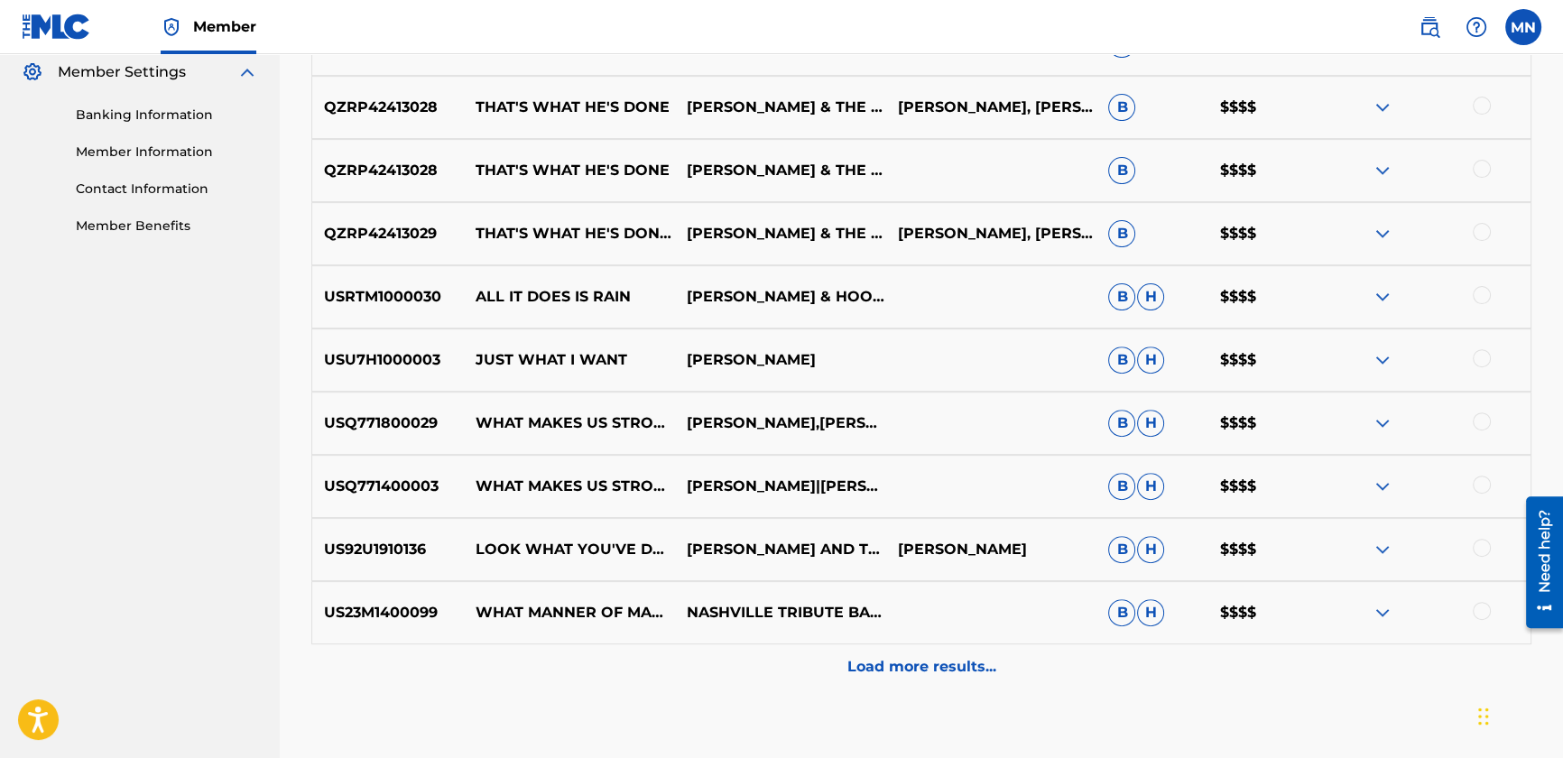
click at [1006, 663] on div "Load more results..." at bounding box center [921, 667] width 1220 height 45
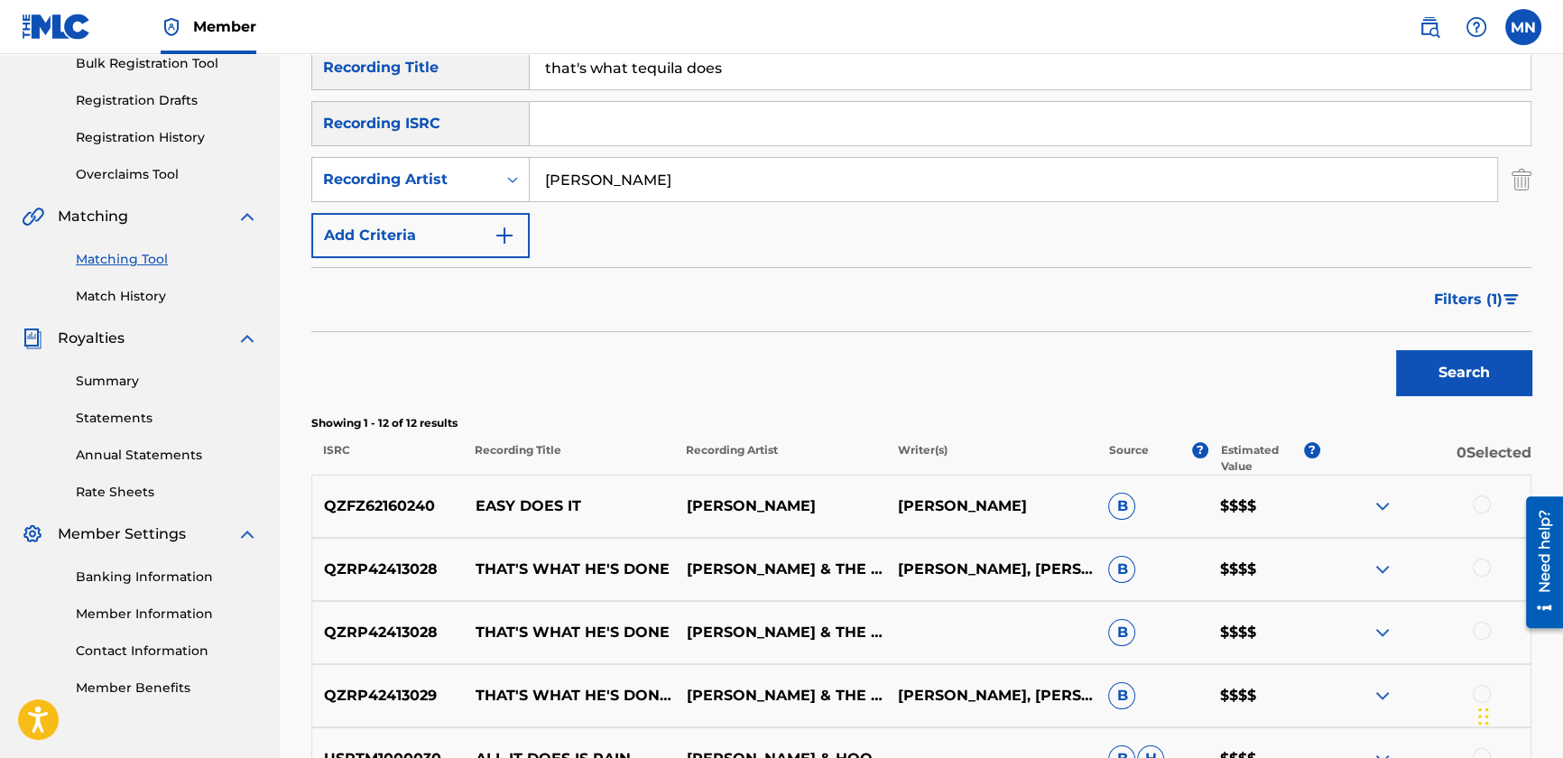
scroll to position [352, 0]
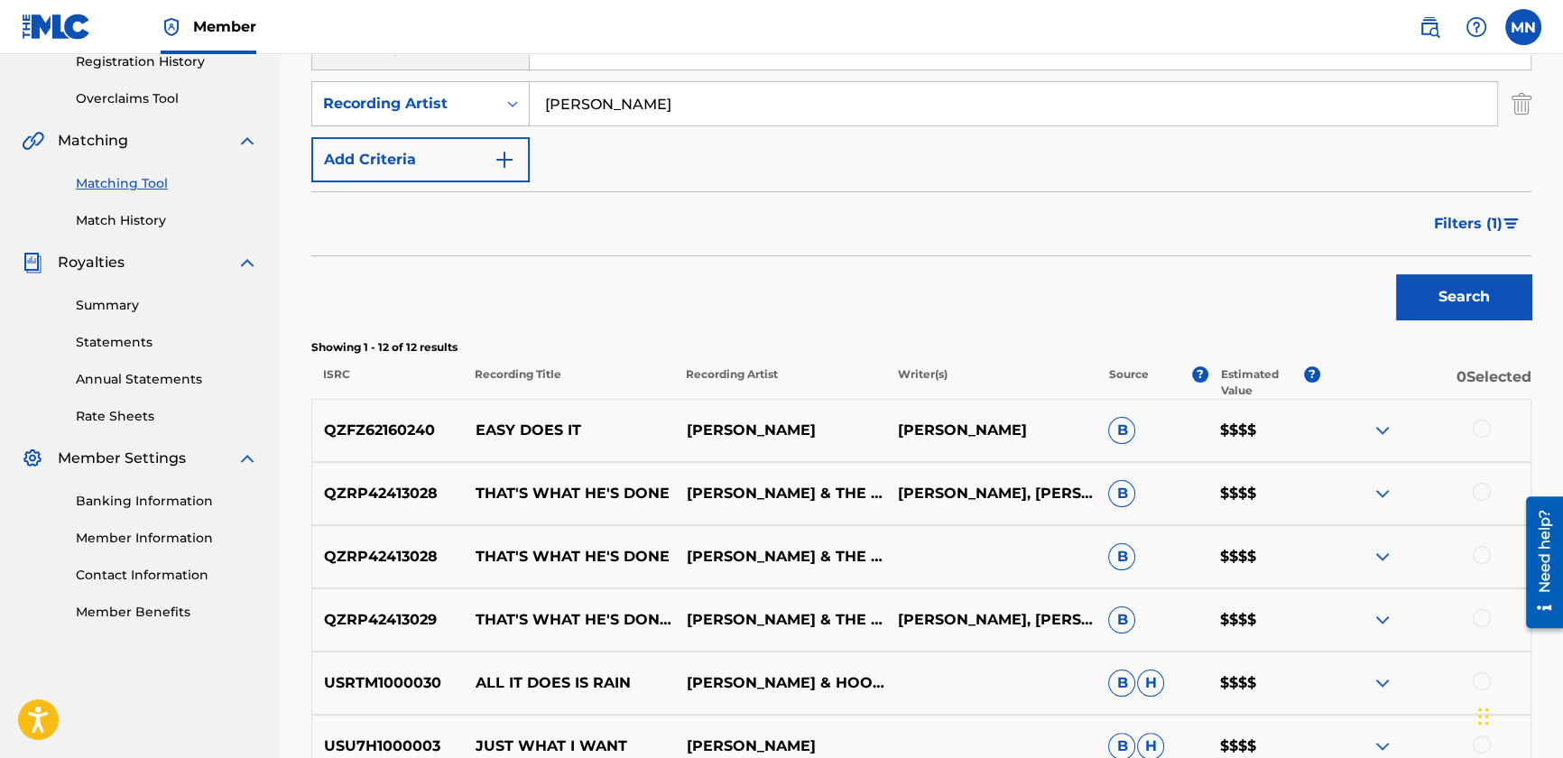
click at [1500, 195] on div "Filters ( 1 )" at bounding box center [1478, 219] width 108 height 54
click at [1485, 214] on span "Filters ( 1 )" at bounding box center [1468, 224] width 69 height 22
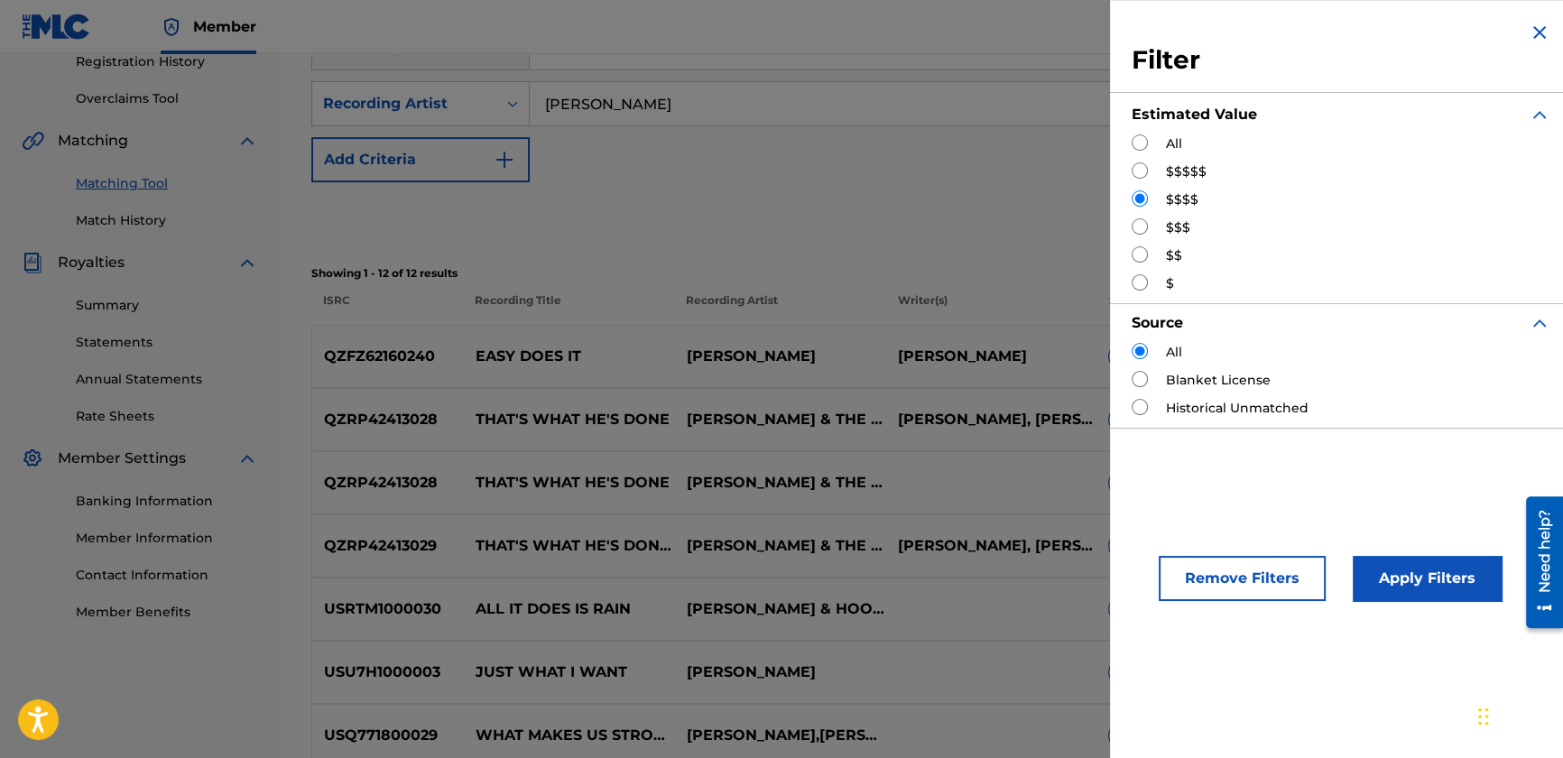
click at [1136, 227] on input "Search Form" at bounding box center [1140, 226] width 16 height 16
radio input "true"
click at [1402, 569] on button "Apply Filters" at bounding box center [1427, 578] width 149 height 45
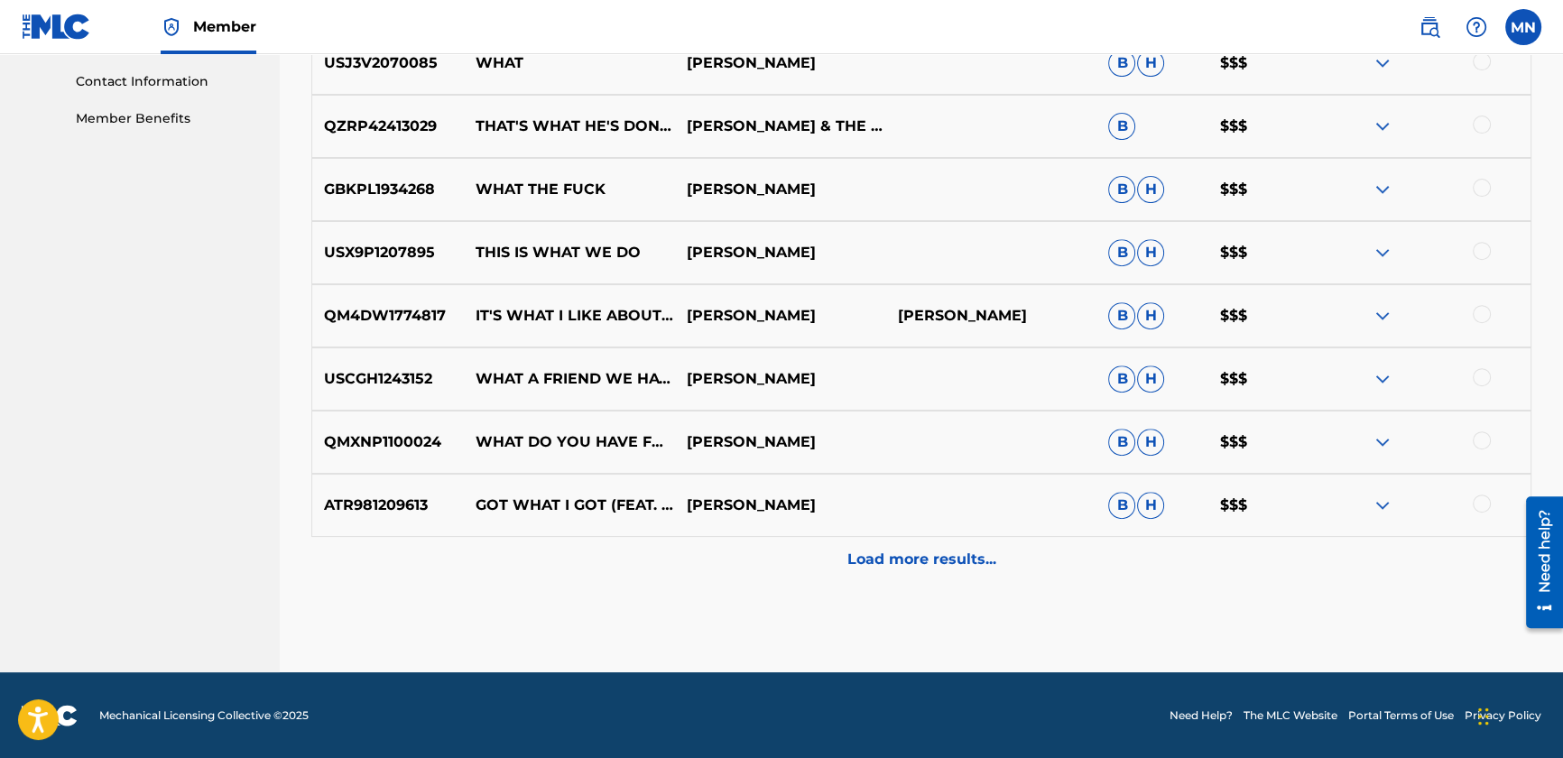
click at [908, 552] on p "Load more results..." at bounding box center [922, 560] width 149 height 22
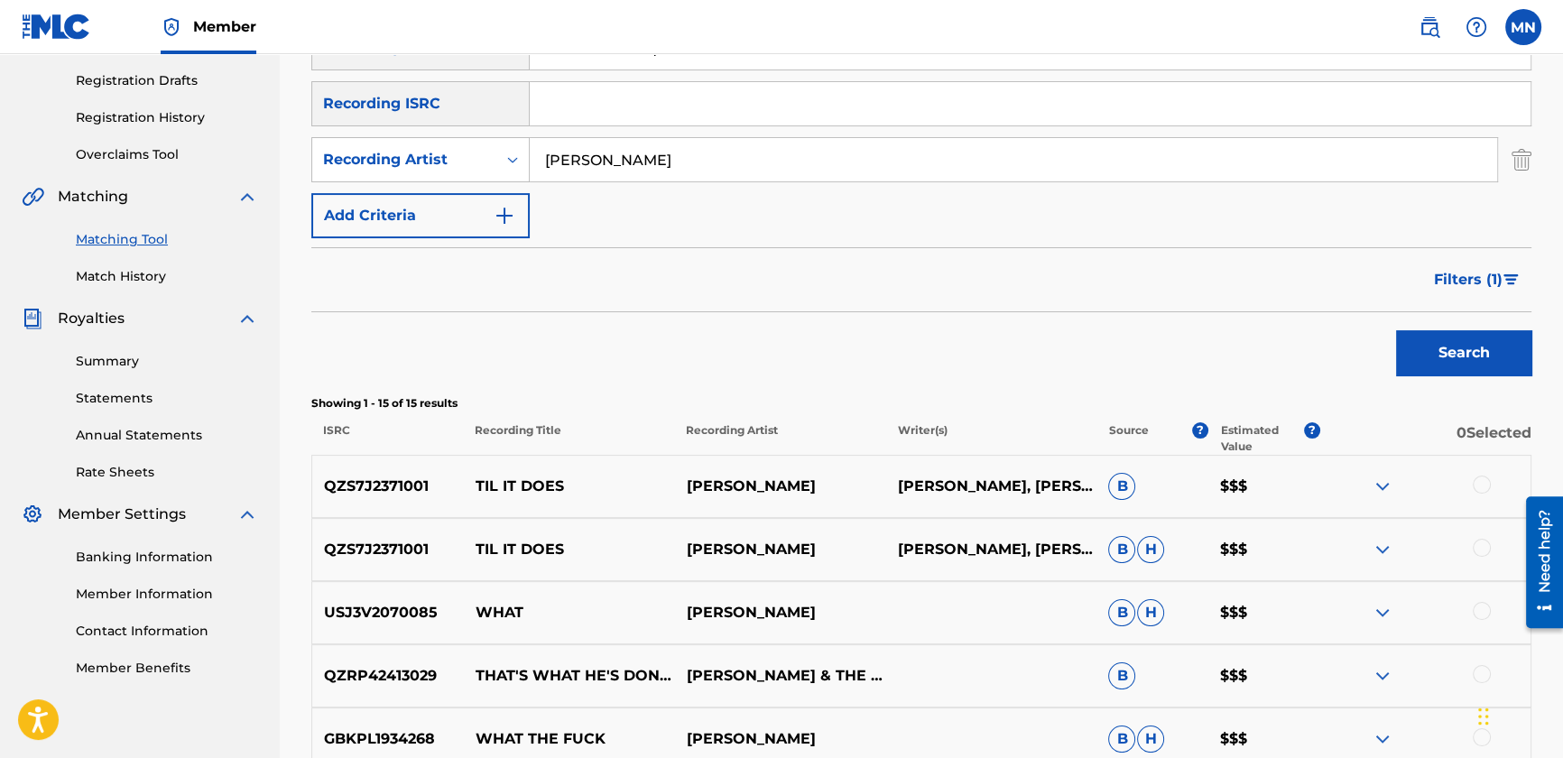
scroll to position [132, 0]
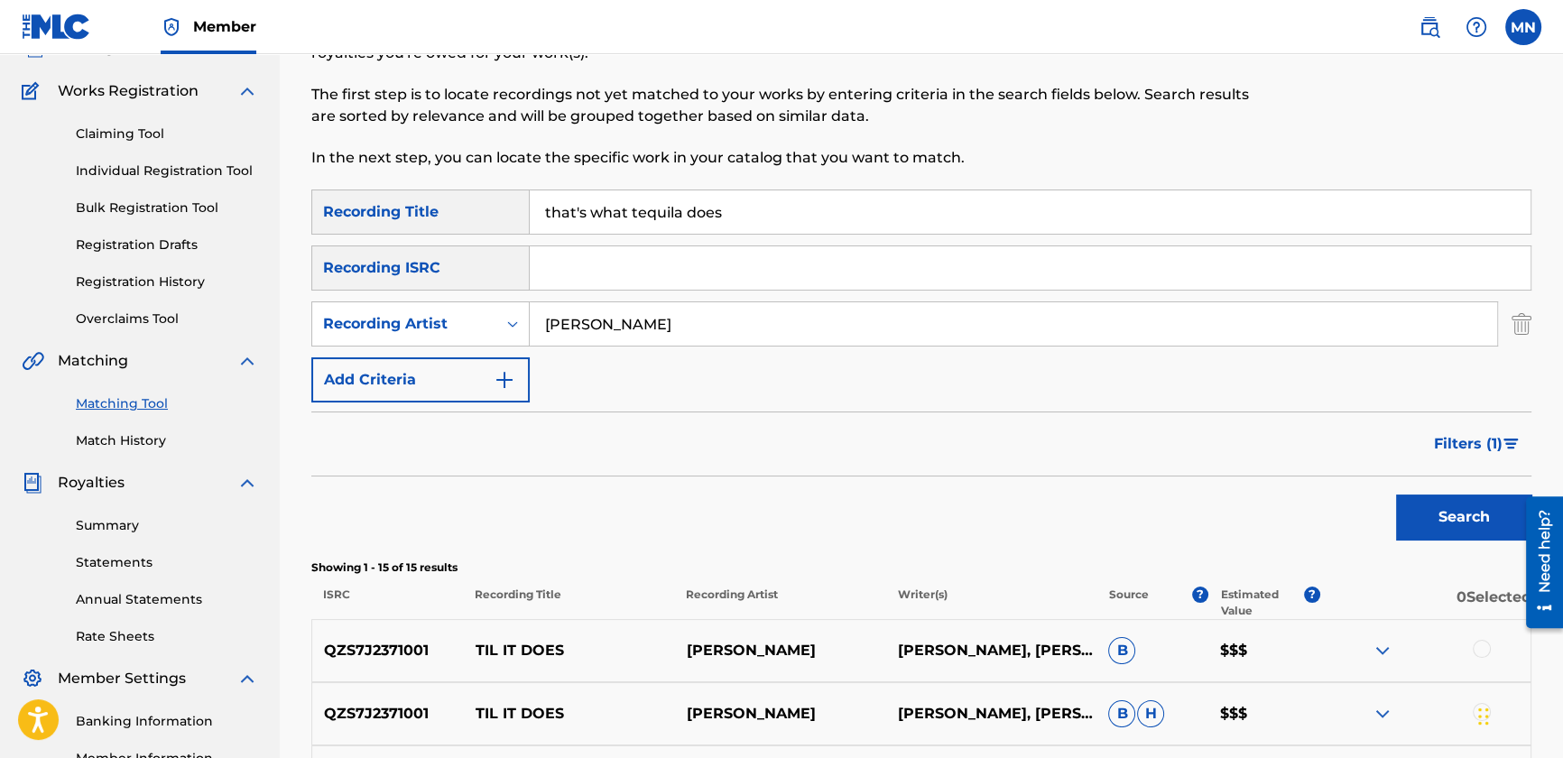
click at [1487, 444] on span "Filters ( 1 )" at bounding box center [1468, 444] width 69 height 22
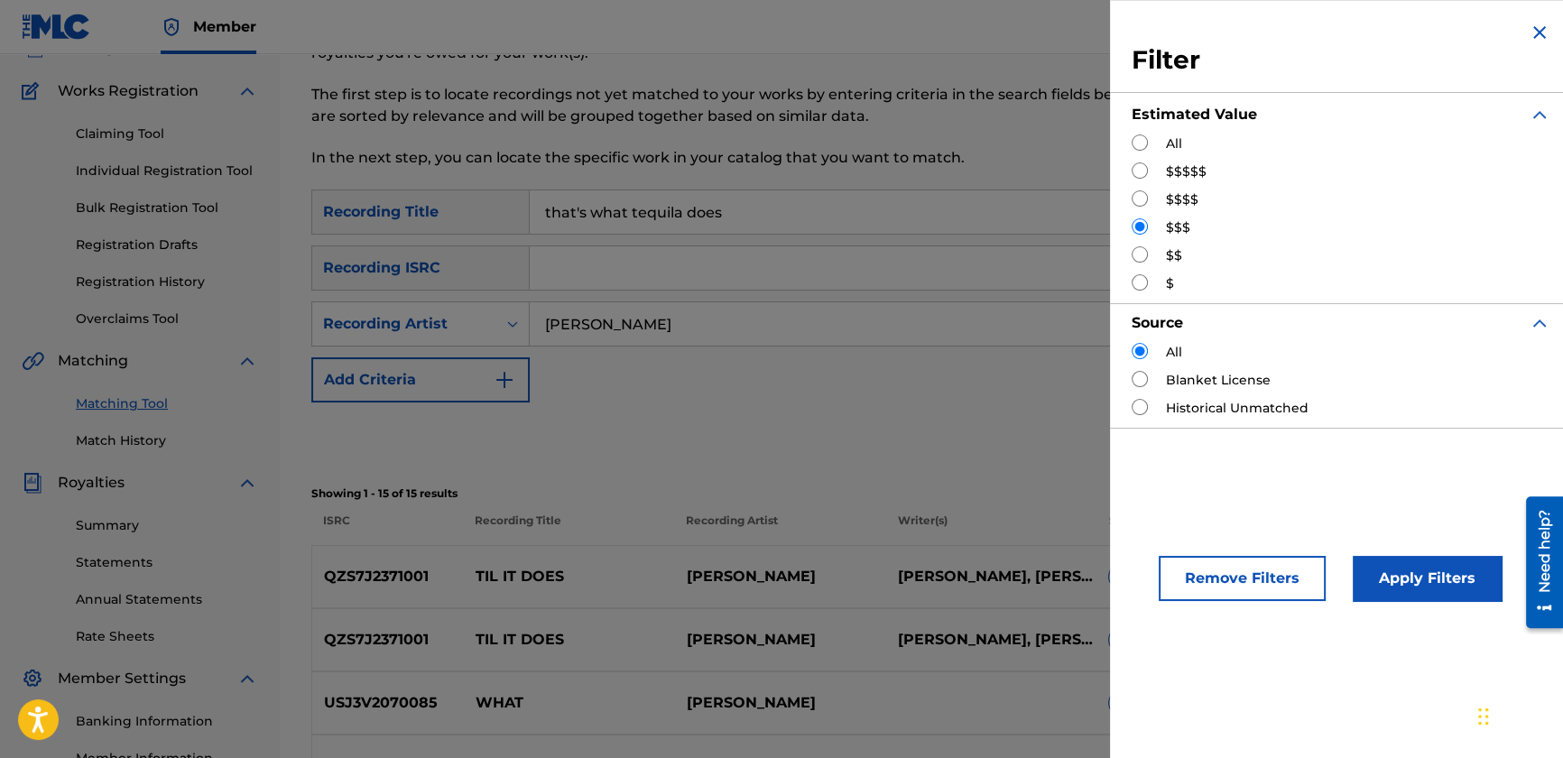
click at [1143, 247] on input "Search Form" at bounding box center [1140, 254] width 16 height 16
radio input "true"
click at [1402, 560] on button "Apply Filters" at bounding box center [1427, 578] width 149 height 45
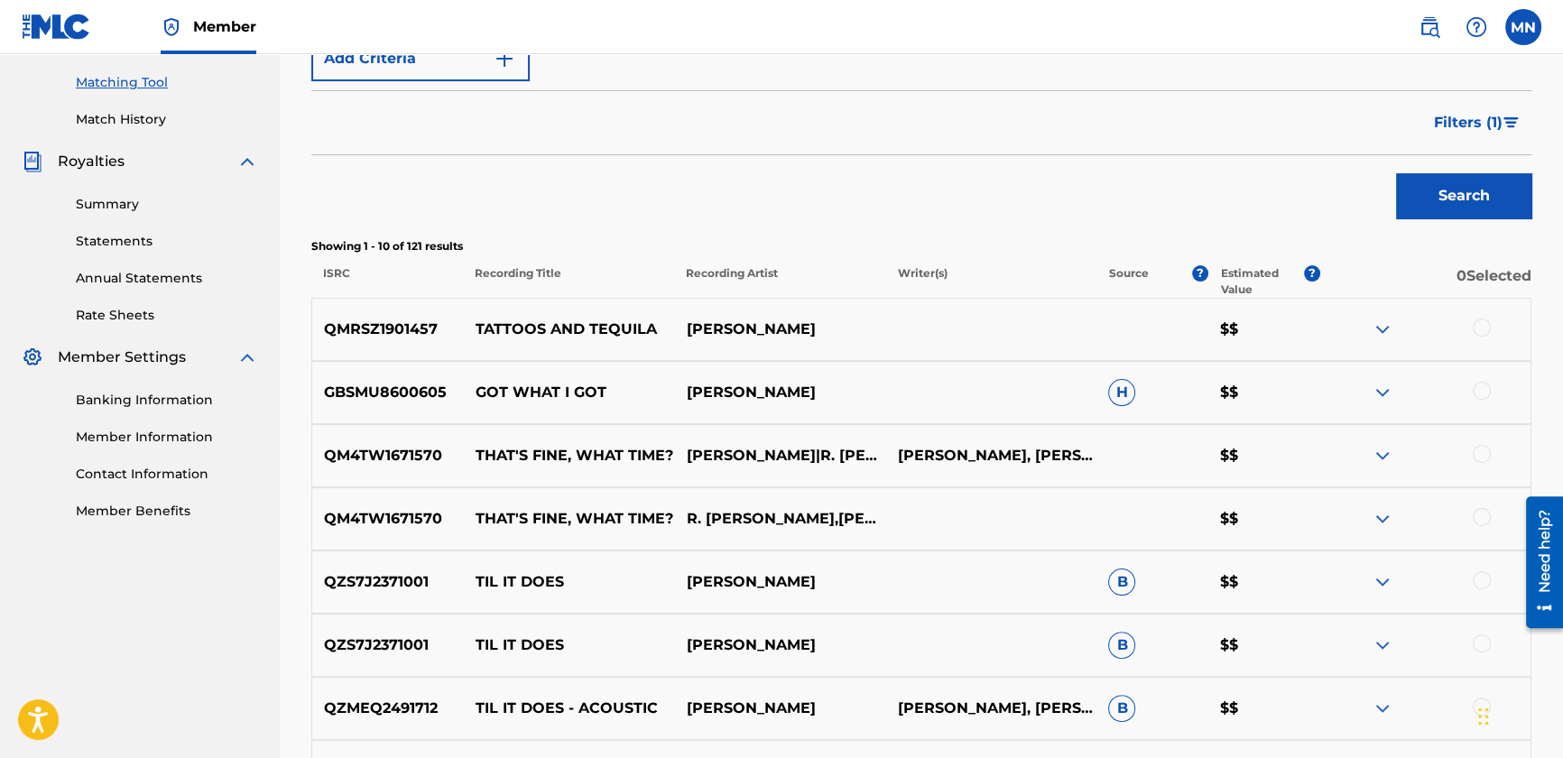
scroll to position [460, 0]
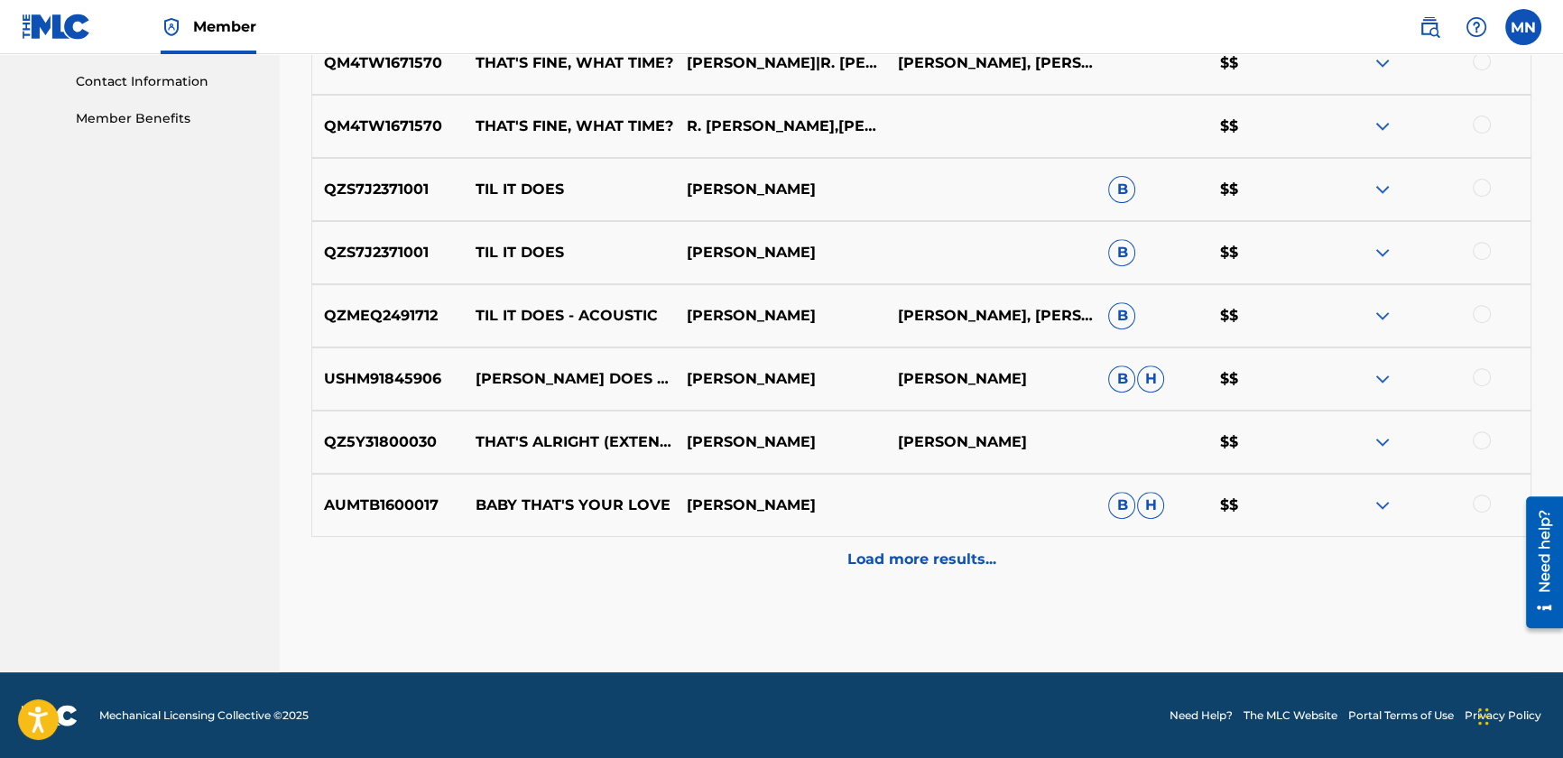
click at [849, 571] on div "Load more results..." at bounding box center [921, 559] width 1220 height 45
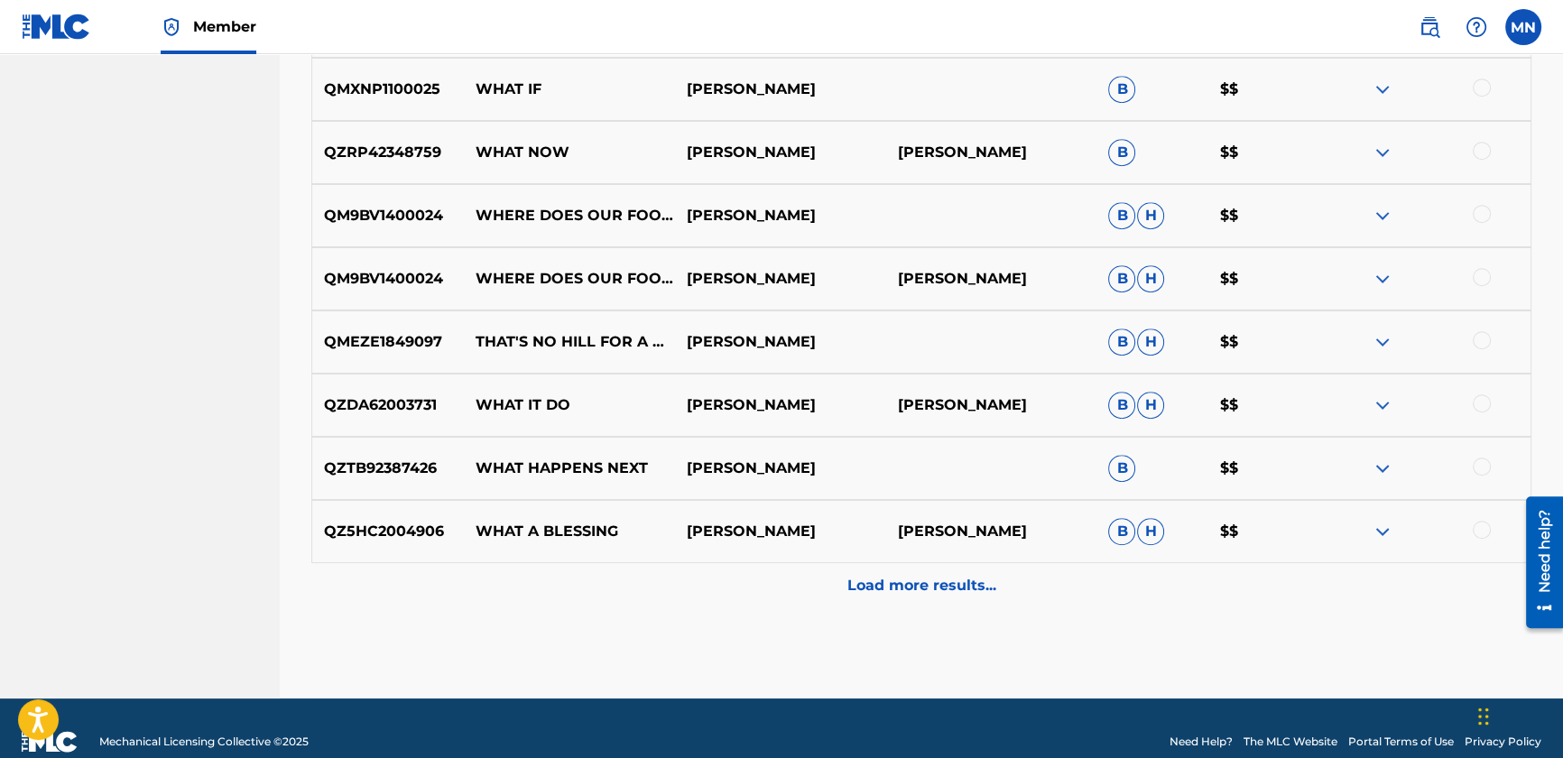
scroll to position [1478, 0]
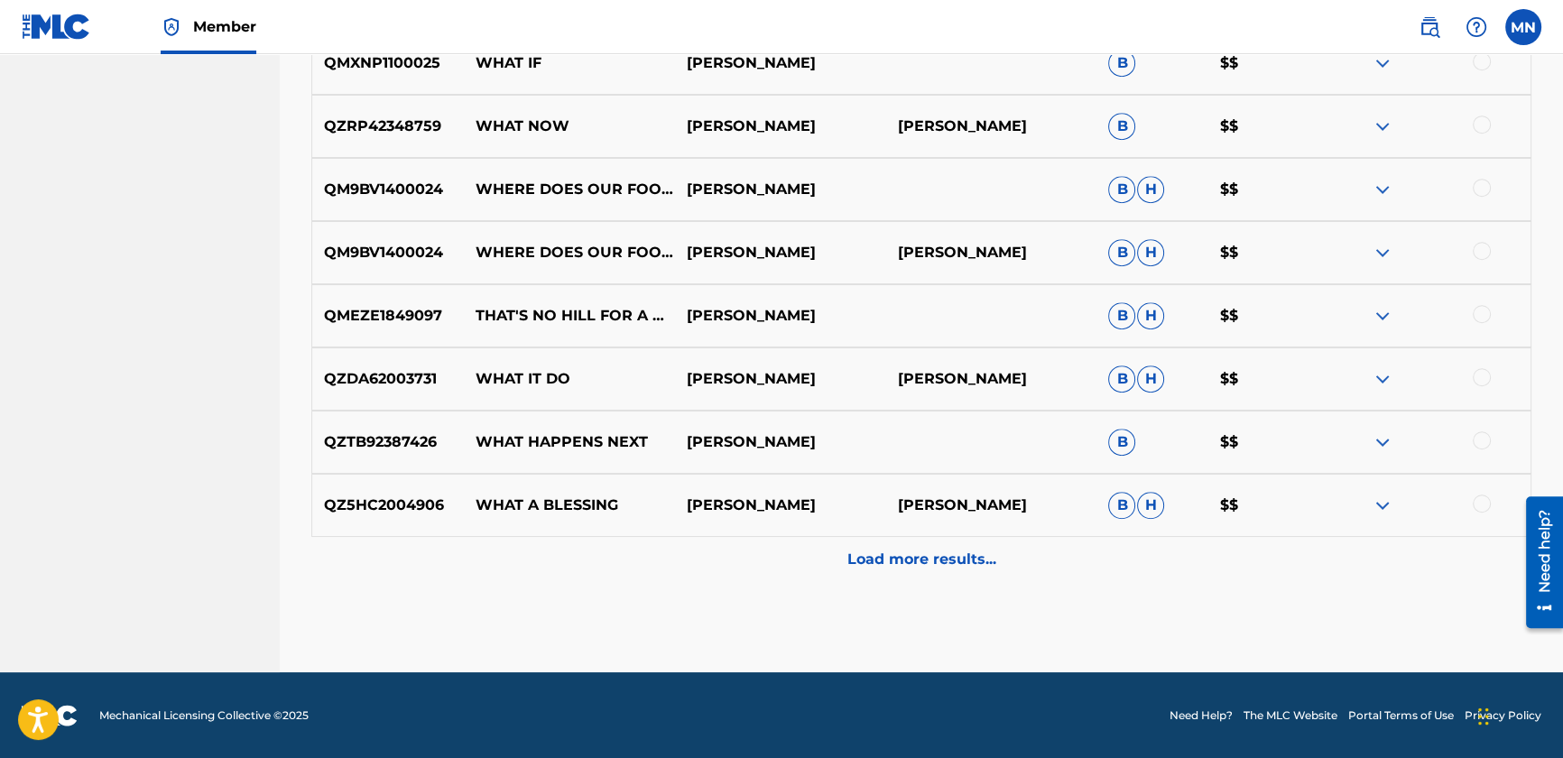
click at [839, 559] on div "Load more results..." at bounding box center [921, 559] width 1220 height 45
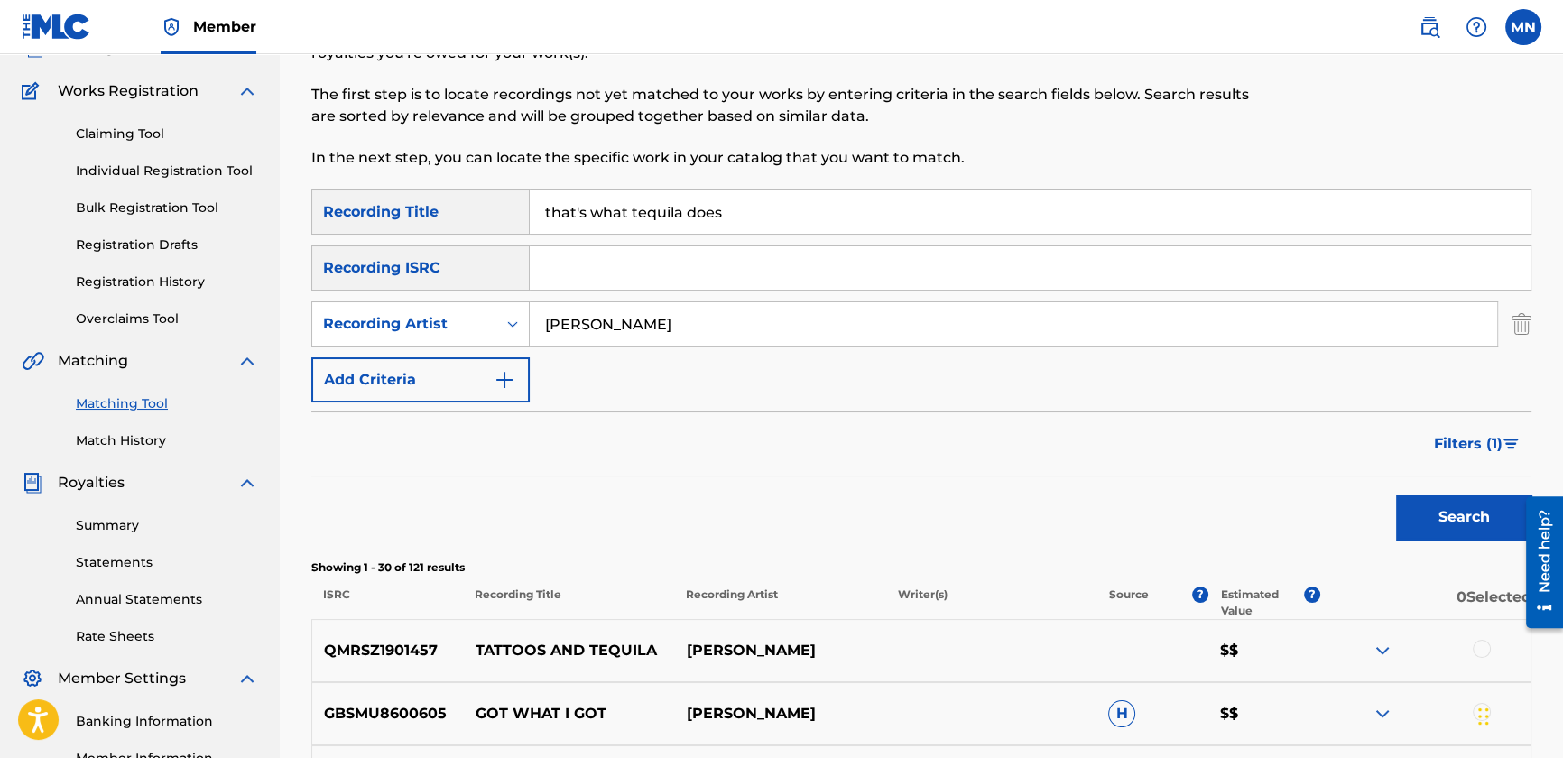
scroll to position [0, 0]
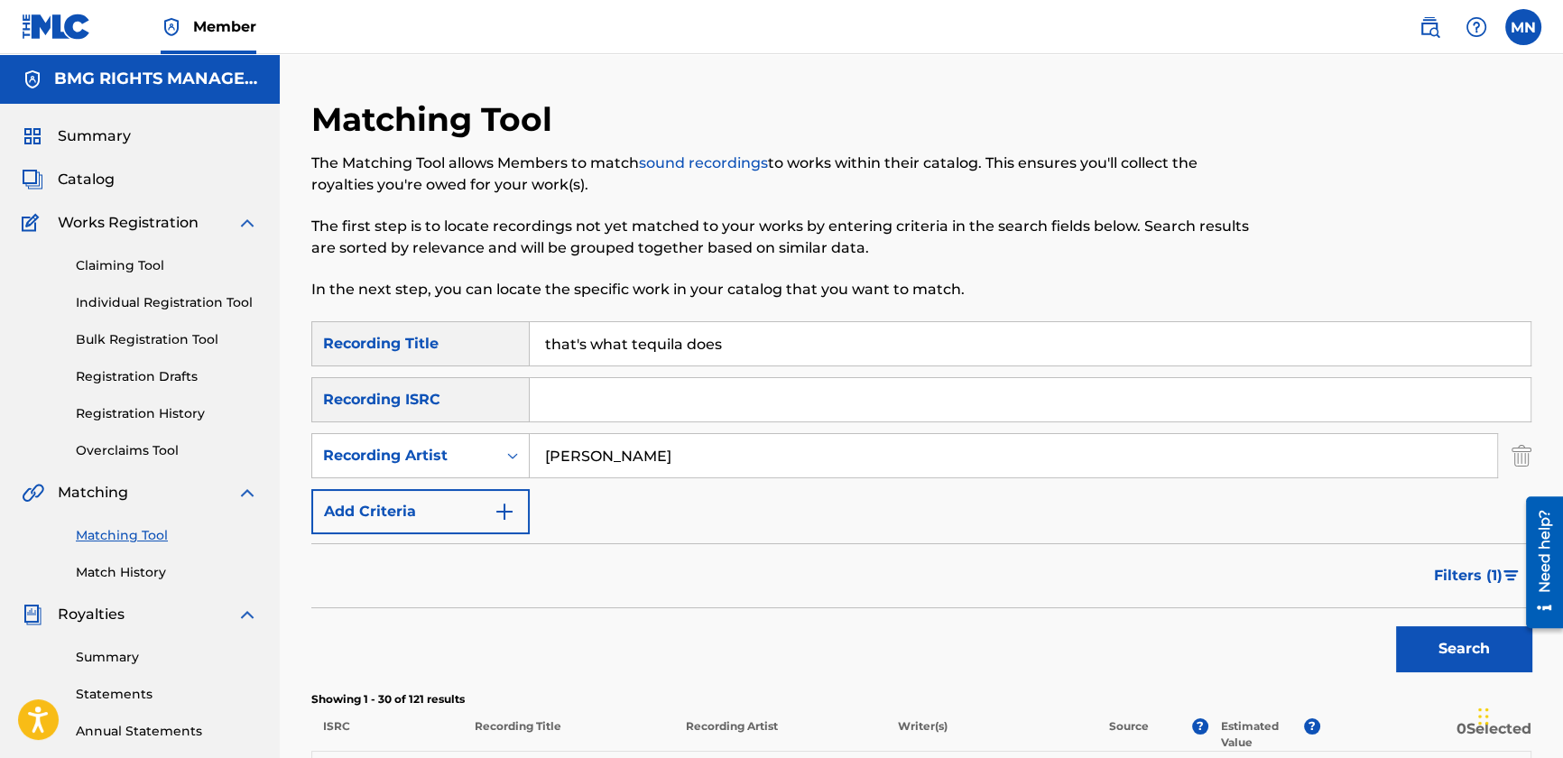
click at [1465, 576] on span "Filters ( 1 )" at bounding box center [1468, 576] width 69 height 22
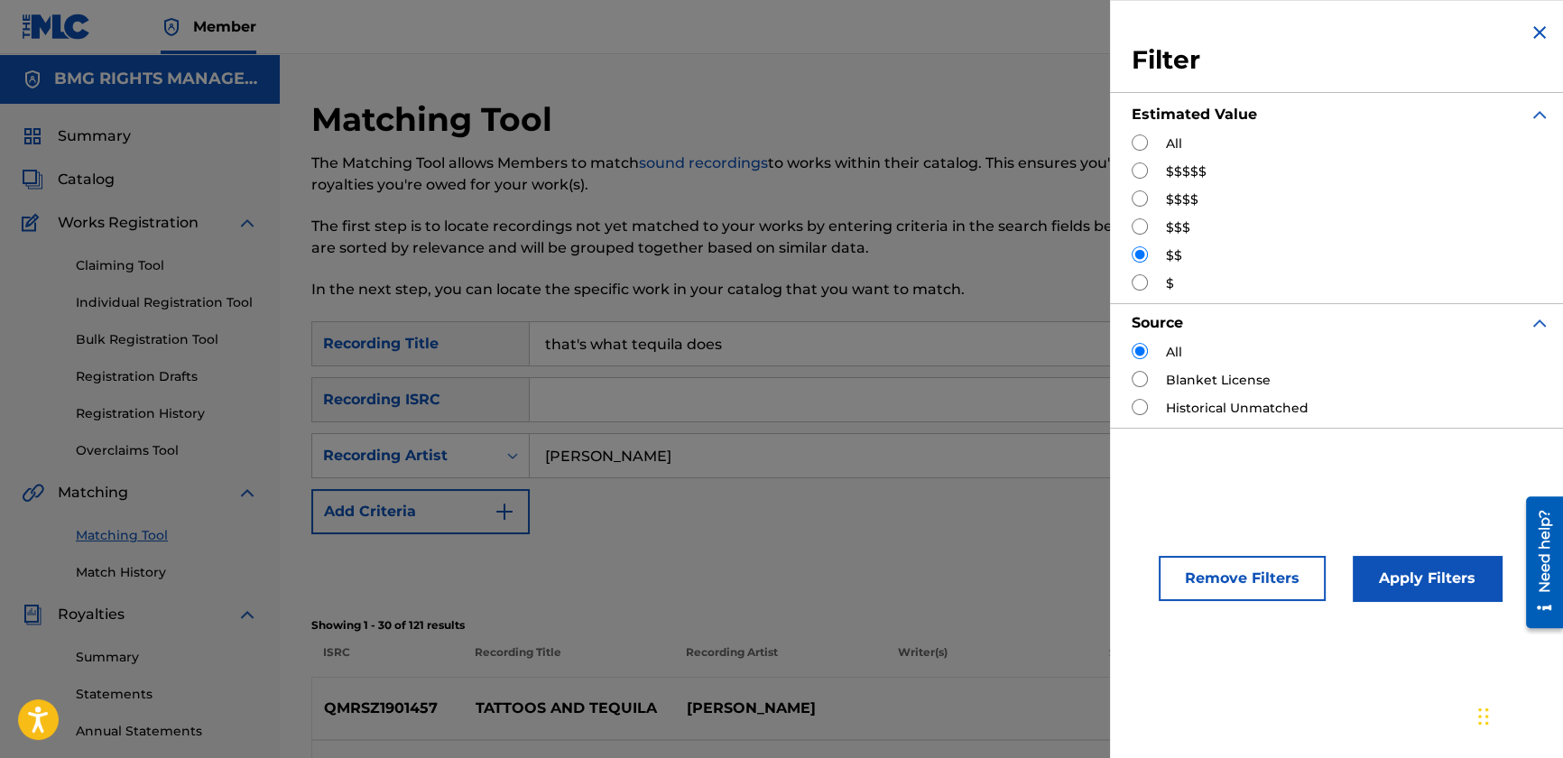
click at [1133, 275] on input "Search Form" at bounding box center [1140, 282] width 16 height 16
radio input "true"
click at [1457, 580] on button "Apply Filters" at bounding box center [1427, 578] width 149 height 45
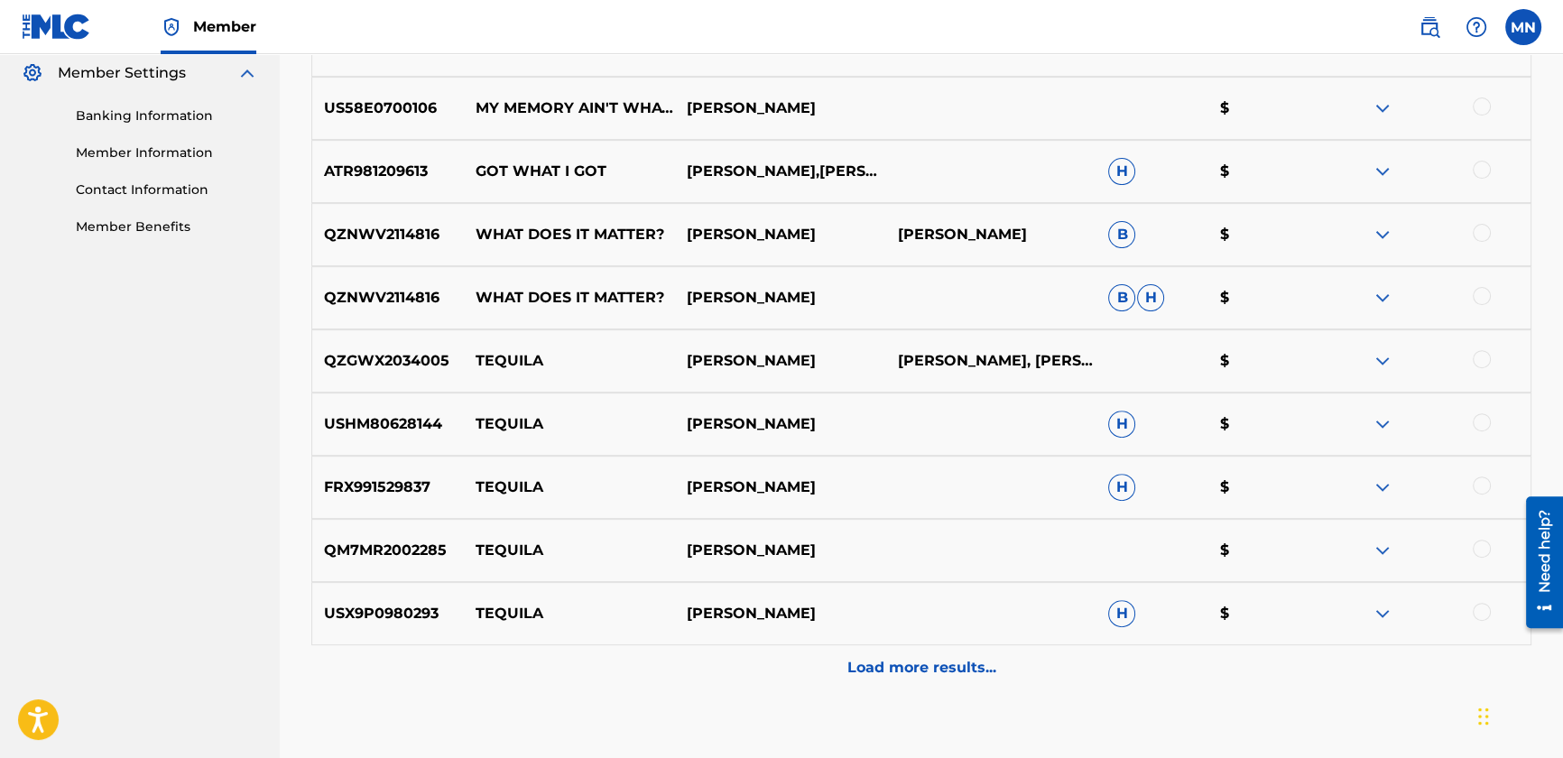
scroll to position [738, 0]
click at [895, 662] on p "Load more results..." at bounding box center [922, 667] width 149 height 22
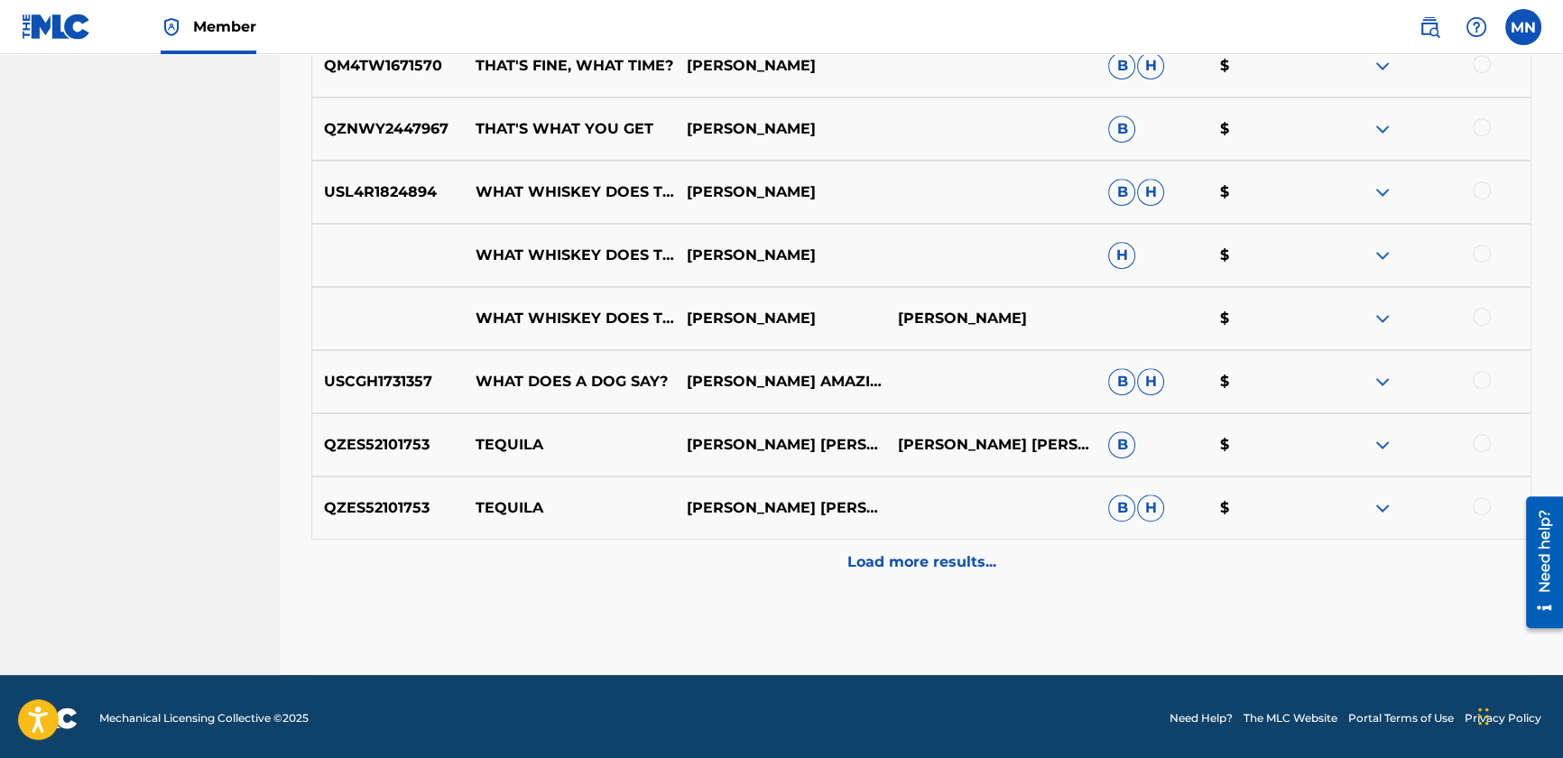
scroll to position [1478, 0]
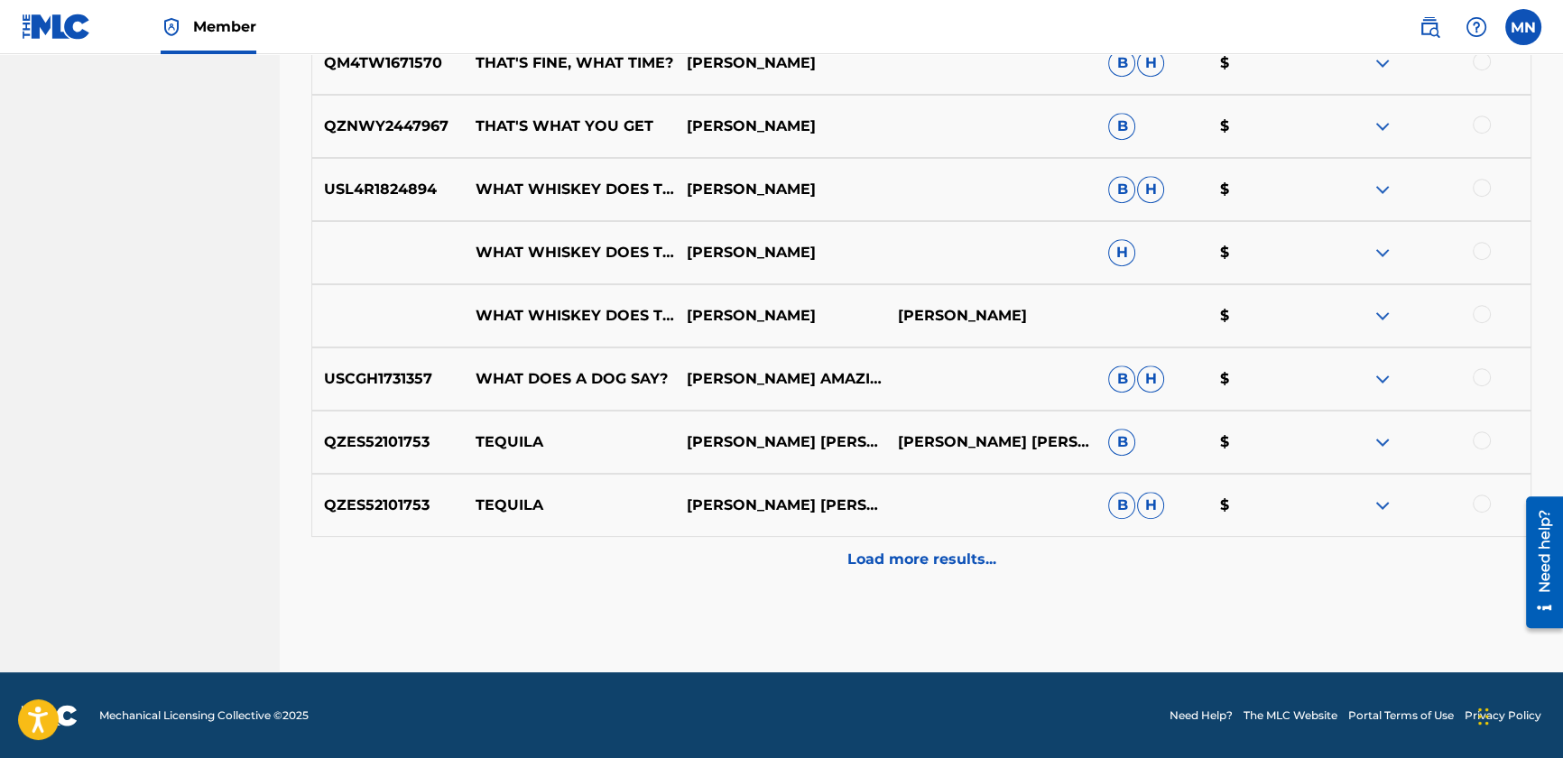
click at [903, 569] on p "Load more results..." at bounding box center [922, 560] width 149 height 22
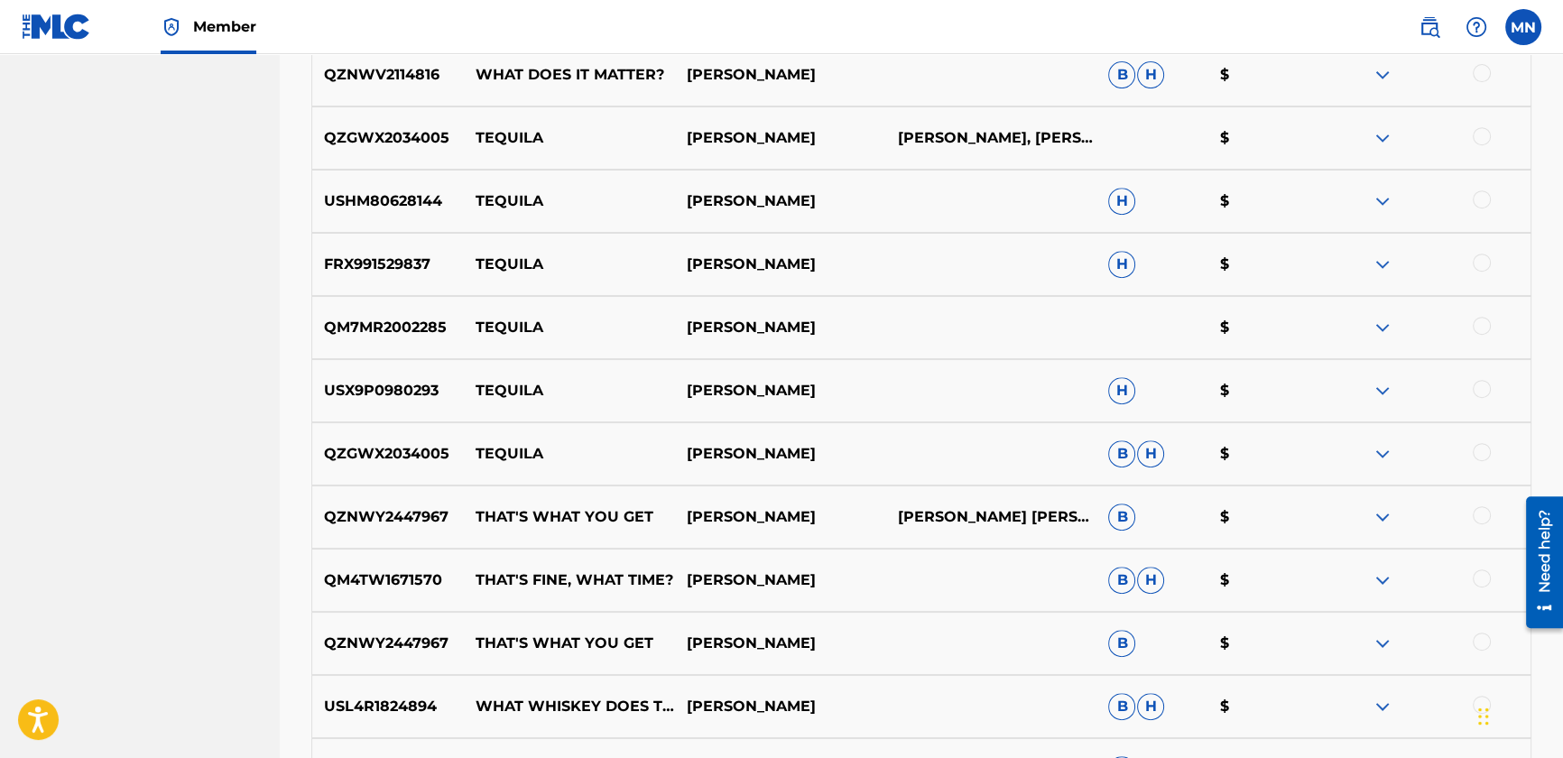
scroll to position [140, 0]
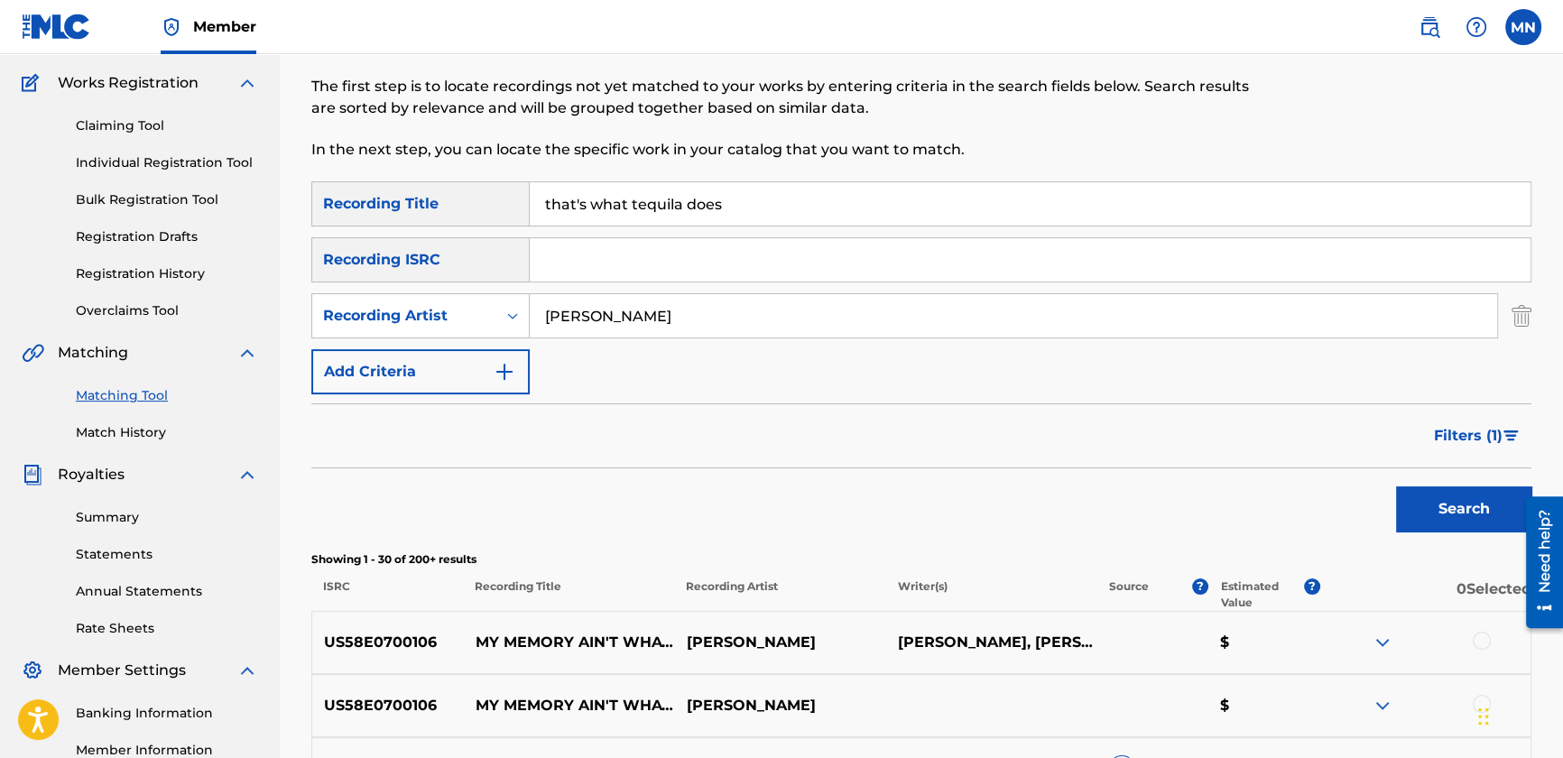
click at [1455, 440] on span "Filters ( 1 )" at bounding box center [1468, 436] width 69 height 22
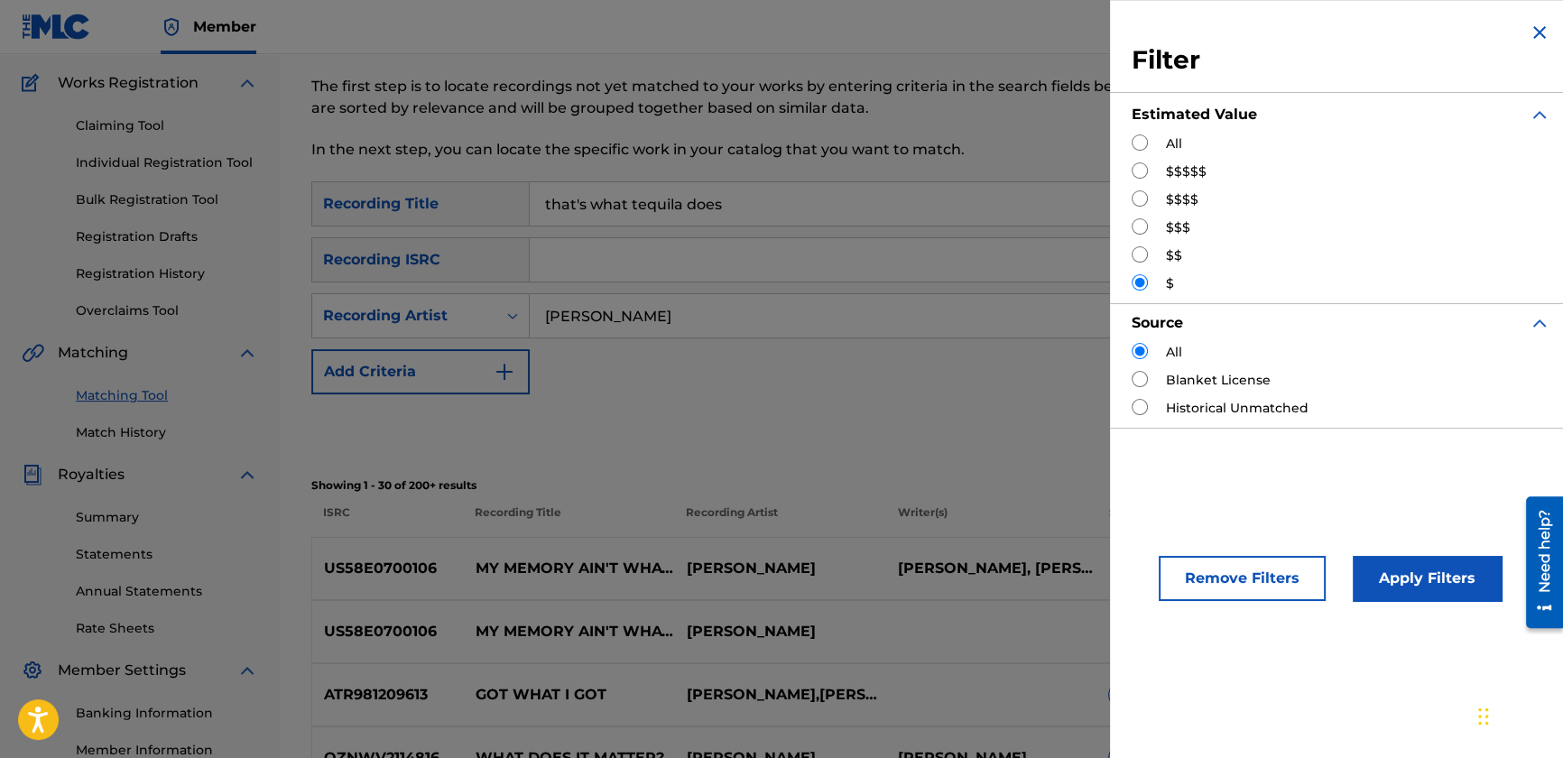
click at [1137, 137] on input "Search Form" at bounding box center [1140, 143] width 16 height 16
radio input "true"
click at [1398, 595] on button "Apply Filters" at bounding box center [1427, 578] width 149 height 45
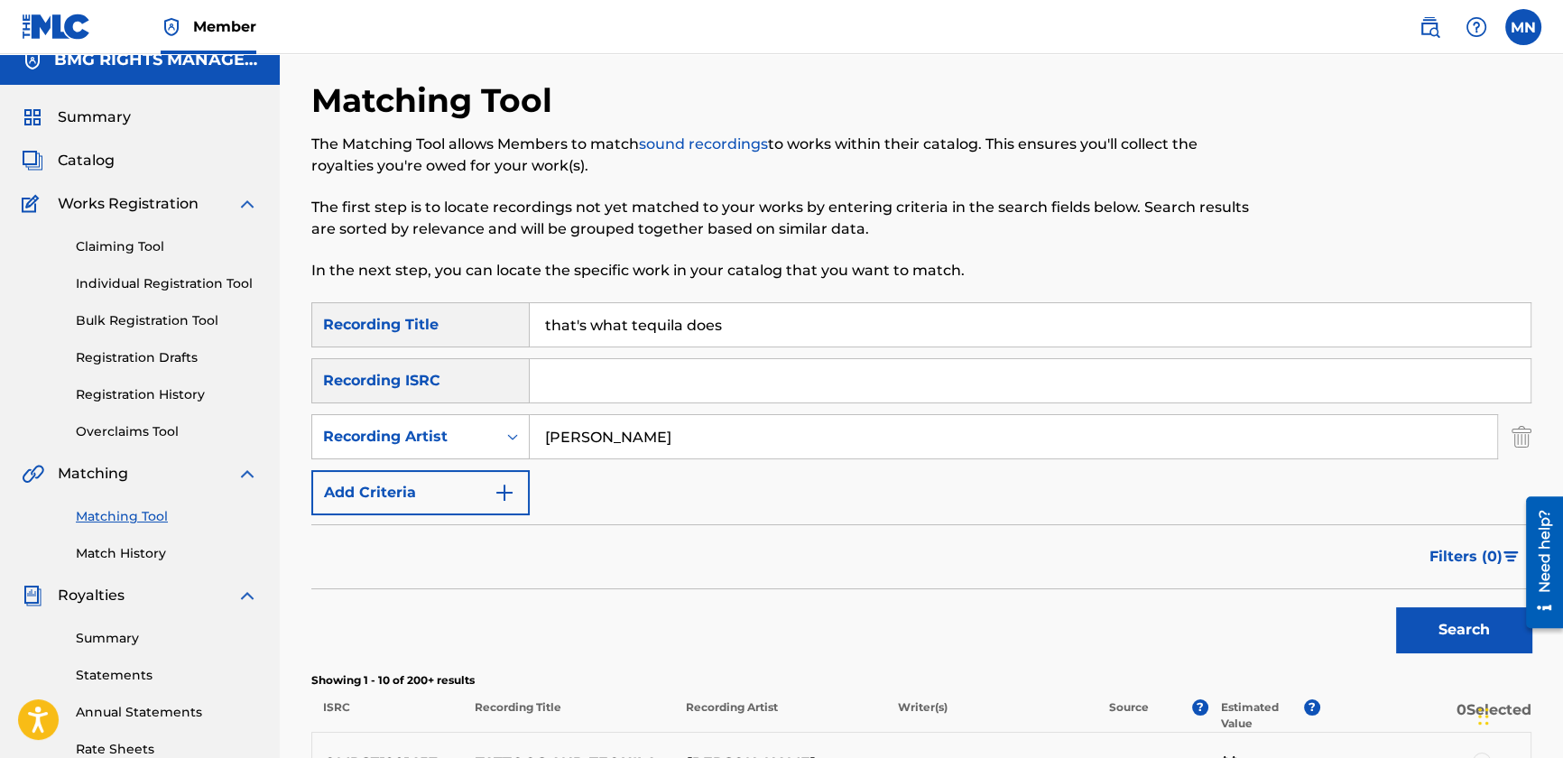
scroll to position [0, 0]
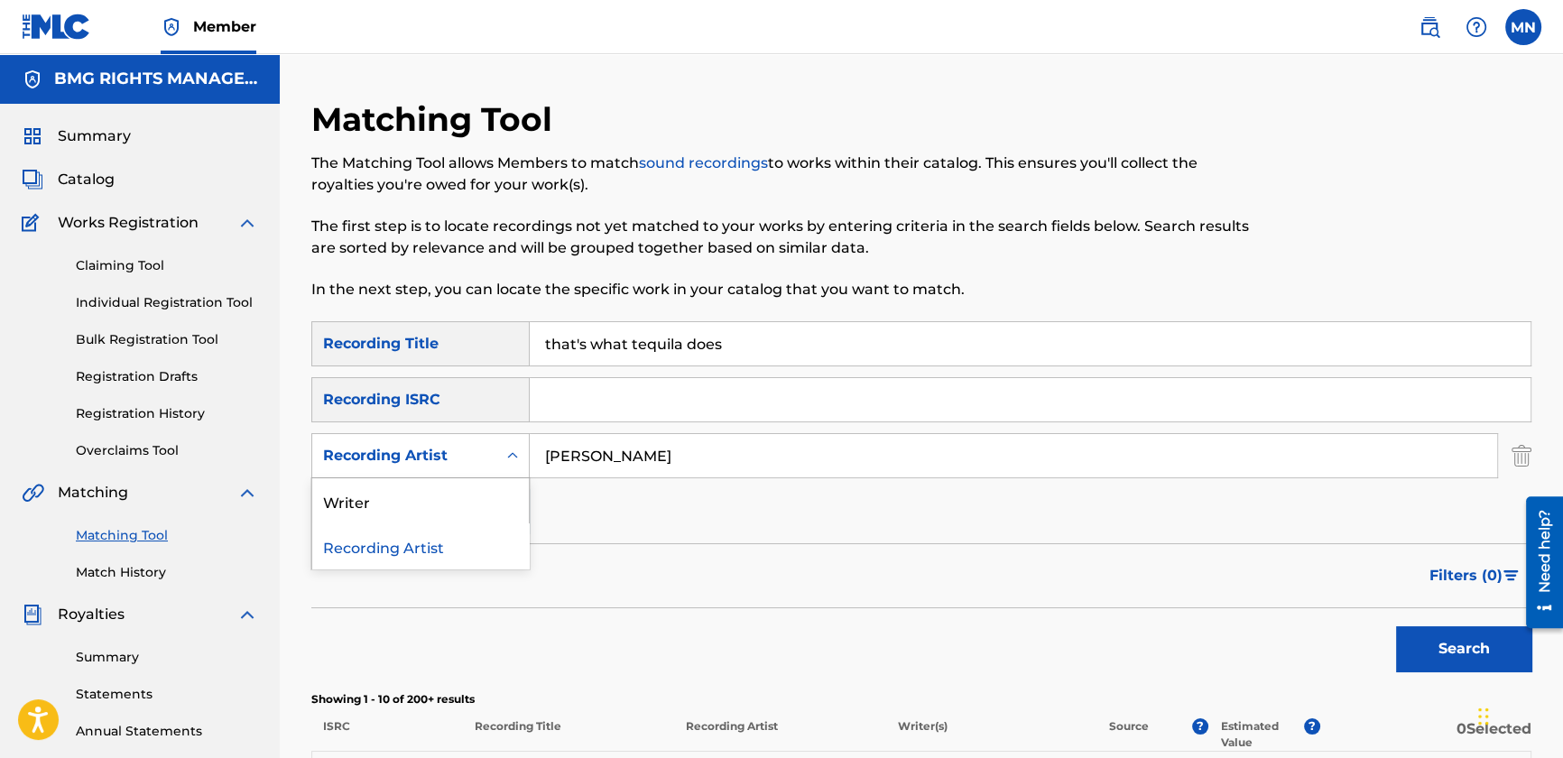
click at [480, 459] on div "Recording Artist" at bounding box center [404, 456] width 162 height 22
click at [448, 500] on div "Writer" at bounding box center [420, 500] width 217 height 45
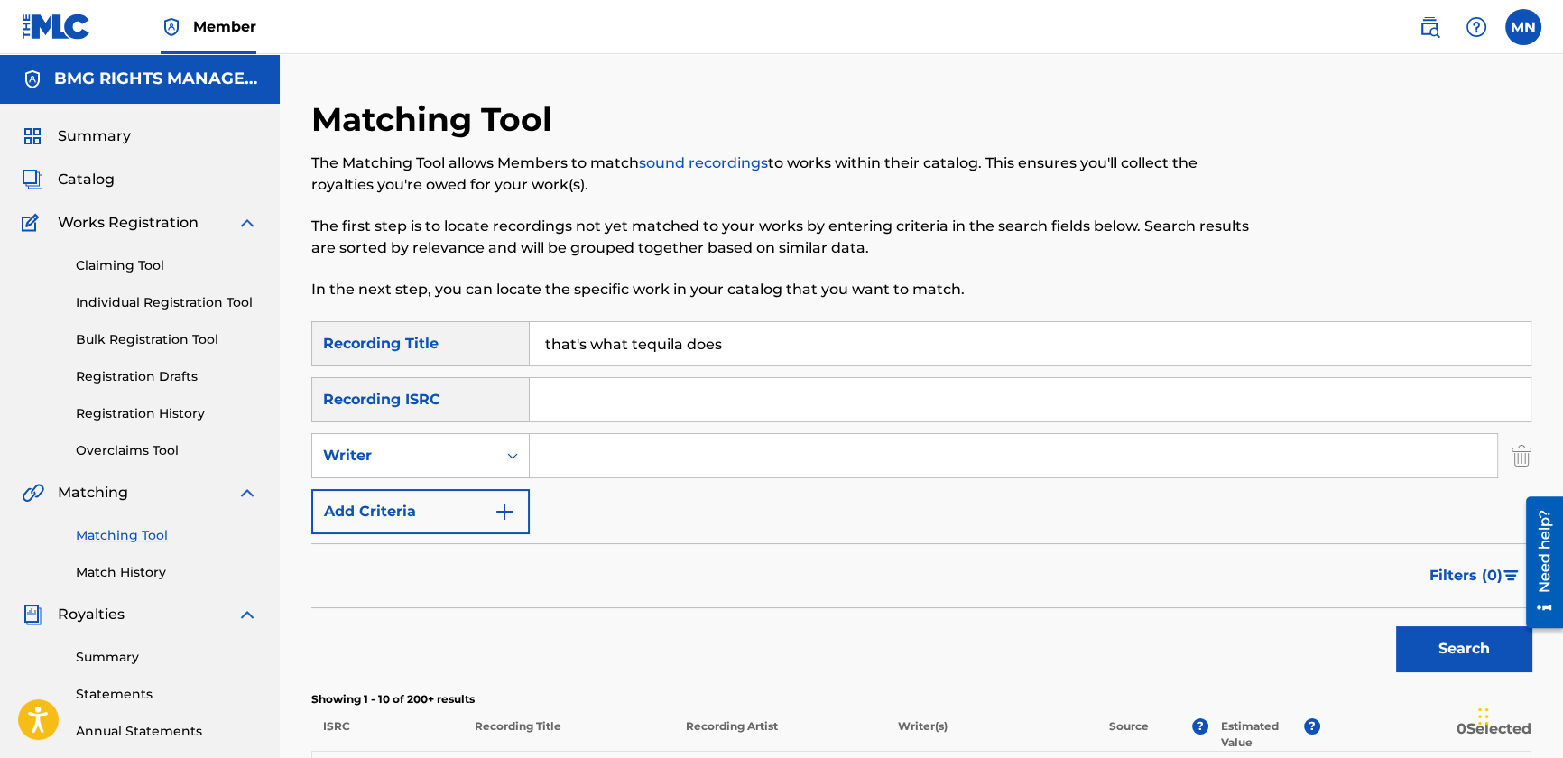
drag, startPoint x: 721, startPoint y: 456, endPoint x: 689, endPoint y: 450, distance: 32.9
click at [689, 450] on input "Search Form" at bounding box center [1014, 455] width 968 height 43
click at [1396, 626] on button "Search" at bounding box center [1463, 648] width 135 height 45
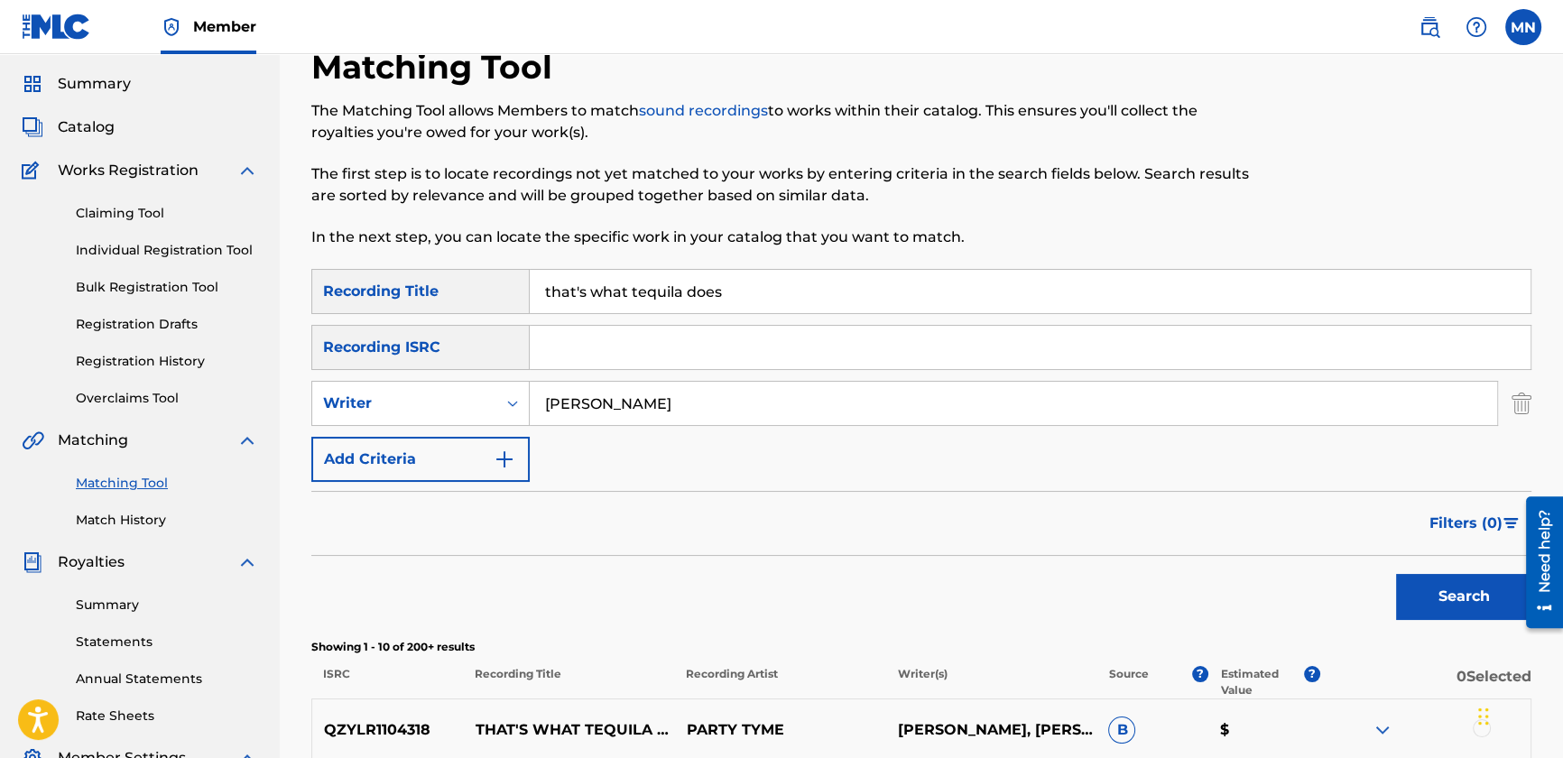
scroll to position [163, 0]
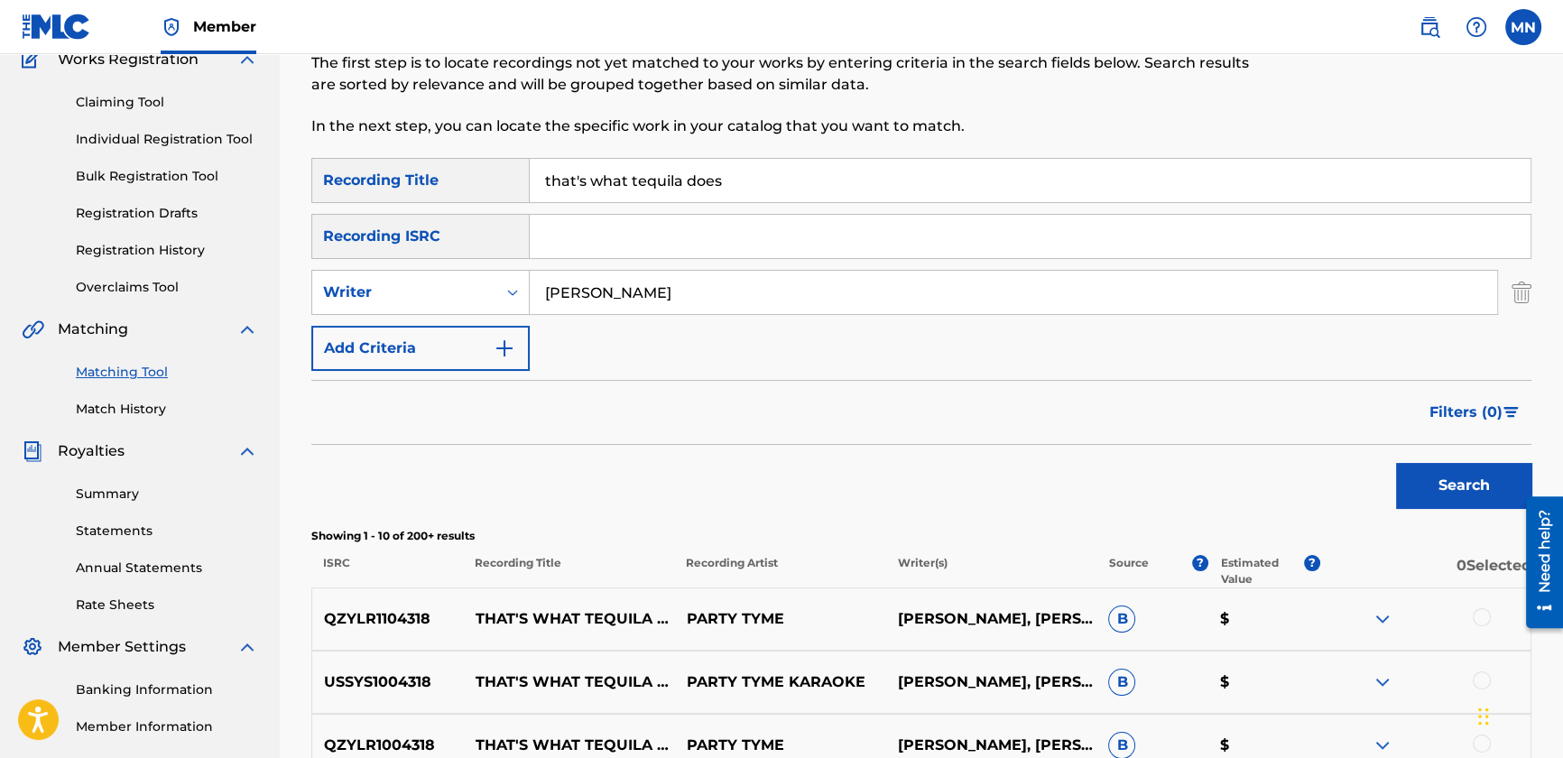
drag, startPoint x: 328, startPoint y: 273, endPoint x: 252, endPoint y: 264, distance: 76.3
click at [252, 264] on main "BMG RIGHTS MANAGEMENT US, LLC Summary Catalog Works Registration Claiming Tool …" at bounding box center [781, 623] width 1563 height 1464
type input "[PERSON_NAME]"
click at [1396, 463] on button "Search" at bounding box center [1463, 485] width 135 height 45
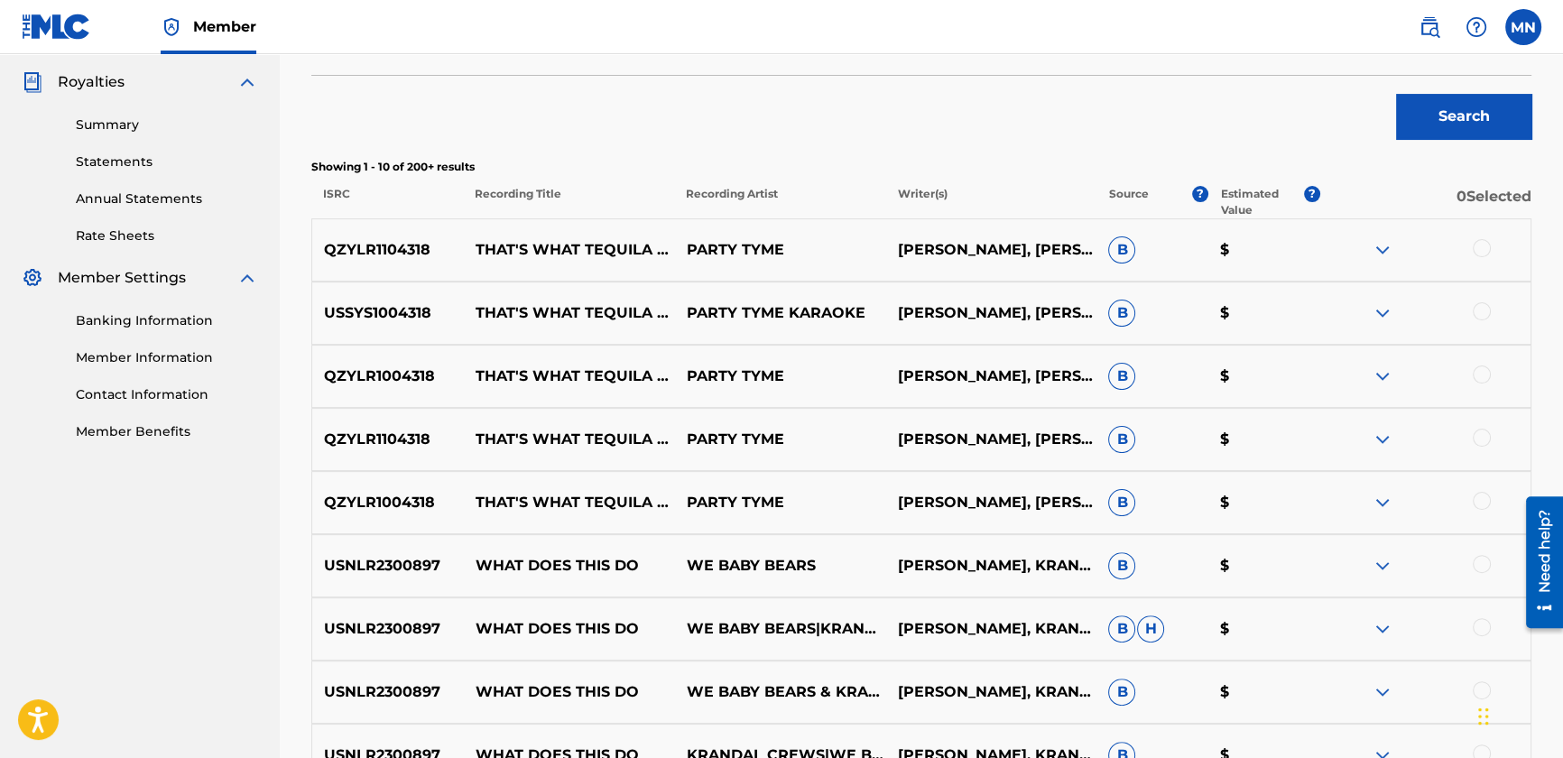
scroll to position [574, 0]
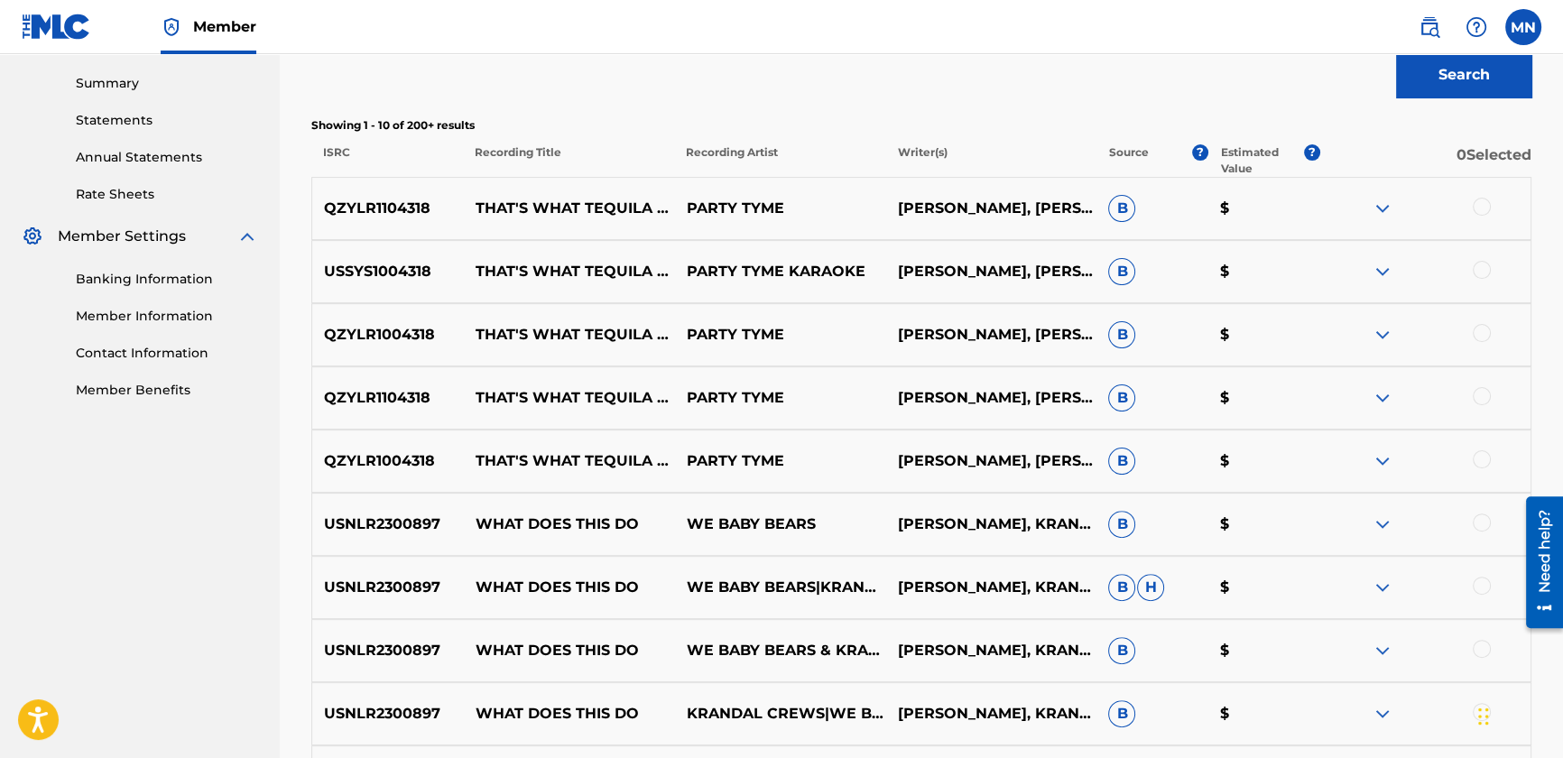
click at [1480, 205] on div at bounding box center [1482, 207] width 18 height 18
click at [1483, 264] on div at bounding box center [1482, 270] width 18 height 18
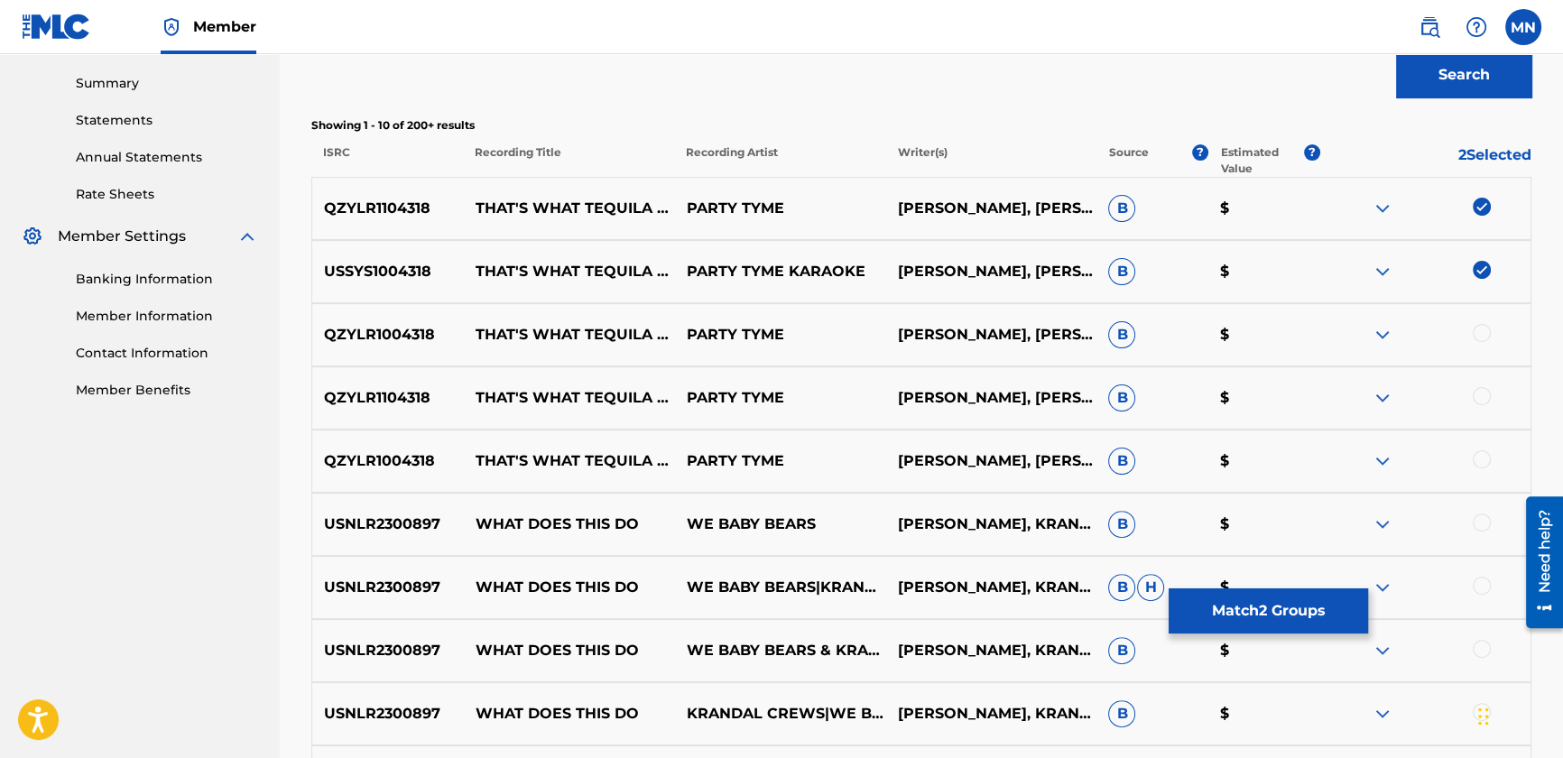
click at [1480, 334] on div at bounding box center [1482, 333] width 18 height 18
click at [1482, 389] on div at bounding box center [1482, 396] width 18 height 18
click at [1483, 468] on div at bounding box center [1425, 461] width 211 height 22
click at [1476, 461] on div at bounding box center [1482, 459] width 18 height 18
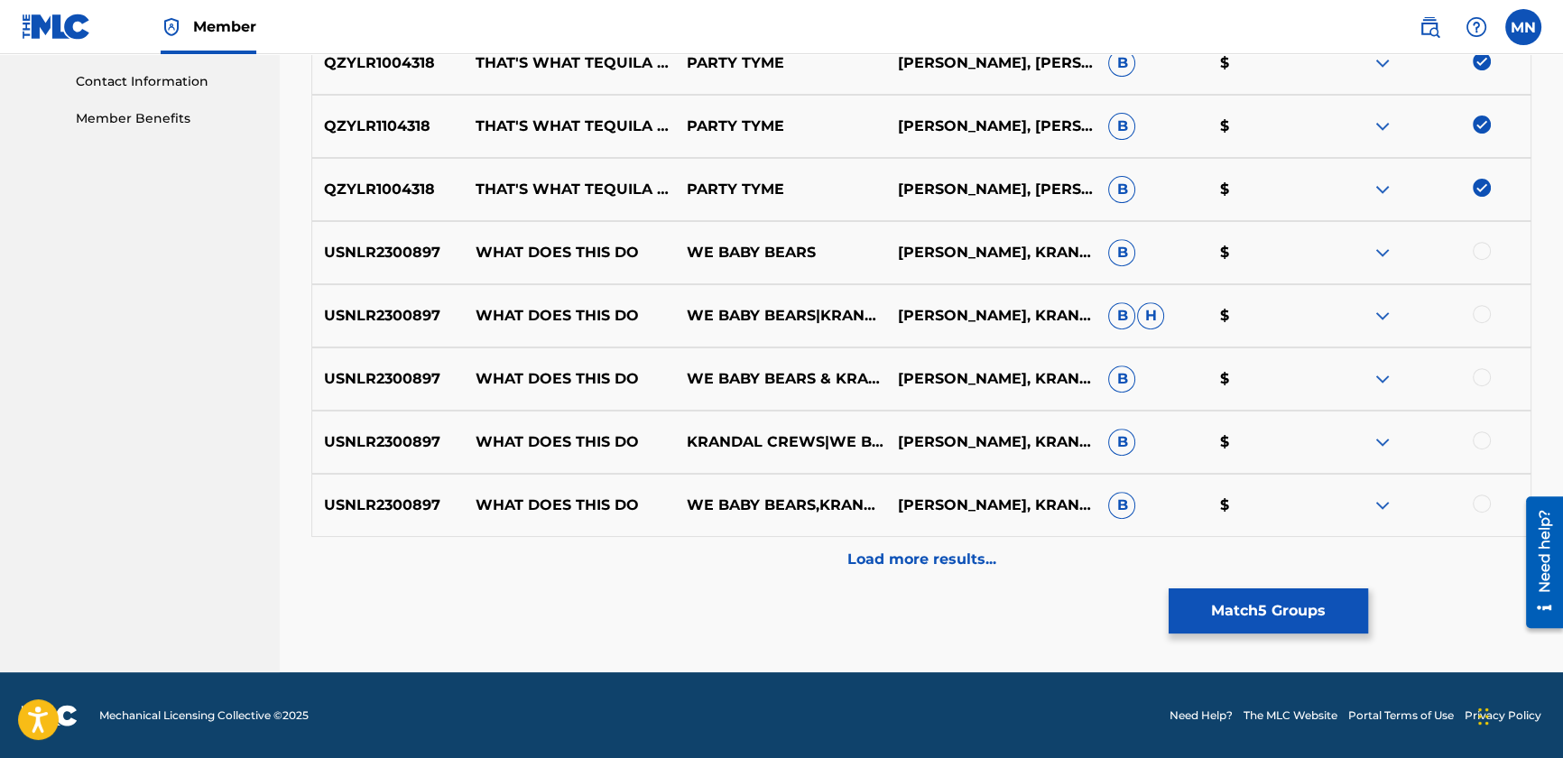
click at [947, 549] on p "Load more results..." at bounding box center [922, 560] width 149 height 22
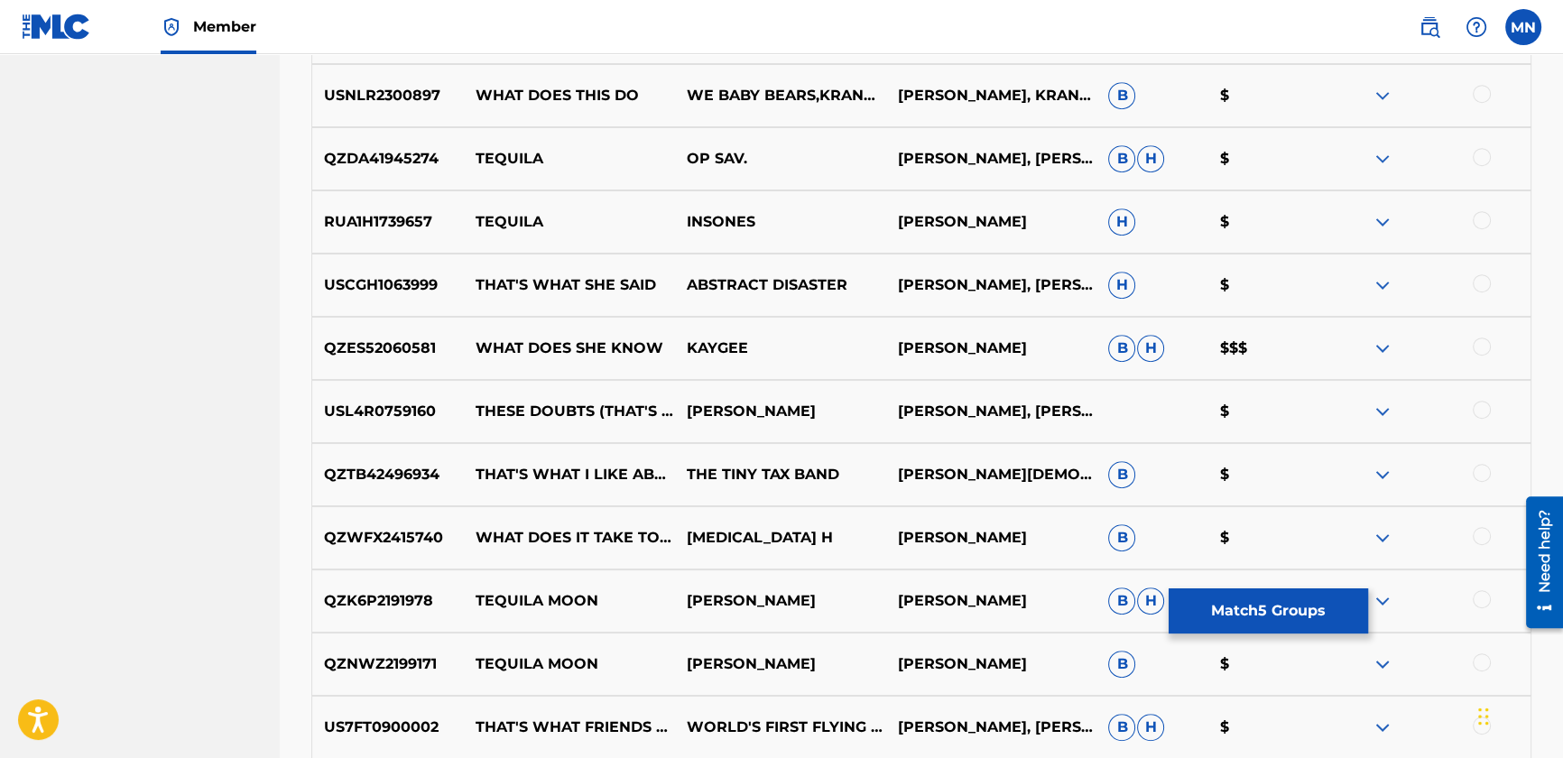
scroll to position [1478, 0]
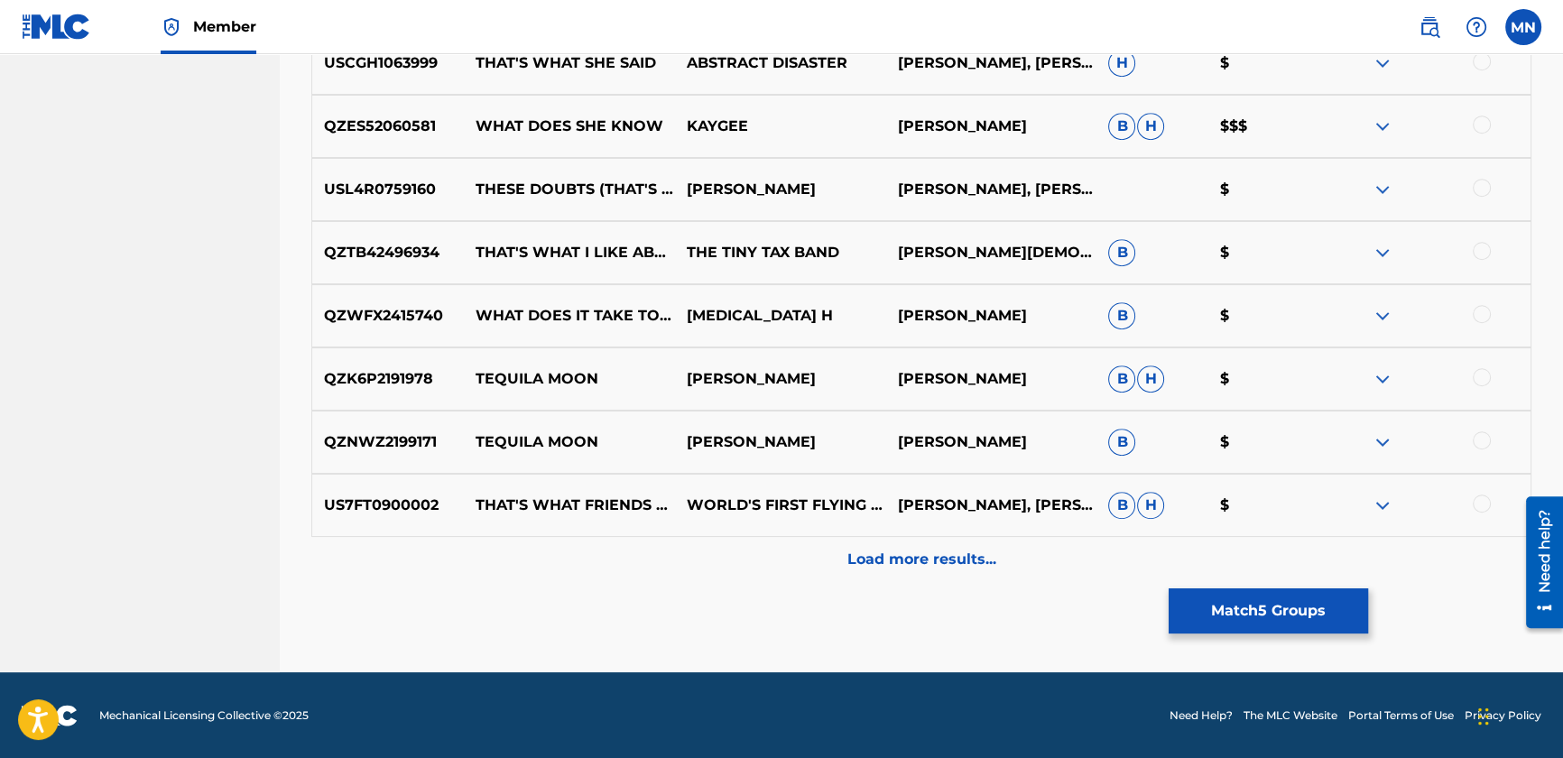
click at [1259, 615] on button "Match 5 Groups" at bounding box center [1268, 611] width 199 height 45
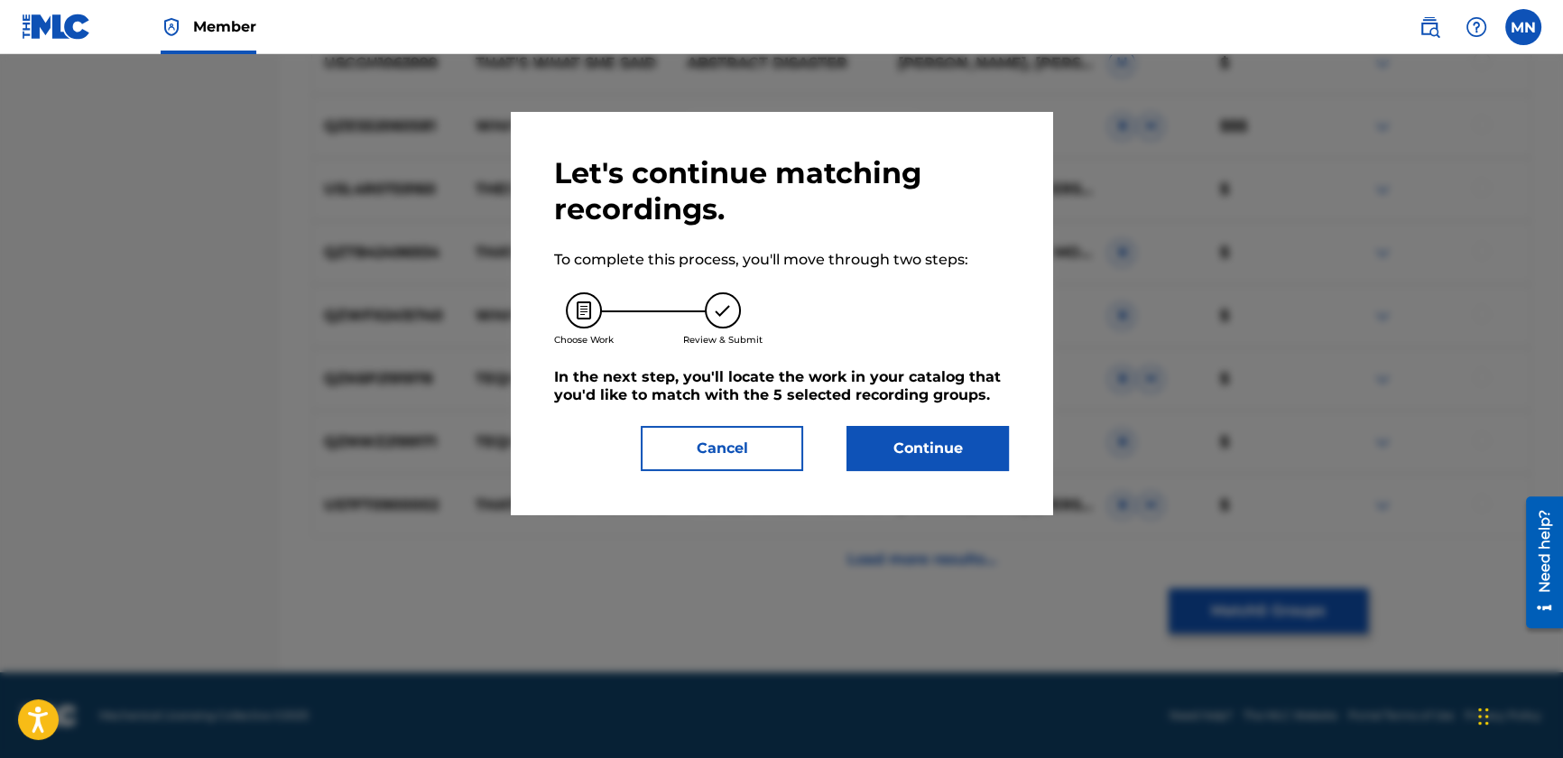
click at [895, 441] on button "Continue" at bounding box center [928, 448] width 162 height 45
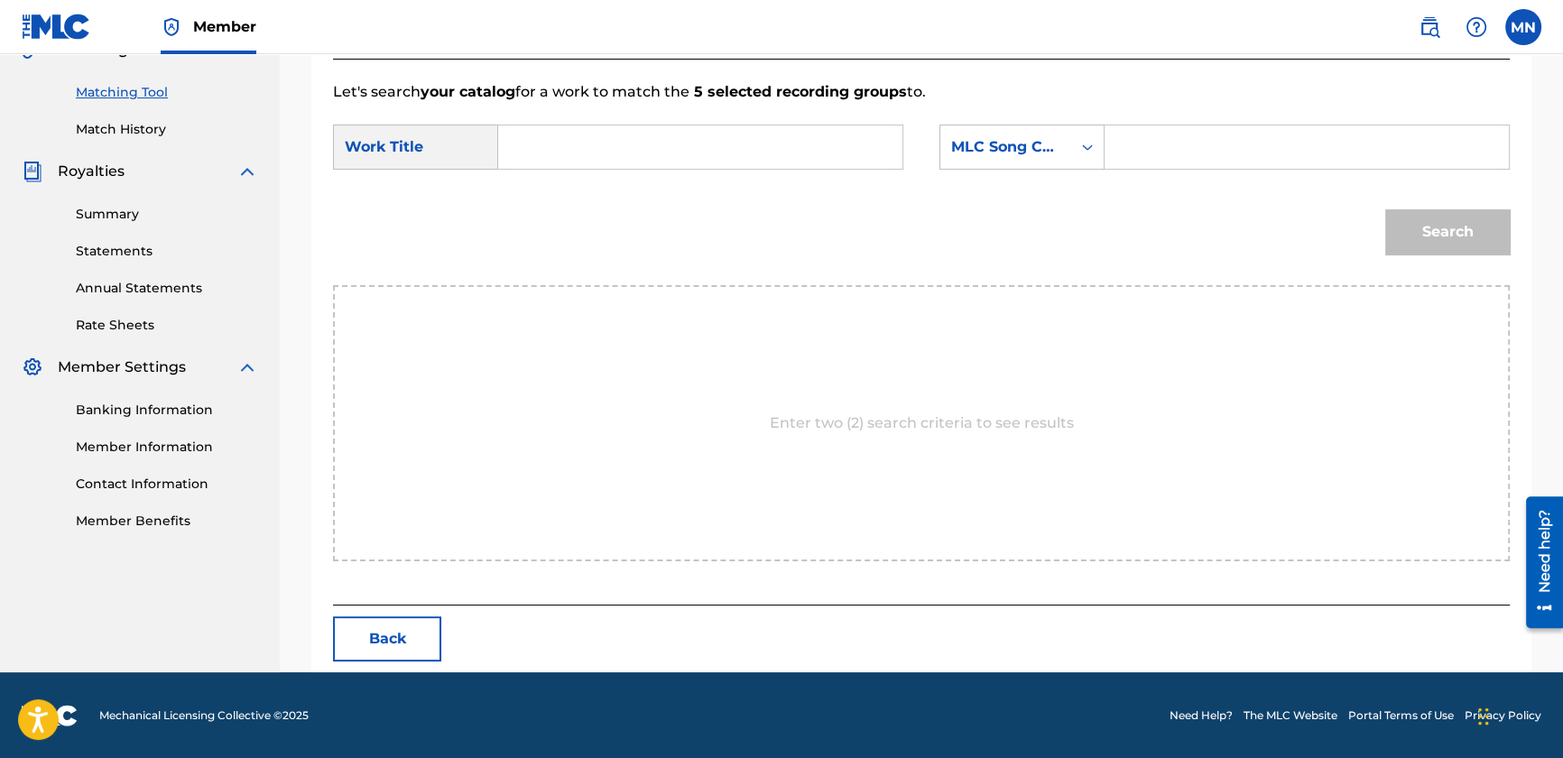
click at [584, 129] on input "Search Form" at bounding box center [701, 146] width 374 height 43
type input "that's what tequila does"
click at [1004, 132] on div "MLC Song Code" at bounding box center [1006, 147] width 131 height 34
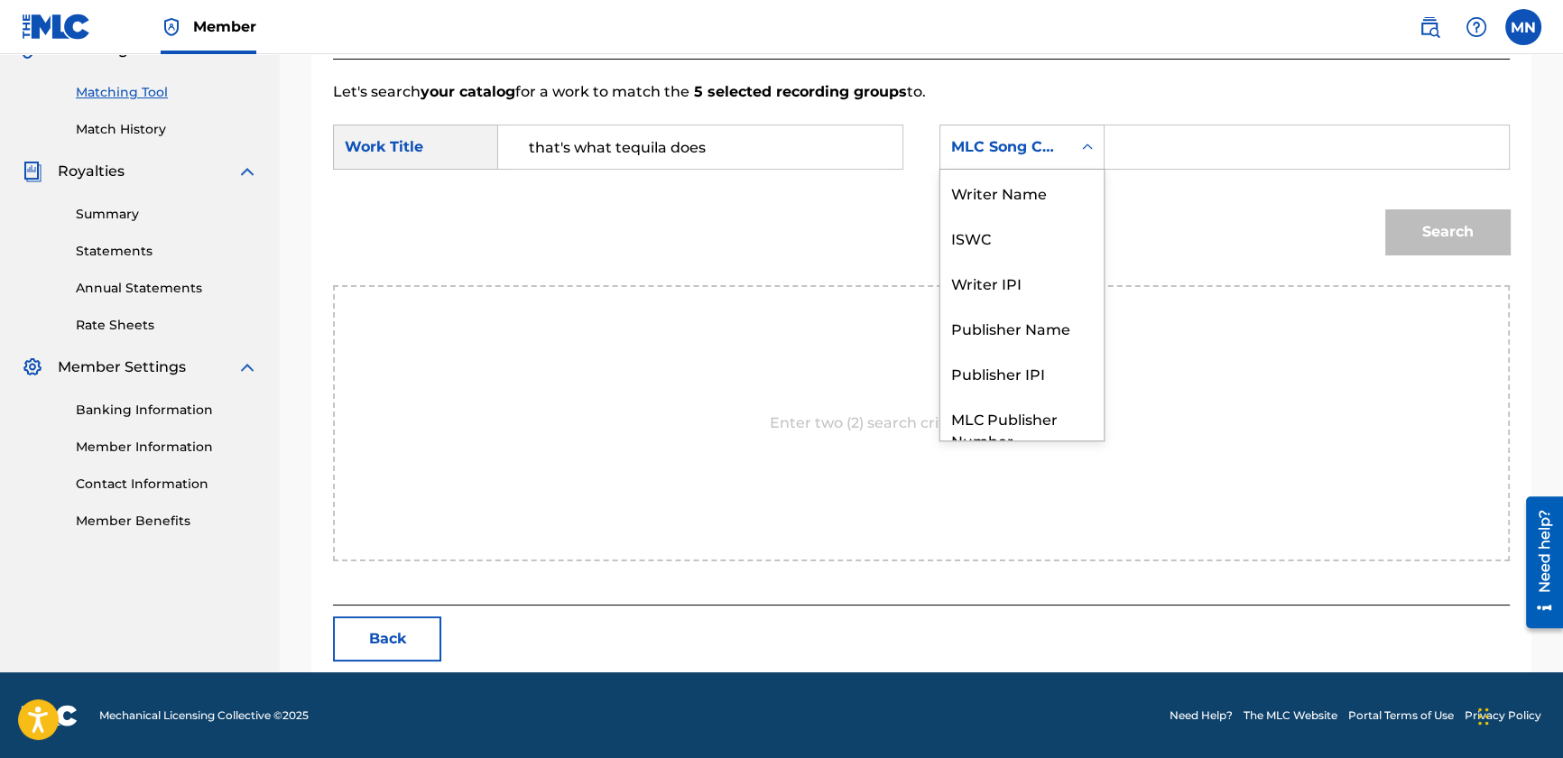
scroll to position [66, 0]
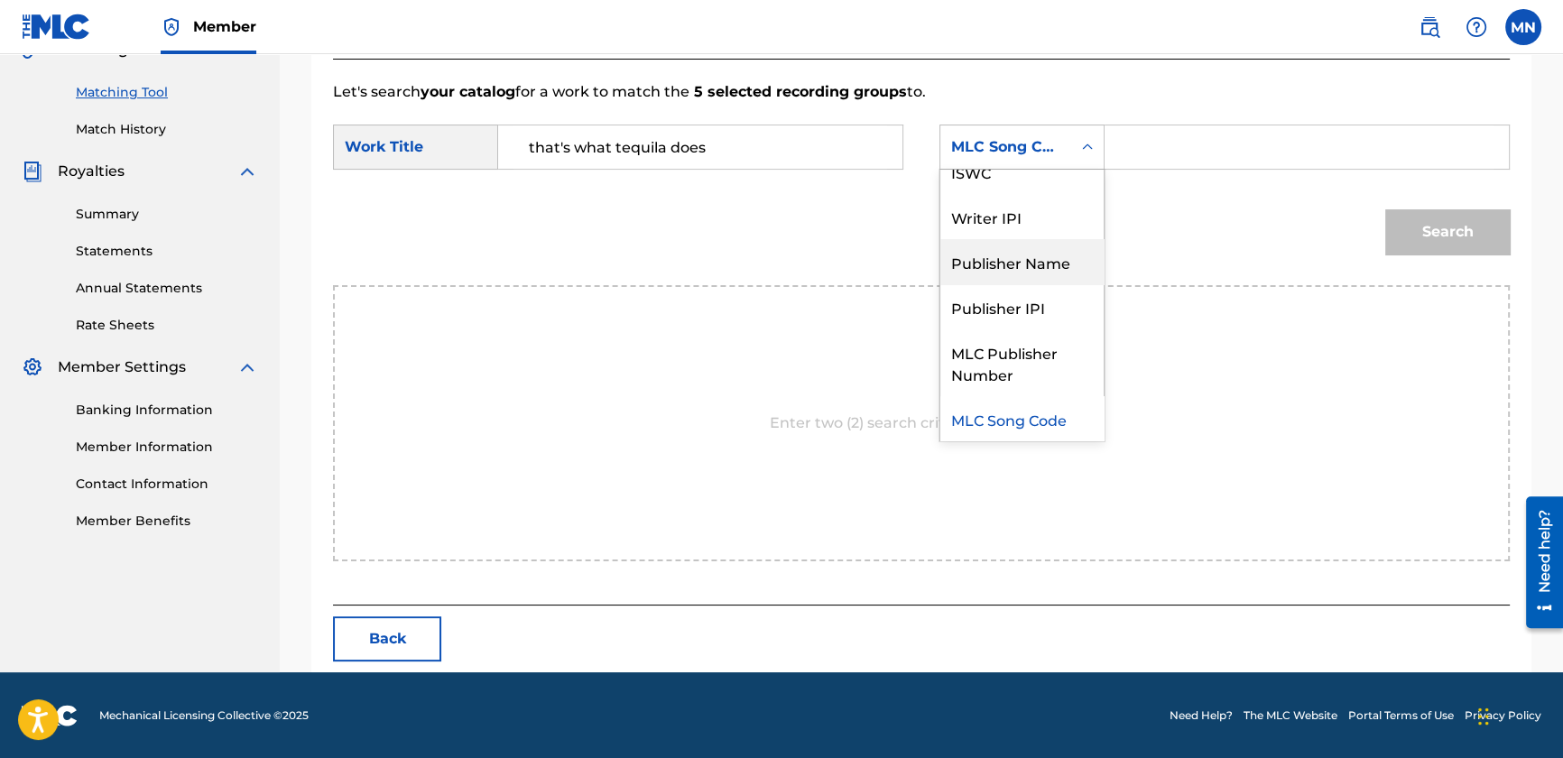
click at [1031, 263] on div "Publisher Name" at bounding box center [1022, 261] width 163 height 45
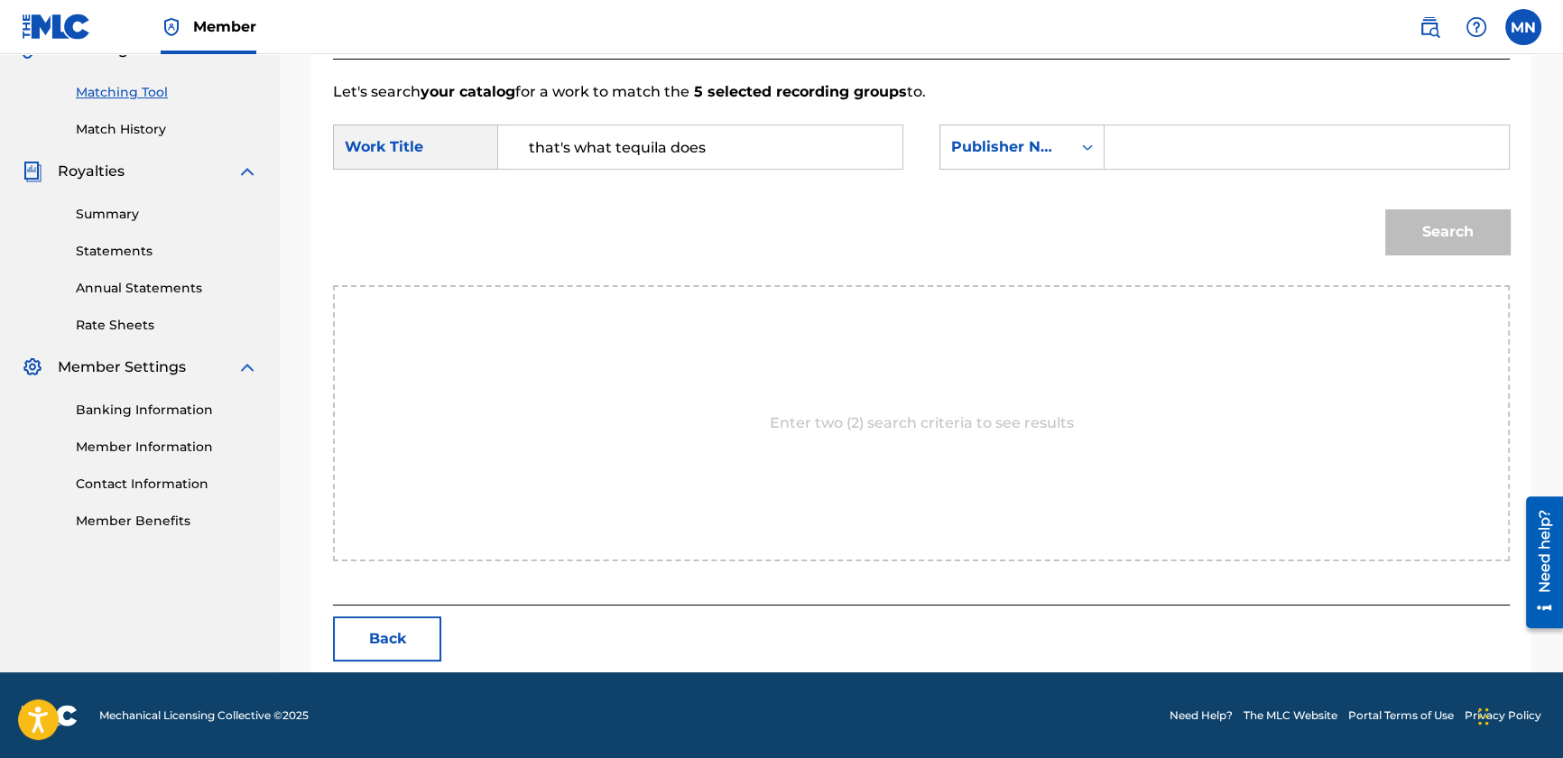
click at [1120, 153] on input "Search Form" at bounding box center [1307, 146] width 374 height 43
type input "bmg"
click at [1403, 242] on button "Search" at bounding box center [1448, 231] width 125 height 45
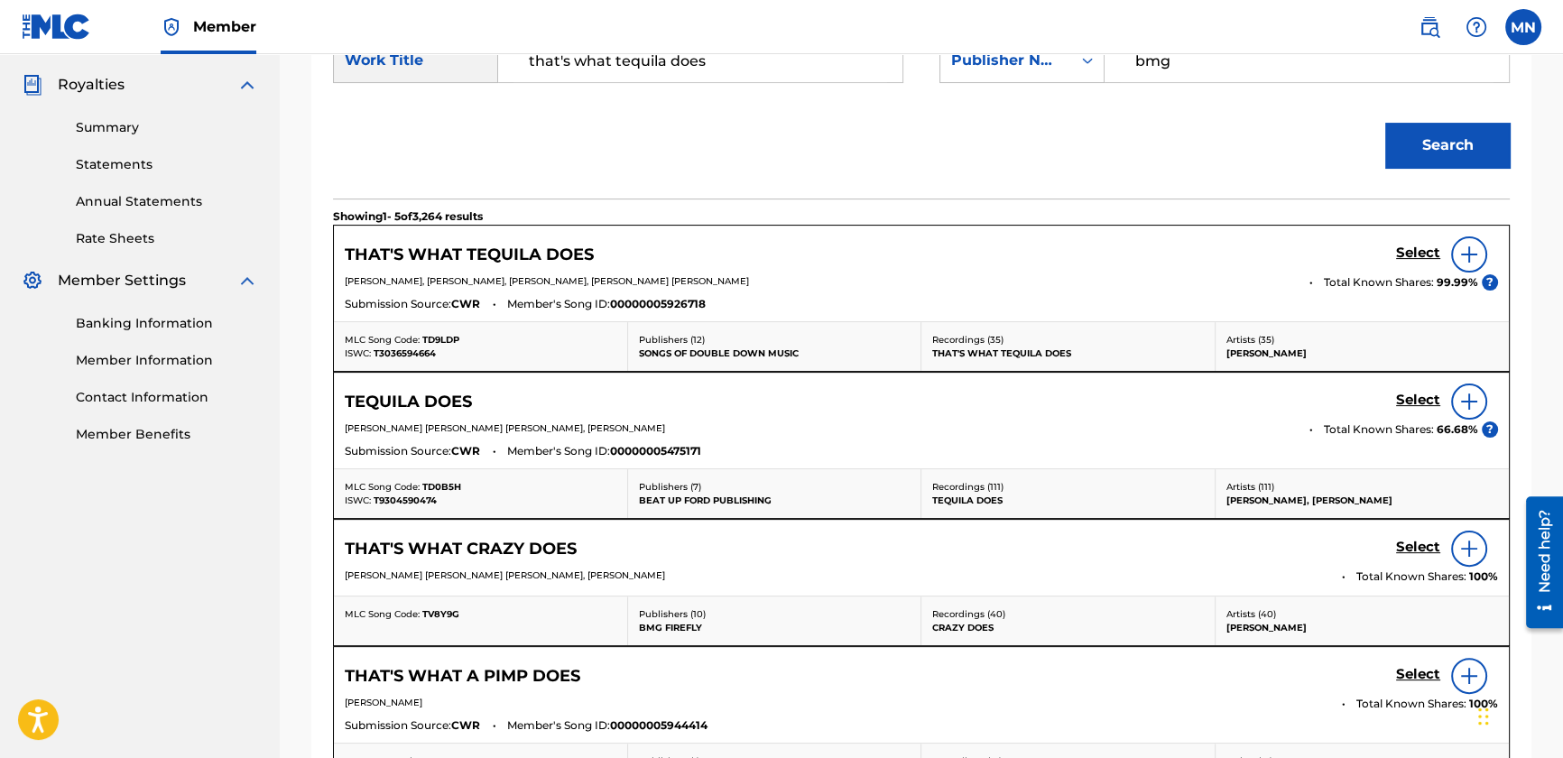
scroll to position [608, 0]
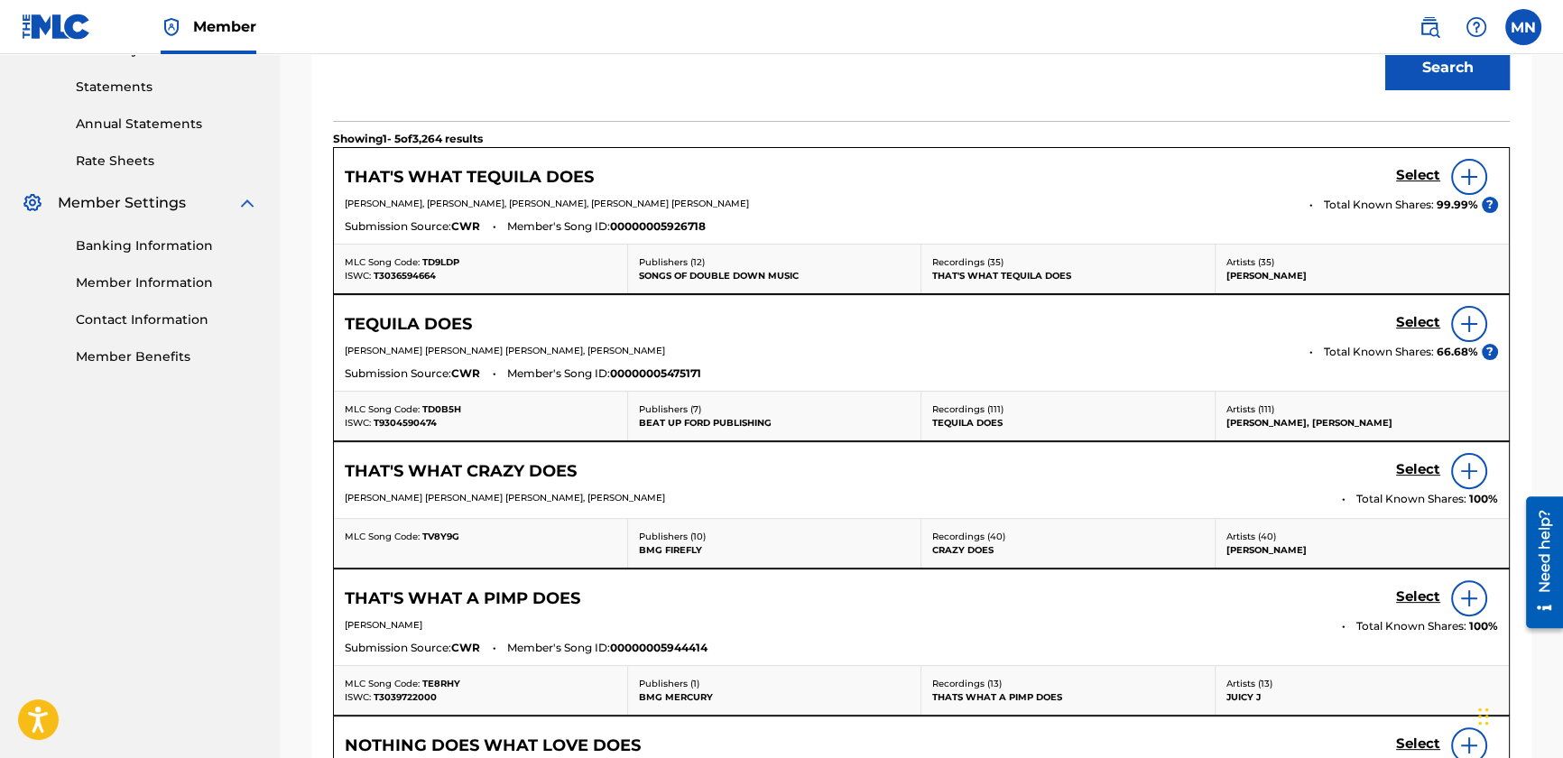
click at [1407, 172] on h5 "Select" at bounding box center [1418, 175] width 44 height 17
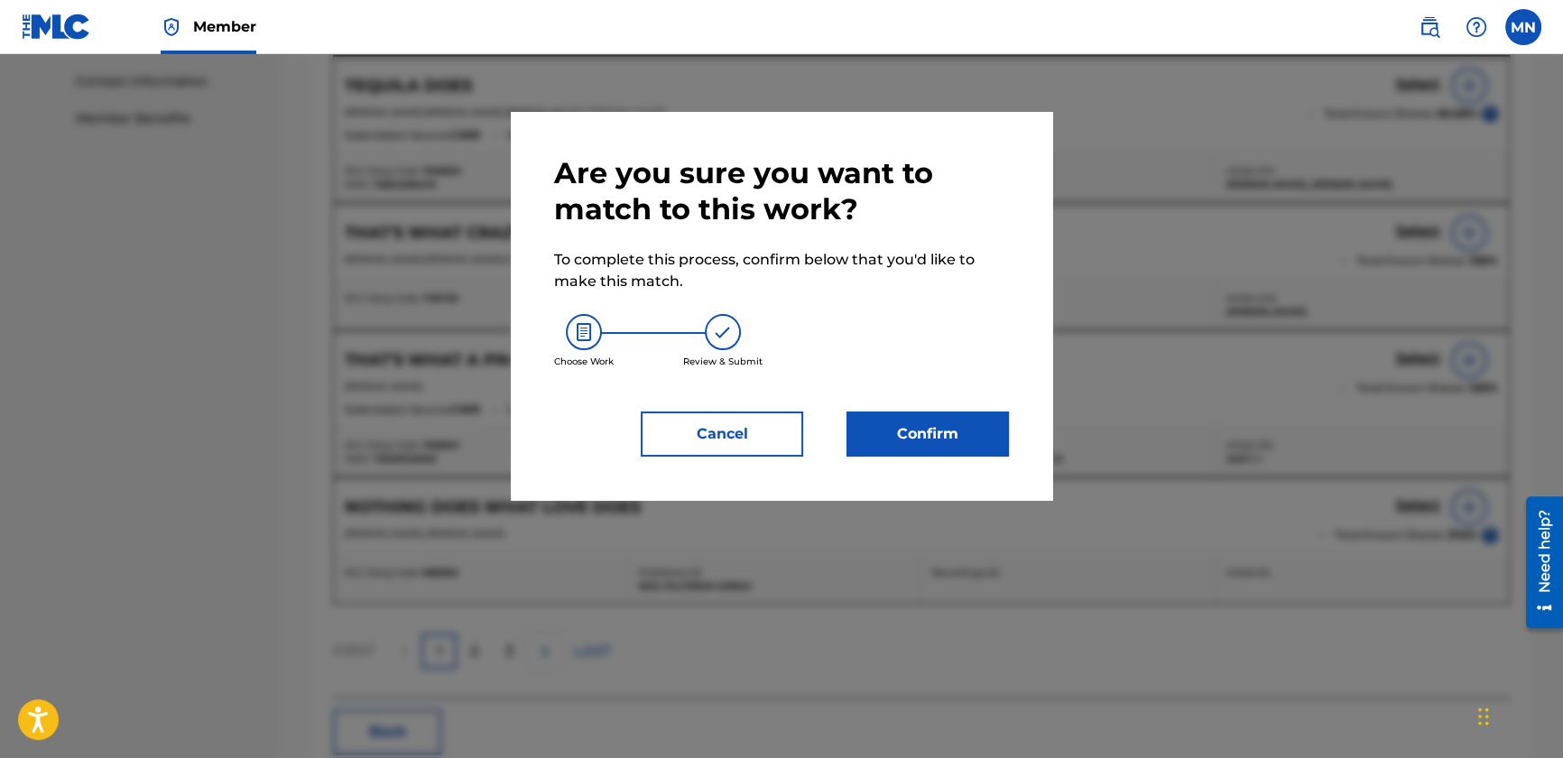
scroll to position [854, 0]
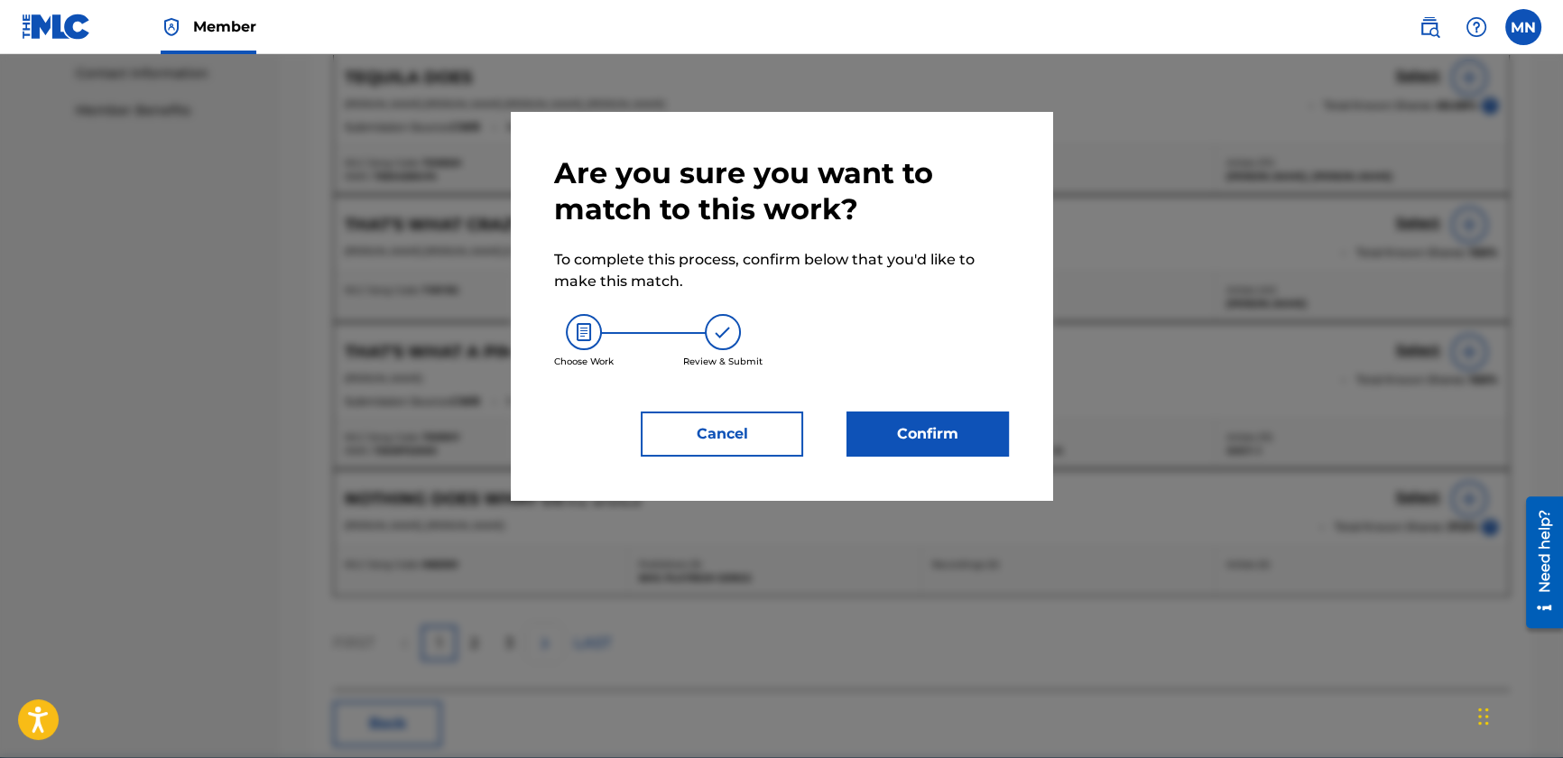
click at [944, 430] on button "Confirm" at bounding box center [928, 434] width 162 height 45
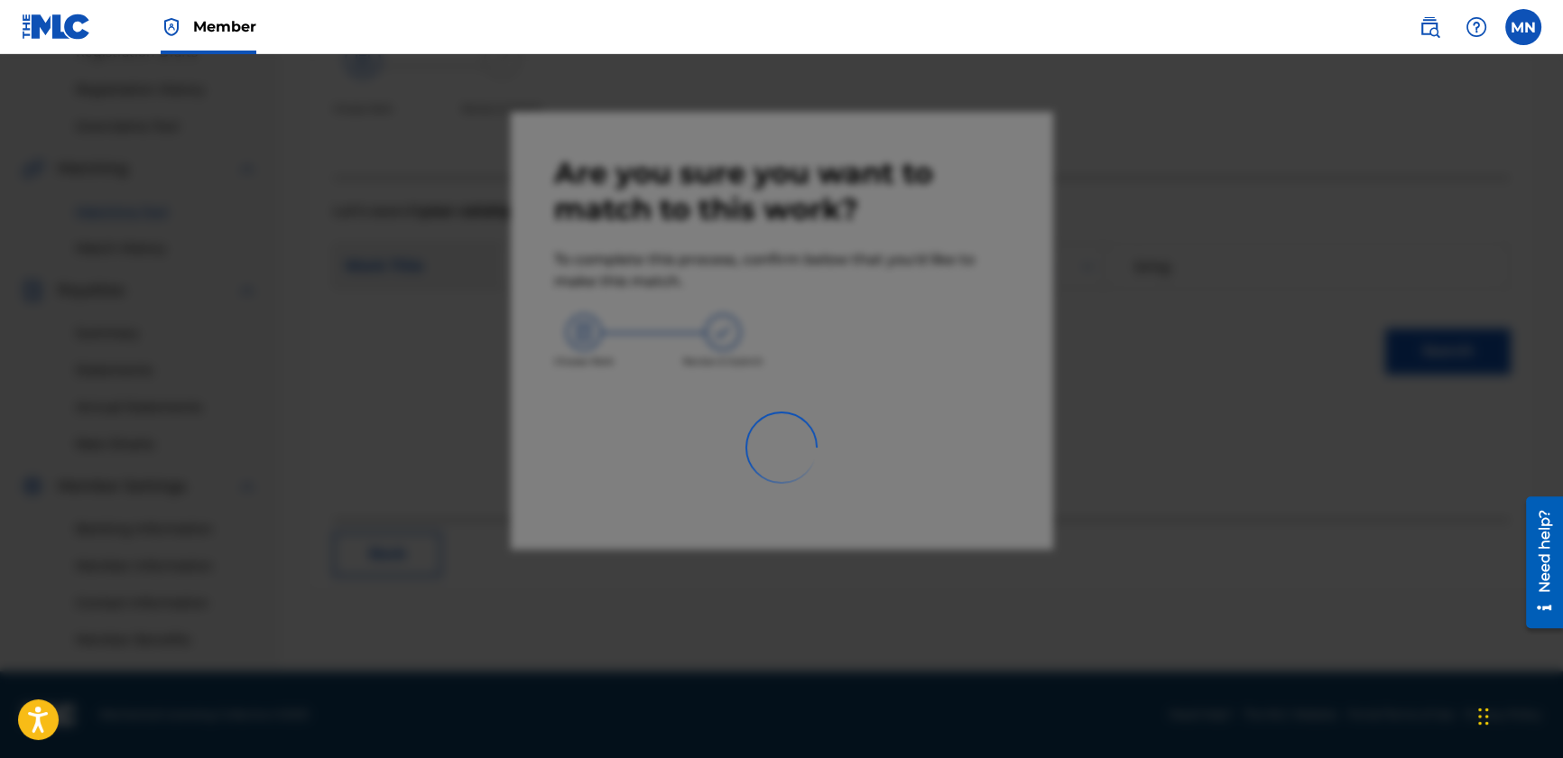
scroll to position [324, 0]
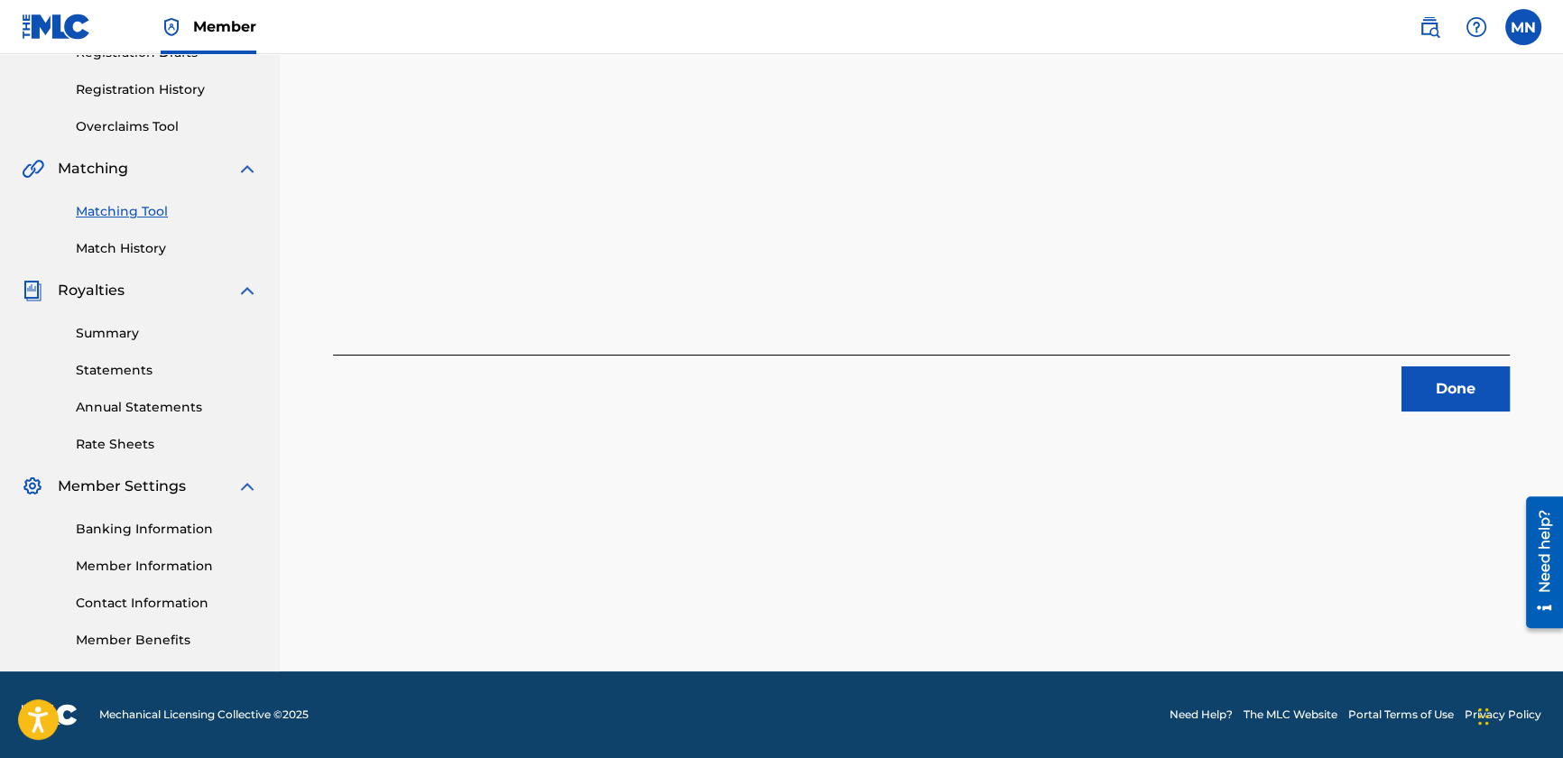
click at [1467, 404] on button "Done" at bounding box center [1456, 388] width 108 height 45
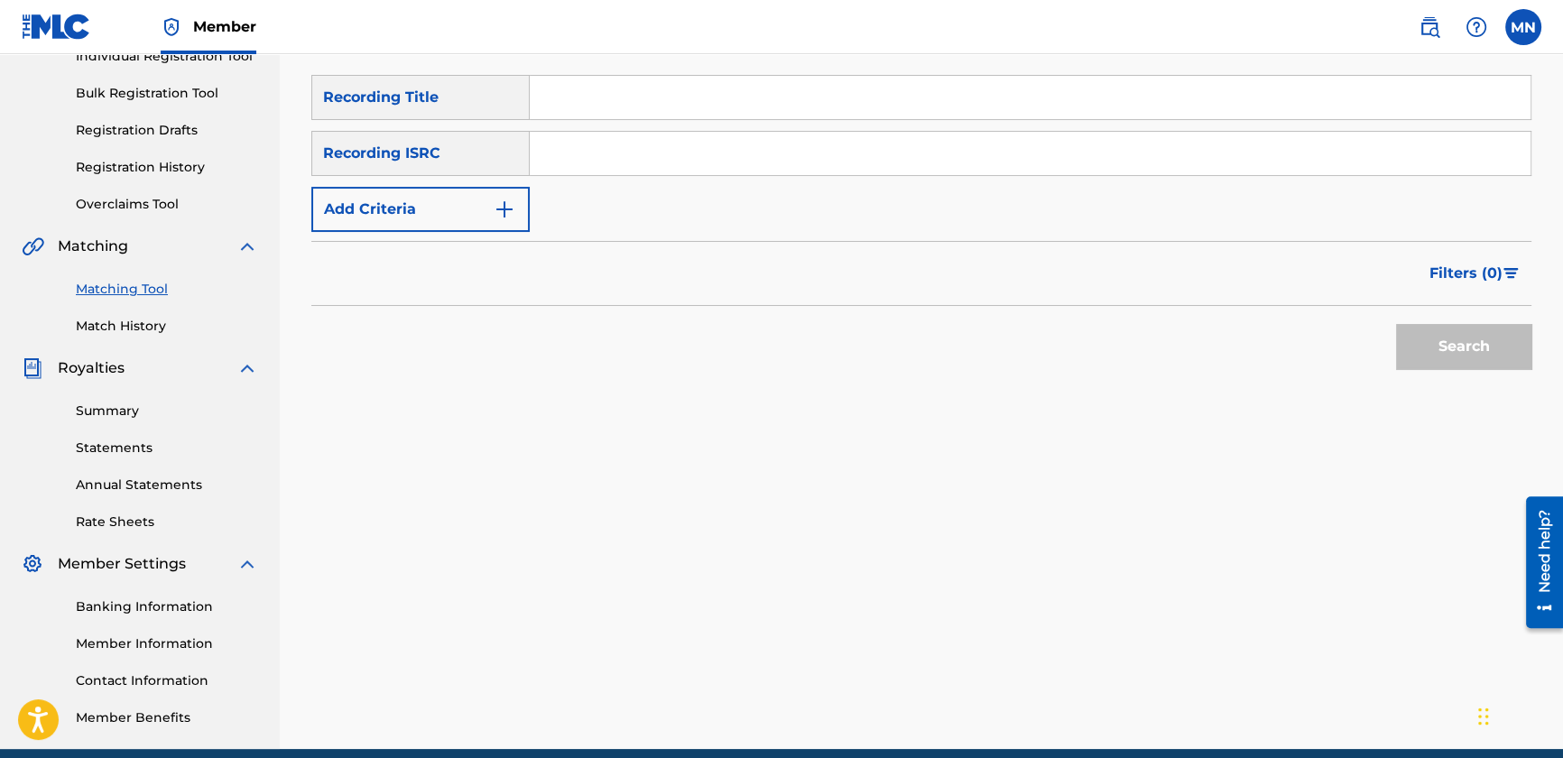
scroll to position [160, 0]
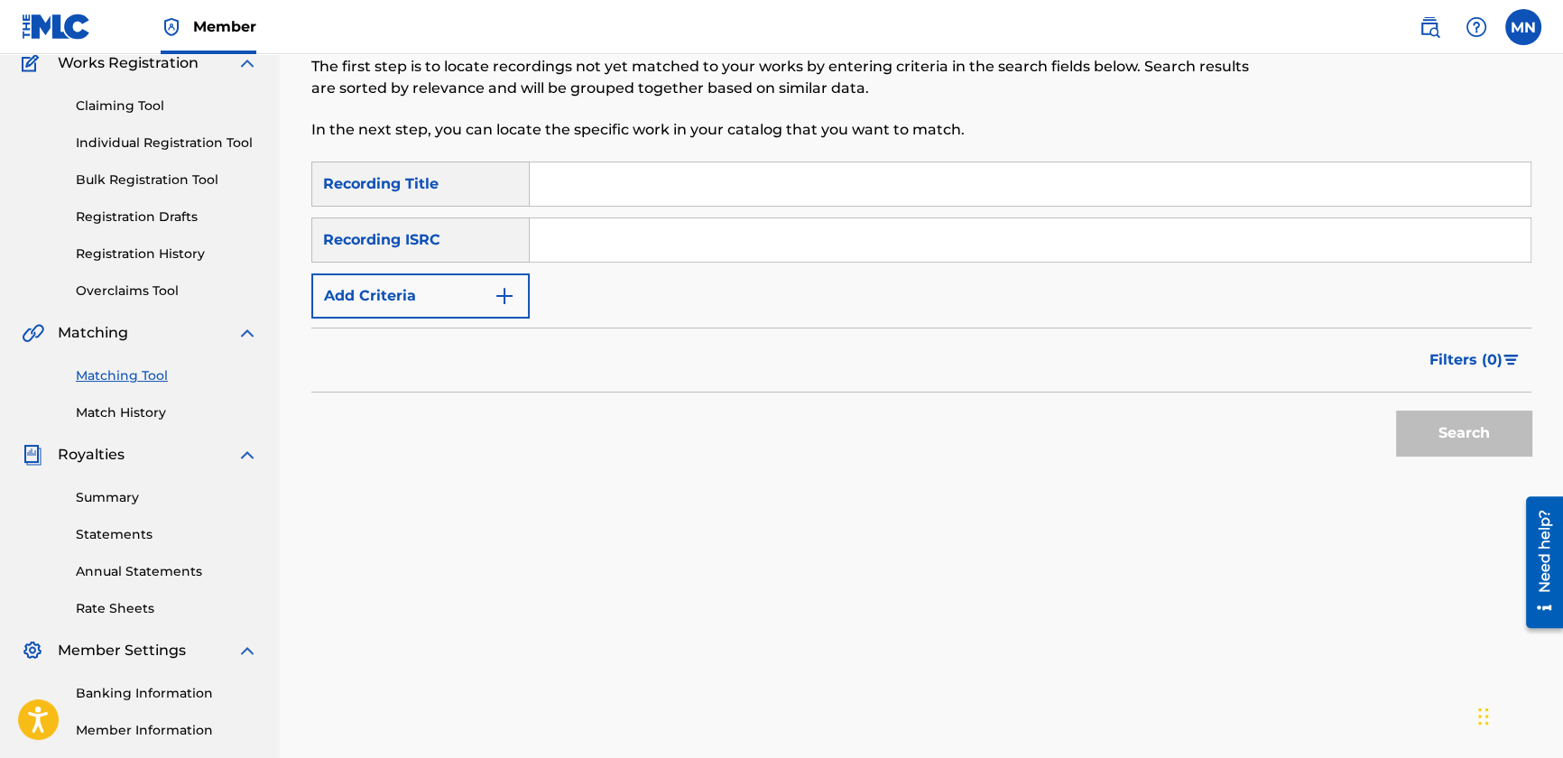
click at [579, 189] on input "Search Form" at bounding box center [1030, 183] width 1001 height 43
type input "Trouble With A Heartbreak"
click at [405, 292] on button "Add Criteria" at bounding box center [420, 296] width 218 height 45
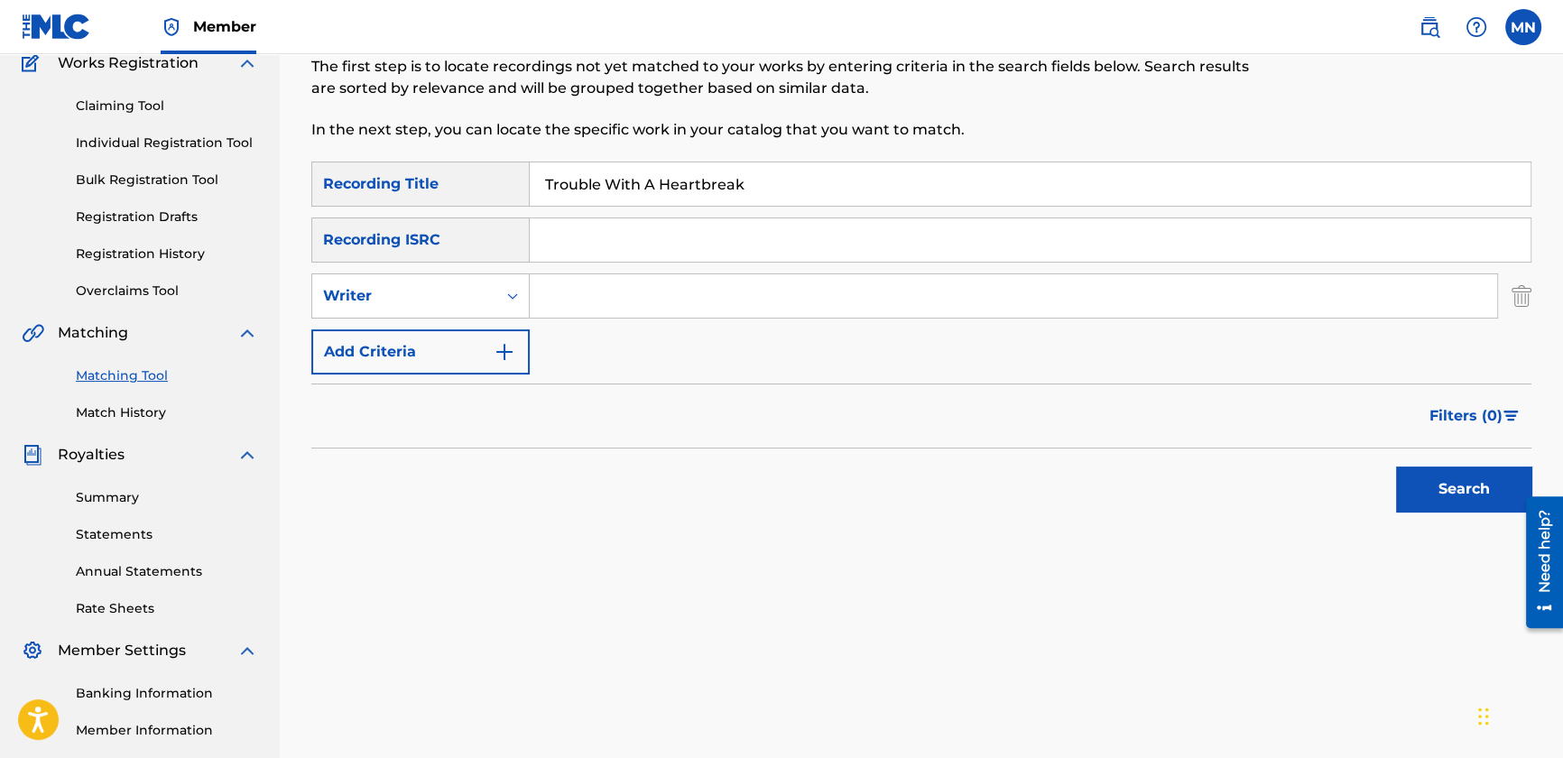
click at [608, 289] on input "Search Form" at bounding box center [1014, 295] width 968 height 43
click at [383, 305] on div "Writer" at bounding box center [404, 296] width 162 height 22
drag, startPoint x: 416, startPoint y: 348, endPoint x: 689, endPoint y: 259, distance: 286.6
click at [417, 347] on div "Recording Artist" at bounding box center [420, 341] width 217 height 45
click at [633, 301] on input "Search Form" at bounding box center [1014, 295] width 968 height 43
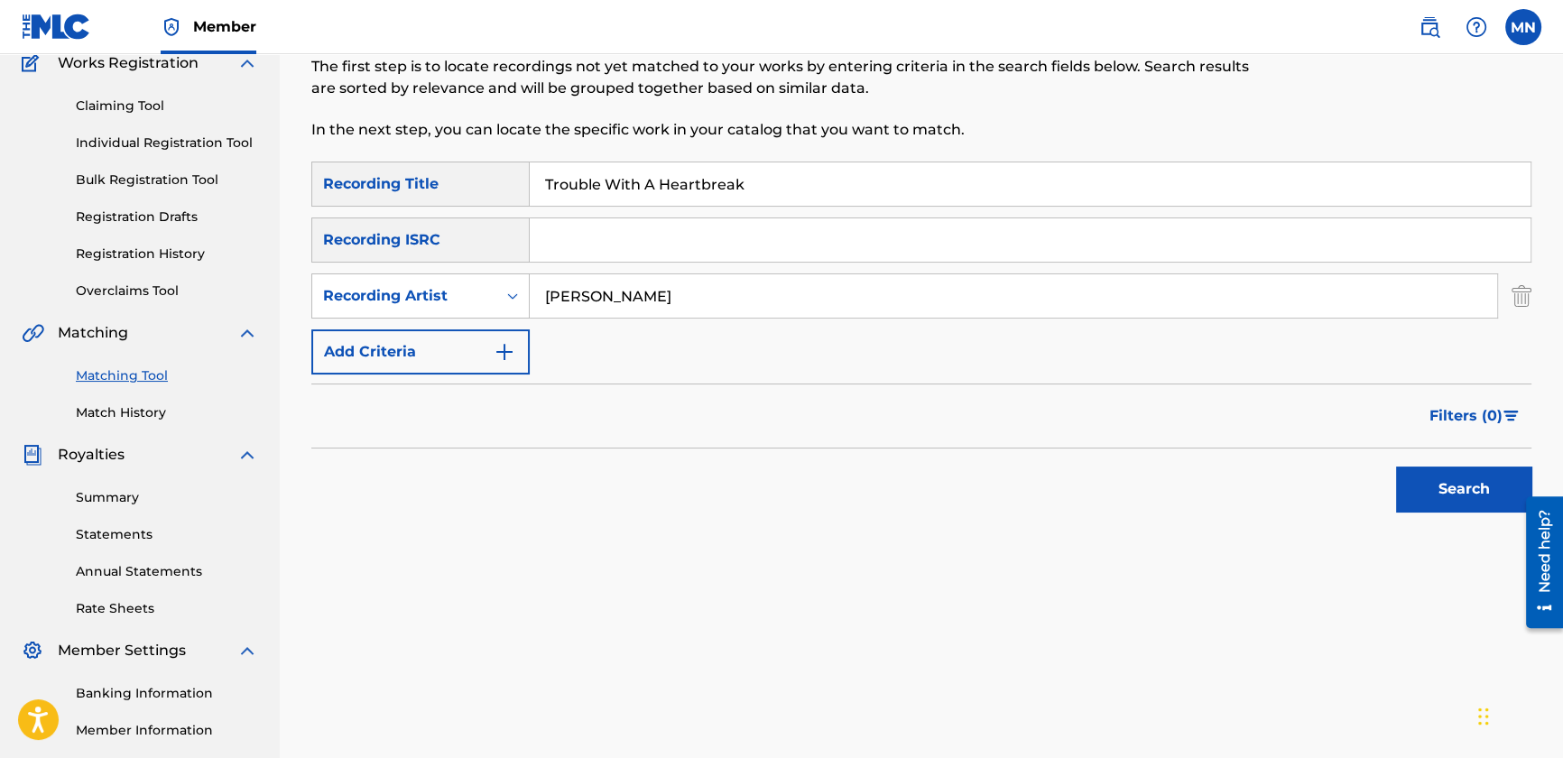
type input "[PERSON_NAME]"
click at [1429, 471] on button "Search" at bounding box center [1463, 489] width 135 height 45
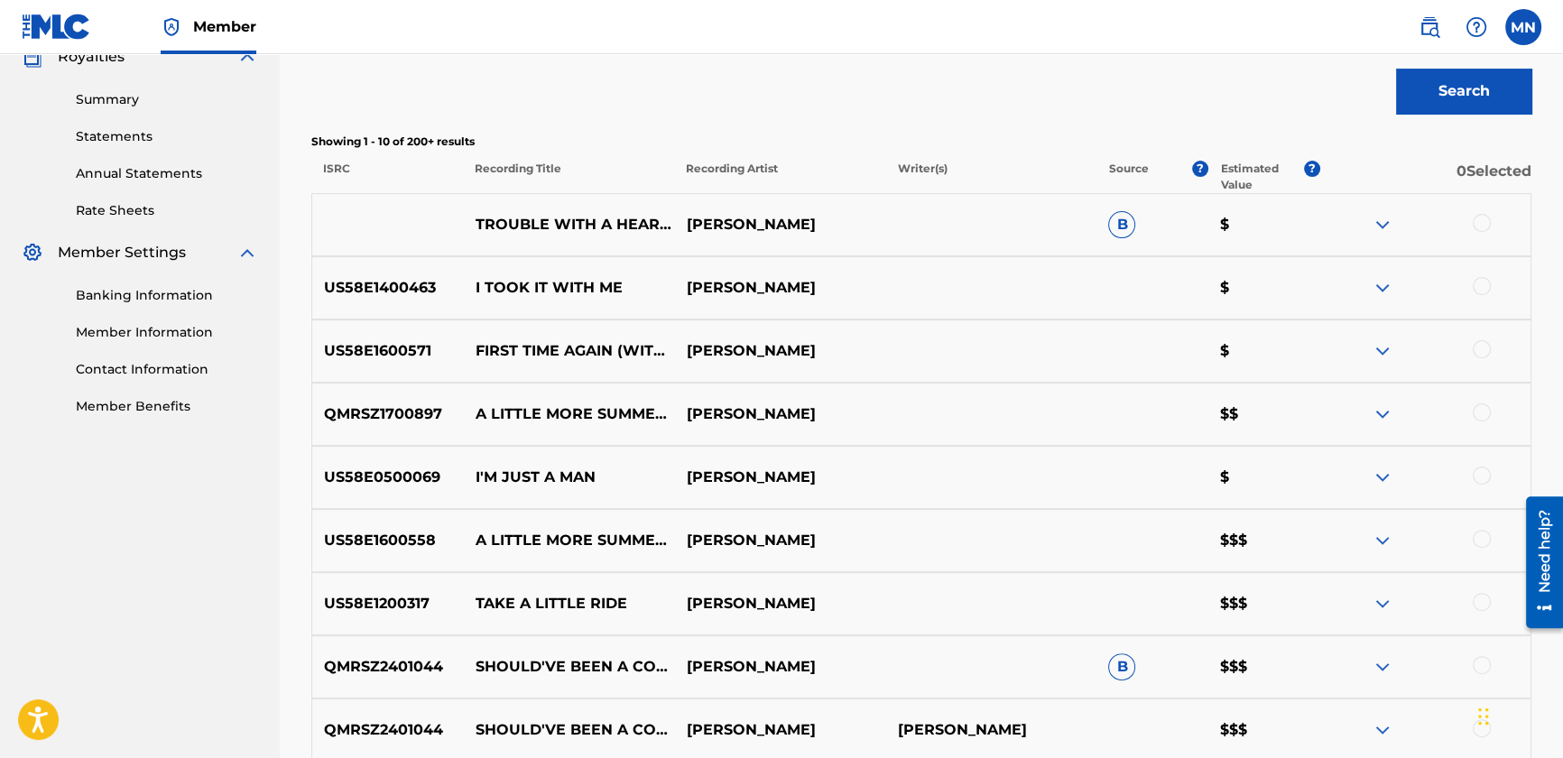
scroll to position [570, 0]
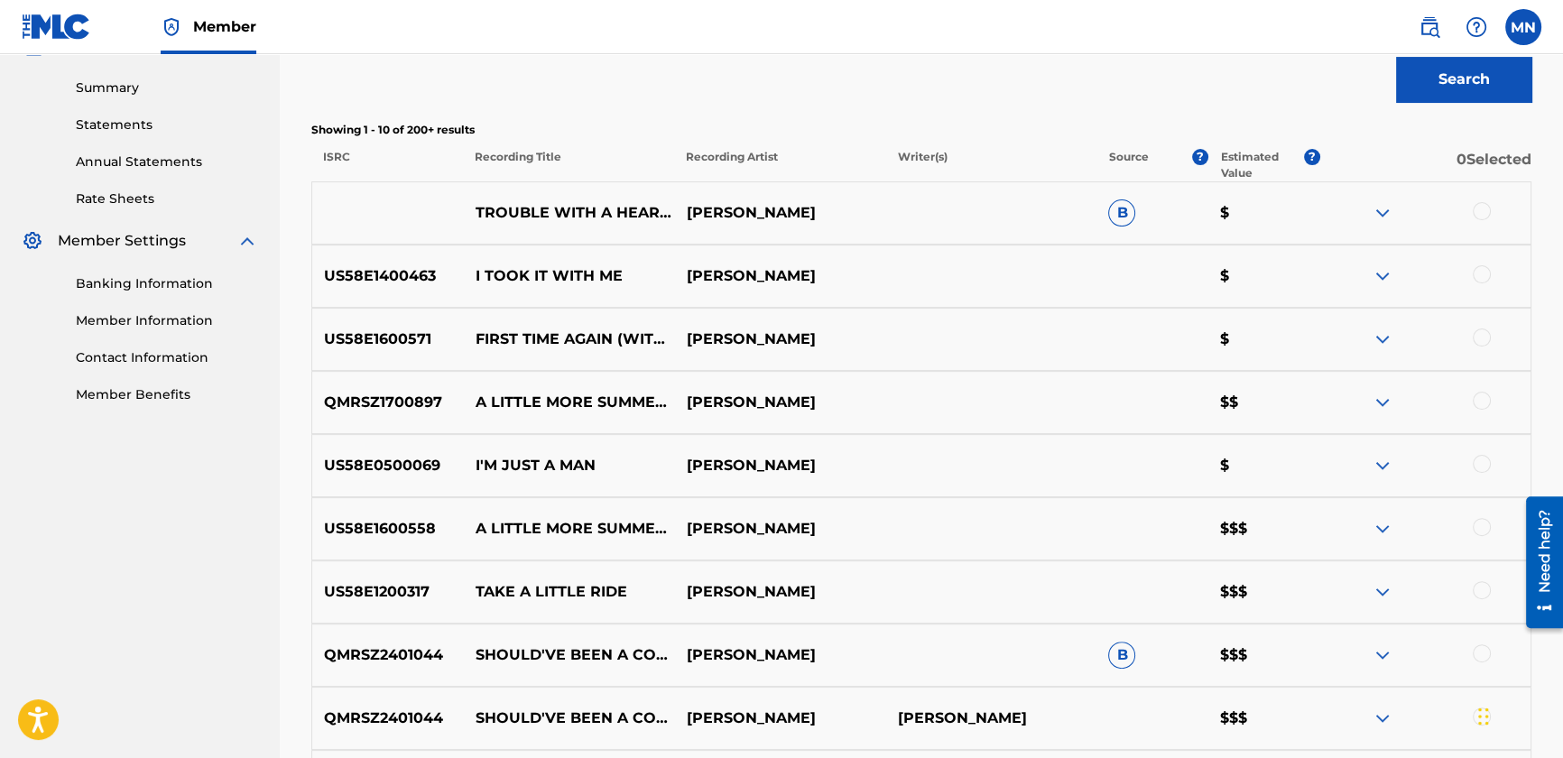
click at [1480, 212] on div at bounding box center [1482, 211] width 18 height 18
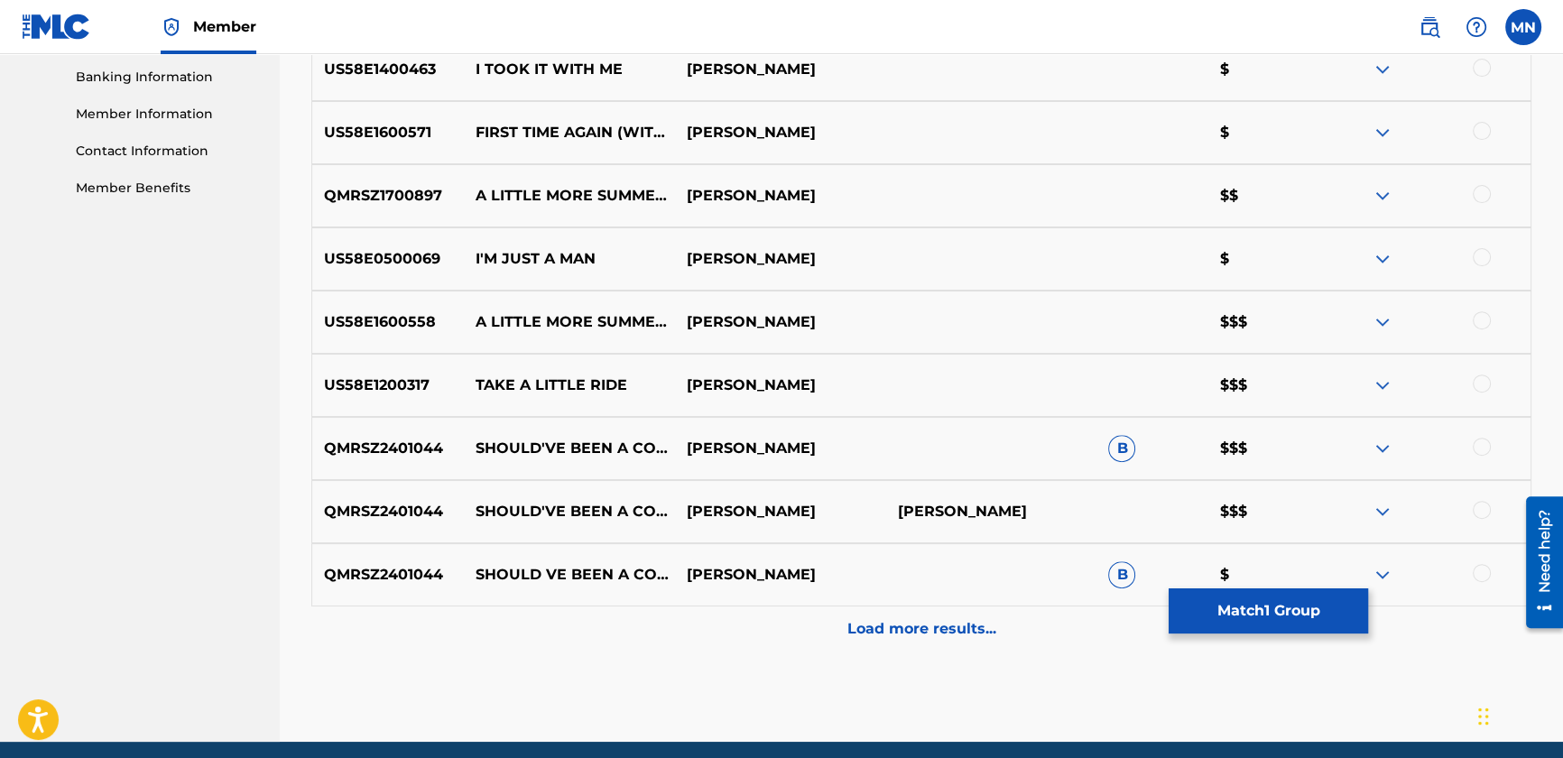
scroll to position [816, 0]
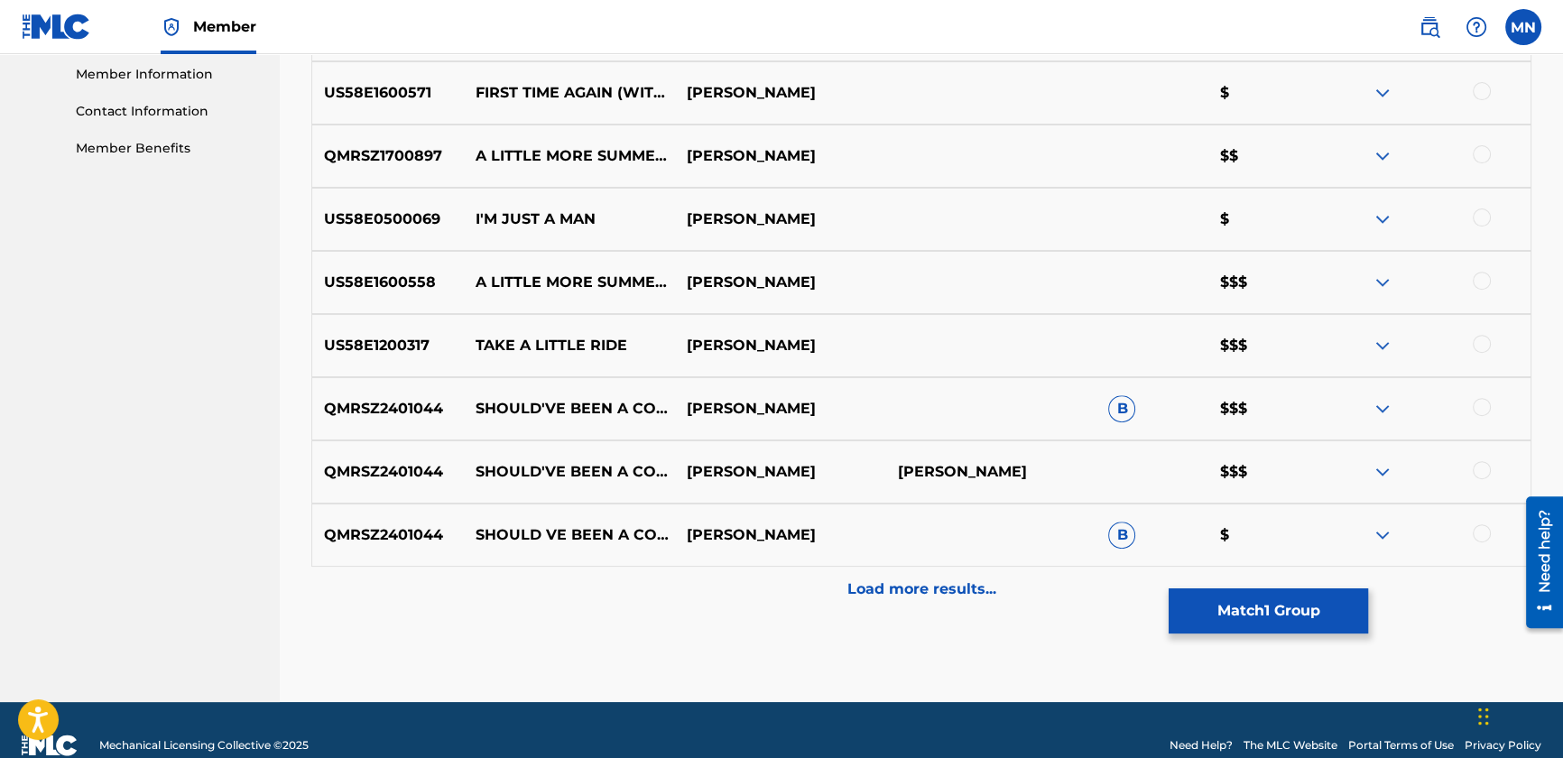
click at [955, 592] on p "Load more results..." at bounding box center [922, 590] width 149 height 22
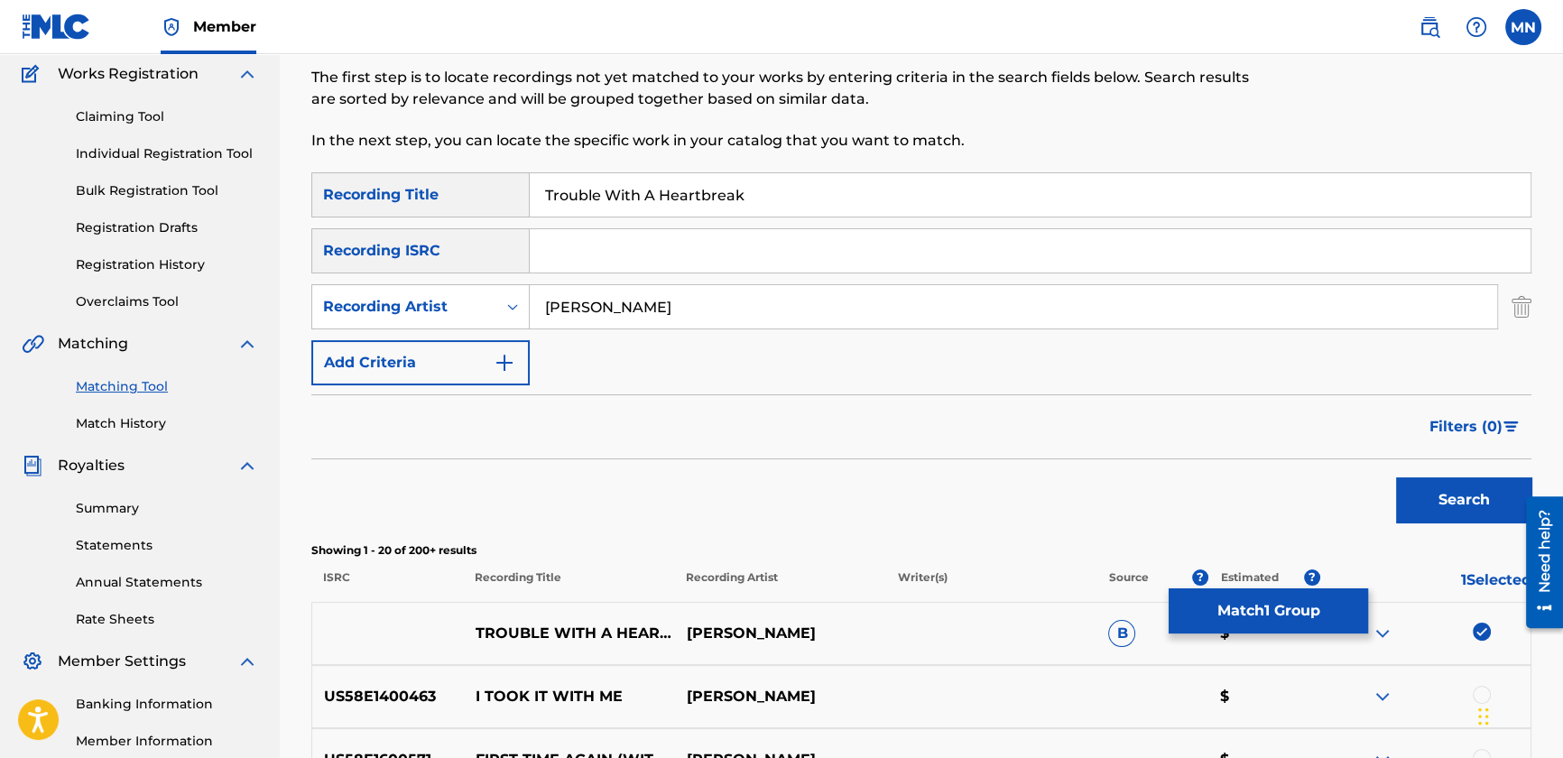
scroll to position [78, 0]
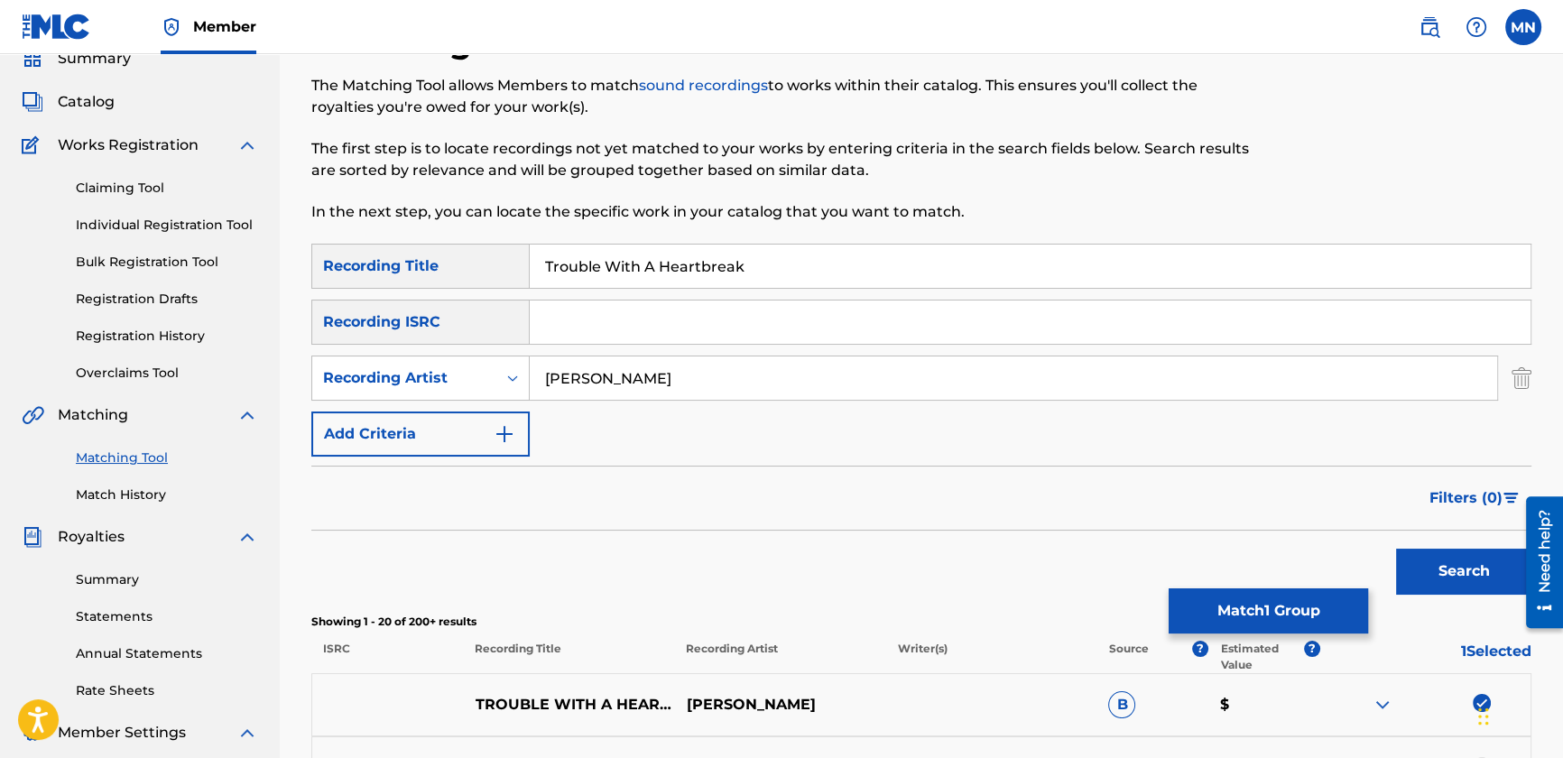
click at [720, 308] on input "Search Form" at bounding box center [1030, 322] width 1001 height 43
drag, startPoint x: 1016, startPoint y: 423, endPoint x: 994, endPoint y: 423, distance: 21.7
click at [1016, 423] on div "SearchWithCriteria1d08eec3-a210-4d4f-8d71-63f53368750b Recording Title Trouble …" at bounding box center [921, 350] width 1220 height 213
drag, startPoint x: 668, startPoint y: 378, endPoint x: 270, endPoint y: 364, distance: 398.3
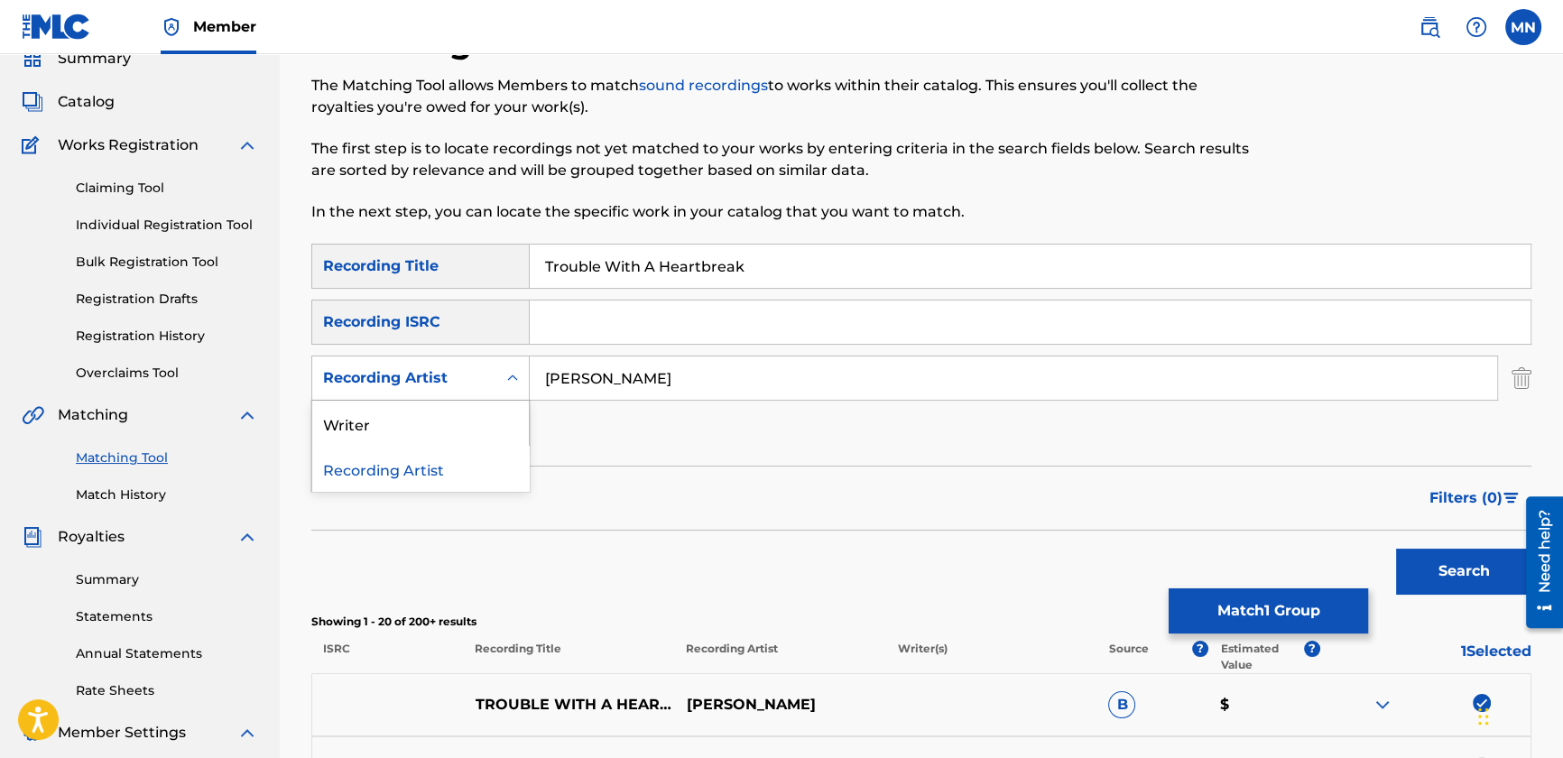
click at [452, 378] on div "Recording Artist" at bounding box center [404, 378] width 162 height 22
click at [411, 418] on div "Writer" at bounding box center [420, 423] width 217 height 45
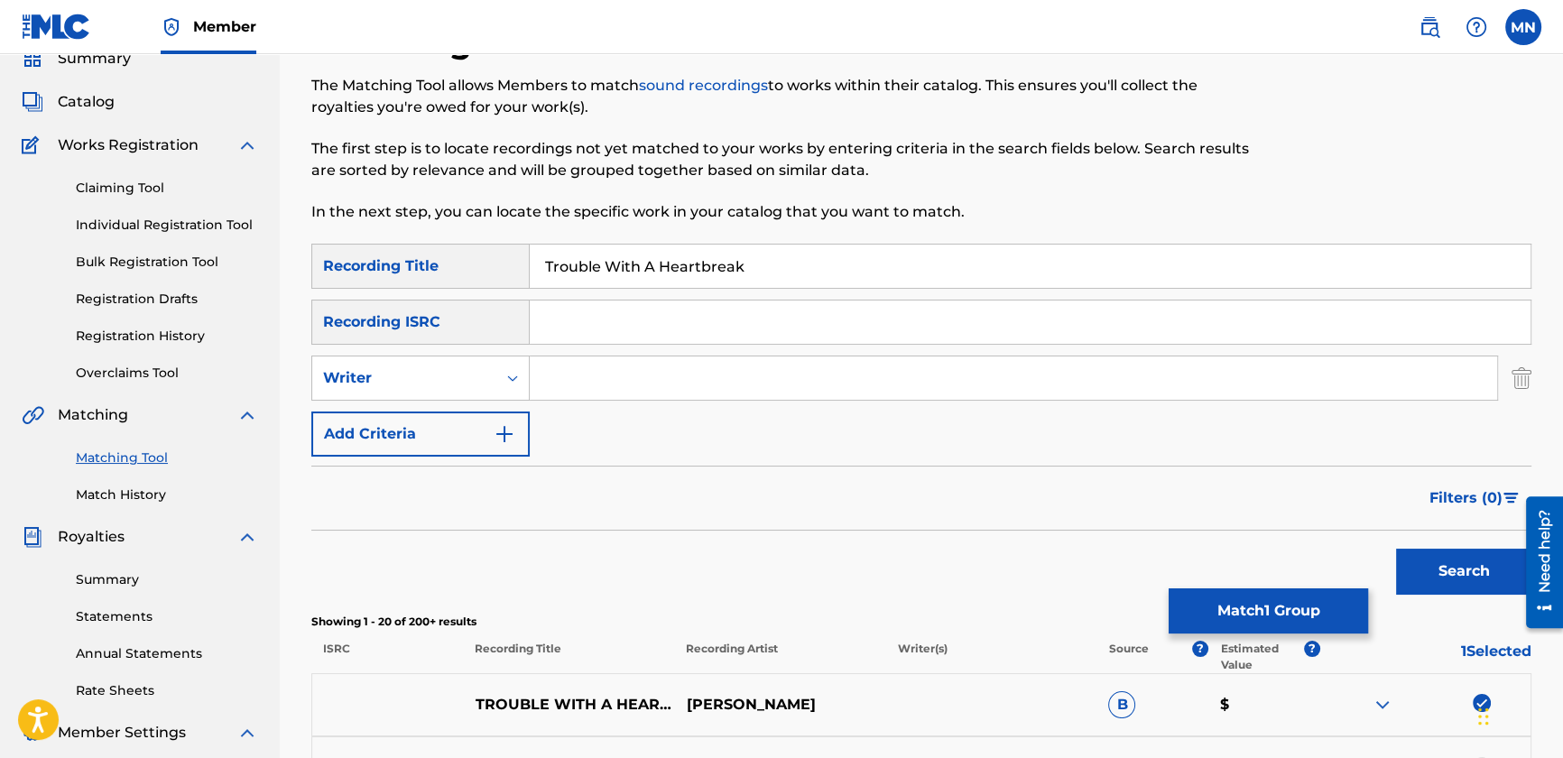
click at [636, 366] on input "Search Form" at bounding box center [1014, 378] width 968 height 43
type input "[PERSON_NAME]"
click at [1396, 549] on button "Search" at bounding box center [1463, 571] width 135 height 45
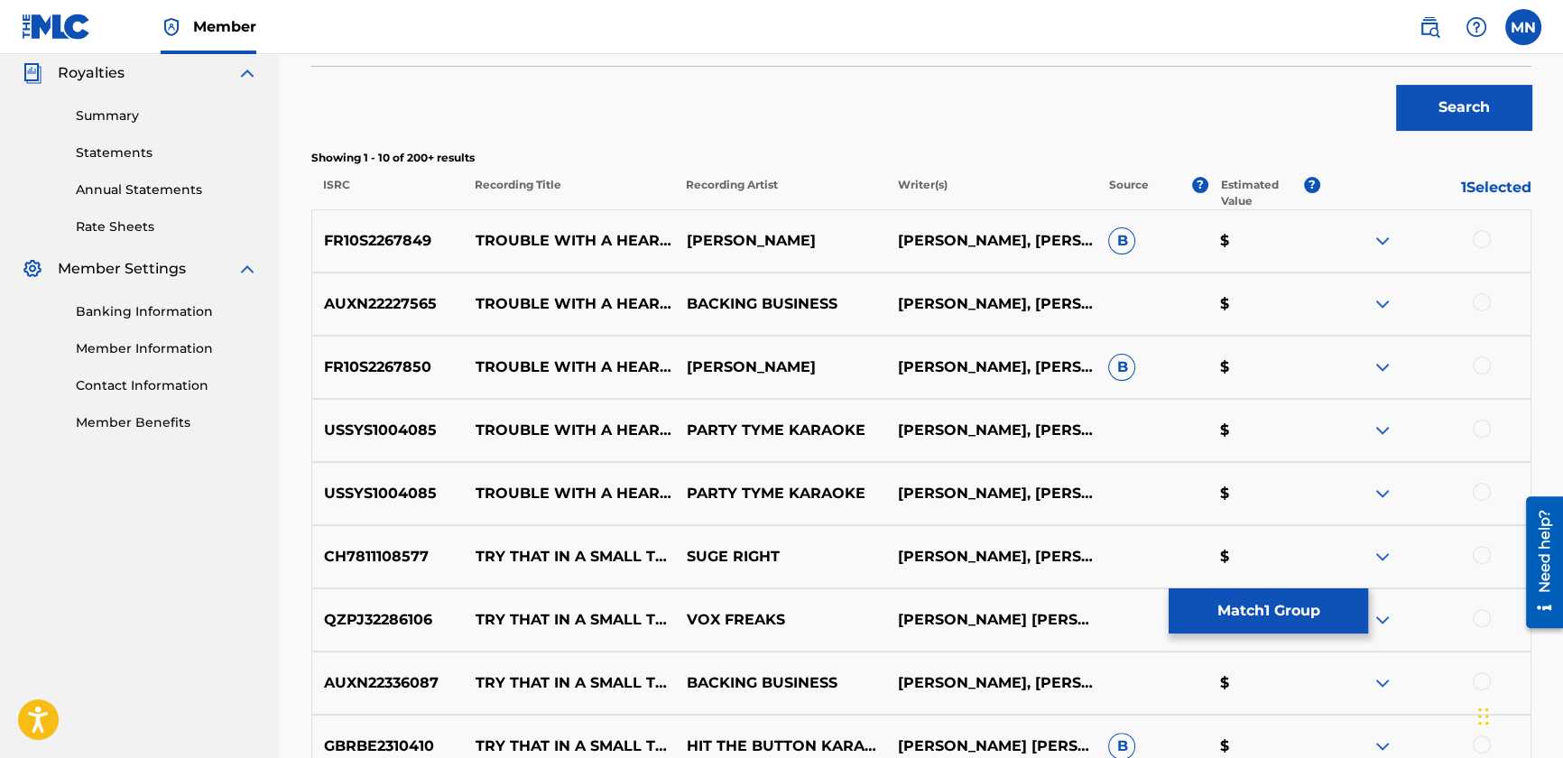
scroll to position [570, 0]
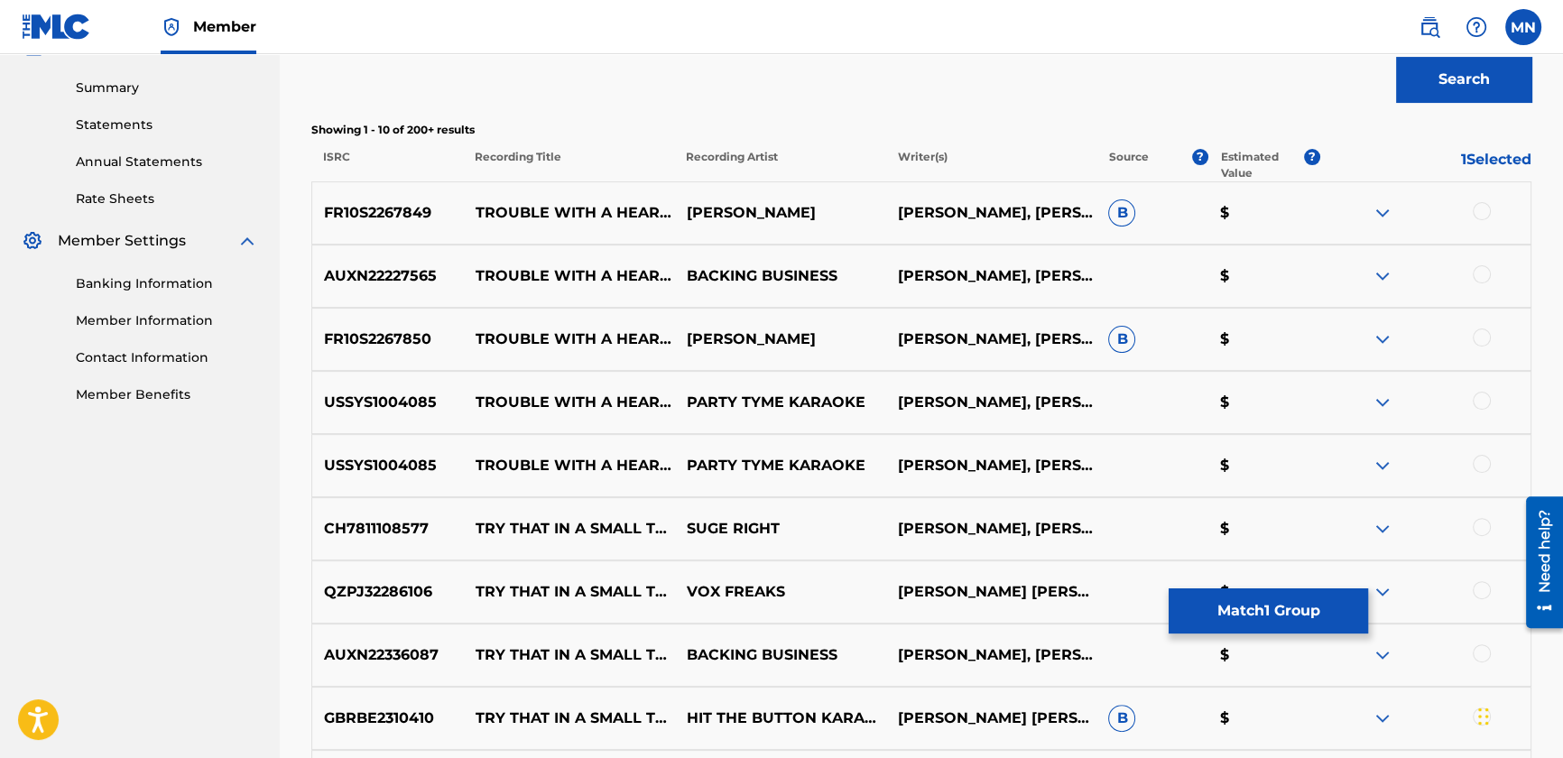
click at [1487, 207] on div at bounding box center [1482, 211] width 18 height 18
click at [1480, 265] on div at bounding box center [1482, 274] width 18 height 18
click at [1480, 341] on div at bounding box center [1482, 338] width 18 height 18
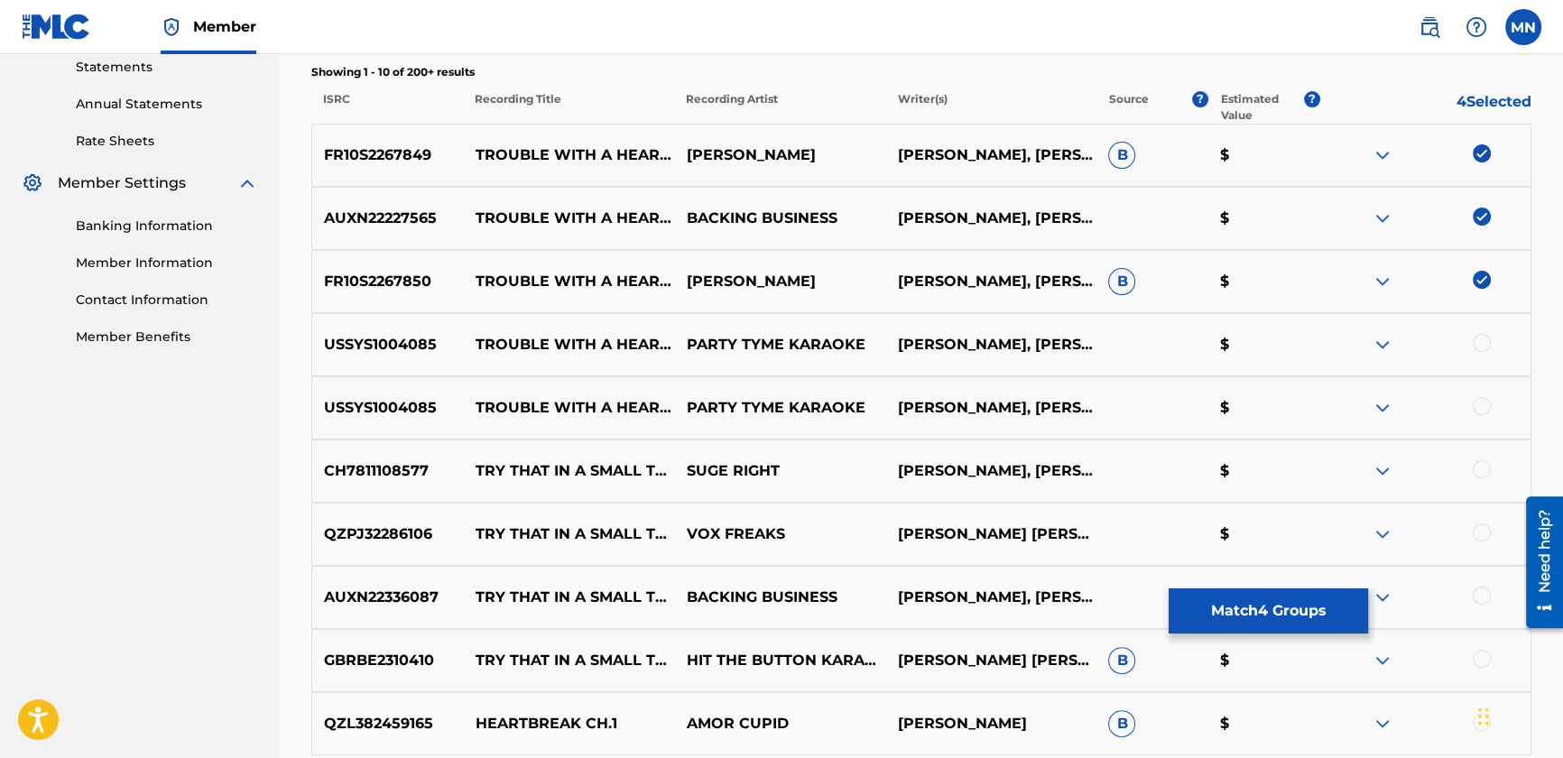
scroll to position [652, 0]
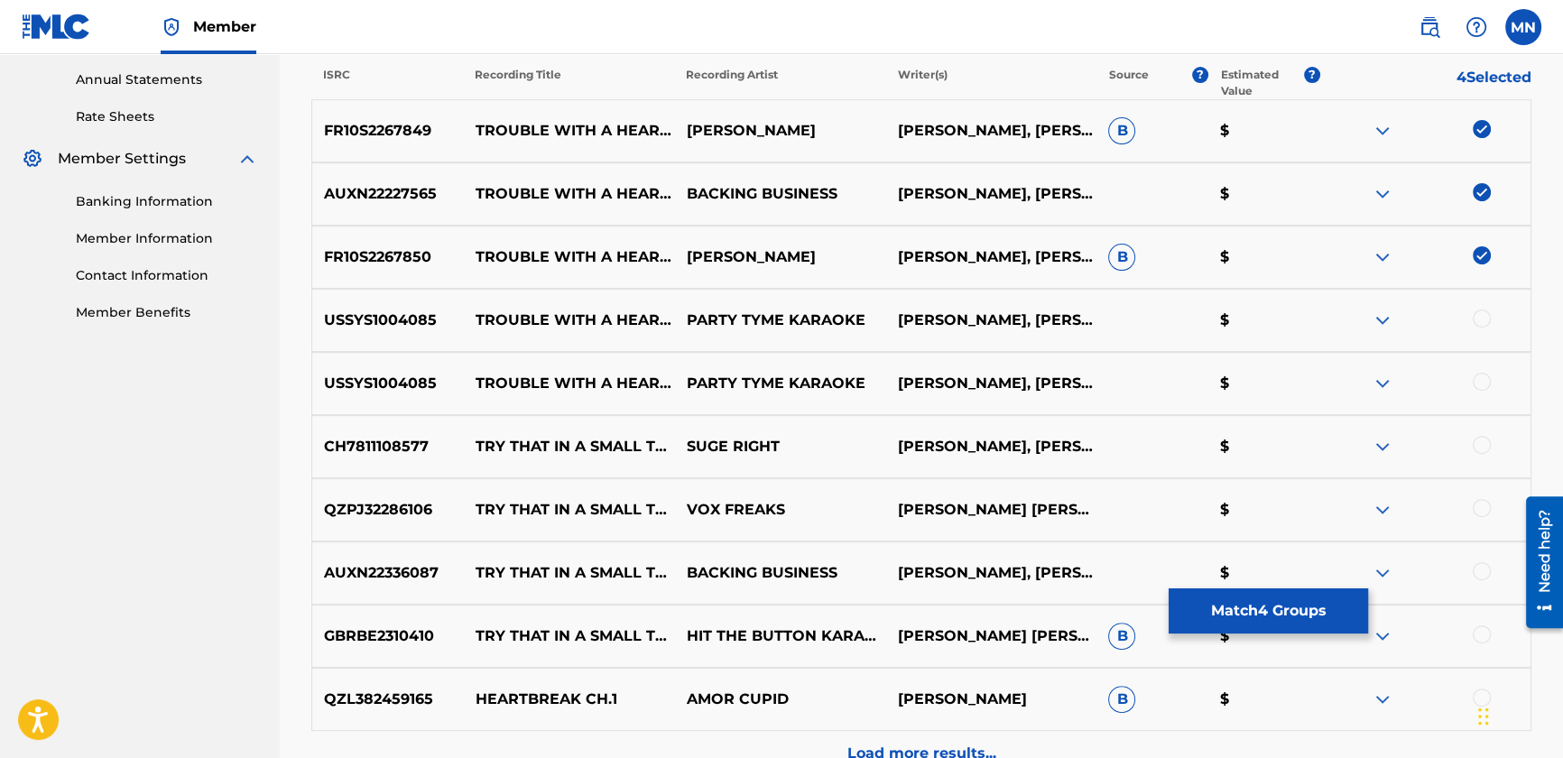
click at [1480, 313] on div at bounding box center [1482, 319] width 18 height 18
click at [1488, 378] on div at bounding box center [1482, 382] width 18 height 18
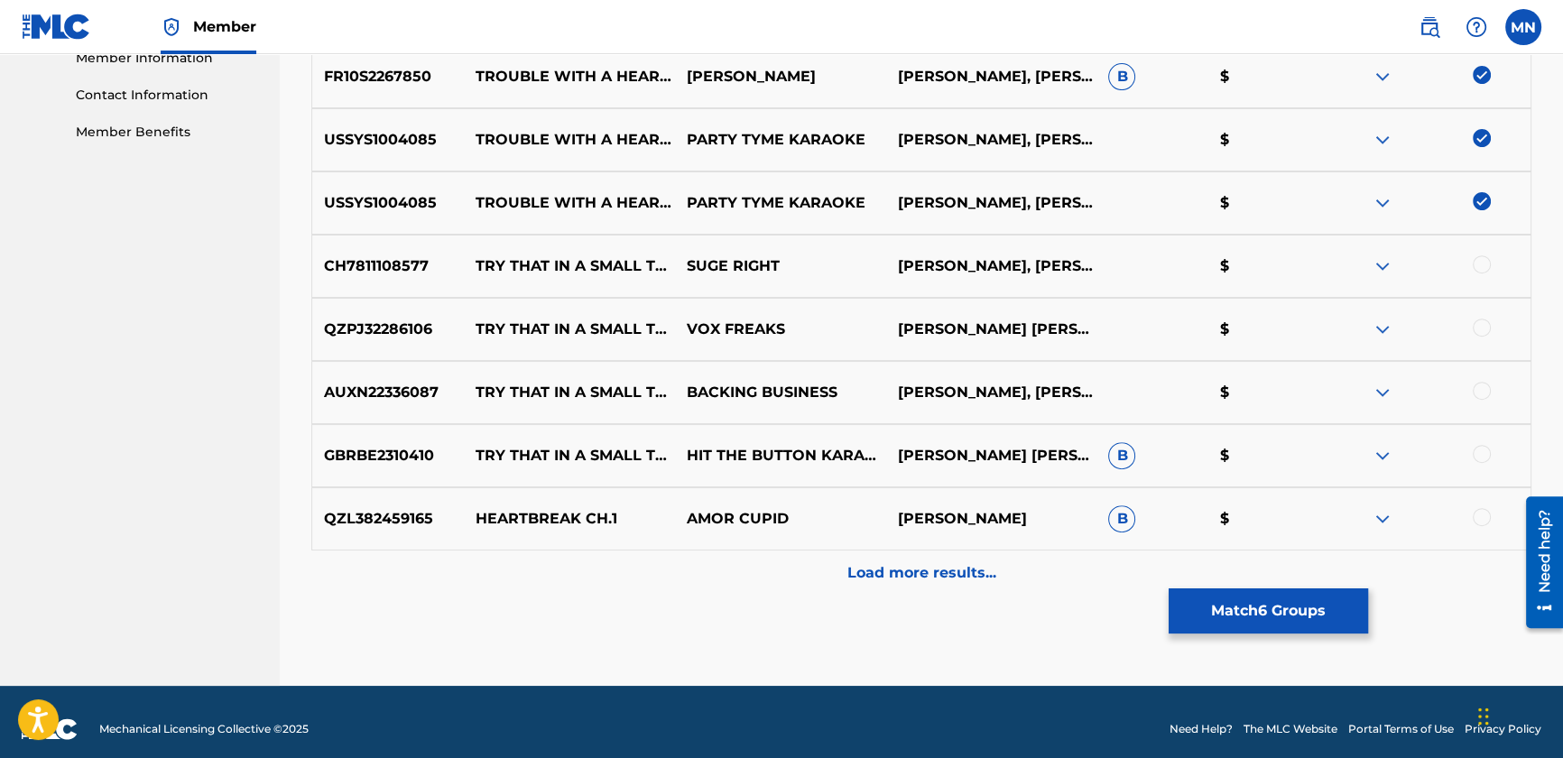
scroll to position [846, 0]
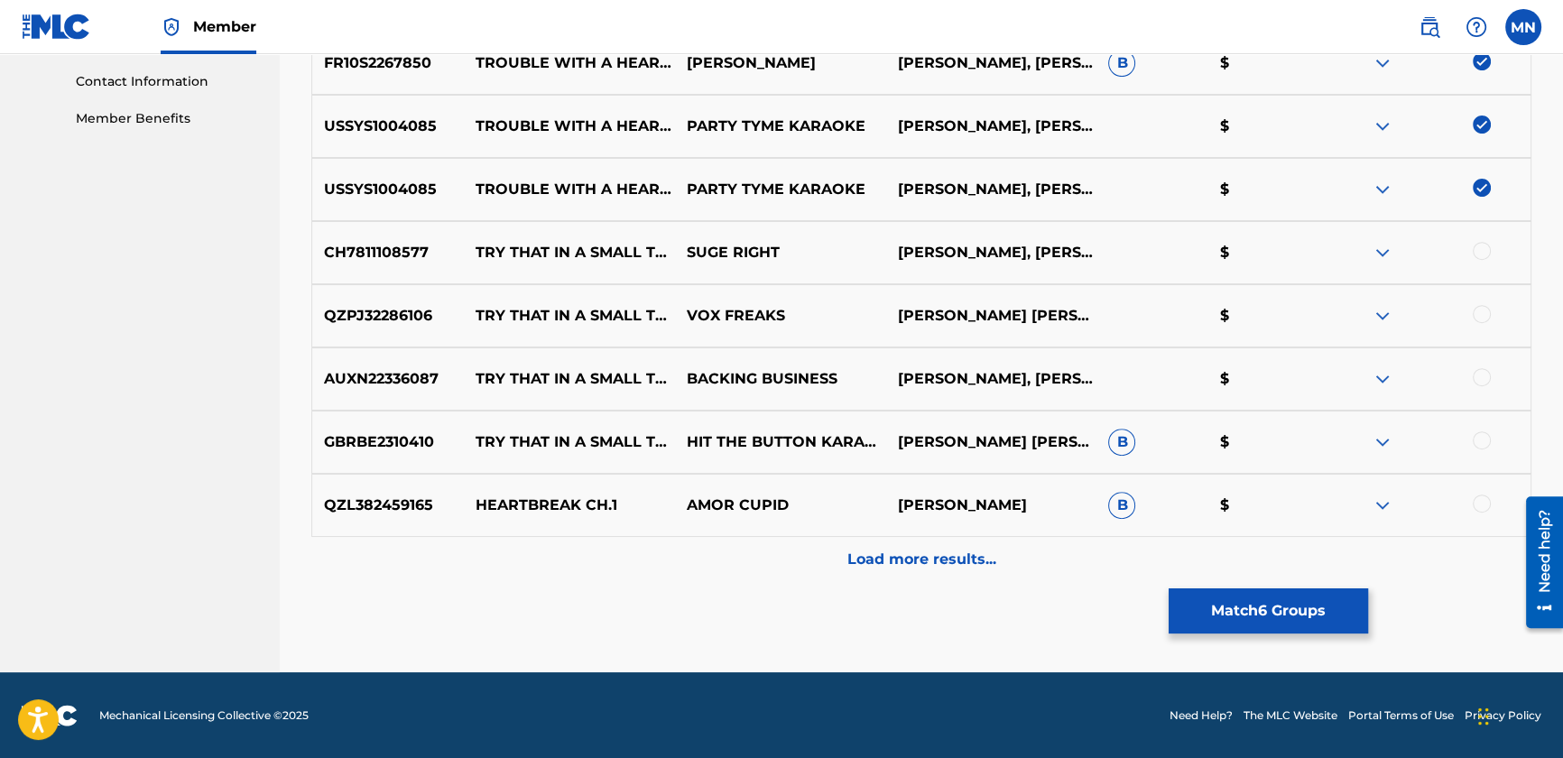
click at [997, 542] on div "Load more results..." at bounding box center [921, 559] width 1220 height 45
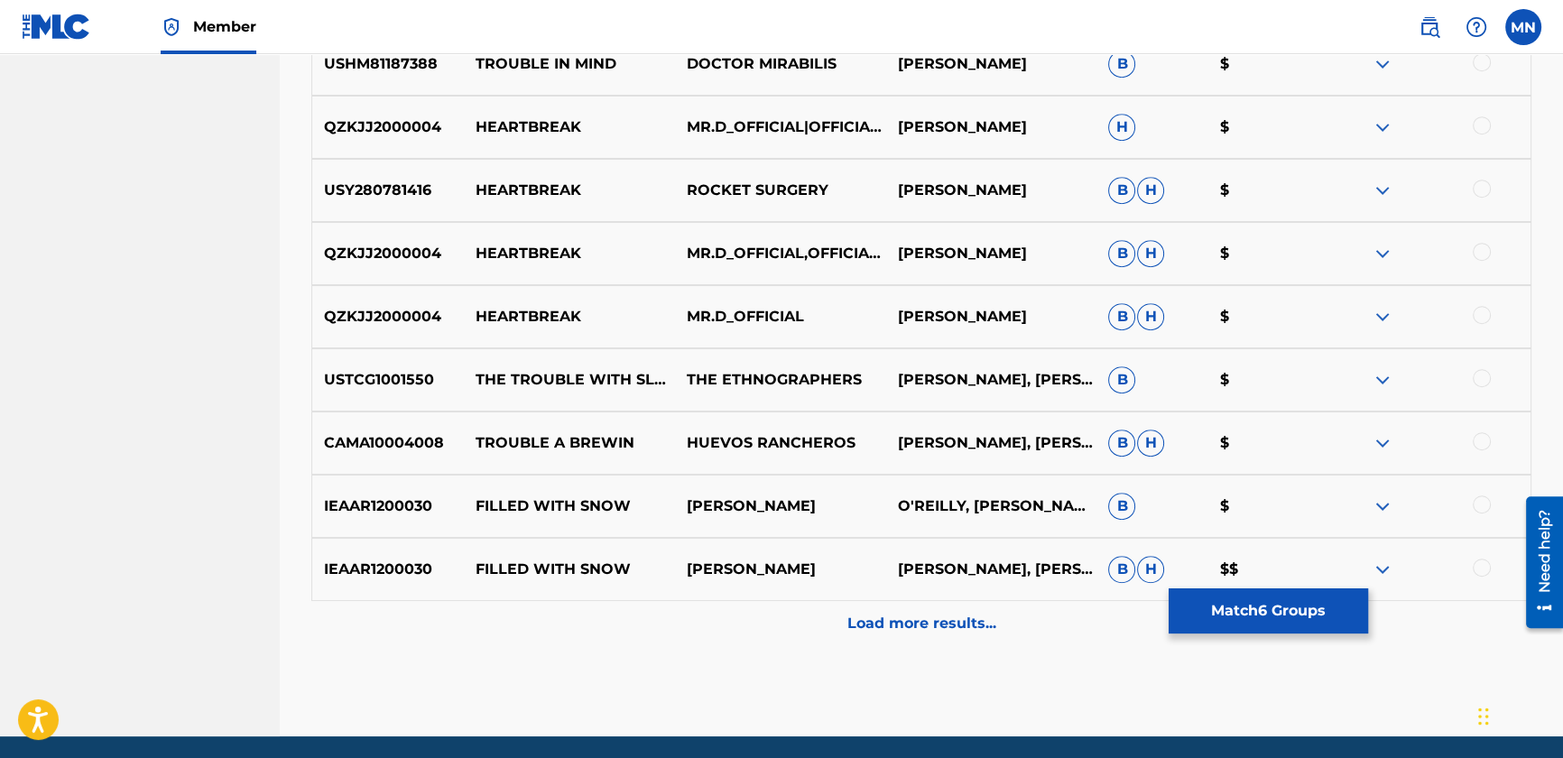
scroll to position [1478, 0]
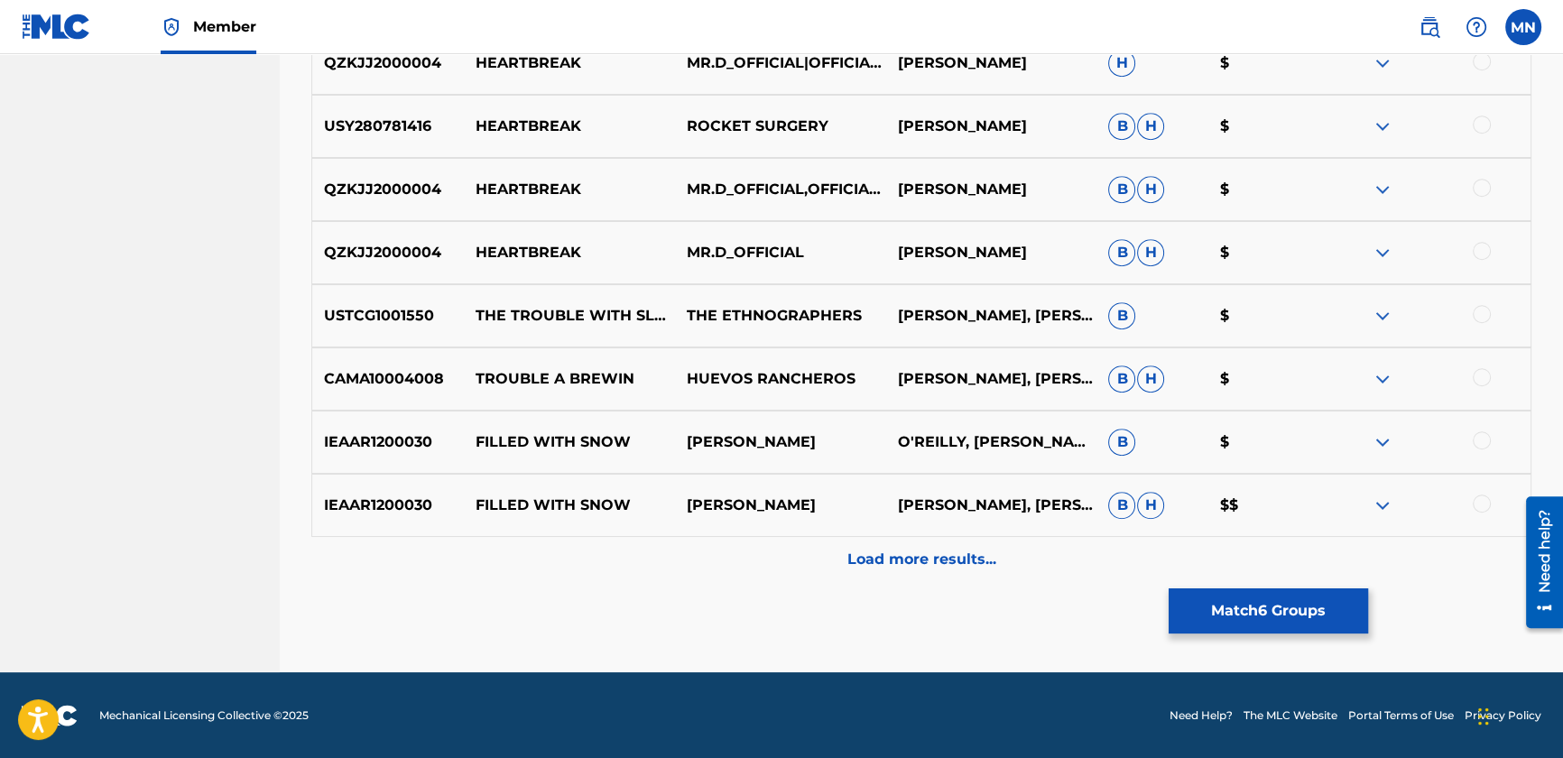
click at [1237, 616] on button "Match 6 Groups" at bounding box center [1268, 611] width 199 height 45
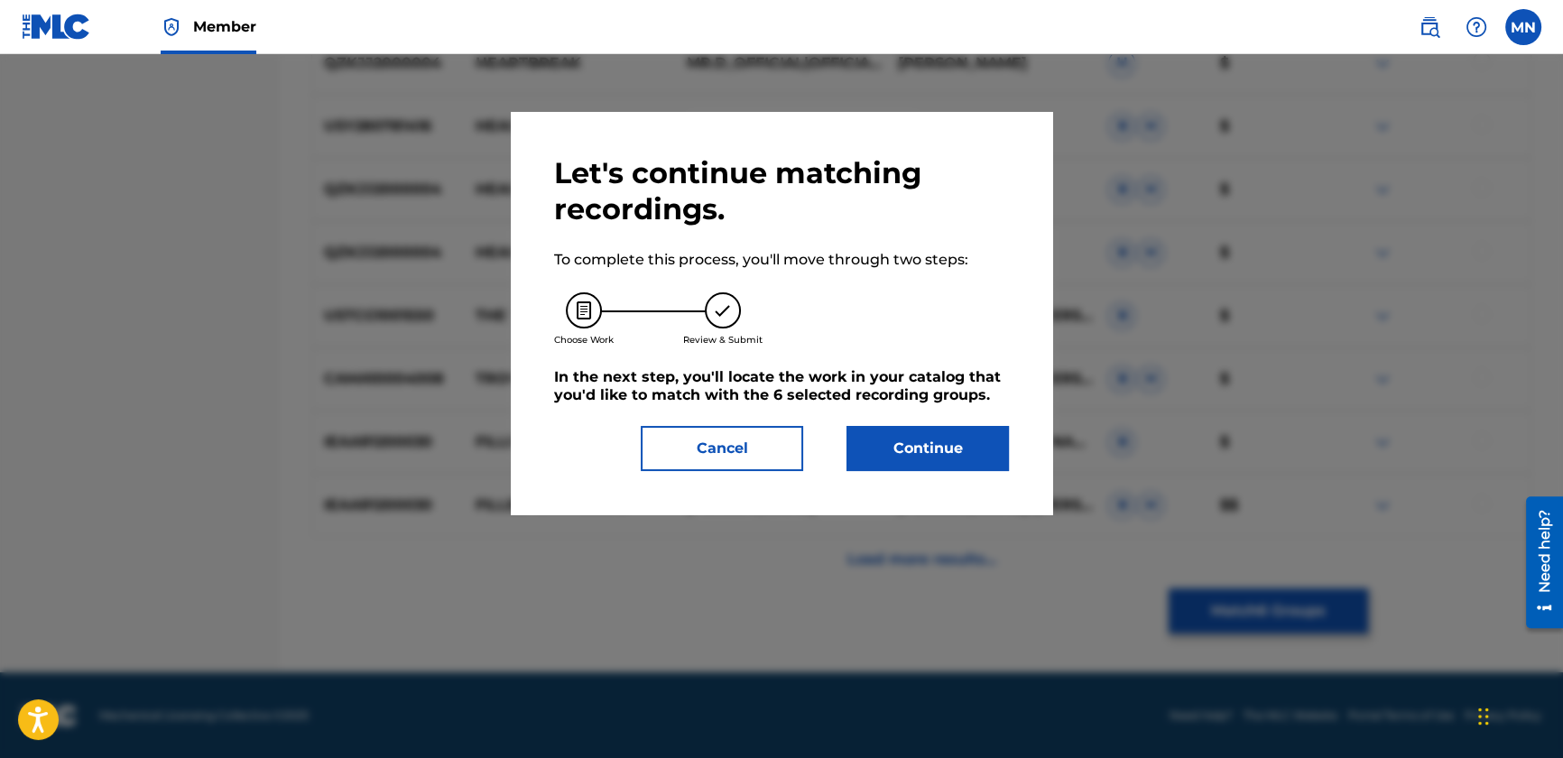
click at [960, 469] on button "Continue" at bounding box center [928, 448] width 162 height 45
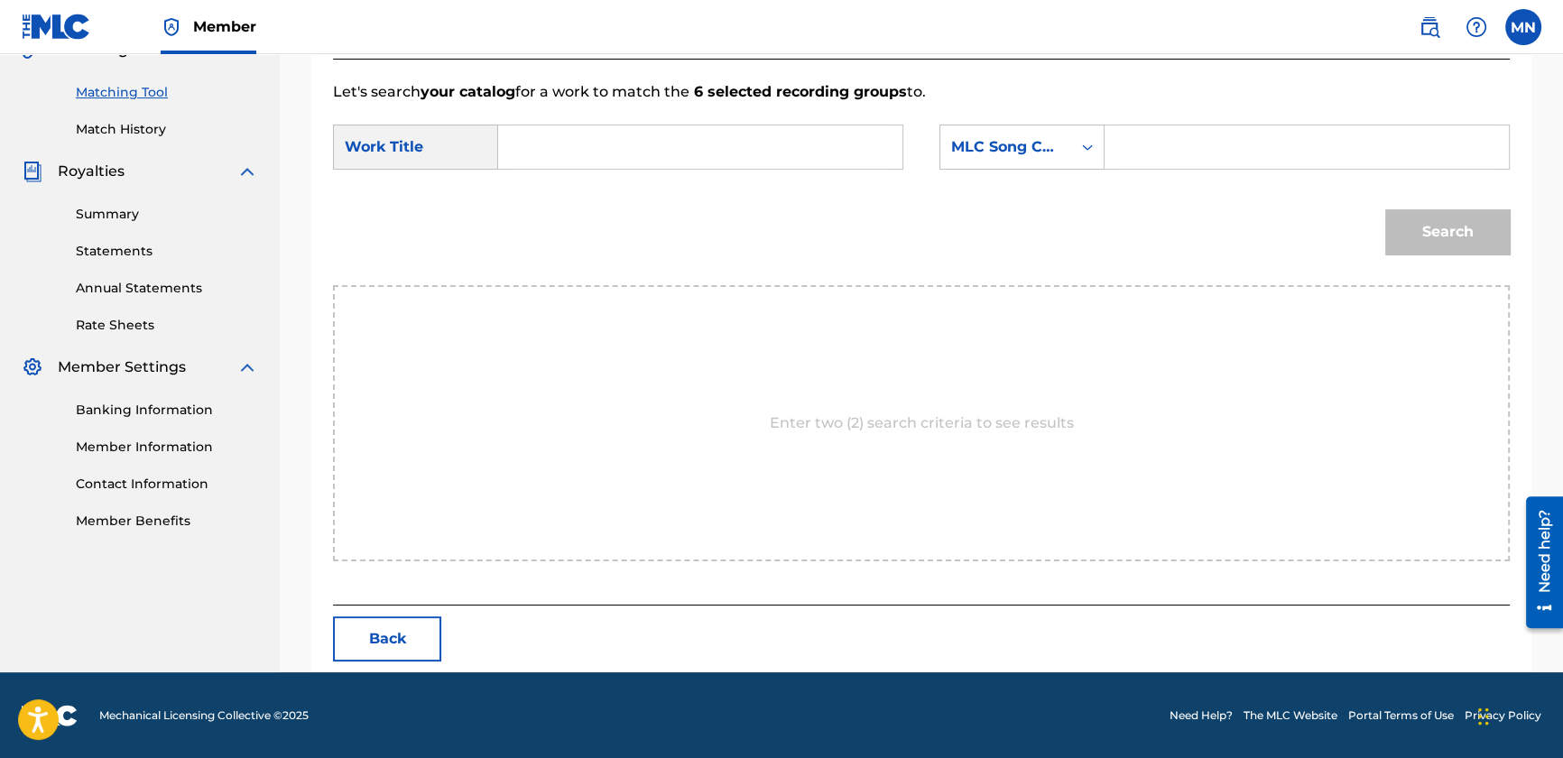
click at [553, 127] on input "Search Form" at bounding box center [701, 146] width 374 height 43
click at [565, 223] on span "tbreak" at bounding box center [588, 230] width 50 height 17
type input "trouble with a heartbreak"
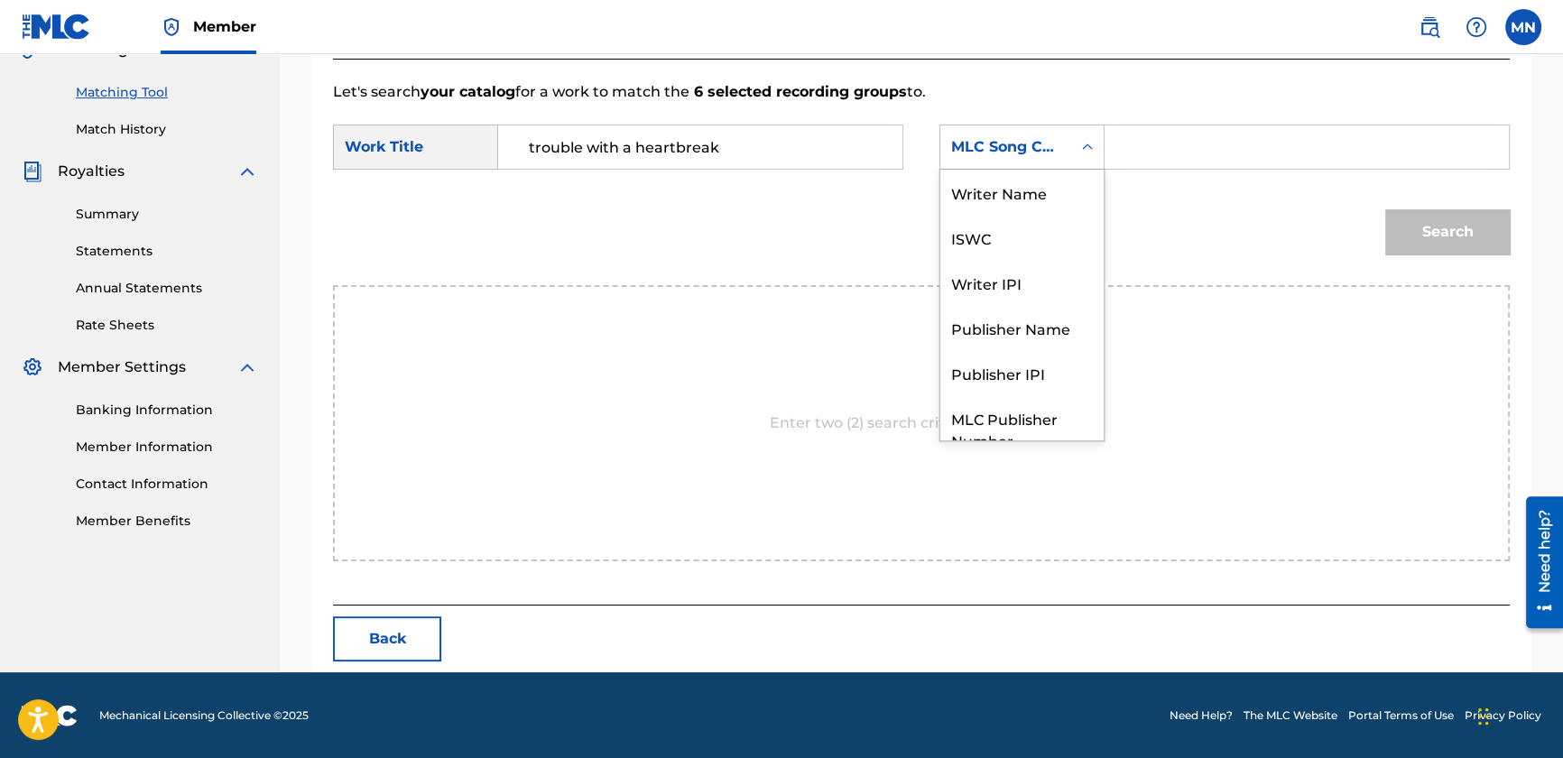
click at [1011, 144] on div "MLC Song Code" at bounding box center [1005, 147] width 109 height 22
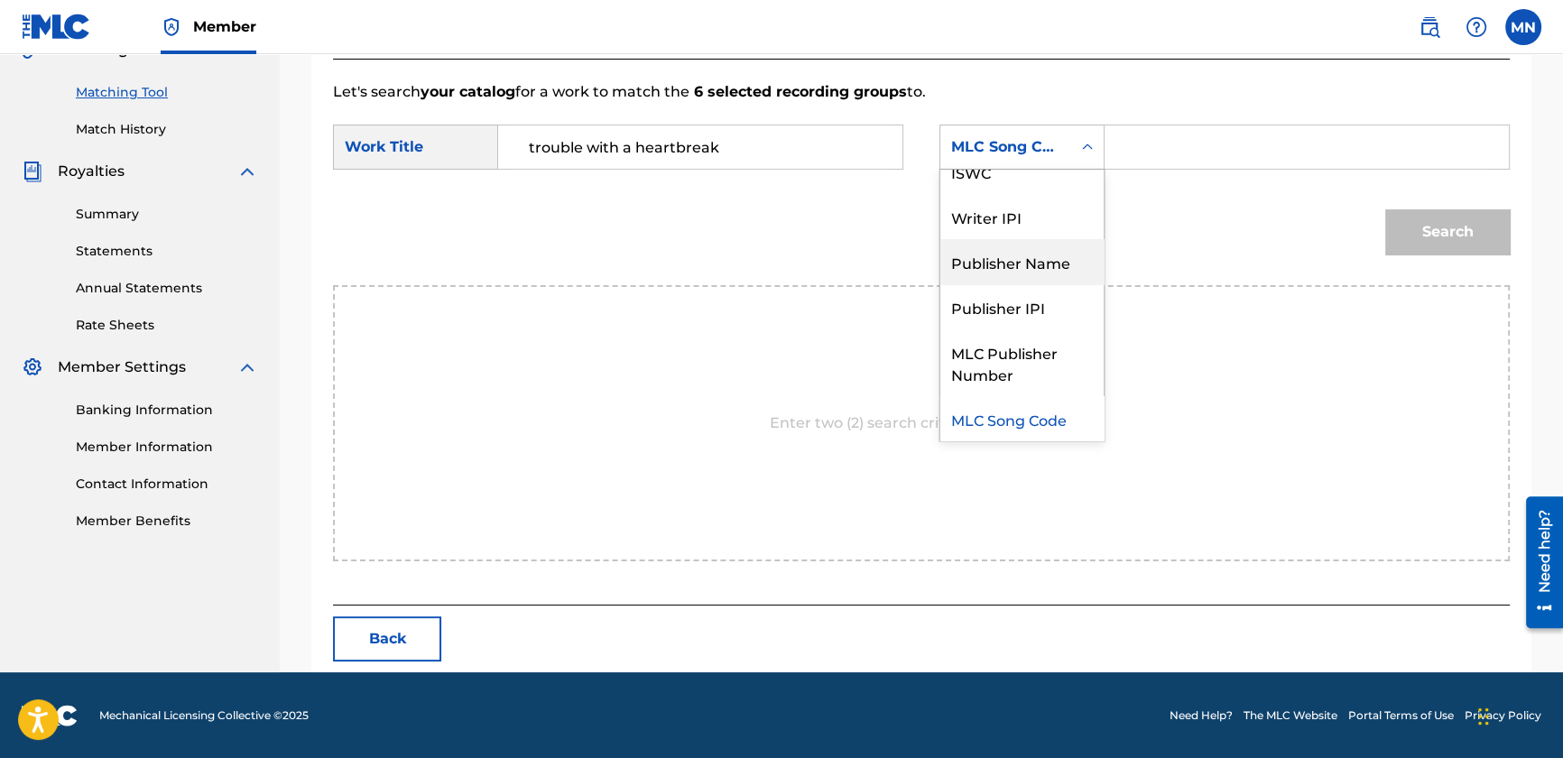
drag, startPoint x: 1003, startPoint y: 261, endPoint x: 1034, endPoint y: 244, distance: 35.9
click at [1004, 261] on div "Publisher Name" at bounding box center [1022, 261] width 163 height 45
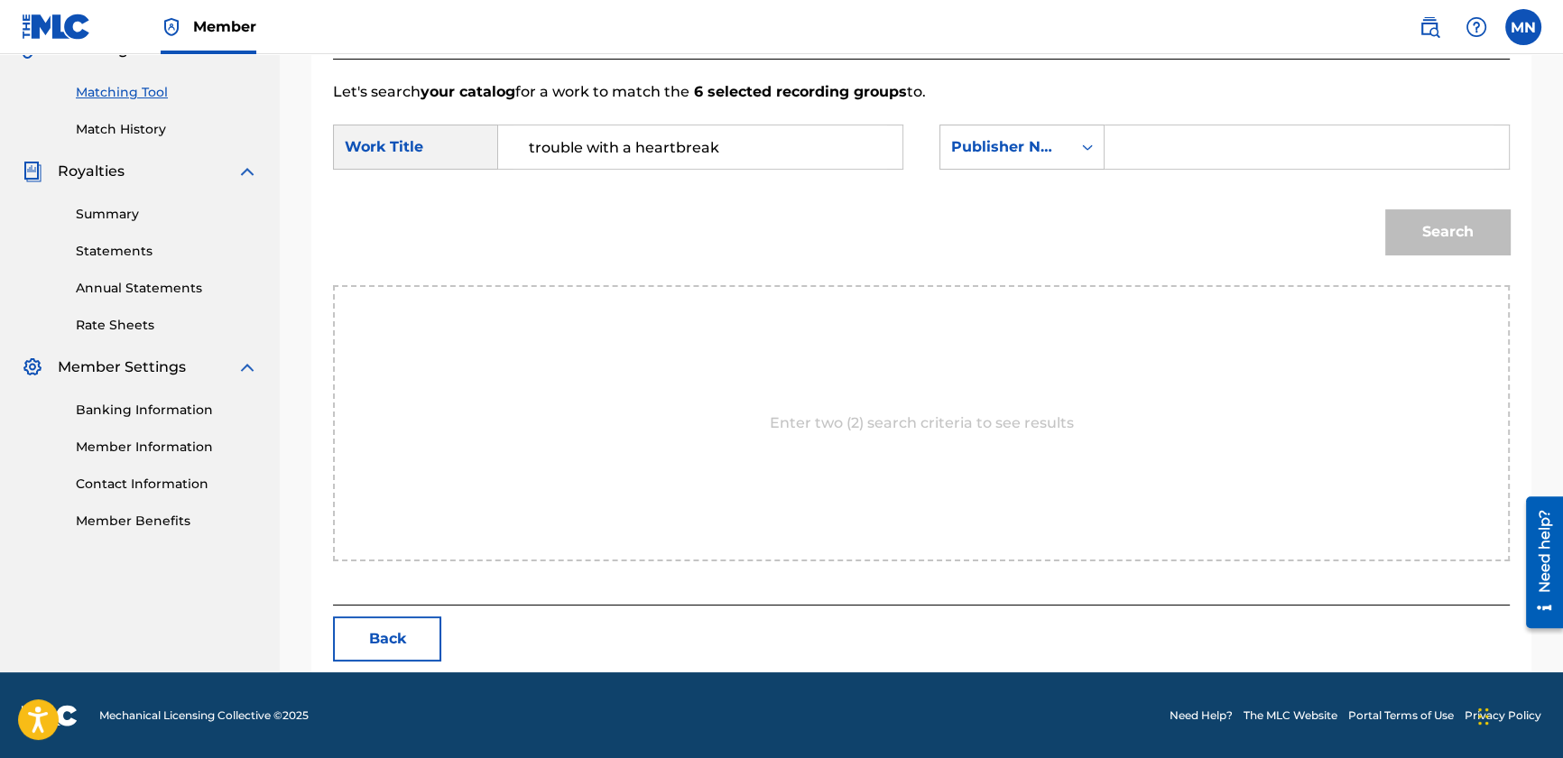
click at [1154, 156] on input "Search Form" at bounding box center [1307, 146] width 374 height 43
type input "bmg"
click at [1386, 209] on button "Search" at bounding box center [1448, 231] width 125 height 45
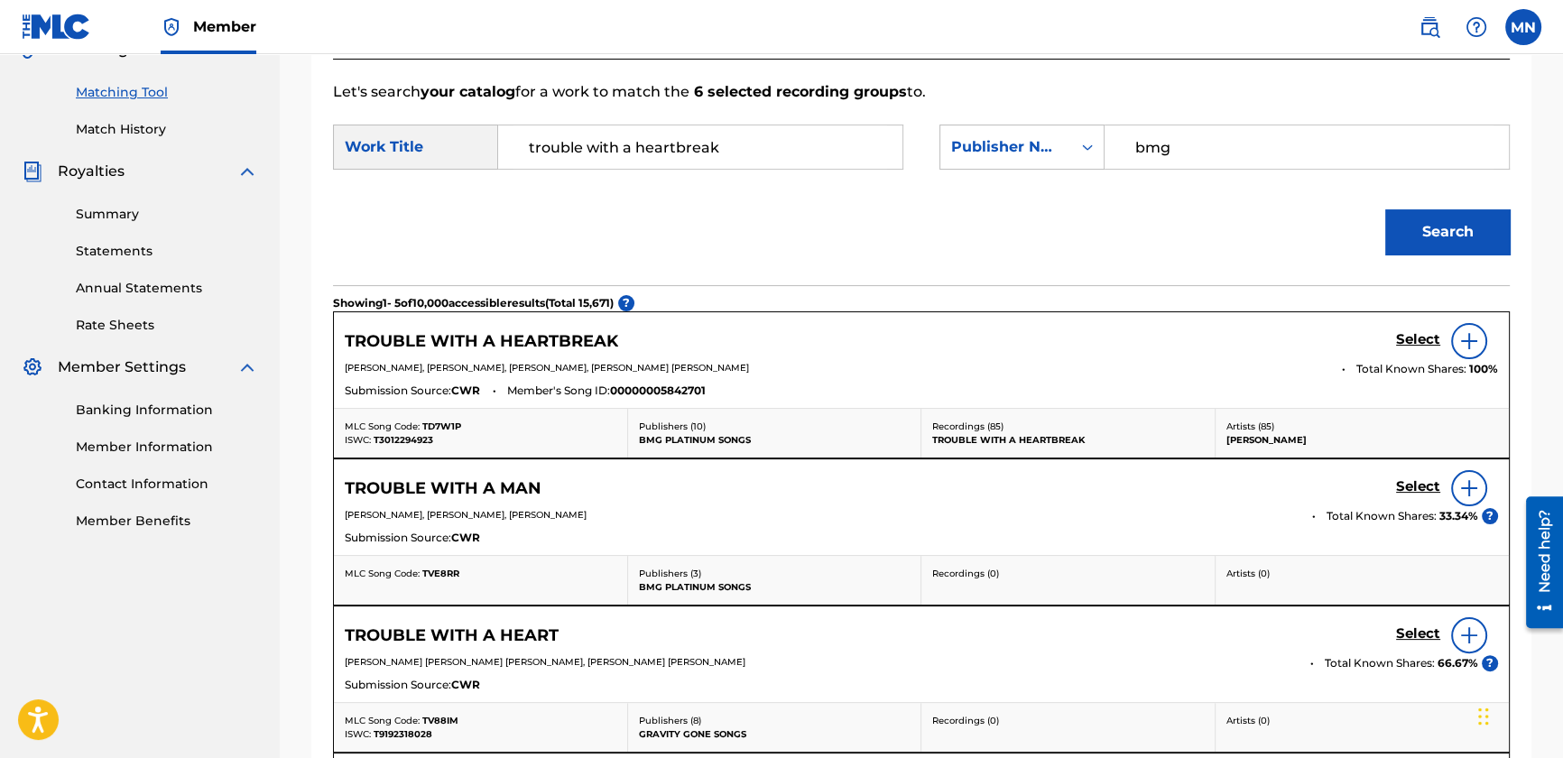
scroll to position [525, 0]
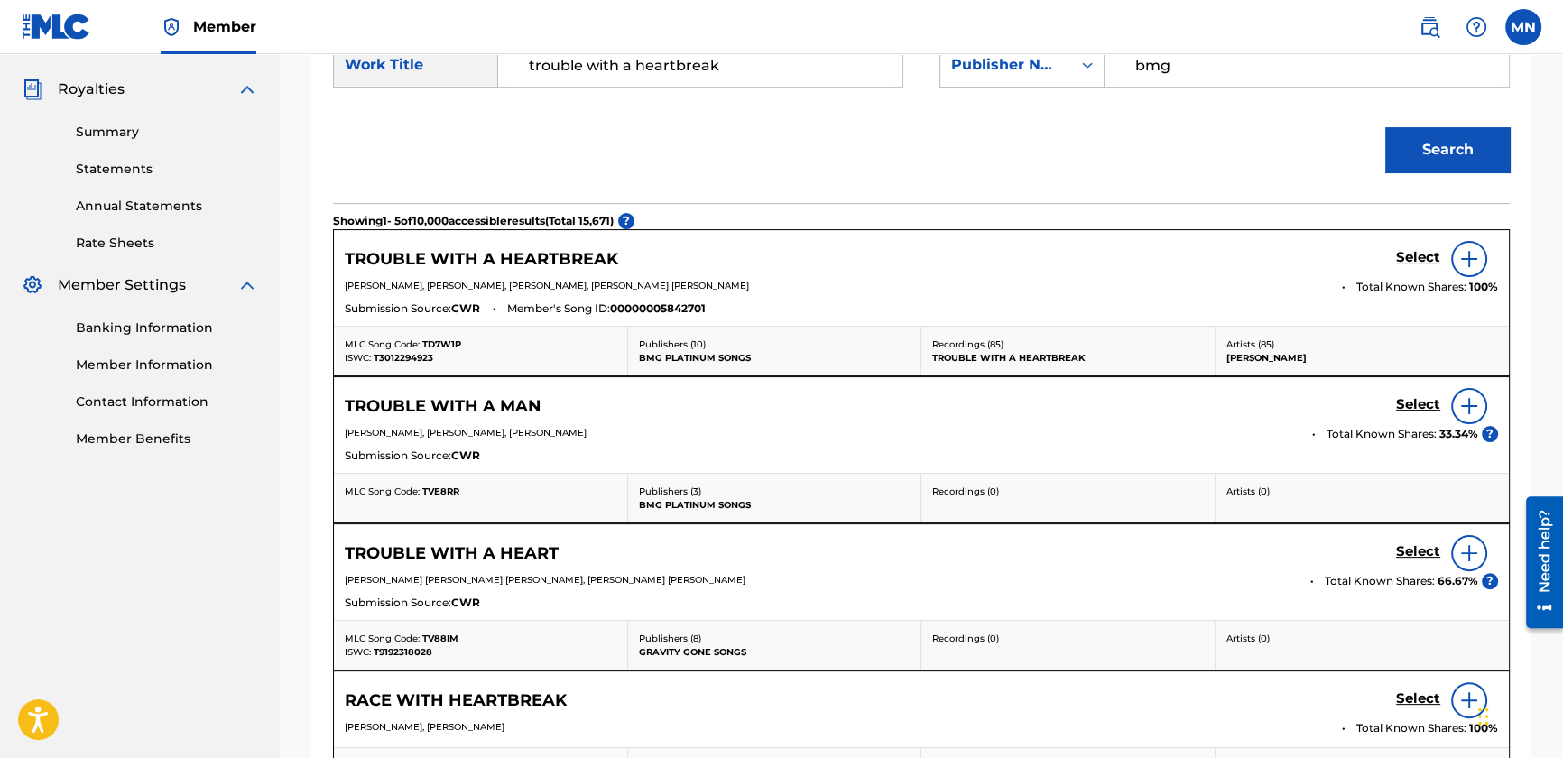
click at [1408, 250] on h5 "Select" at bounding box center [1418, 257] width 44 height 17
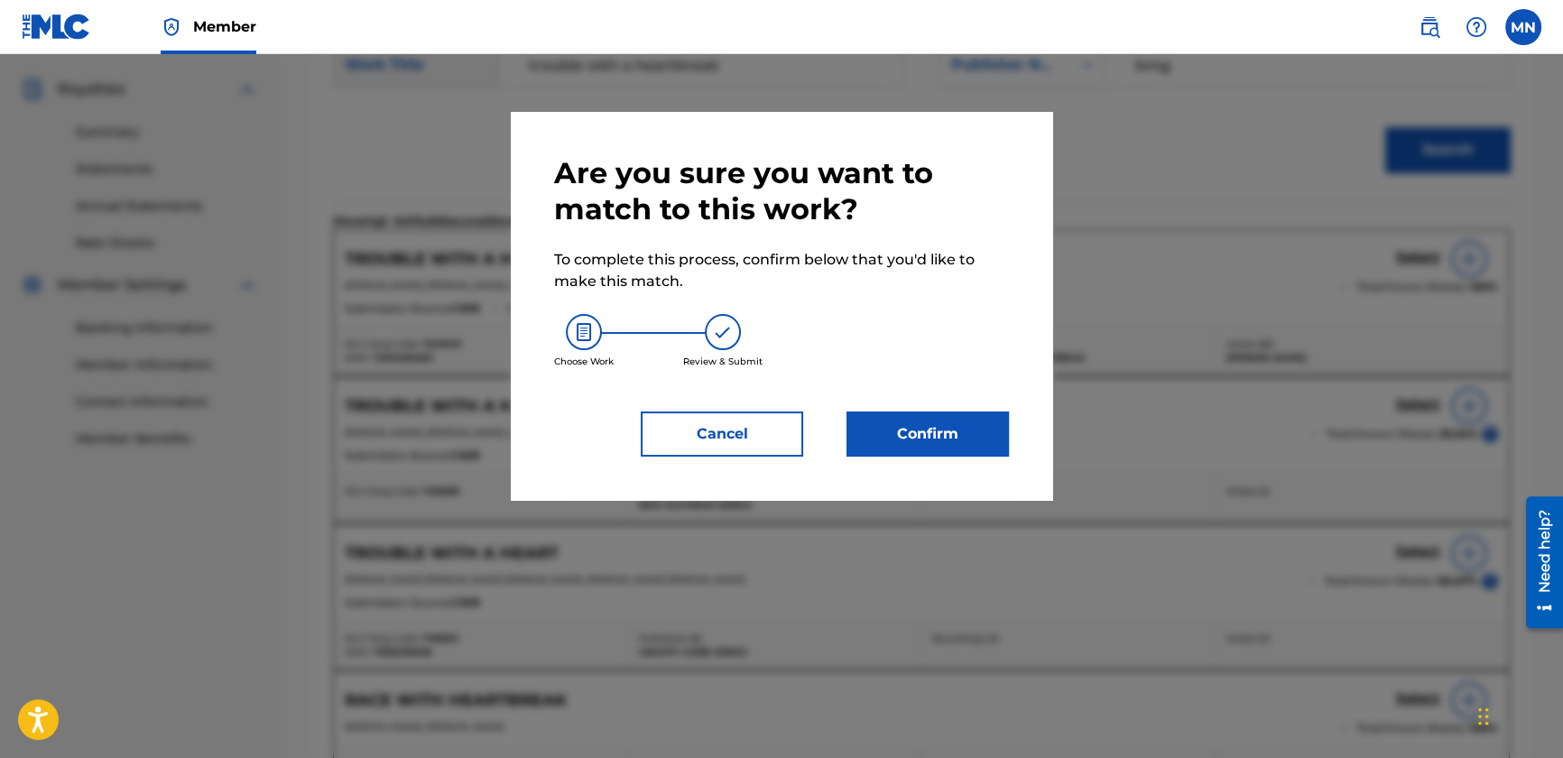
click at [936, 416] on button "Confirm" at bounding box center [928, 434] width 162 height 45
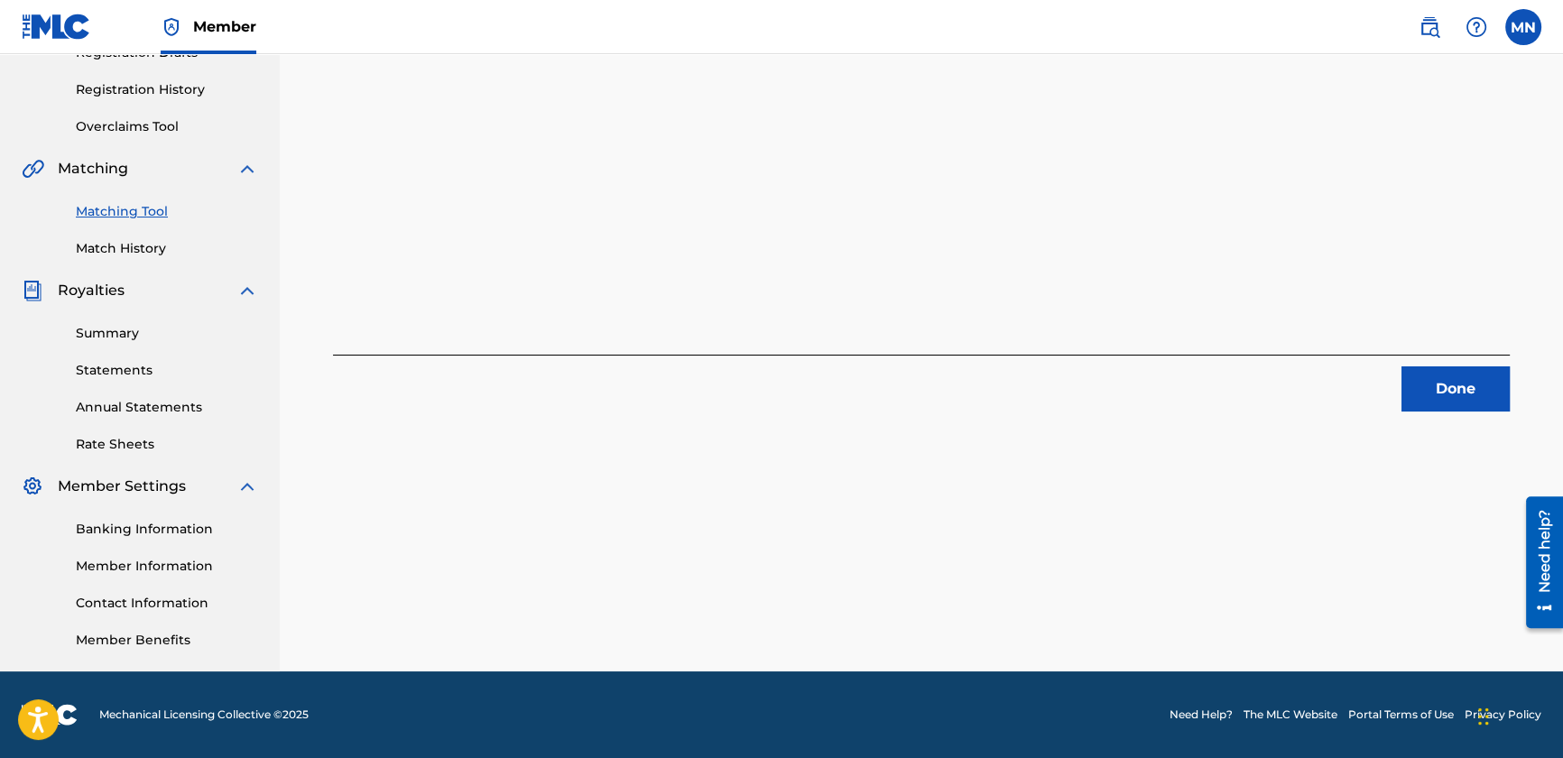
click at [1424, 371] on button "Done" at bounding box center [1456, 388] width 108 height 45
